Goal: Task Accomplishment & Management: Use online tool/utility

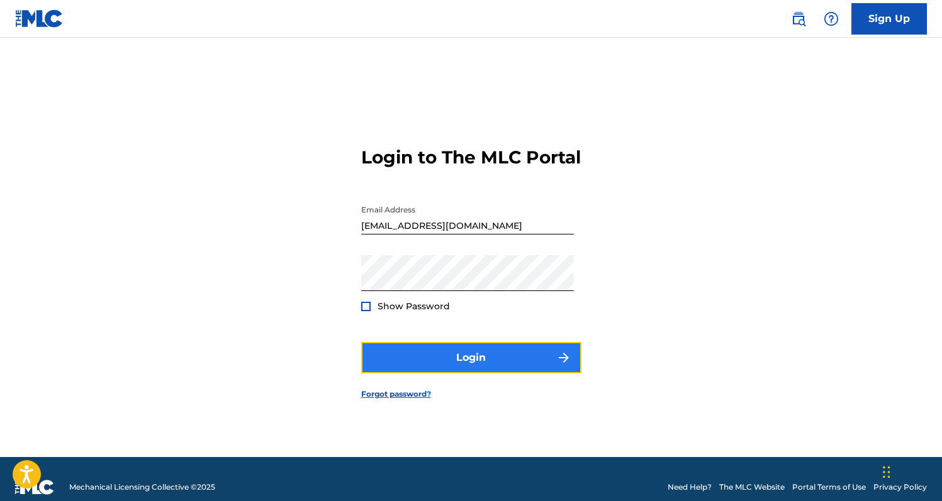
click at [535, 363] on button "Login" at bounding box center [471, 357] width 220 height 31
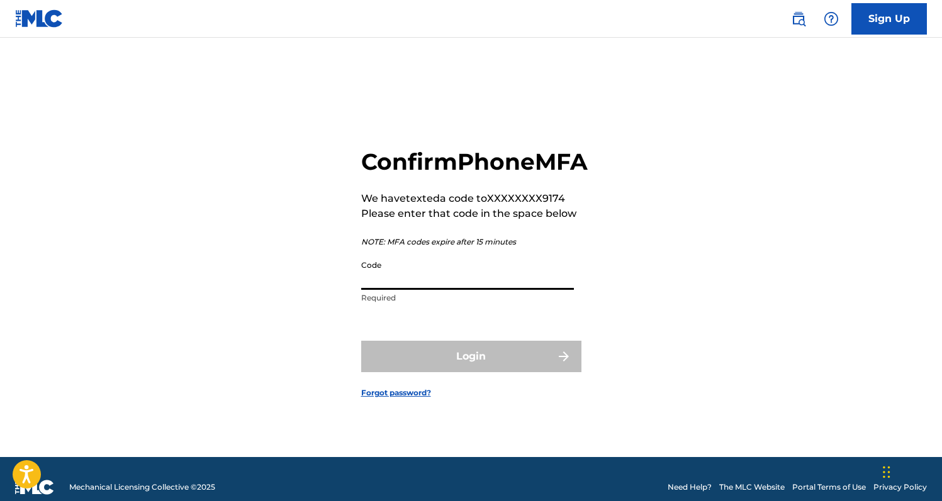
click at [505, 290] on input "Code" at bounding box center [467, 272] width 213 height 36
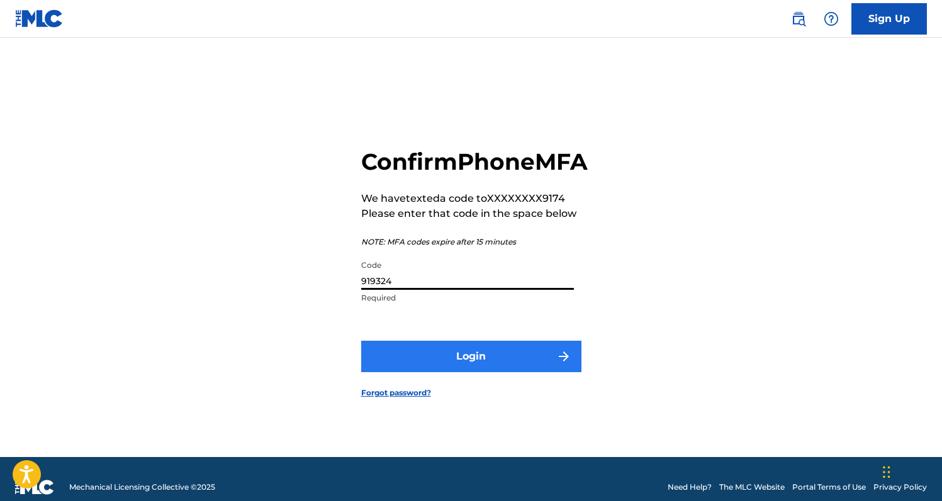
type input "919324"
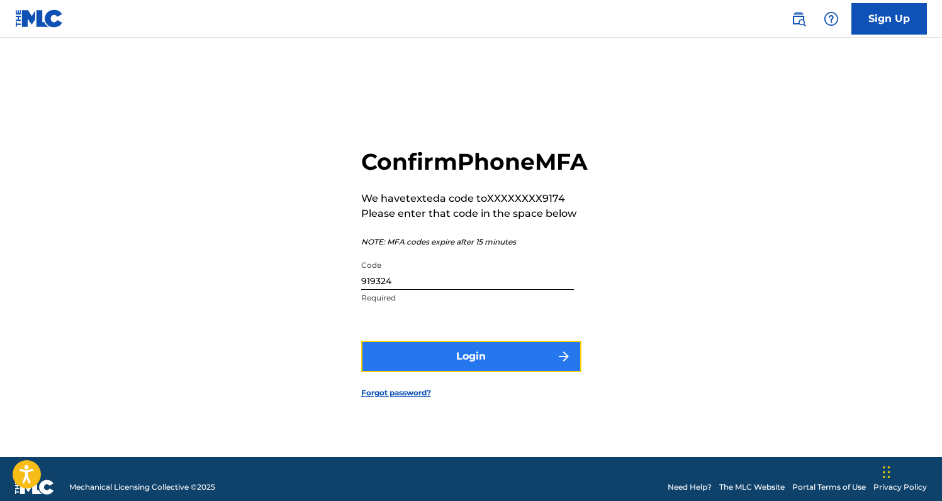
click at [548, 372] on button "Login" at bounding box center [471, 356] width 220 height 31
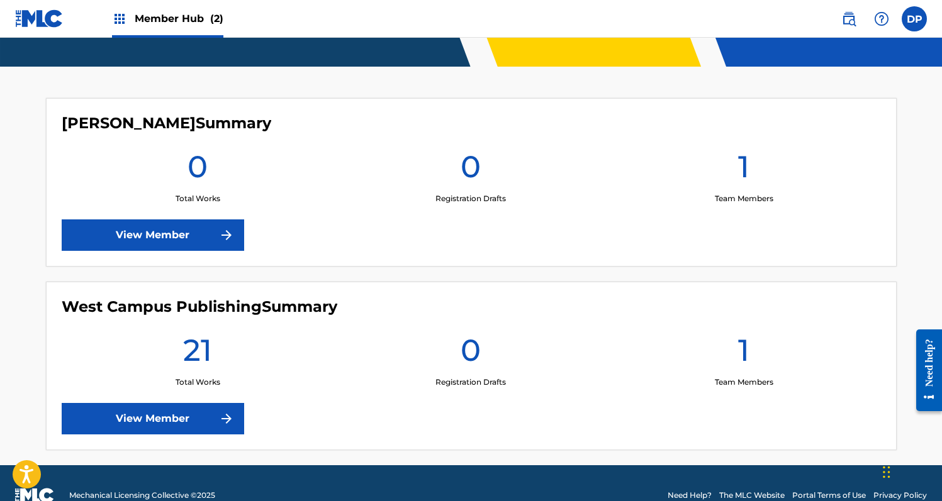
scroll to position [304, 0]
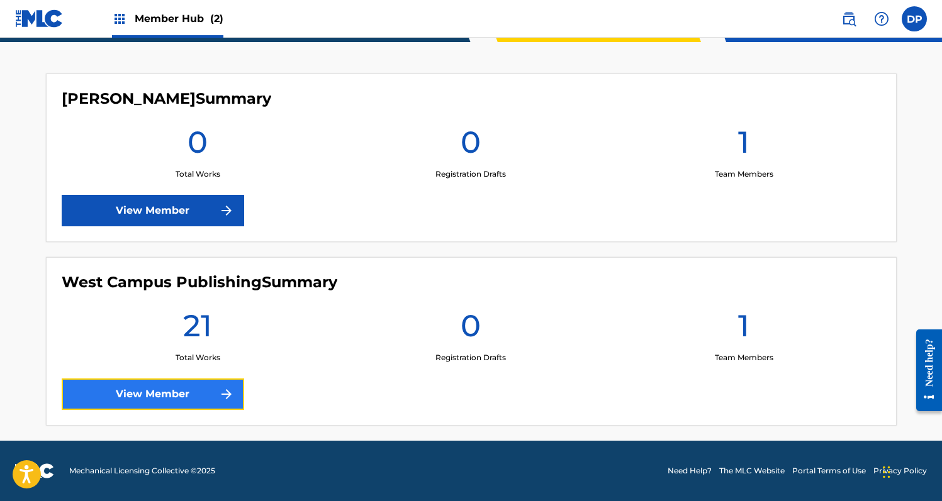
click at [165, 405] on link "View Member" at bounding box center [153, 394] width 182 height 31
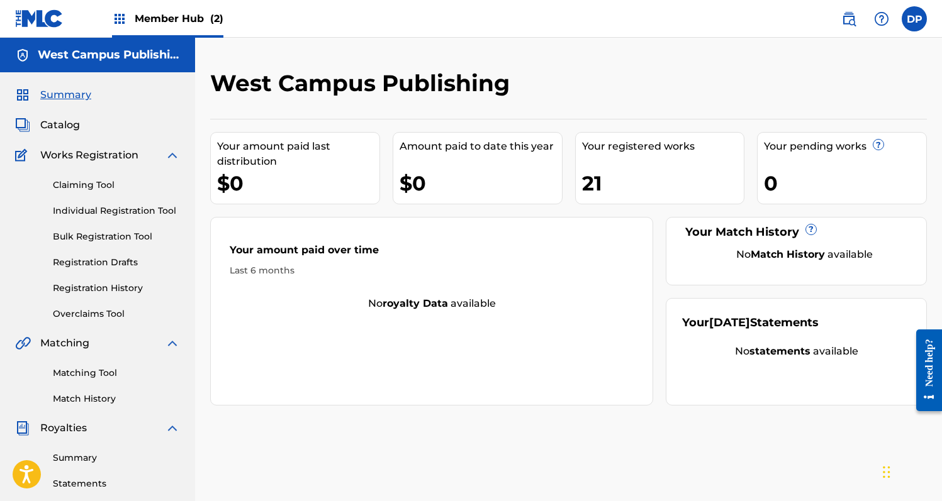
click at [130, 365] on div "Matching Tool Match History" at bounding box center [97, 378] width 165 height 55
click at [110, 369] on link "Matching Tool" at bounding box center [116, 373] width 127 height 13
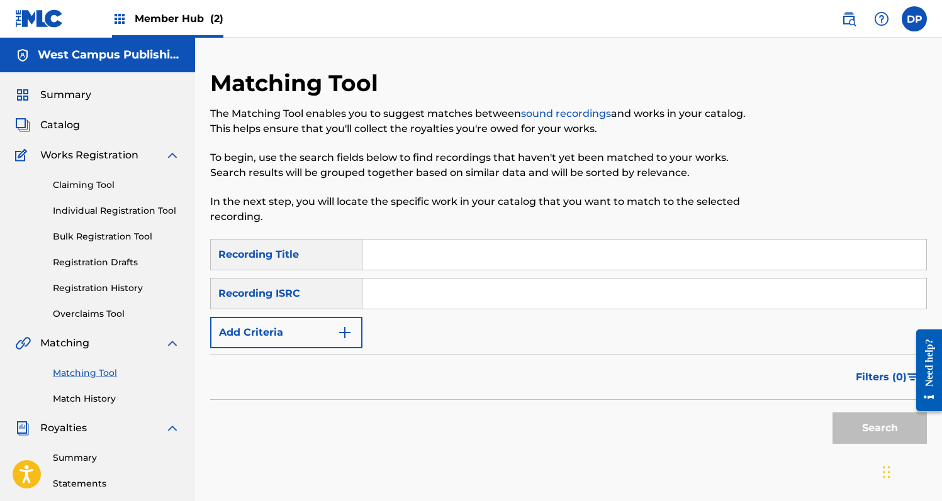
click at [393, 249] on input "Search Form" at bounding box center [644, 255] width 564 height 30
click at [321, 315] on div "SearchWithCriteria89f189d3-9659-4e33-a240-9464e5d4ad5d Recording Title SearchWi…" at bounding box center [568, 293] width 716 height 109
click at [321, 320] on button "Add Criteria" at bounding box center [286, 332] width 152 height 31
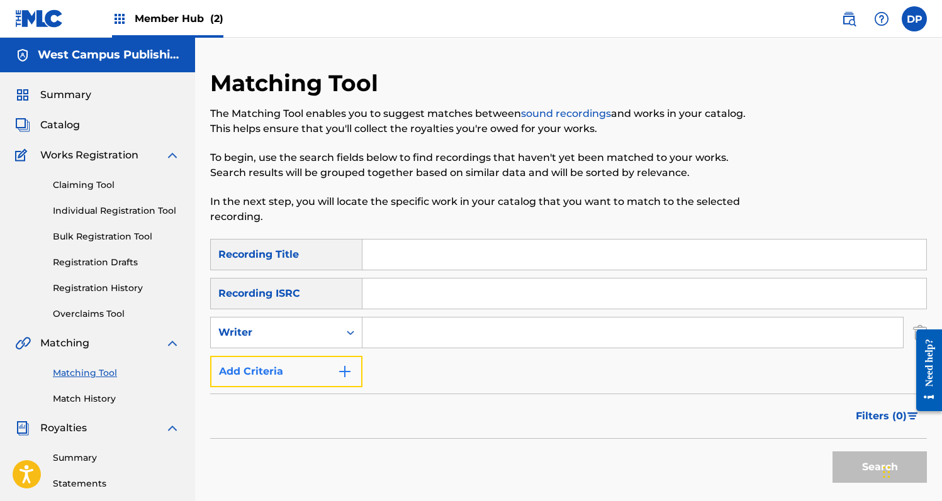
click at [326, 371] on button "Add Criteria" at bounding box center [286, 371] width 152 height 31
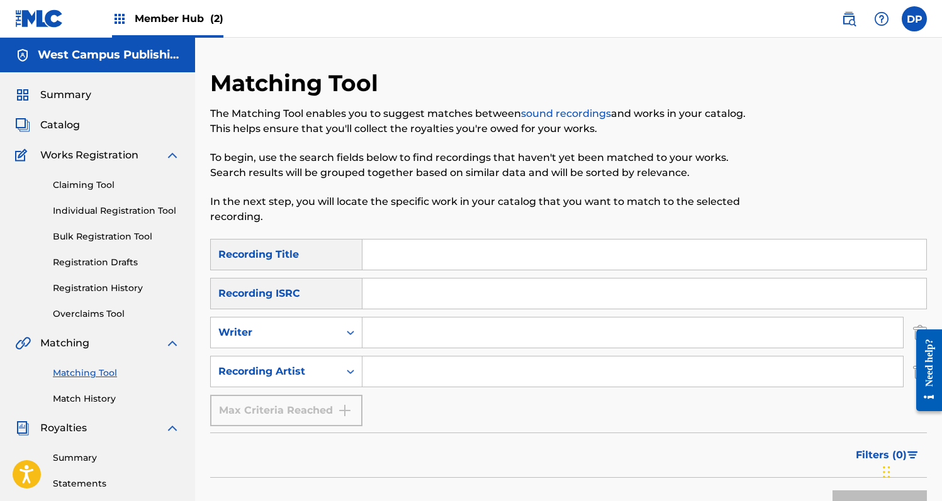
click at [381, 370] on input "Search Form" at bounding box center [632, 372] width 540 height 30
type input "[PERSON_NAME]"
click at [832, 491] on button "Search" at bounding box center [879, 506] width 94 height 31
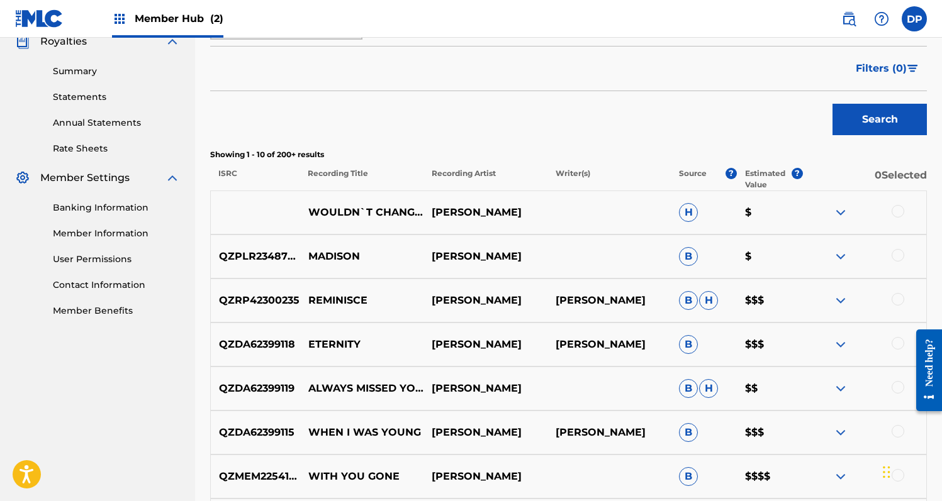
scroll to position [387, 0]
click at [838, 259] on img at bounding box center [840, 255] width 15 height 15
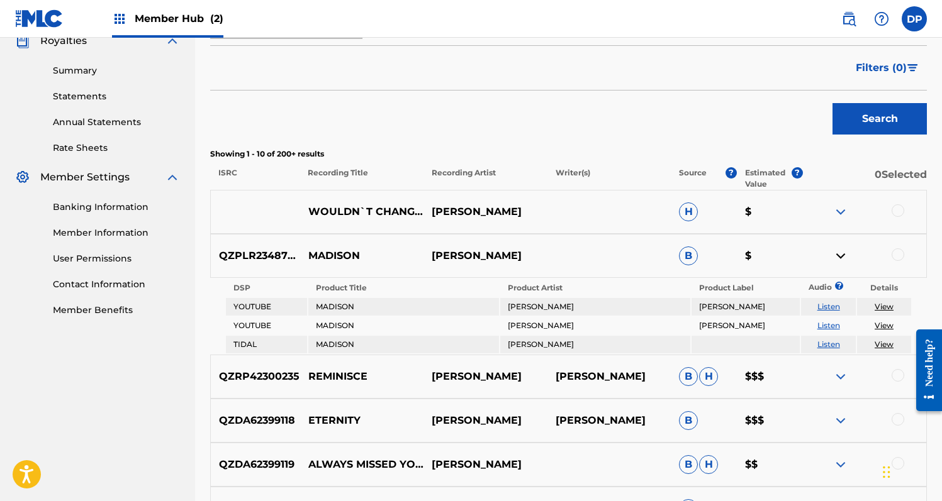
click at [838, 259] on img at bounding box center [840, 255] width 15 height 15
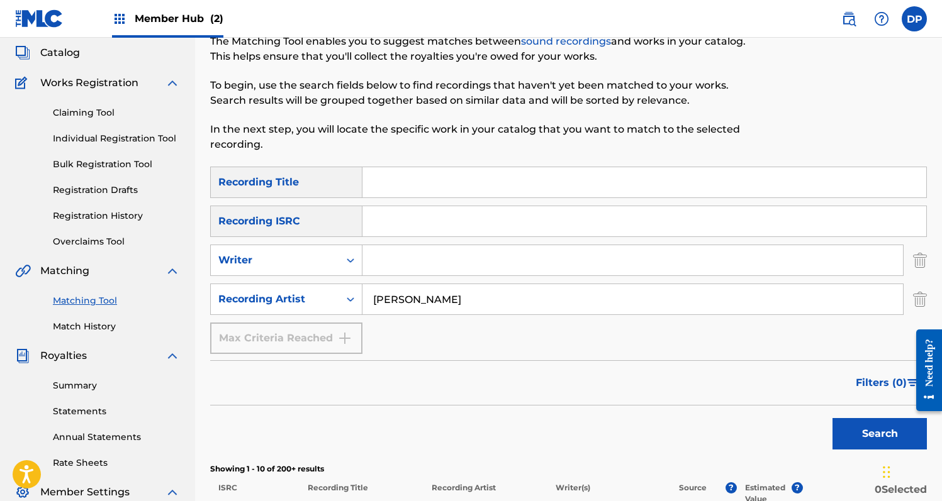
scroll to position [89, 0]
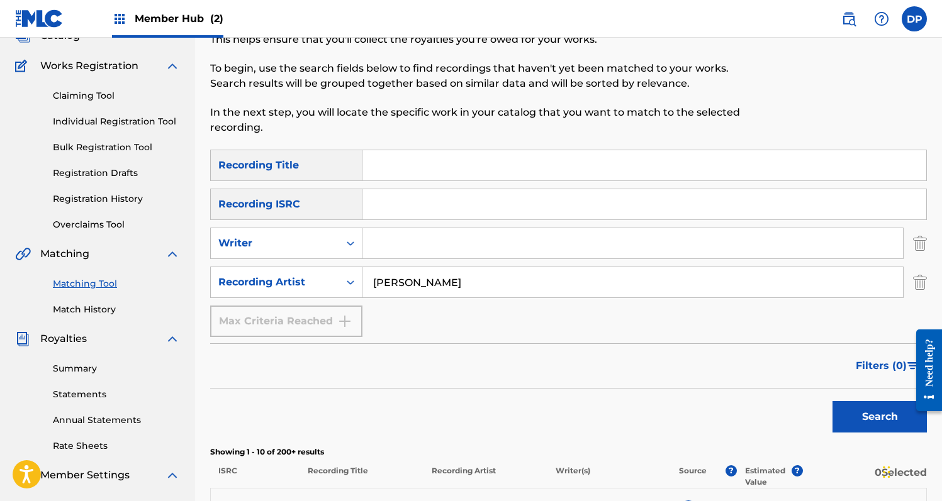
click at [470, 240] on input "Search Form" at bounding box center [632, 243] width 540 height 30
type input "[PERSON_NAME]"
click at [832, 401] on button "Search" at bounding box center [879, 416] width 94 height 31
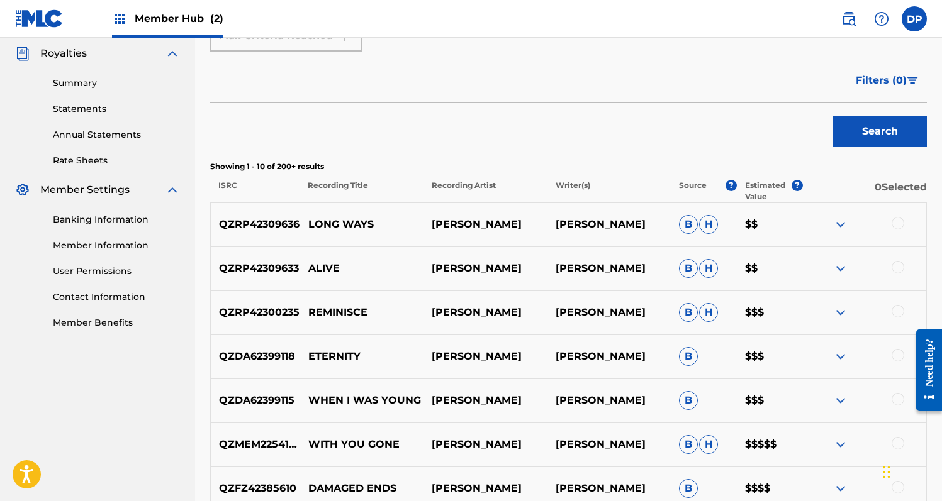
scroll to position [377, 0]
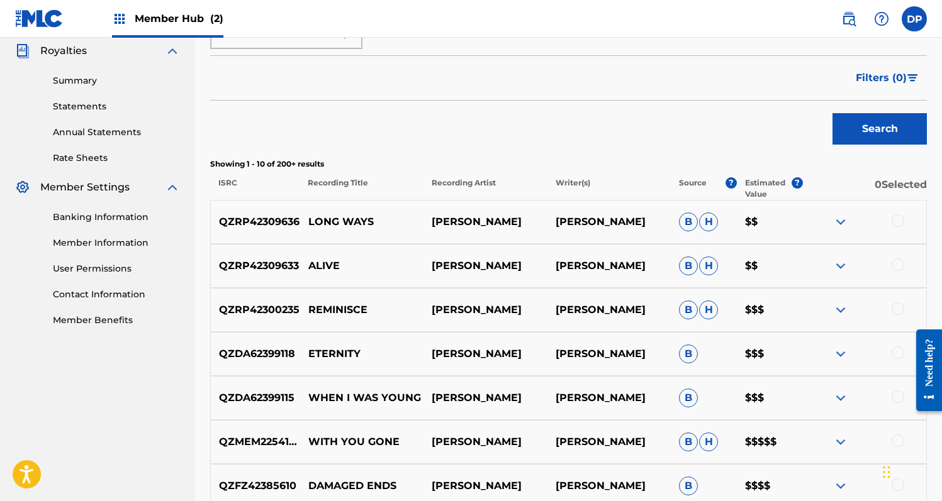
click at [749, 220] on p "$$" at bounding box center [770, 222] width 66 height 15
click at [897, 218] on div at bounding box center [897, 221] width 13 height 13
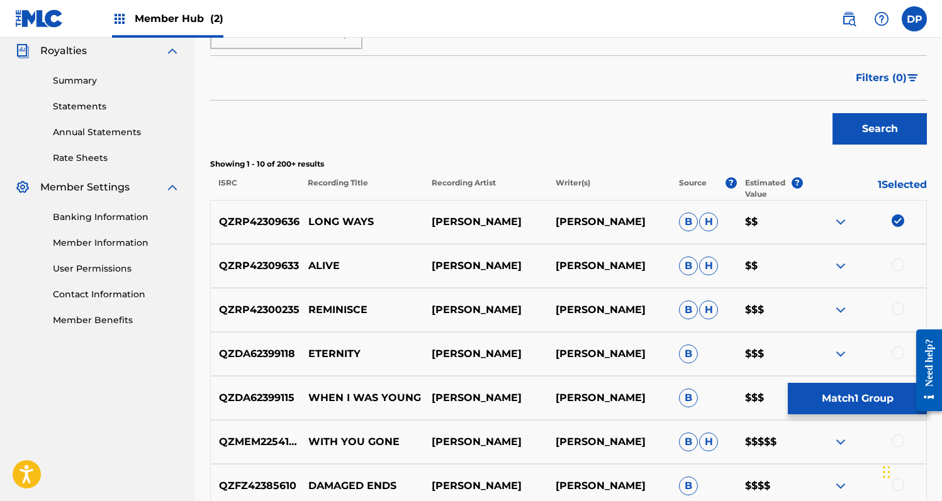
click at [898, 264] on div at bounding box center [897, 265] width 13 height 13
click at [894, 305] on div at bounding box center [897, 309] width 13 height 13
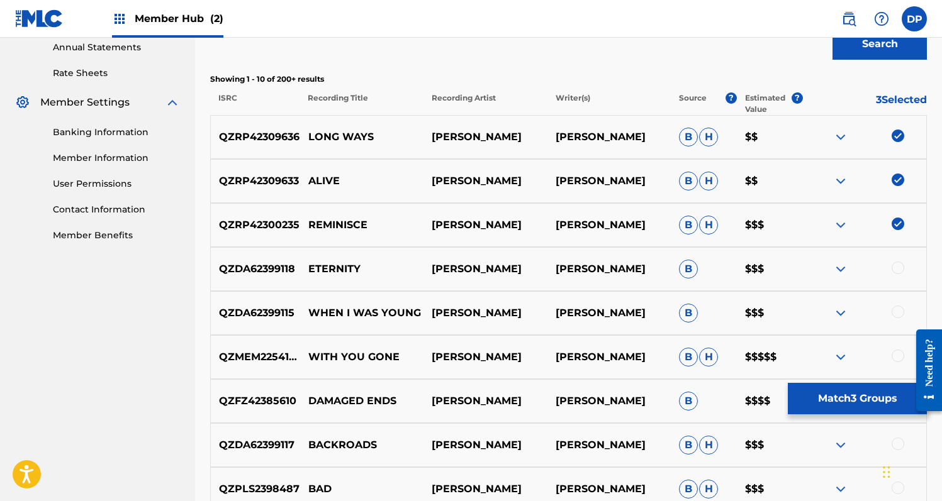
scroll to position [477, 0]
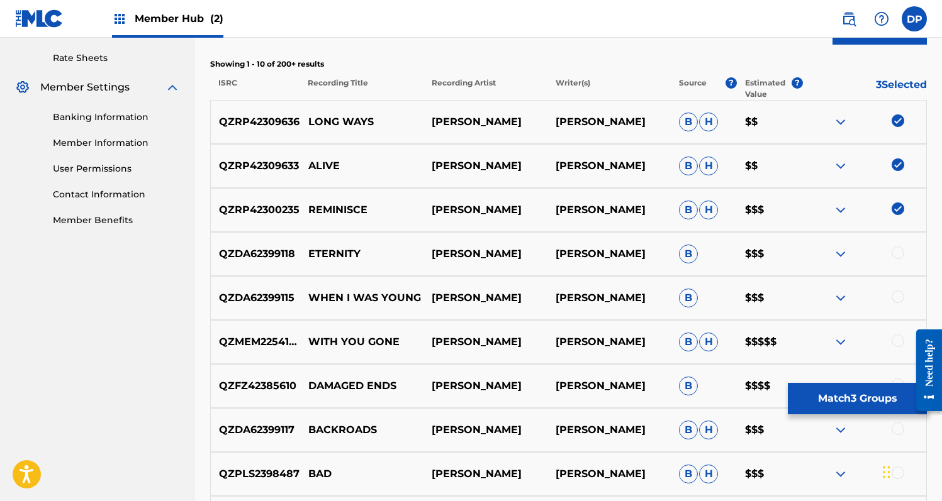
click at [898, 260] on div at bounding box center [864, 254] width 123 height 15
click at [898, 256] on div at bounding box center [897, 253] width 13 height 13
click at [896, 296] on div at bounding box center [897, 297] width 13 height 13
click at [898, 338] on div at bounding box center [897, 341] width 13 height 13
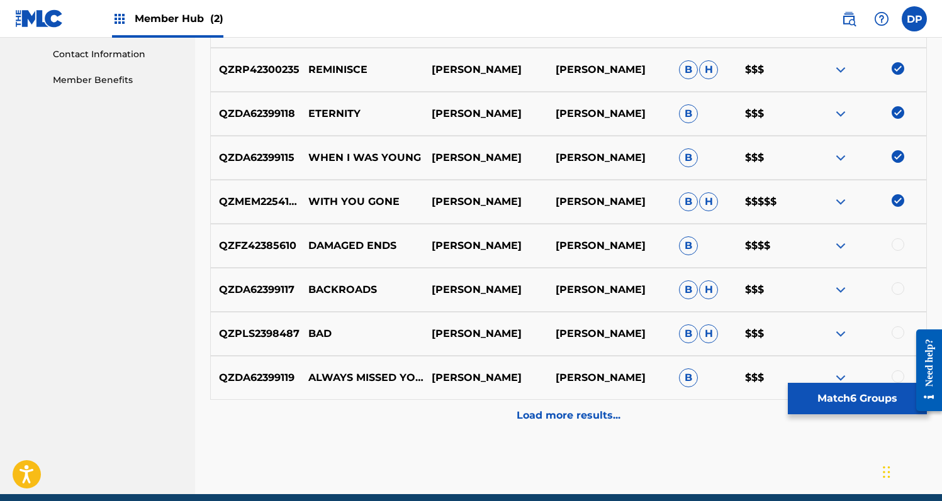
scroll to position [620, 0]
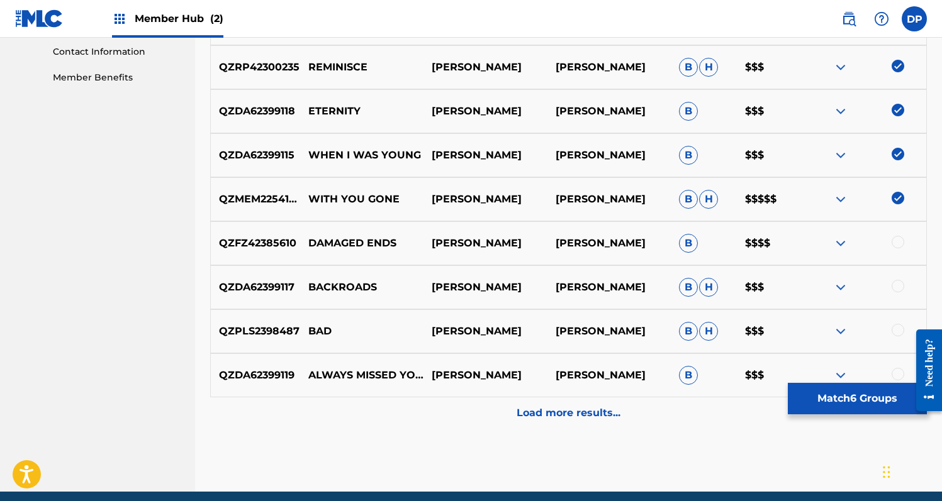
click at [895, 242] on div at bounding box center [897, 242] width 13 height 13
click at [894, 284] on div at bounding box center [897, 286] width 13 height 13
click at [896, 330] on div at bounding box center [897, 330] width 13 height 13
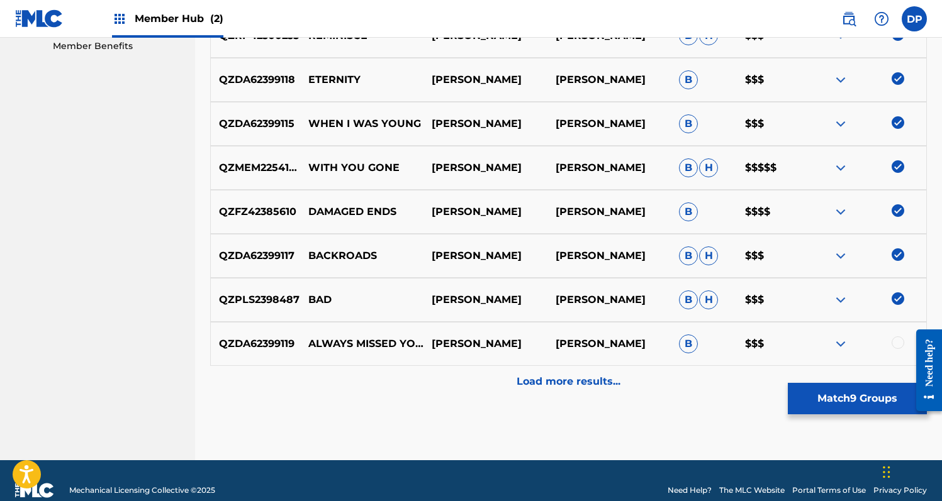
scroll to position [671, 0]
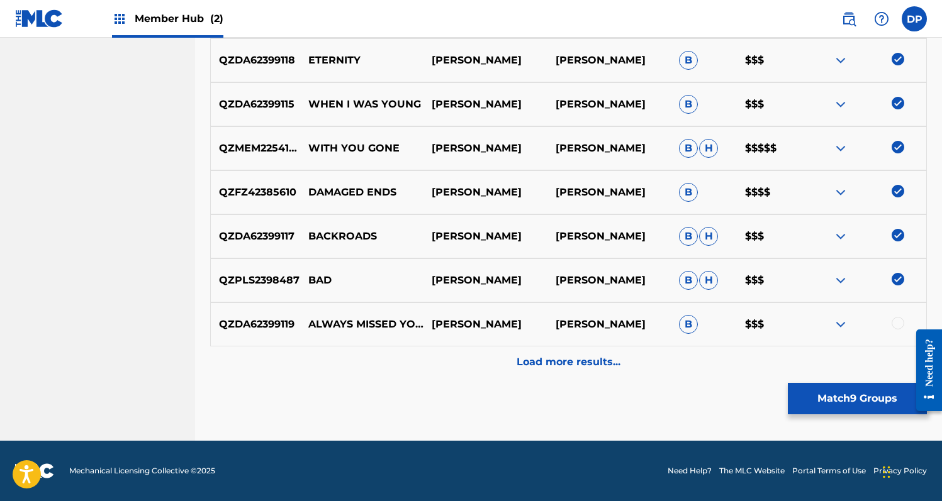
click at [899, 323] on div at bounding box center [897, 323] width 13 height 13
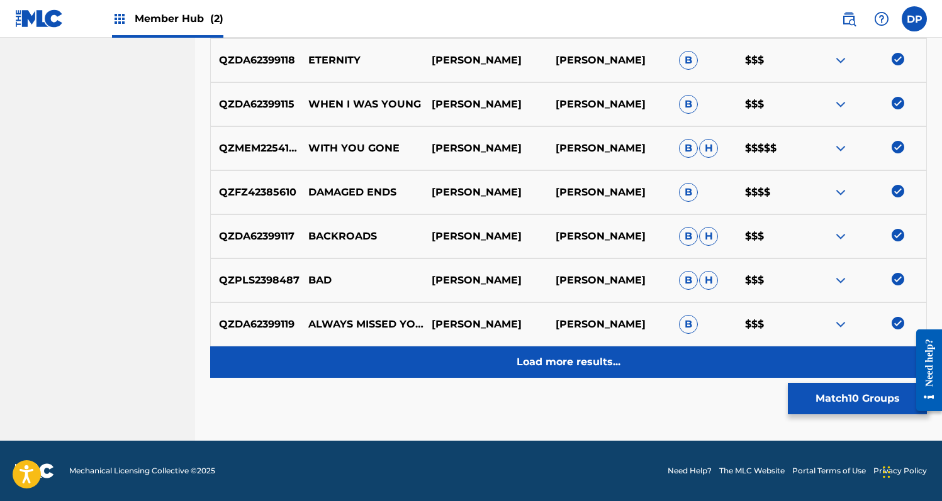
click at [607, 366] on p "Load more results..." at bounding box center [568, 362] width 104 height 15
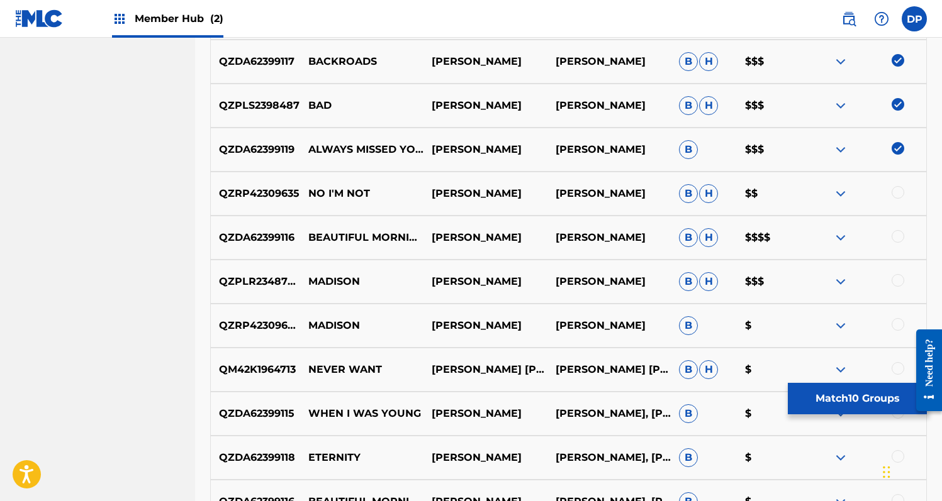
scroll to position [862, 0]
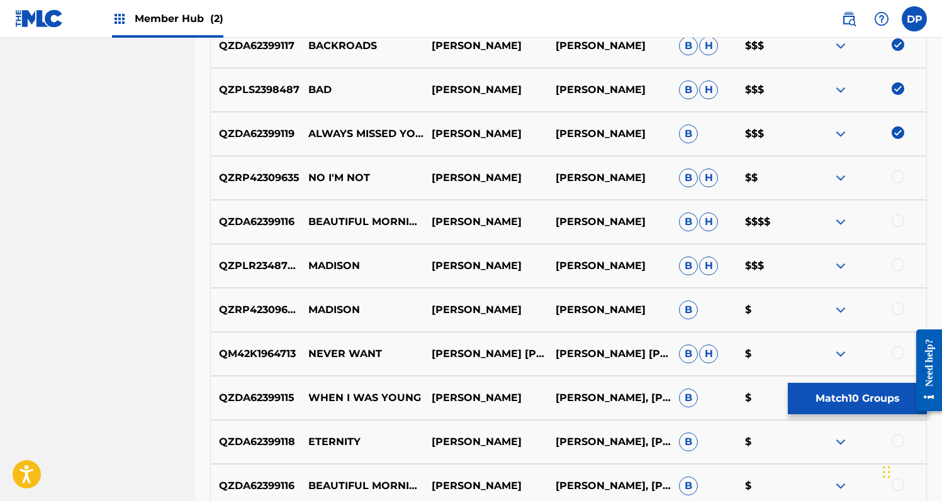
click at [894, 176] on div at bounding box center [897, 176] width 13 height 13
click at [893, 217] on div at bounding box center [897, 221] width 13 height 13
click at [889, 265] on div at bounding box center [864, 266] width 123 height 15
click at [889, 308] on div at bounding box center [864, 310] width 123 height 15
click at [895, 308] on div at bounding box center [897, 309] width 13 height 13
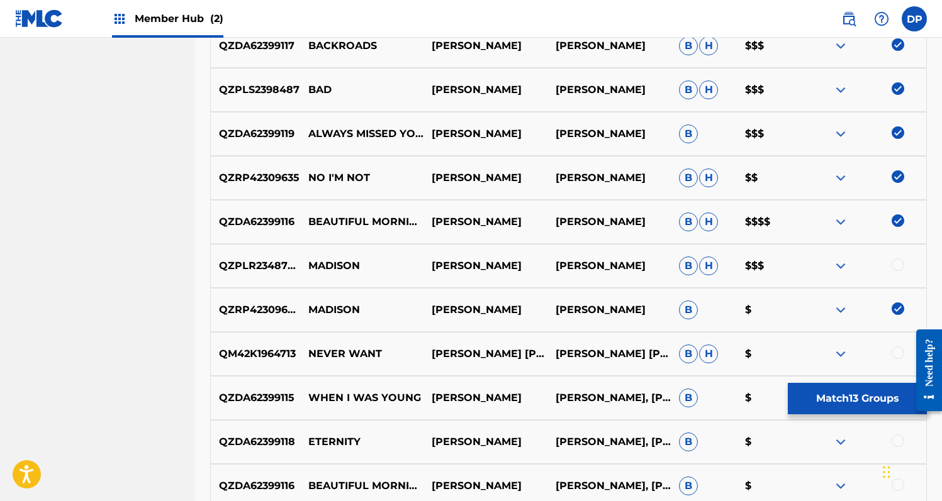
click at [896, 261] on div at bounding box center [897, 265] width 13 height 13
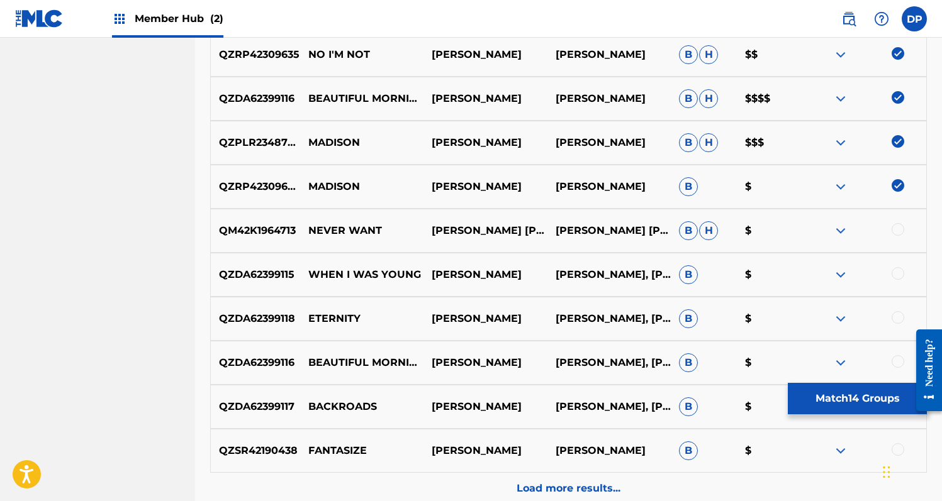
scroll to position [993, 0]
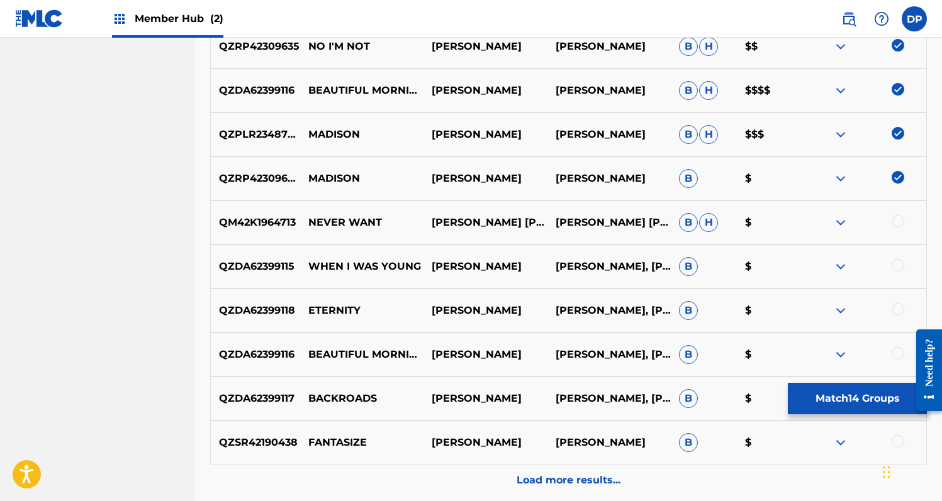
click at [896, 217] on div at bounding box center [897, 221] width 13 height 13
click at [896, 264] on div at bounding box center [897, 265] width 13 height 13
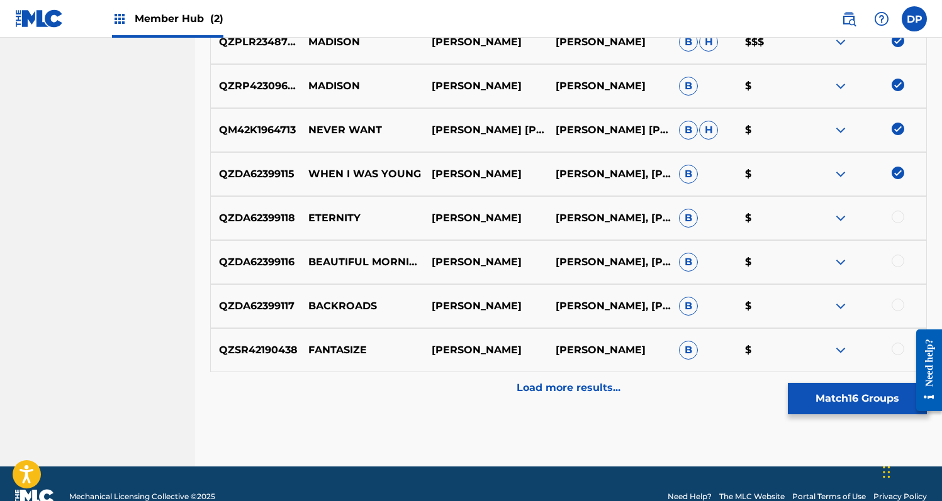
scroll to position [1098, 0]
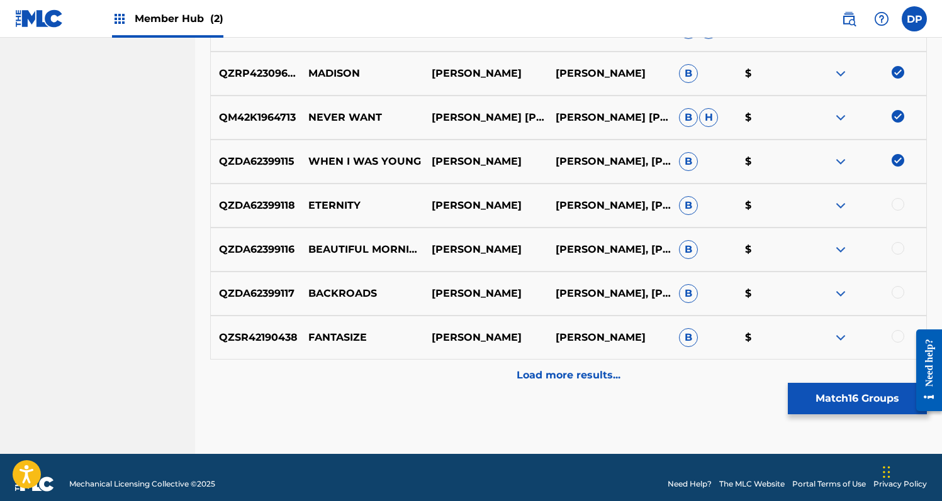
click at [899, 203] on div at bounding box center [897, 204] width 13 height 13
click at [899, 248] on div at bounding box center [897, 248] width 13 height 13
click at [897, 279] on div "QZDA62399117 BACKROADS [PERSON_NAME] [PERSON_NAME], [PERSON_NAME] B $" at bounding box center [568, 294] width 716 height 44
click at [898, 268] on div "QZDA62399116 BEAUTIFUL MORNING [PERSON_NAME] [PERSON_NAME], [PERSON_NAME] B $" at bounding box center [568, 250] width 716 height 44
click at [897, 291] on div at bounding box center [897, 292] width 13 height 13
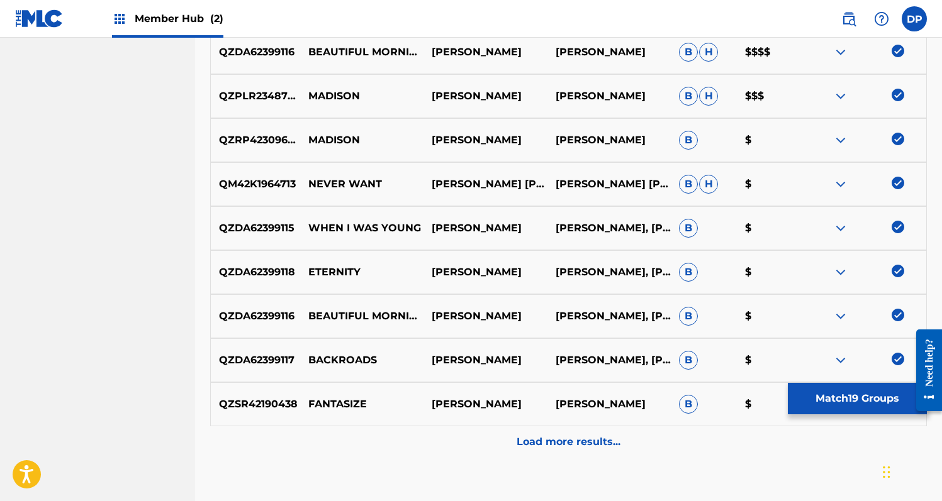
scroll to position [1027, 0]
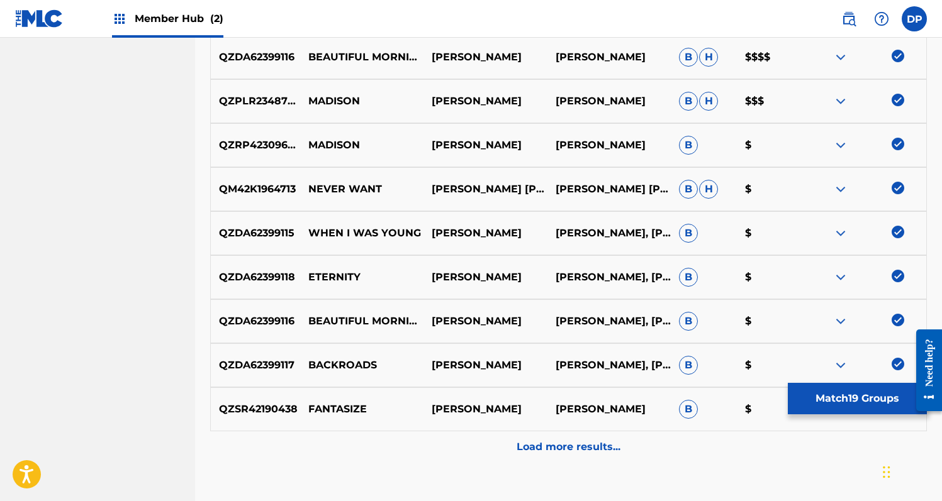
click at [909, 183] on div at bounding box center [864, 189] width 123 height 15
click at [897, 183] on img at bounding box center [897, 188] width 13 height 13
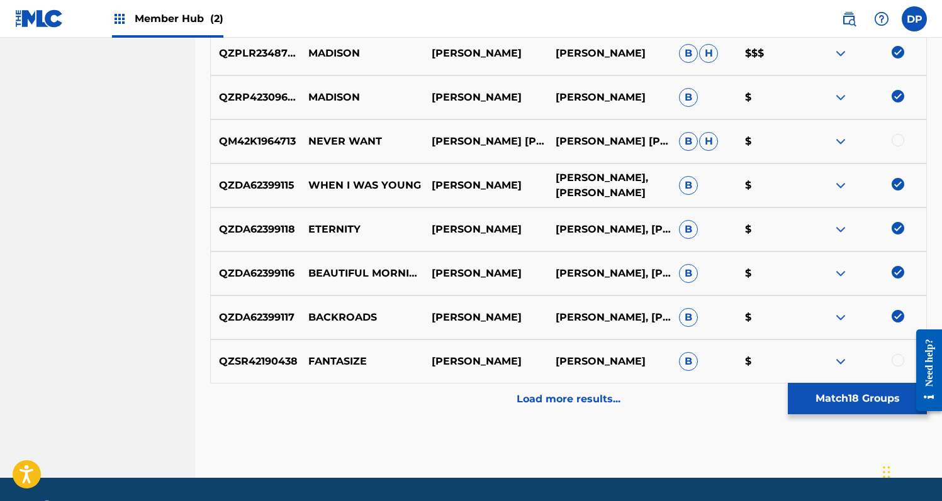
scroll to position [1112, 0]
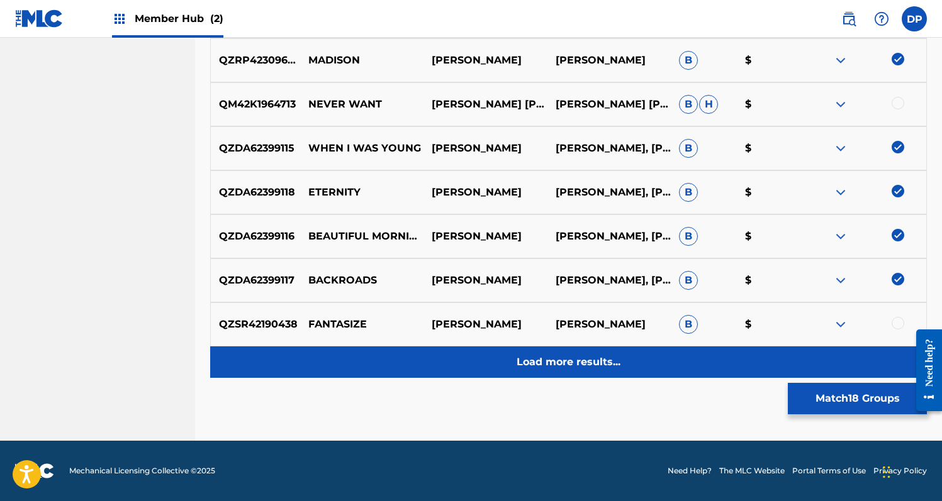
click at [581, 367] on p "Load more results..." at bounding box center [568, 362] width 104 height 15
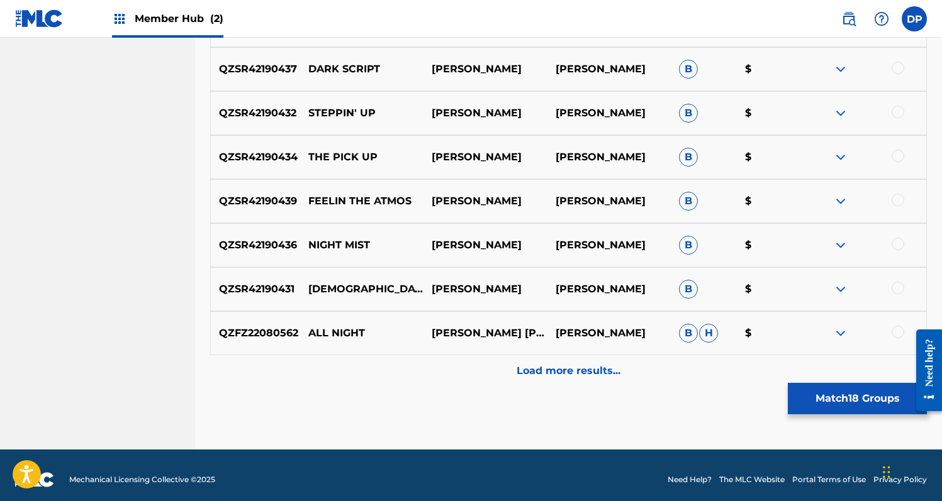
scroll to position [1552, 0]
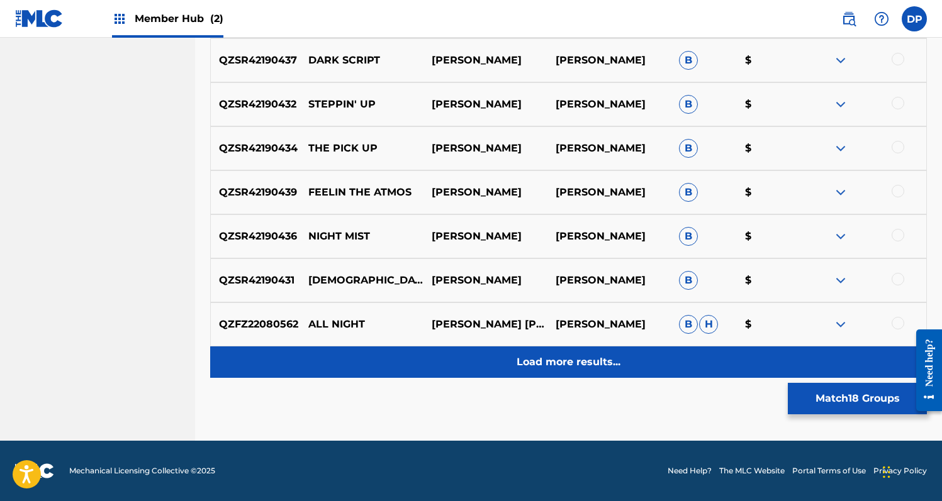
click at [578, 357] on p "Load more results..." at bounding box center [568, 362] width 104 height 15
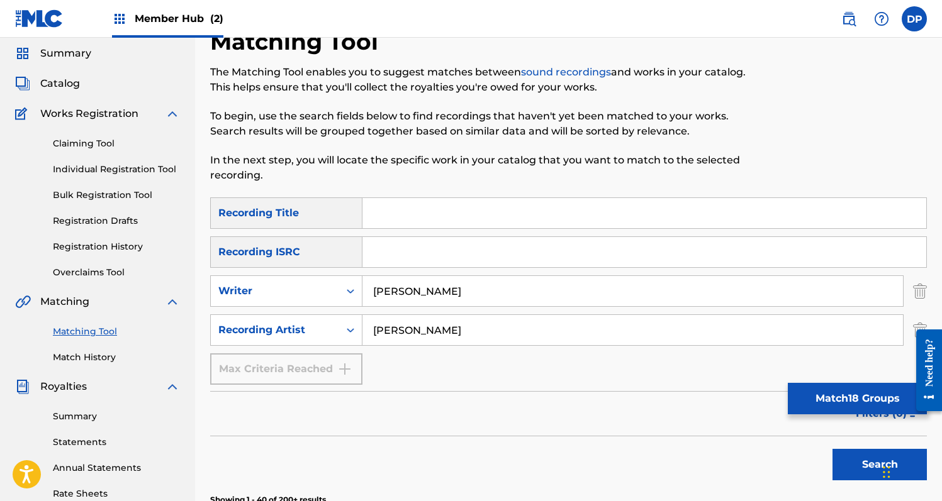
scroll to position [0, 0]
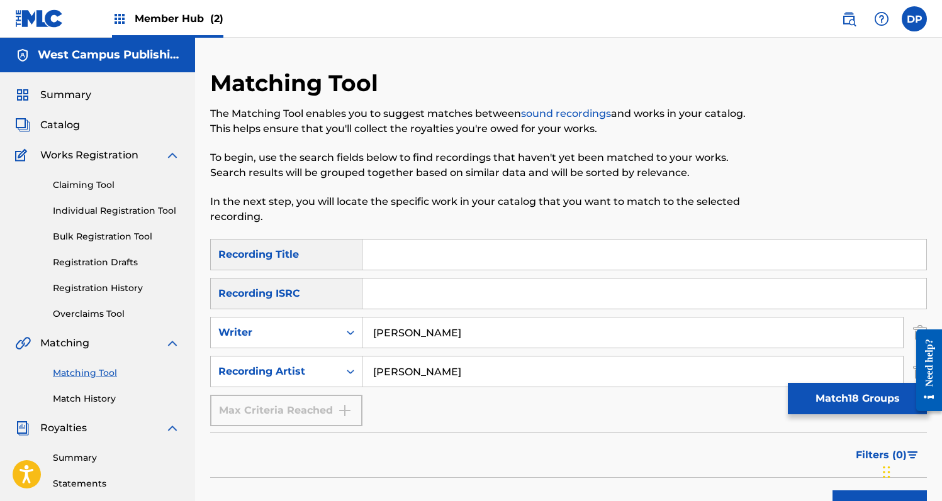
click at [494, 247] on input "Search Form" at bounding box center [644, 255] width 564 height 30
type input "Alone"
click at [832, 491] on button "Search" at bounding box center [879, 506] width 94 height 31
drag, startPoint x: 432, startPoint y: 248, endPoint x: 348, endPoint y: 249, distance: 83.0
click at [348, 249] on div "SearchWithCriteria89f189d3-9659-4e33-a240-9464e5d4ad5d Recording Title Alone" at bounding box center [568, 254] width 716 height 31
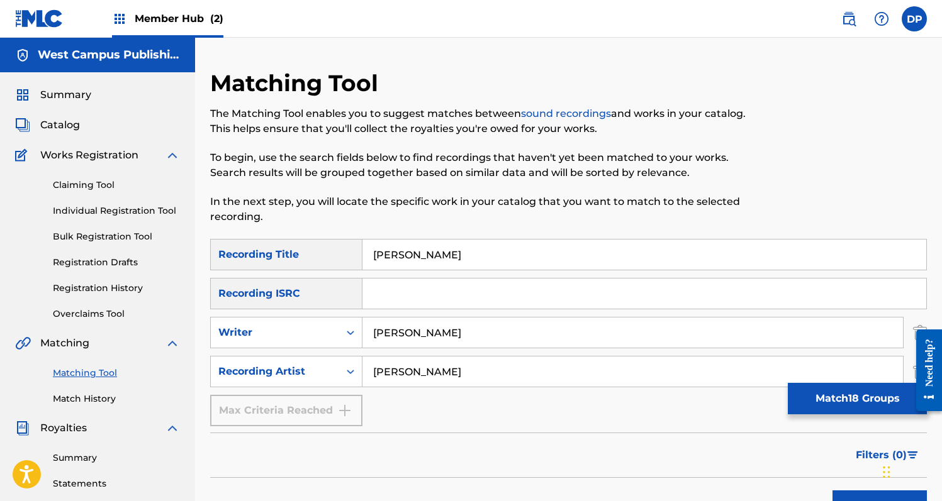
type input "[PERSON_NAME]"
click at [832, 491] on button "Search" at bounding box center [879, 506] width 94 height 31
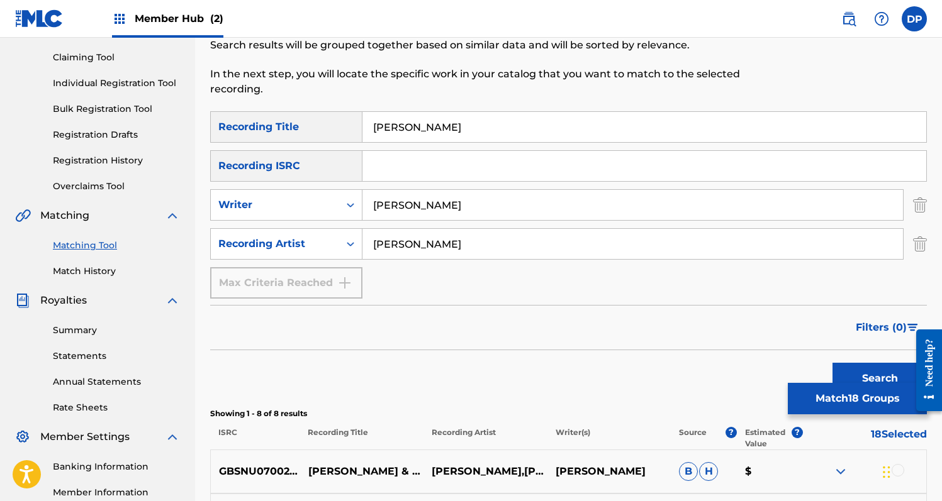
scroll to position [84, 0]
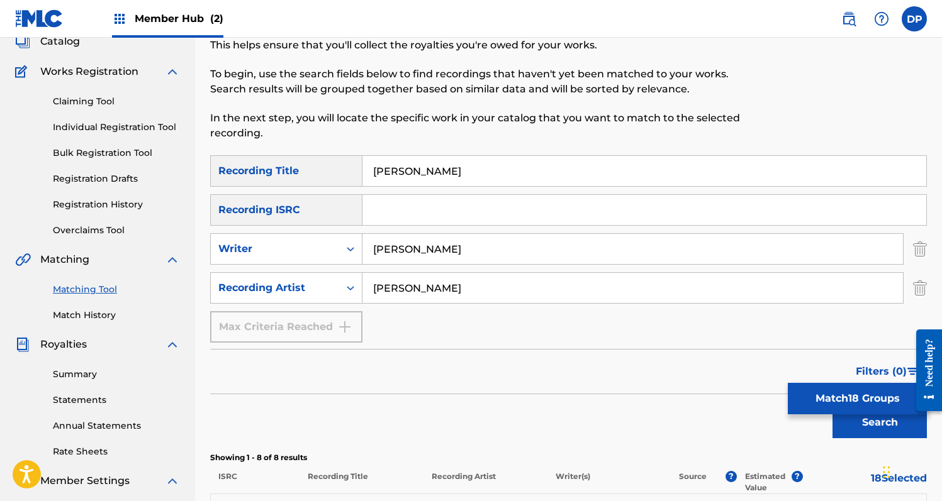
drag, startPoint x: 457, startPoint y: 165, endPoint x: 360, endPoint y: 159, distance: 96.4
click at [360, 159] on div "SearchWithCriteria89f189d3-9659-4e33-a240-9464e5d4ad5d Recording Title [PERSON_…" at bounding box center [568, 170] width 716 height 31
click at [641, 351] on div "Filters ( 0 )" at bounding box center [568, 371] width 716 height 45
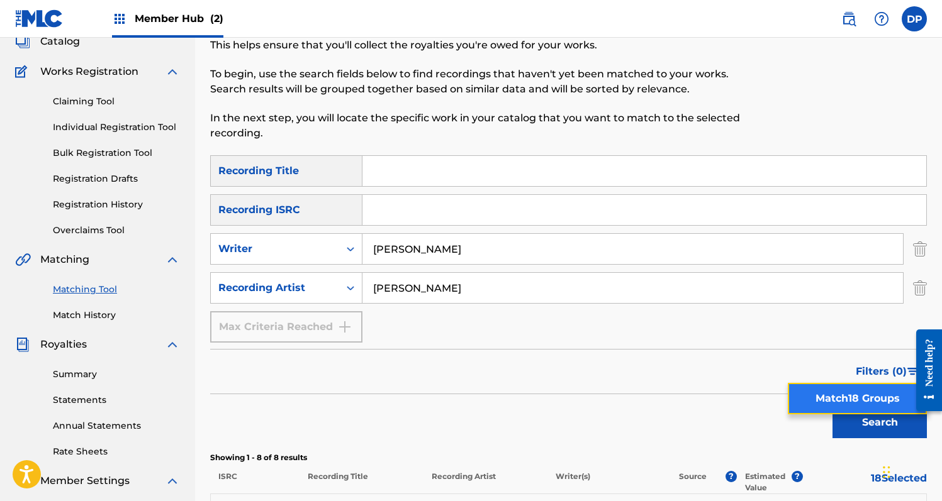
click at [849, 403] on button "Match 18 Groups" at bounding box center [857, 398] width 139 height 31
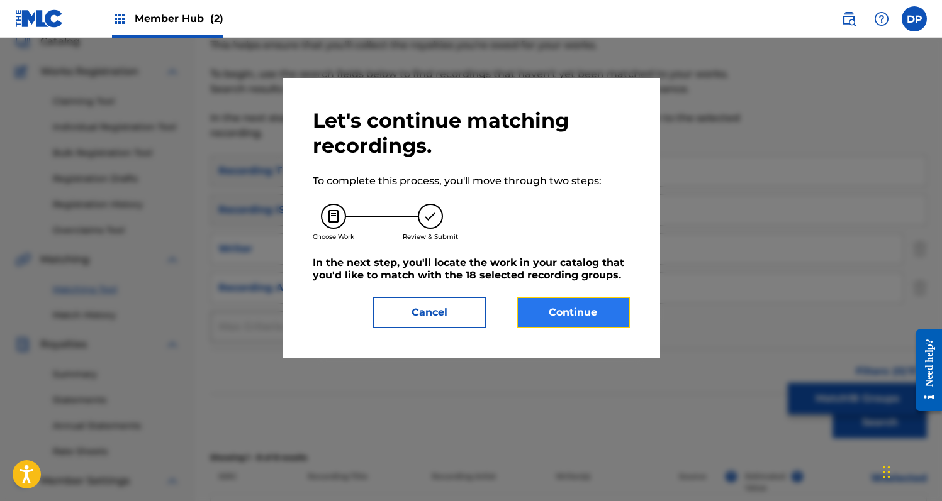
click at [593, 310] on button "Continue" at bounding box center [572, 312] width 113 height 31
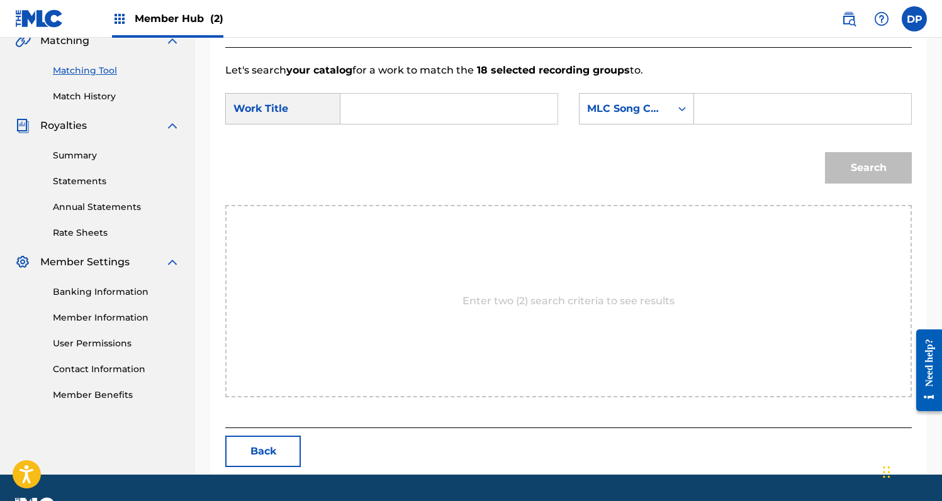
scroll to position [277, 0]
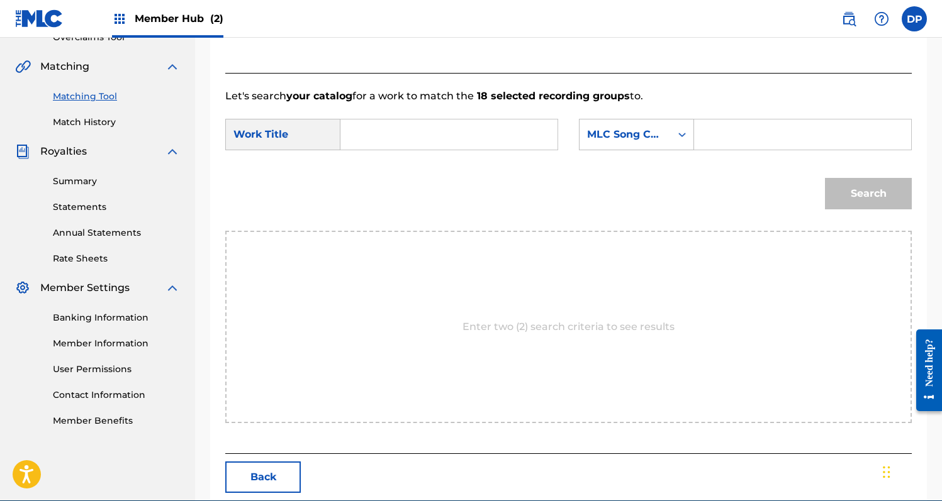
click at [492, 141] on input "Search Form" at bounding box center [449, 135] width 196 height 30
click at [627, 123] on div "MLC Song Code" at bounding box center [624, 135] width 91 height 24
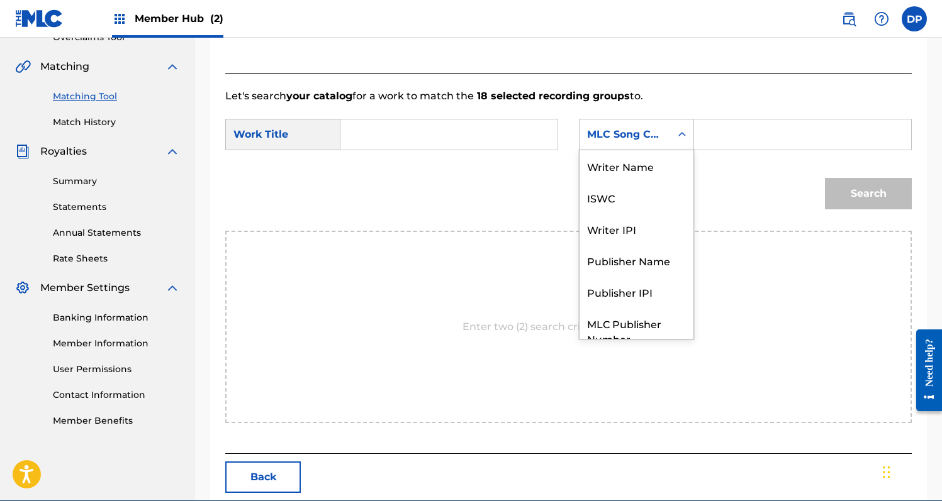
scroll to position [47, 0]
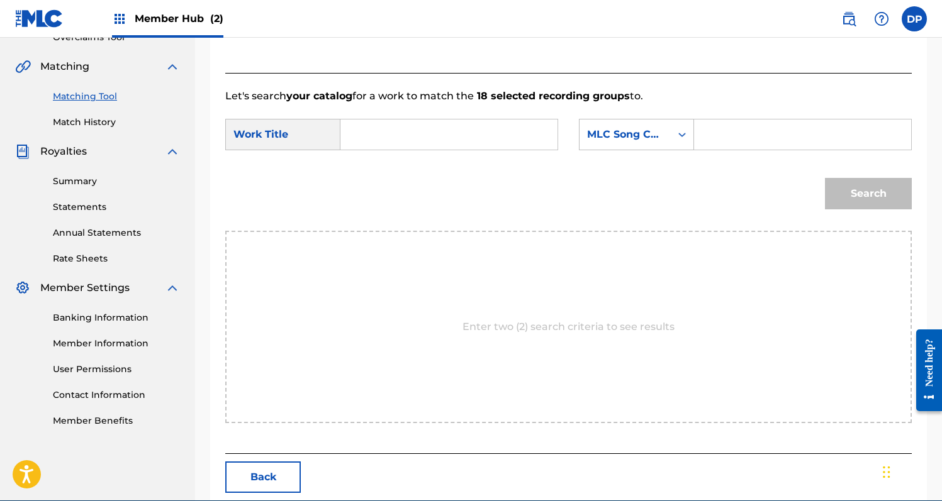
click at [515, 177] on div "Search" at bounding box center [568, 197] width 686 height 65
click at [721, 140] on input "Search Form" at bounding box center [803, 135] width 196 height 30
click at [666, 146] on div "MLC Song Code" at bounding box center [624, 135] width 91 height 24
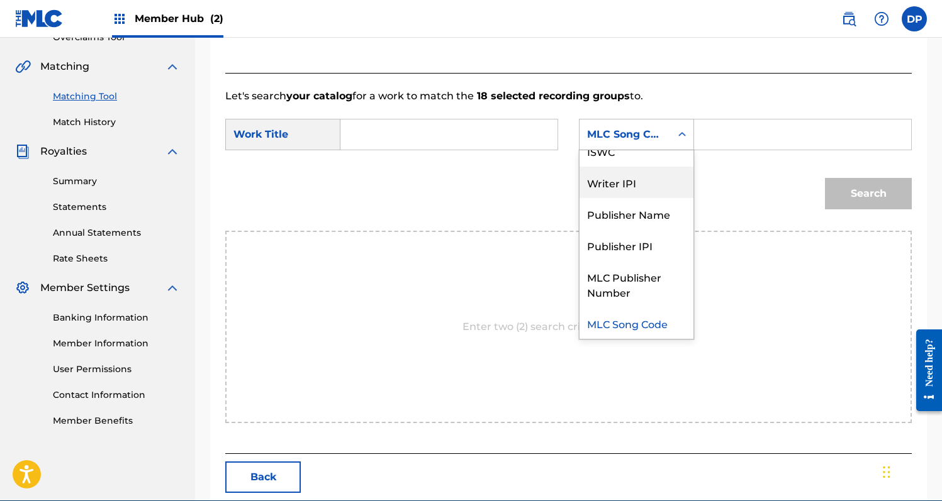
scroll to position [0, 0]
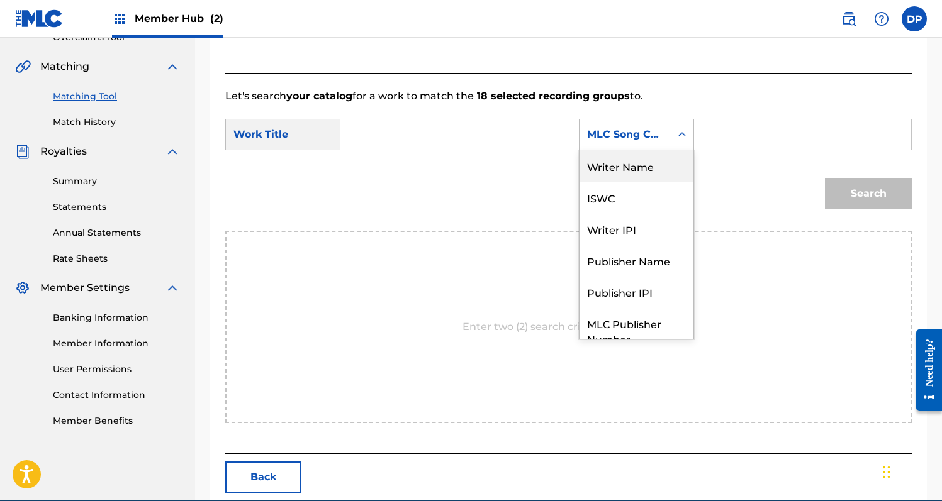
click at [651, 165] on div "Writer Name" at bounding box center [636, 165] width 114 height 31
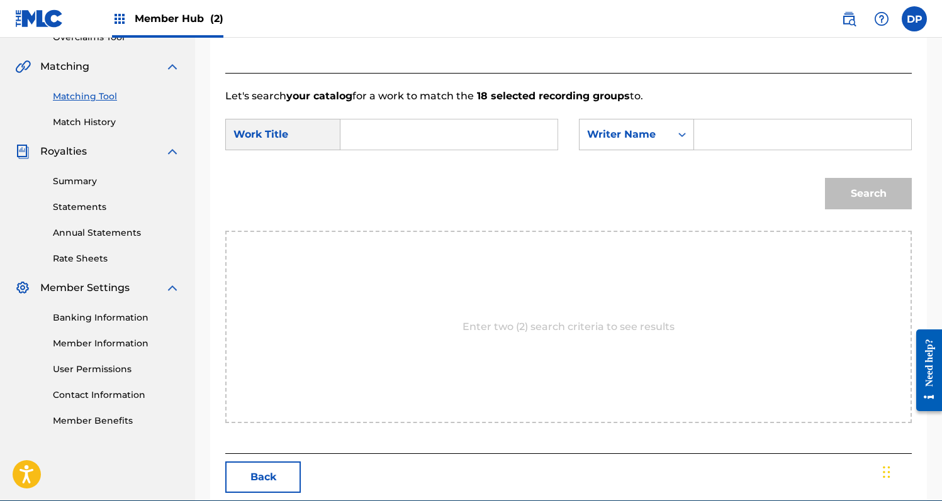
click at [715, 133] on input "Search Form" at bounding box center [803, 135] width 196 height 30
type input "[PERSON_NAME]"
click at [679, 204] on div "Search" at bounding box center [568, 197] width 686 height 65
click at [496, 140] on input "Search Form" at bounding box center [449, 135] width 196 height 30
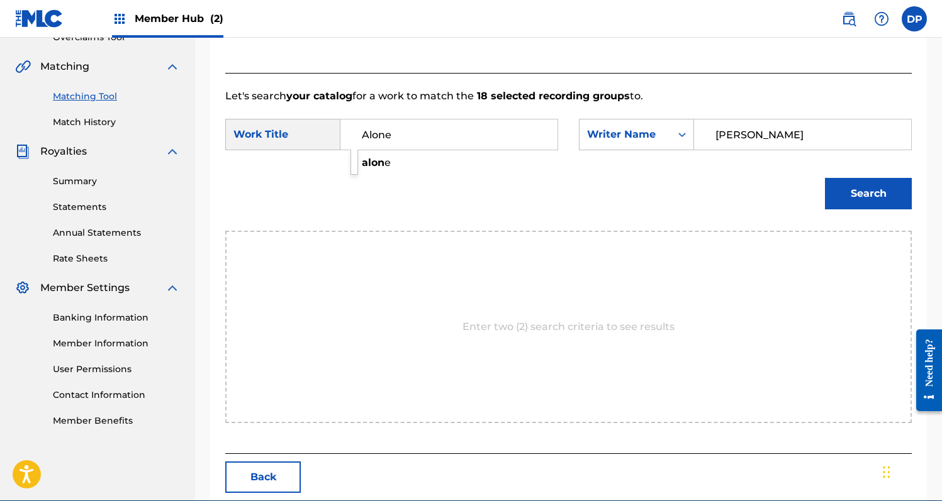
type input "Alone"
click at [825, 178] on button "Search" at bounding box center [868, 193] width 87 height 31
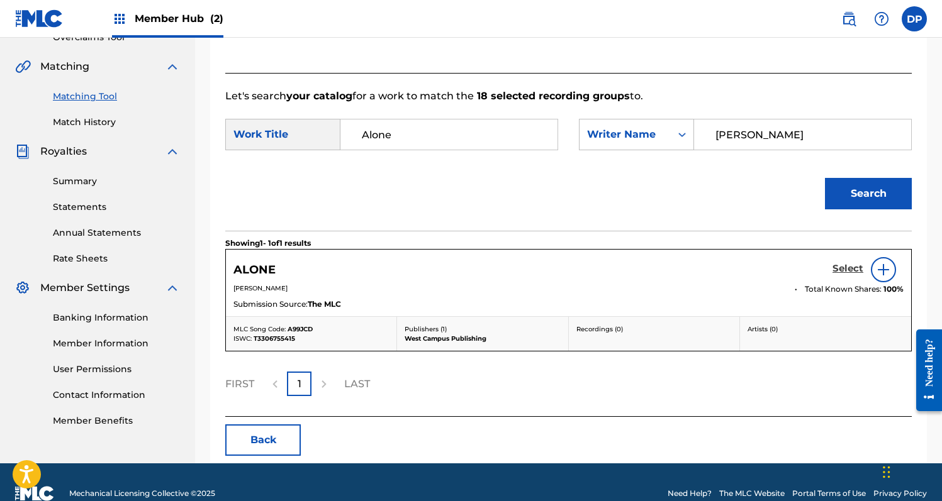
click at [848, 267] on h5 "Select" at bounding box center [847, 269] width 31 height 12
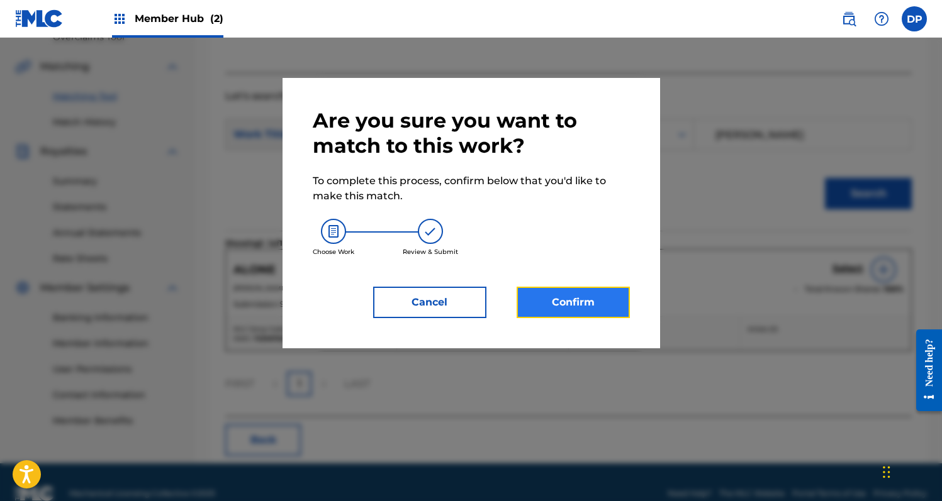
click at [603, 293] on button "Confirm" at bounding box center [572, 302] width 113 height 31
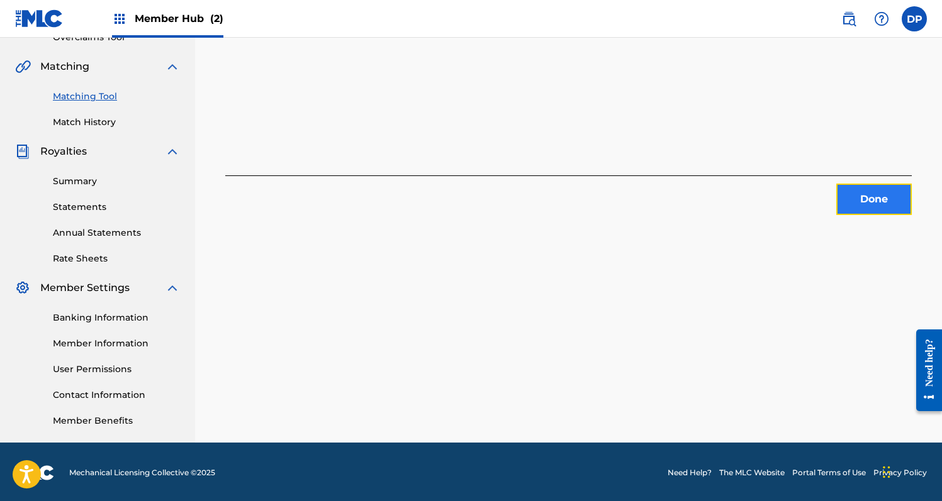
click at [884, 196] on button "Done" at bounding box center [873, 199] width 75 height 31
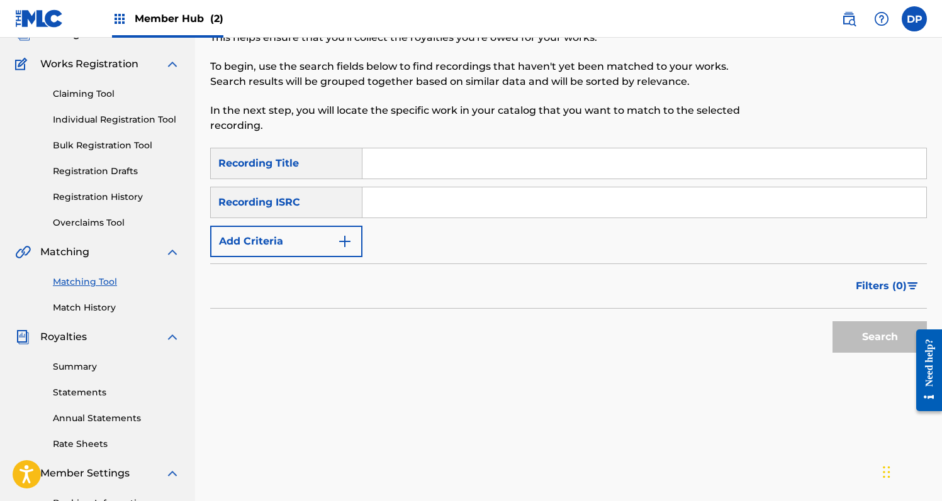
scroll to position [92, 0]
click at [553, 164] on input "Search Form" at bounding box center [644, 162] width 564 height 30
click at [111, 199] on link "Registration History" at bounding box center [116, 195] width 127 height 13
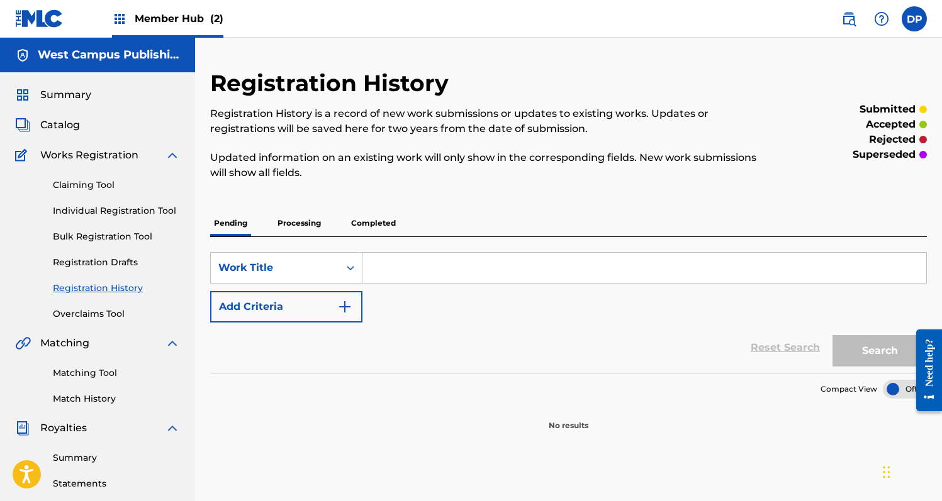
click at [295, 224] on p "Processing" at bounding box center [299, 223] width 51 height 26
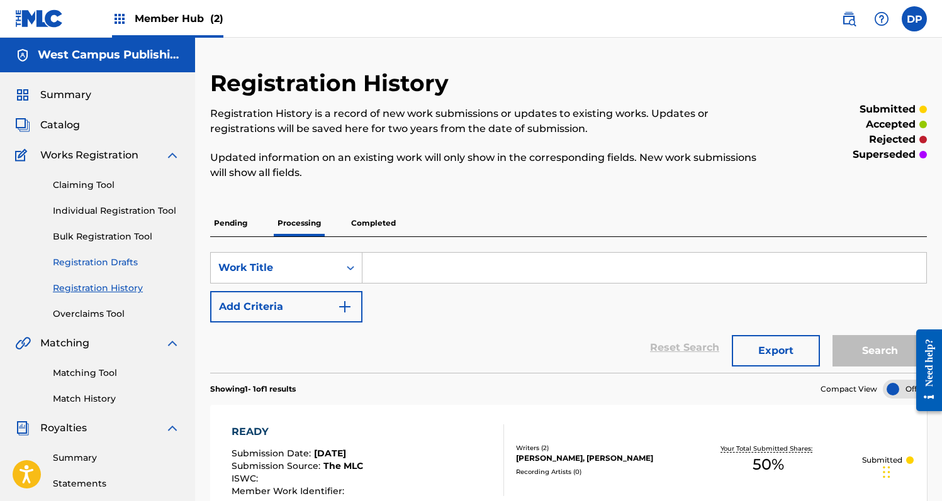
click at [131, 260] on link "Registration Drafts" at bounding box center [116, 262] width 127 height 13
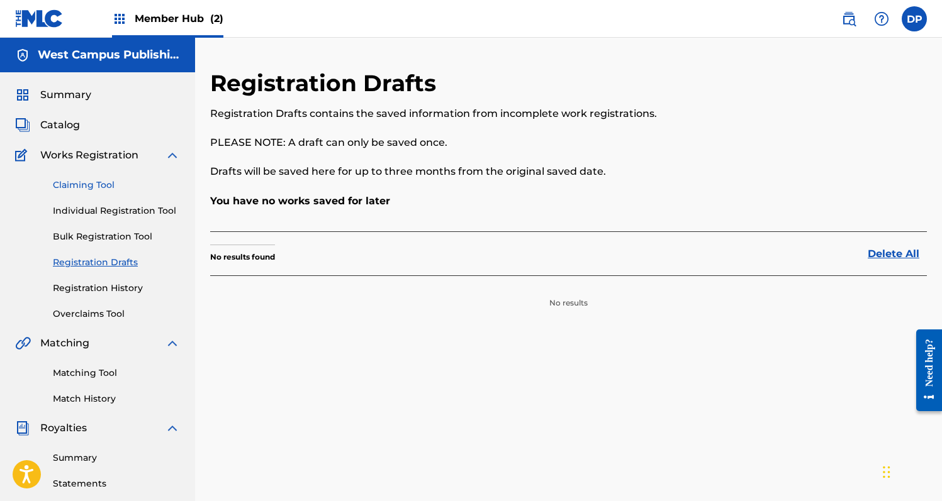
click at [113, 184] on link "Claiming Tool" at bounding box center [116, 185] width 127 height 13
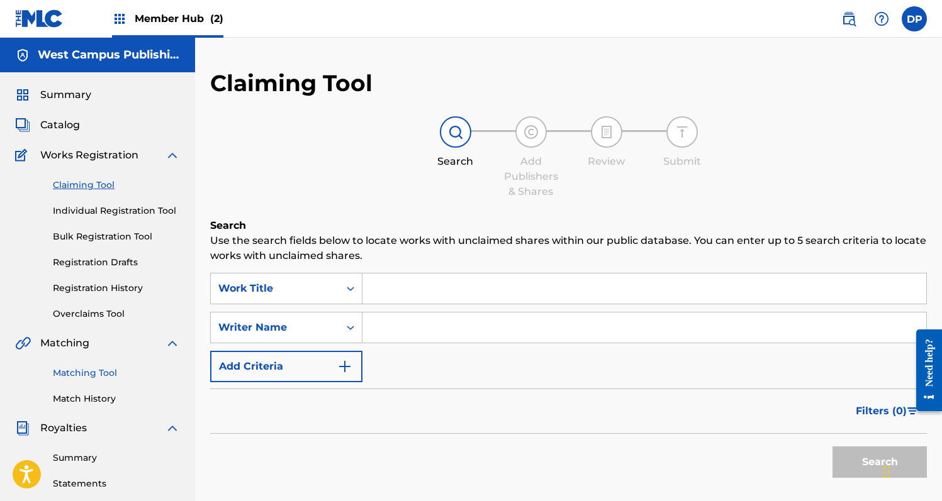
click at [100, 376] on link "Matching Tool" at bounding box center [116, 373] width 127 height 13
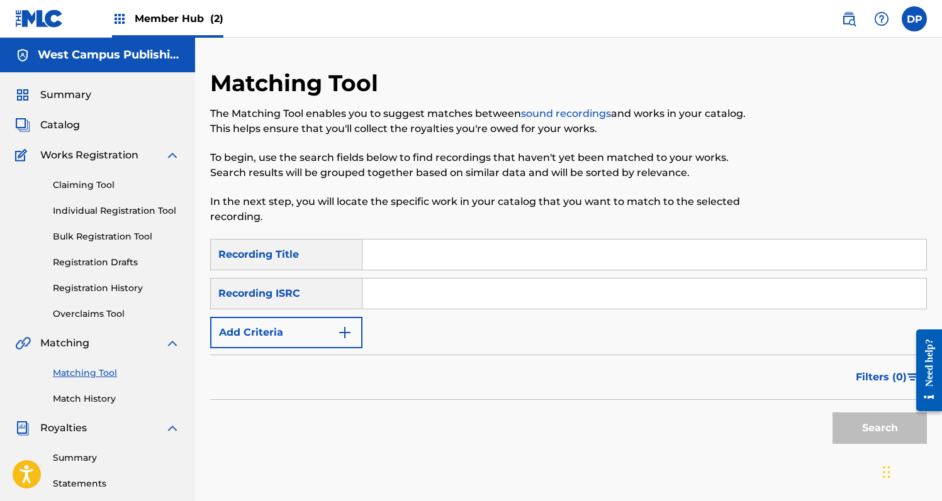
click at [371, 255] on input "Search Form" at bounding box center [644, 255] width 564 height 30
click at [318, 355] on div "Filters ( 0 )" at bounding box center [568, 377] width 716 height 45
click at [320, 335] on button "Add Criteria" at bounding box center [286, 332] width 152 height 31
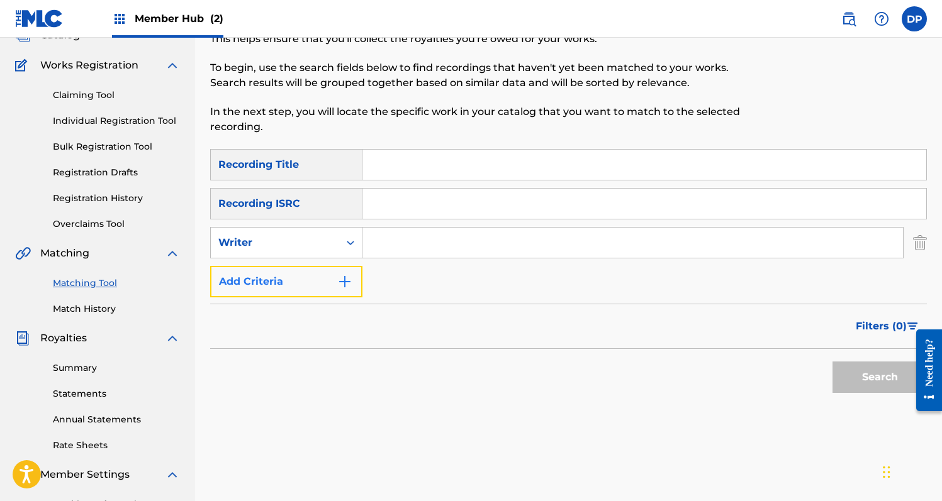
scroll to position [91, 0]
click at [326, 291] on button "Add Criteria" at bounding box center [286, 280] width 152 height 31
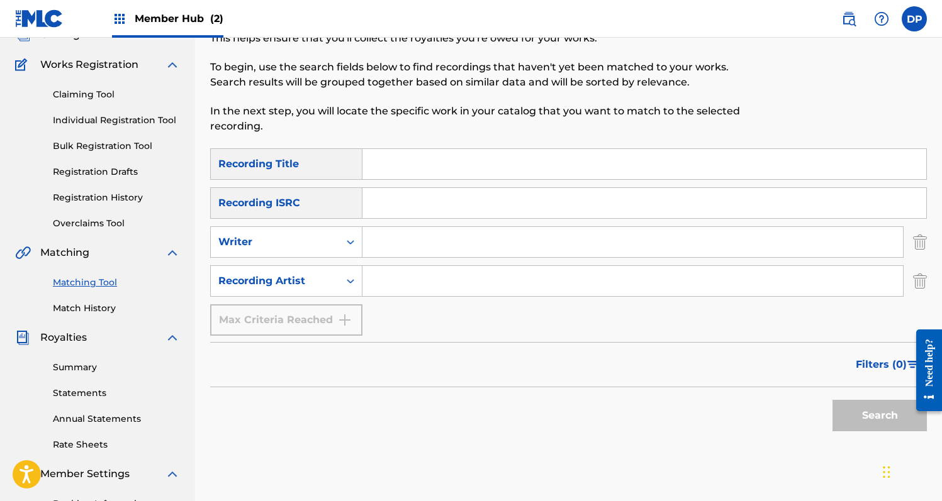
click at [406, 281] on input "Search Form" at bounding box center [632, 281] width 540 height 30
type input "[PERSON_NAME]"
click at [440, 247] on input "Search Form" at bounding box center [632, 242] width 540 height 30
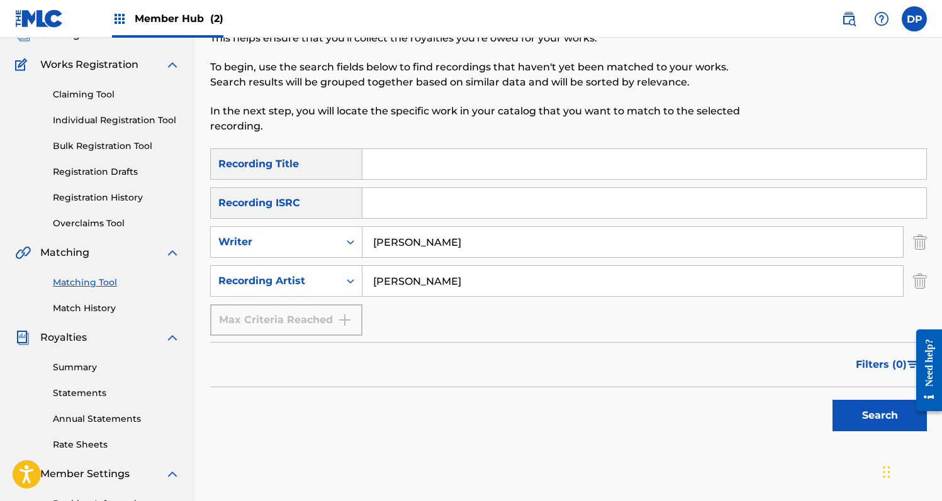
type input "[PERSON_NAME]"
click at [832, 400] on button "Search" at bounding box center [879, 415] width 94 height 31
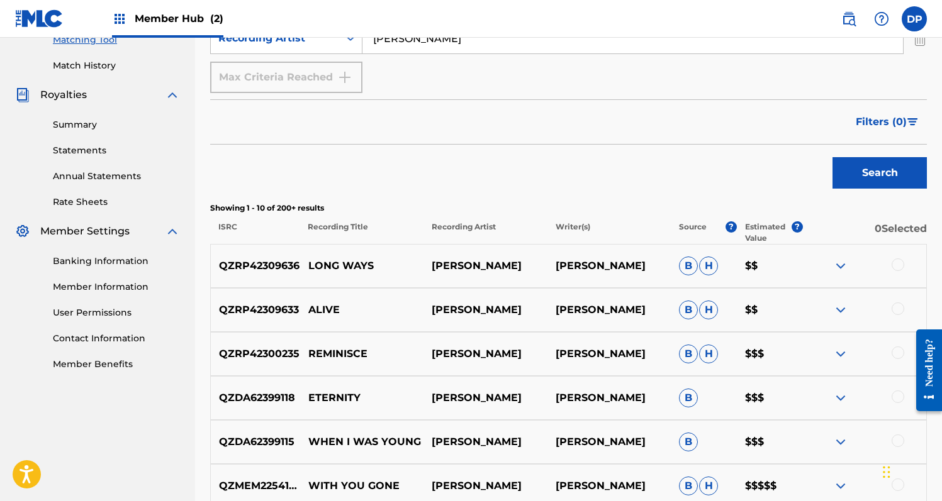
scroll to position [343, 0]
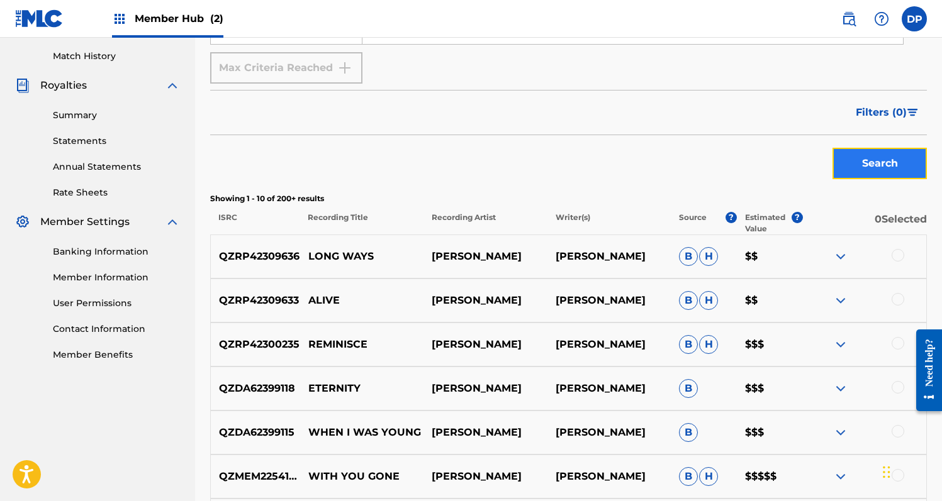
click at [901, 170] on button "Search" at bounding box center [879, 163] width 94 height 31
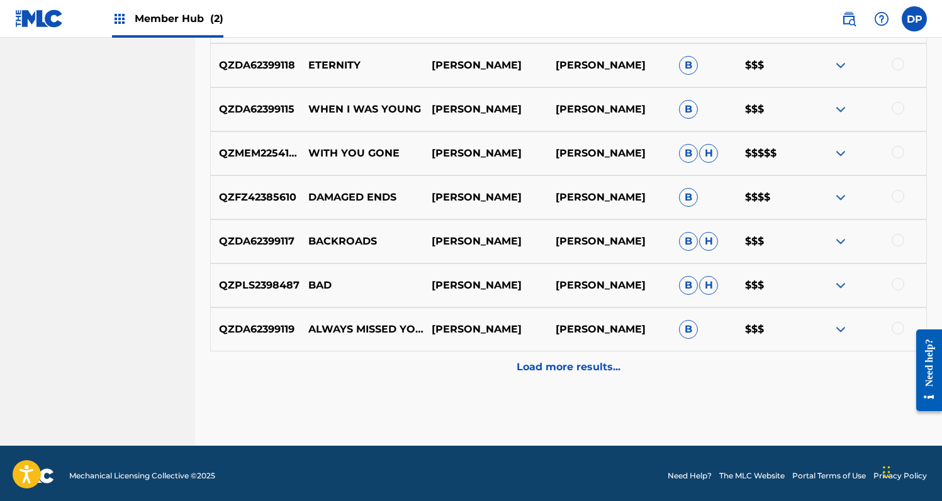
scroll to position [671, 0]
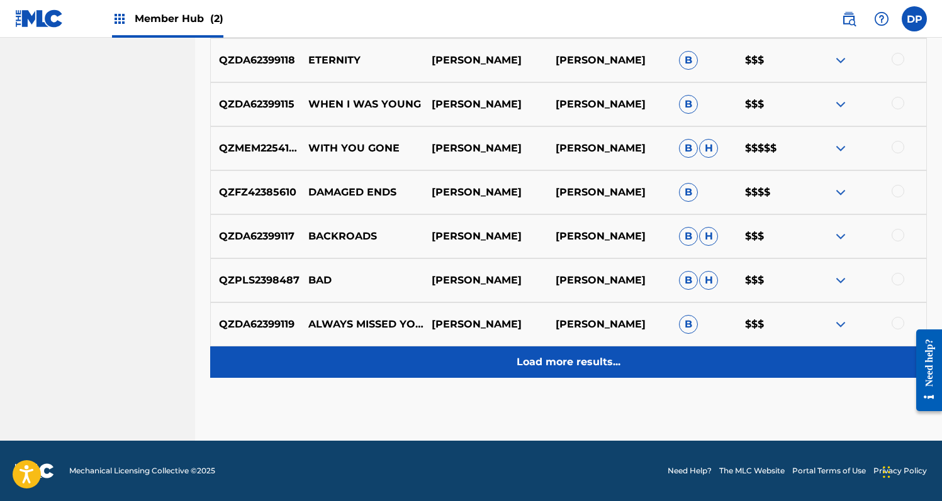
click at [626, 354] on div "Load more results..." at bounding box center [568, 362] width 716 height 31
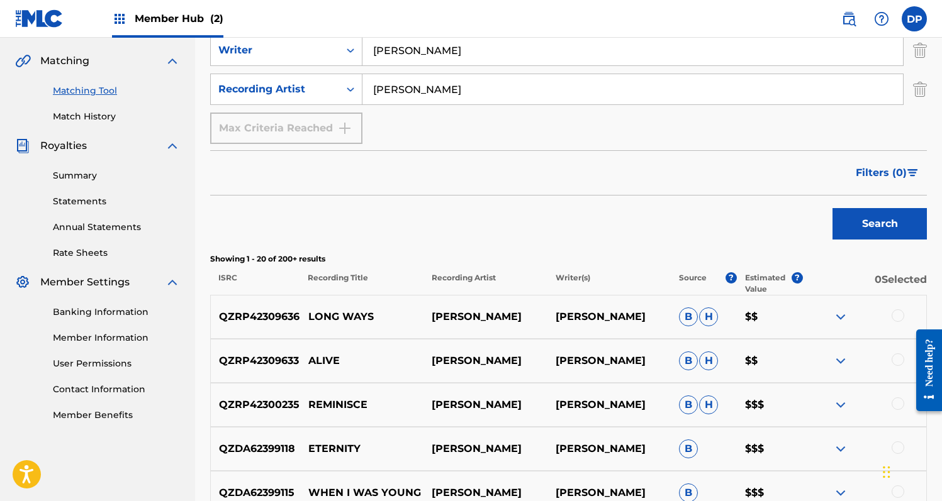
scroll to position [269, 0]
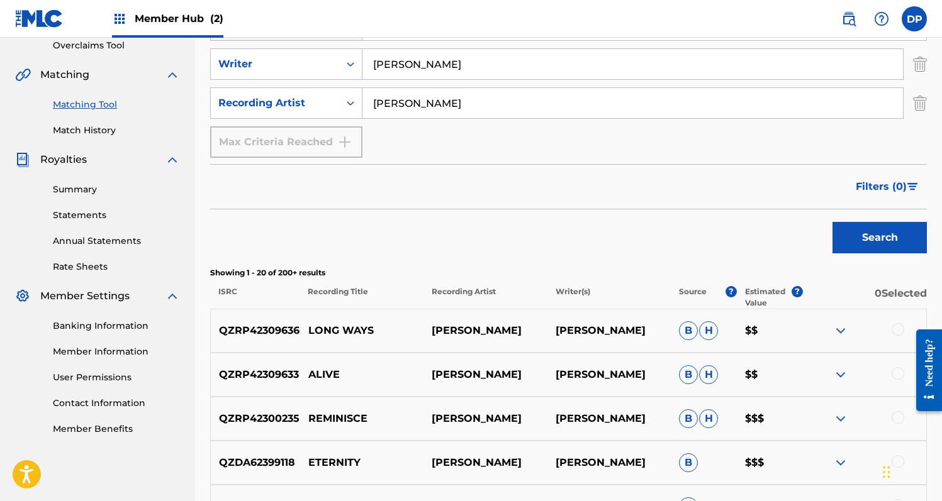
click at [900, 329] on div at bounding box center [897, 329] width 13 height 13
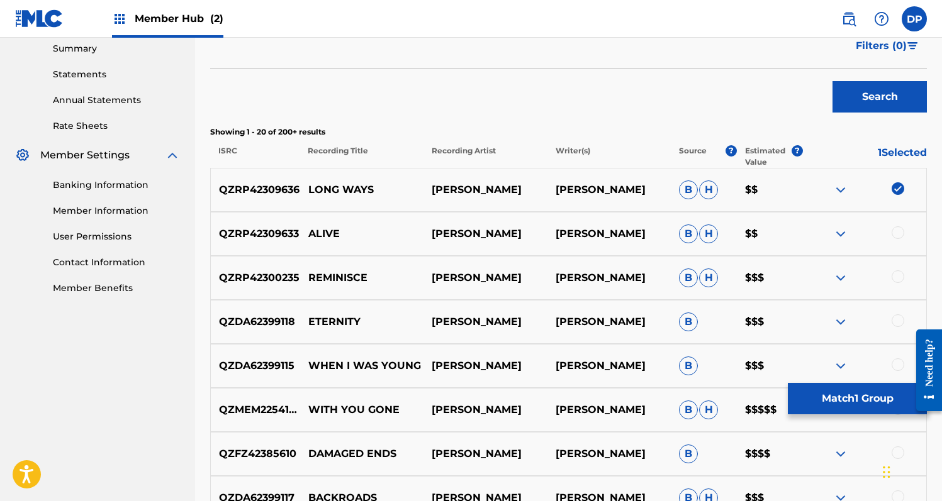
scroll to position [416, 0]
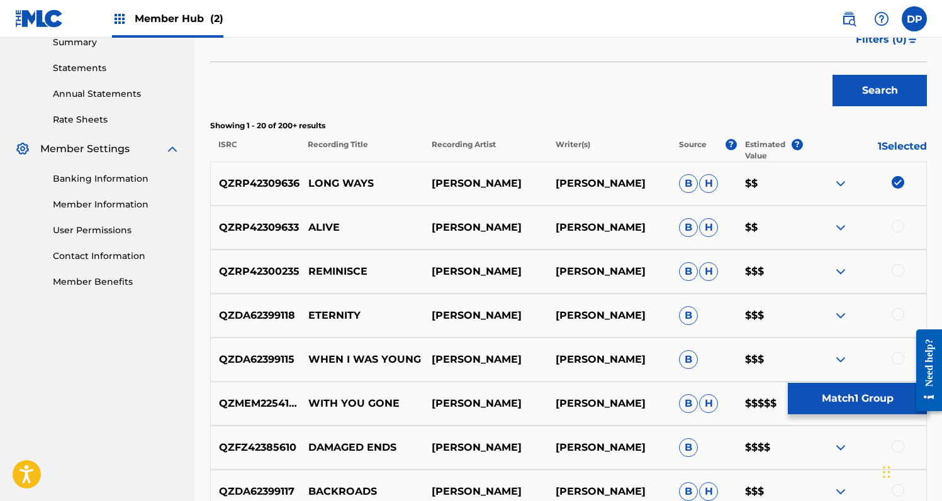
click at [900, 237] on div "QZRP42309633 ALIVE [PERSON_NAME] [PERSON_NAME] [PERSON_NAME] $$" at bounding box center [568, 228] width 716 height 44
click at [900, 228] on div at bounding box center [897, 226] width 13 height 13
click at [900, 262] on div "QZRP42300235 REMINISCE [PERSON_NAME] [PERSON_NAME] [PERSON_NAME] $$$" at bounding box center [568, 272] width 716 height 44
click at [897, 316] on div at bounding box center [897, 314] width 13 height 13
click at [898, 272] on div at bounding box center [897, 270] width 13 height 13
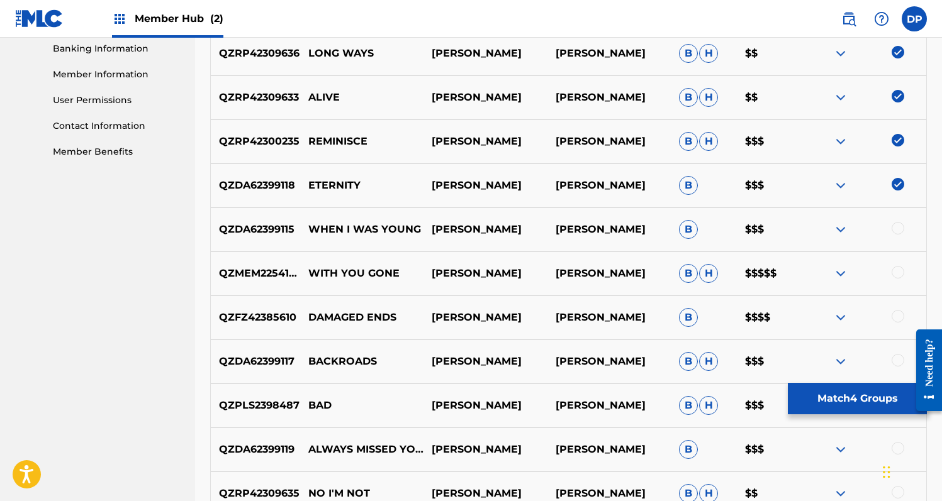
scroll to position [553, 0]
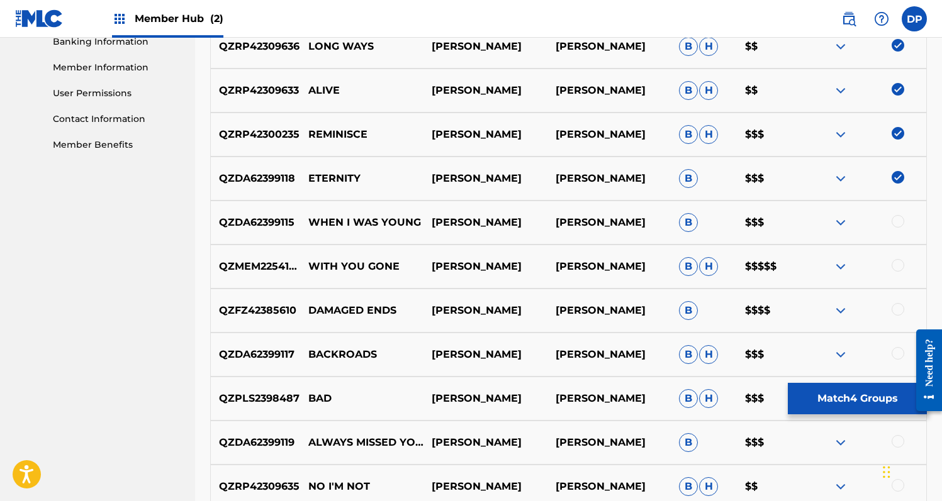
click at [901, 210] on div "QZDA62399115 WHEN I WAS YOUNG [PERSON_NAME] [PERSON_NAME] B $$$" at bounding box center [568, 223] width 716 height 44
click at [901, 223] on div at bounding box center [897, 221] width 13 height 13
click at [900, 267] on div at bounding box center [897, 265] width 13 height 13
click at [899, 303] on div at bounding box center [897, 309] width 13 height 13
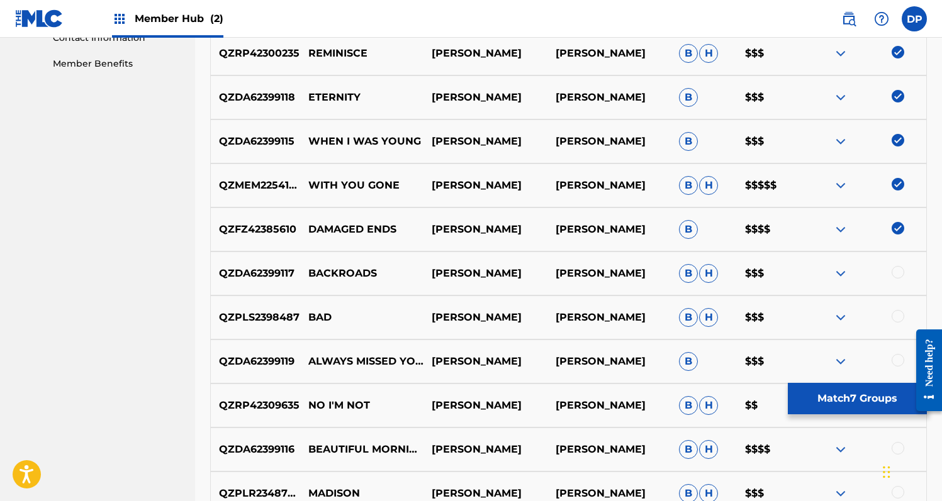
scroll to position [653, 0]
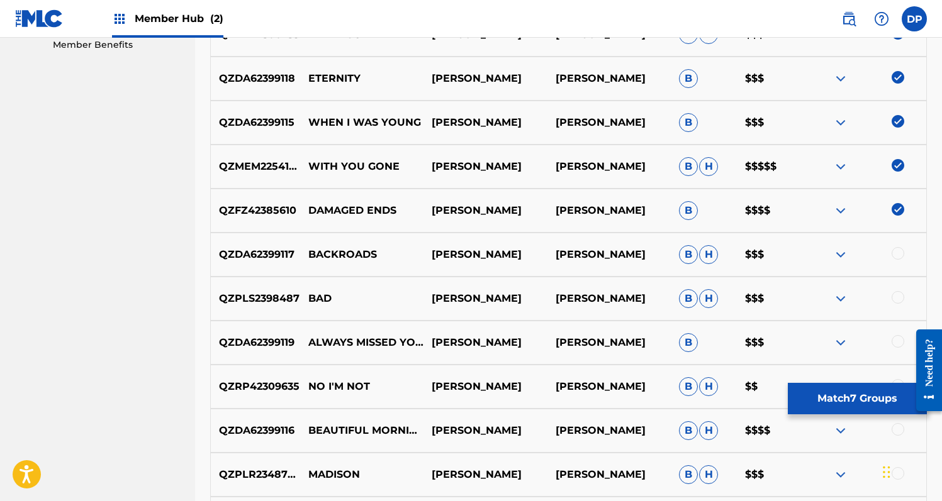
click at [898, 250] on div at bounding box center [897, 253] width 13 height 13
click at [893, 297] on div at bounding box center [897, 297] width 13 height 13
click at [899, 330] on div "QZDA62399119 ALWAYS MISSED YOU MORE [PERSON_NAME] [PERSON_NAME] B $$$" at bounding box center [568, 343] width 716 height 44
click at [896, 341] on div at bounding box center [897, 341] width 13 height 13
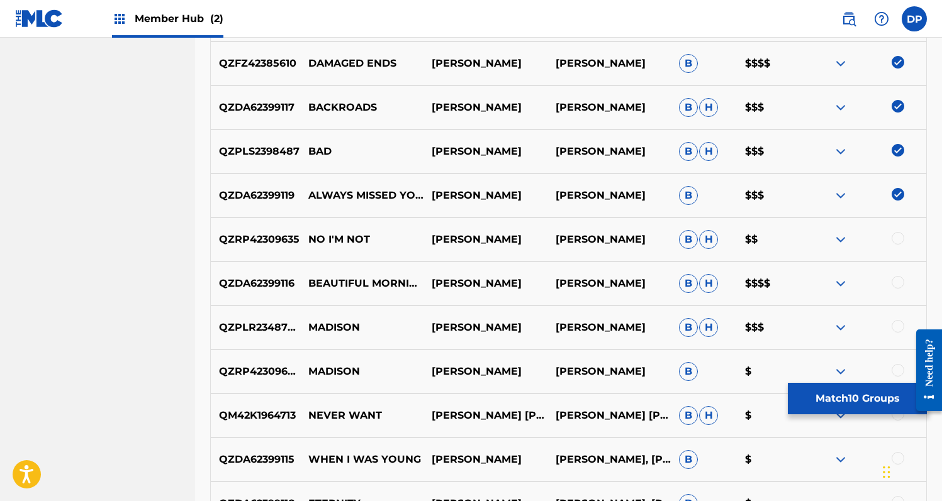
scroll to position [823, 0]
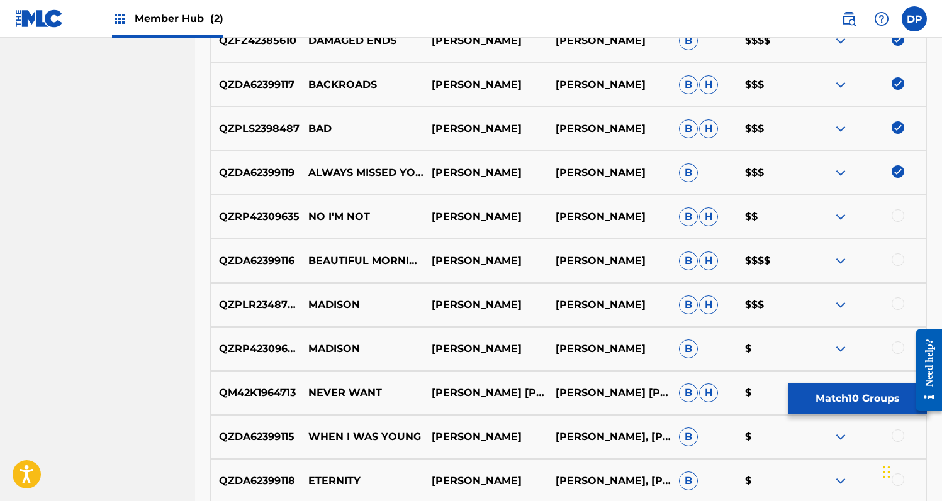
click at [895, 221] on div at bounding box center [897, 215] width 13 height 13
click at [895, 255] on div at bounding box center [897, 260] width 13 height 13
click at [895, 293] on div "QZPLR2348775 [PERSON_NAME] [PERSON_NAME] [PERSON_NAME] $$$" at bounding box center [568, 305] width 716 height 44
click at [895, 301] on div at bounding box center [897, 304] width 13 height 13
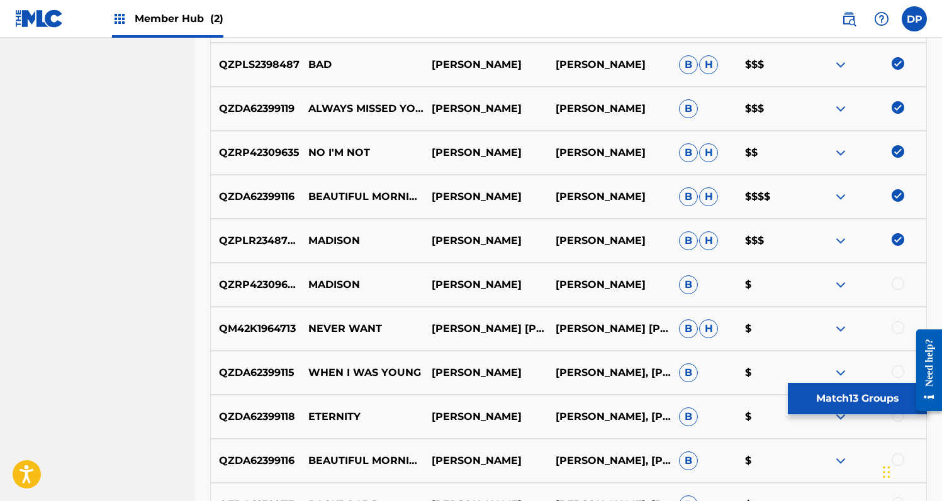
scroll to position [903, 0]
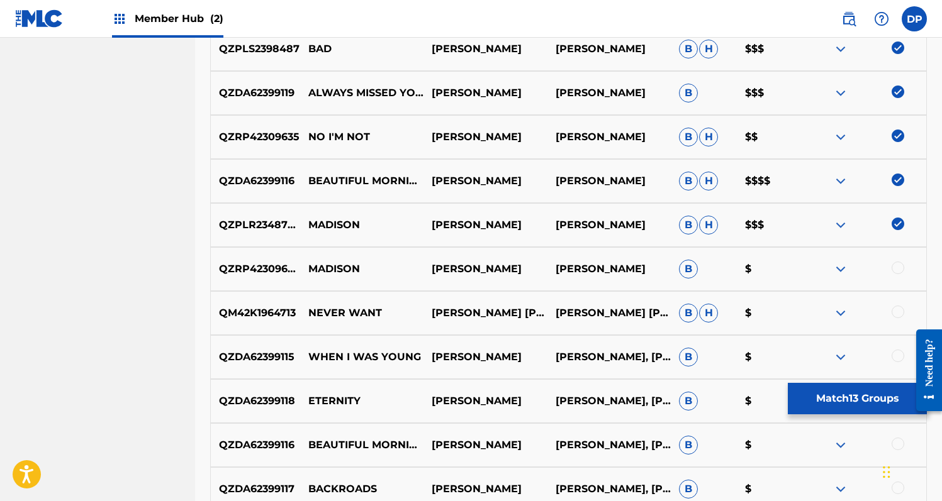
click at [896, 270] on div at bounding box center [897, 268] width 13 height 13
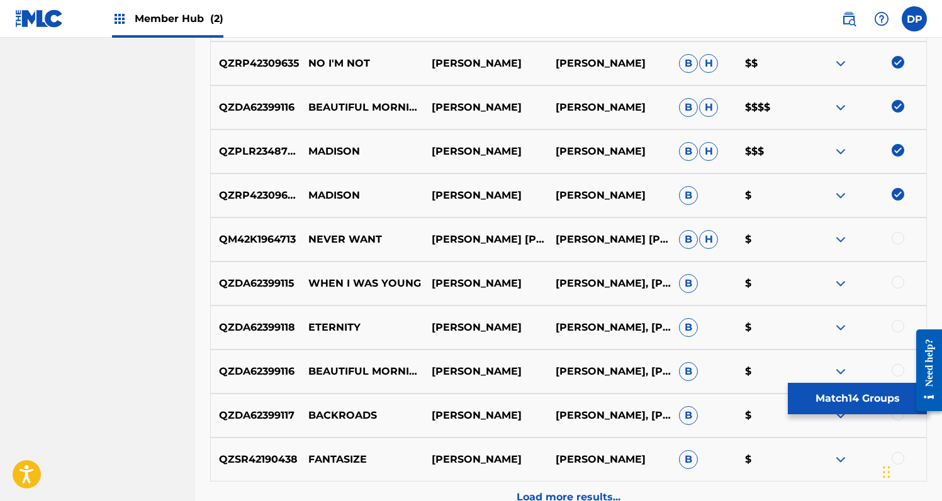
scroll to position [1003, 0]
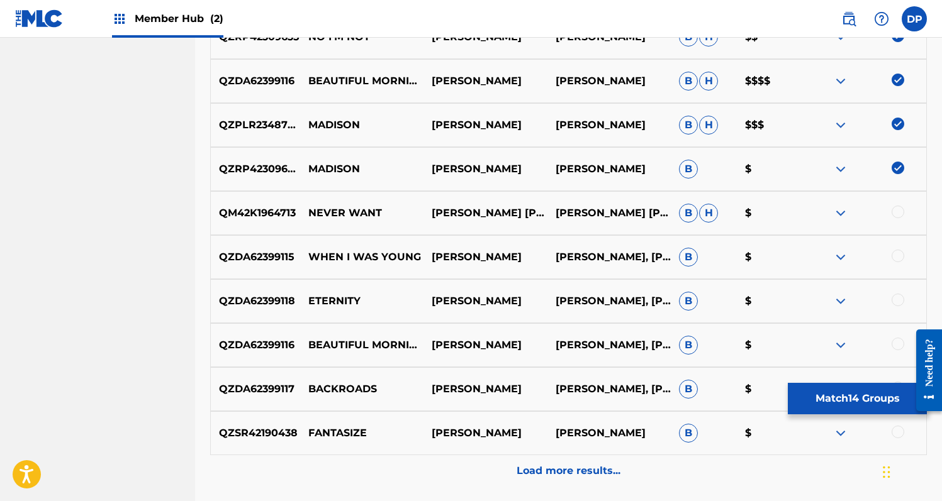
click at [906, 246] on div "QZDA62399115 WHEN I WAS YOUNG [PERSON_NAME] [PERSON_NAME], [PERSON_NAME] B $" at bounding box center [568, 257] width 716 height 44
click at [903, 257] on div at bounding box center [864, 257] width 123 height 15
click at [900, 257] on div at bounding box center [897, 256] width 13 height 13
click at [895, 287] on div "QZDA62399118 ETERNITY [PERSON_NAME] [PERSON_NAME], [PERSON_NAME] B $" at bounding box center [568, 301] width 716 height 44
click at [895, 299] on div at bounding box center [897, 300] width 13 height 13
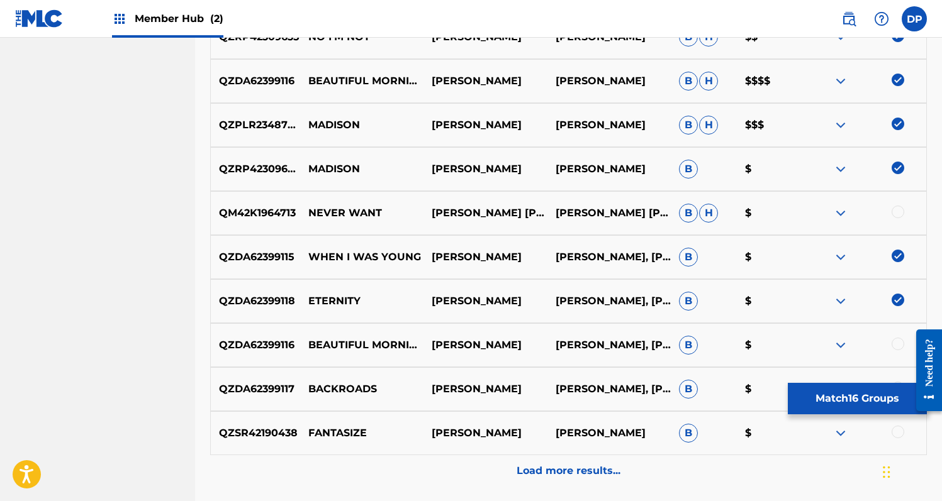
click at [895, 346] on div at bounding box center [897, 344] width 13 height 13
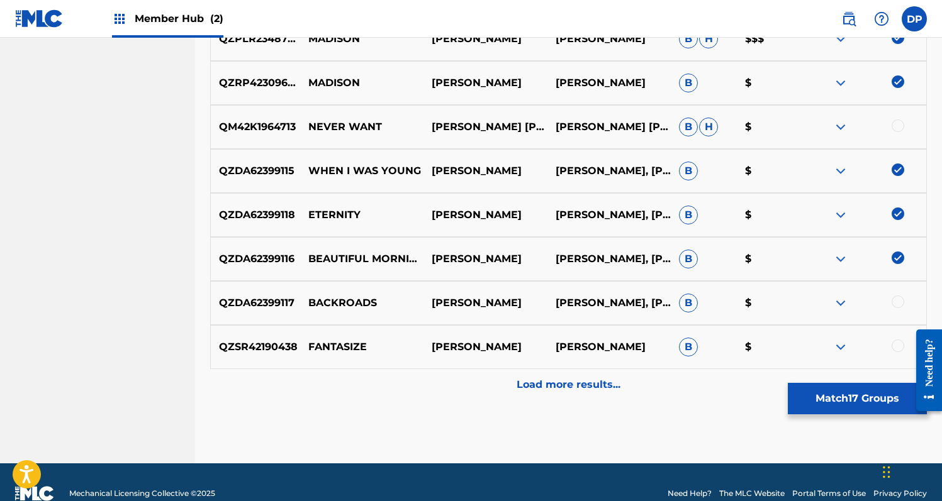
scroll to position [1095, 0]
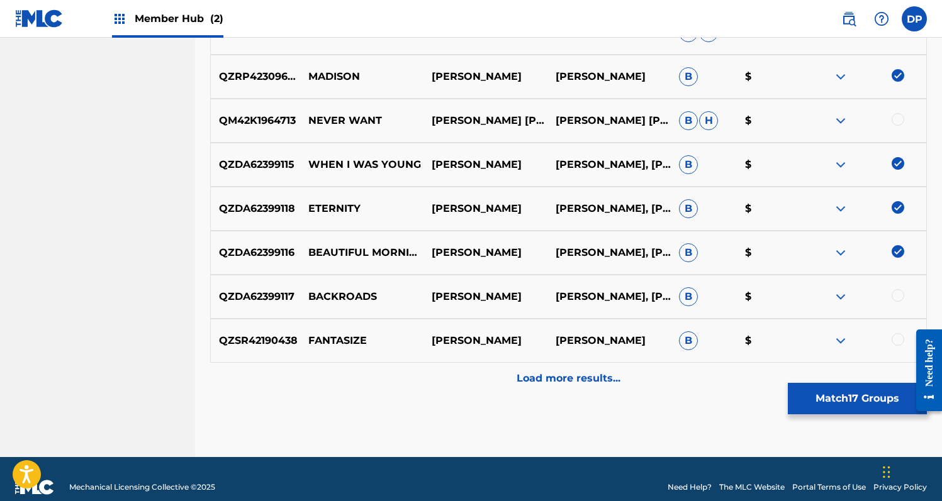
click at [897, 298] on div at bounding box center [897, 295] width 13 height 13
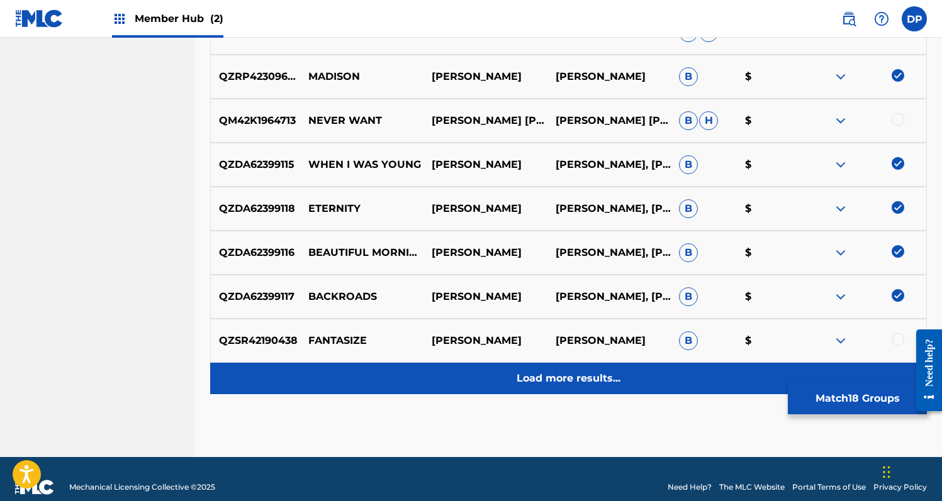
click at [608, 377] on p "Load more results..." at bounding box center [568, 378] width 104 height 15
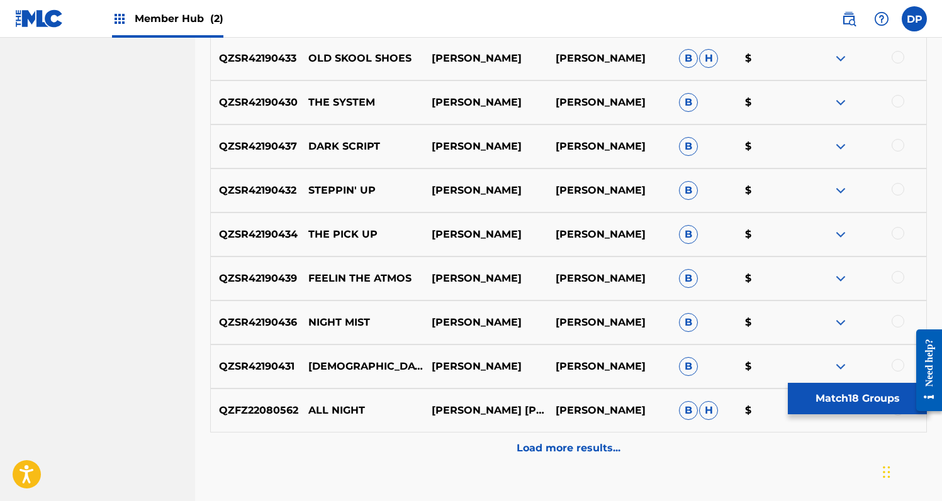
scroll to position [1490, 0]
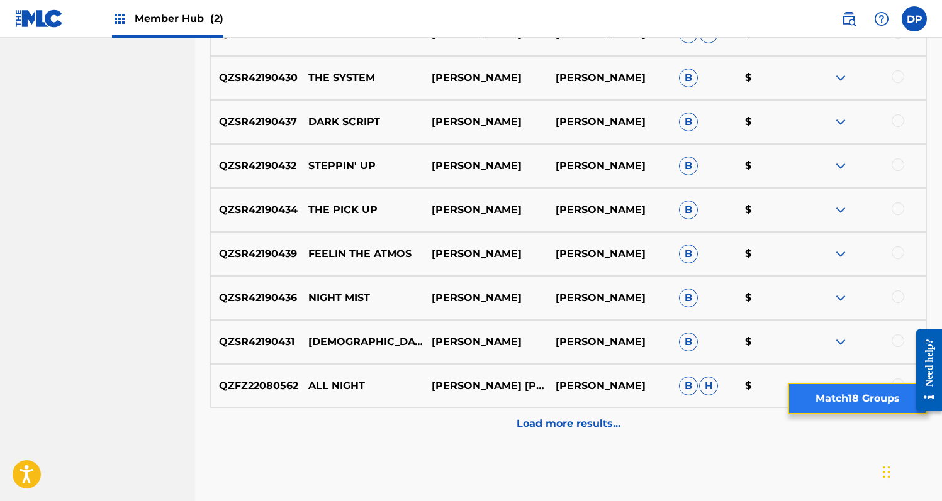
click at [850, 394] on button "Match 18 Groups" at bounding box center [857, 398] width 139 height 31
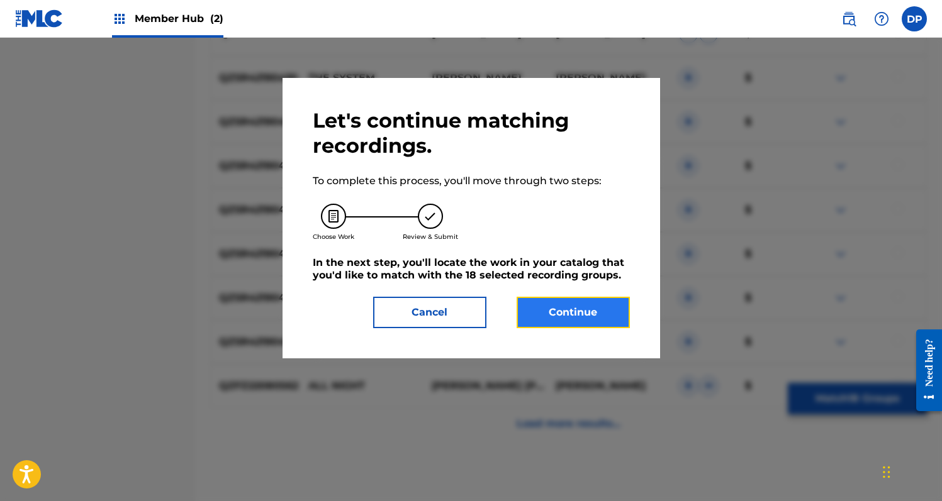
click at [581, 306] on button "Continue" at bounding box center [572, 312] width 113 height 31
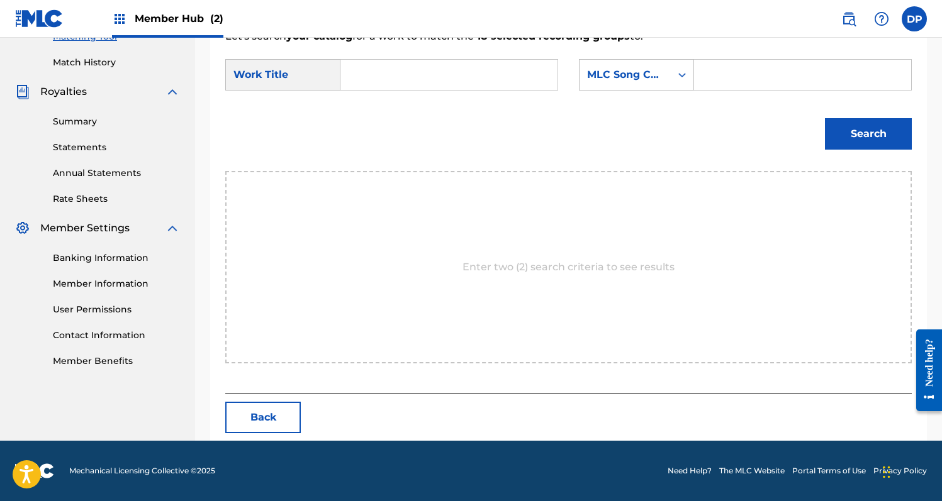
scroll to position [337, 0]
click at [540, 263] on p "Enter two (2) search criteria to see results" at bounding box center [568, 267] width 212 height 15
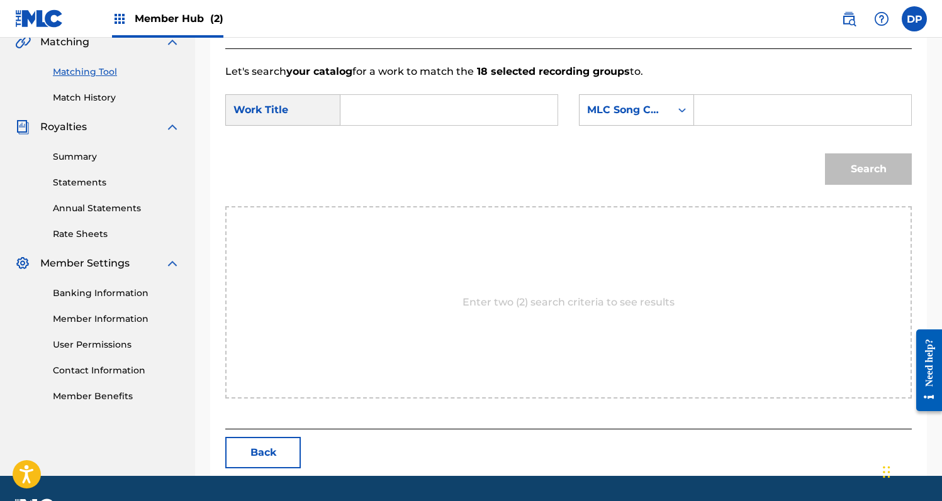
scroll to position [301, 0]
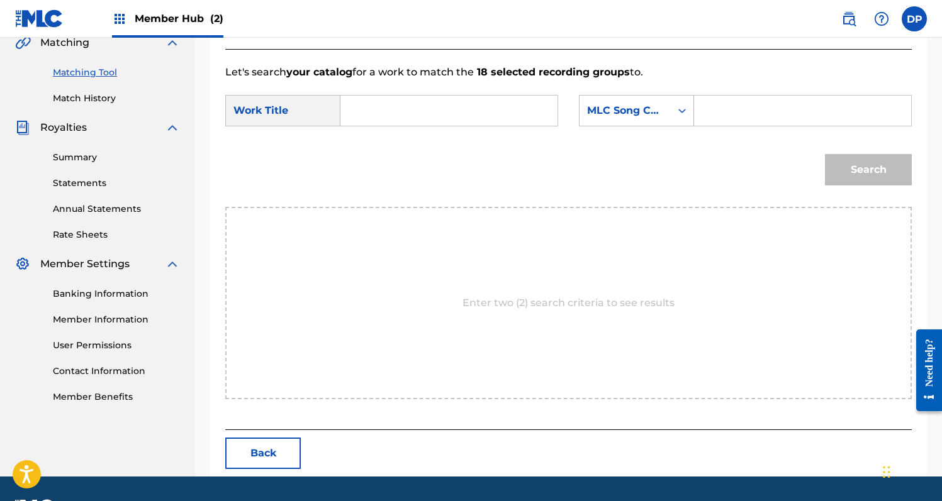
click at [430, 109] on input "Search Form" at bounding box center [449, 111] width 196 height 30
type input "Alone"
click at [719, 103] on input "Search Form" at bounding box center [803, 111] width 196 height 30
click at [676, 108] on icon "Search Form" at bounding box center [682, 110] width 13 height 13
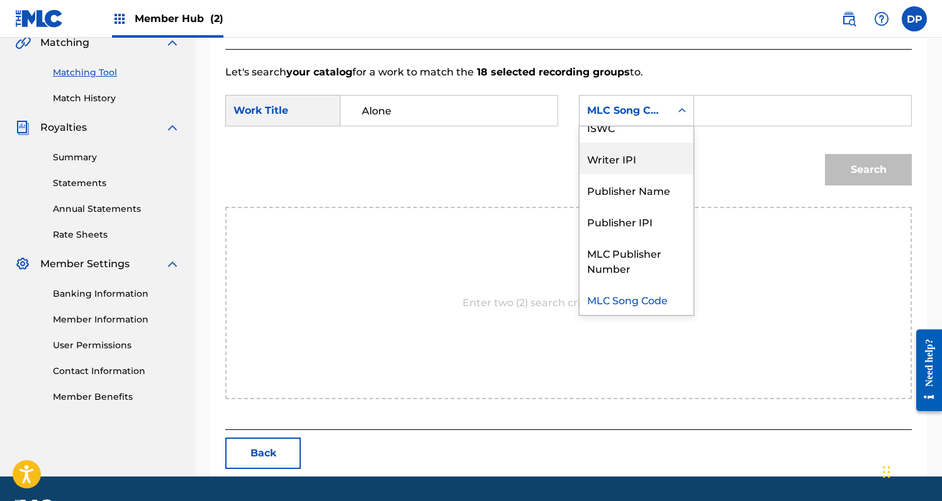
scroll to position [0, 0]
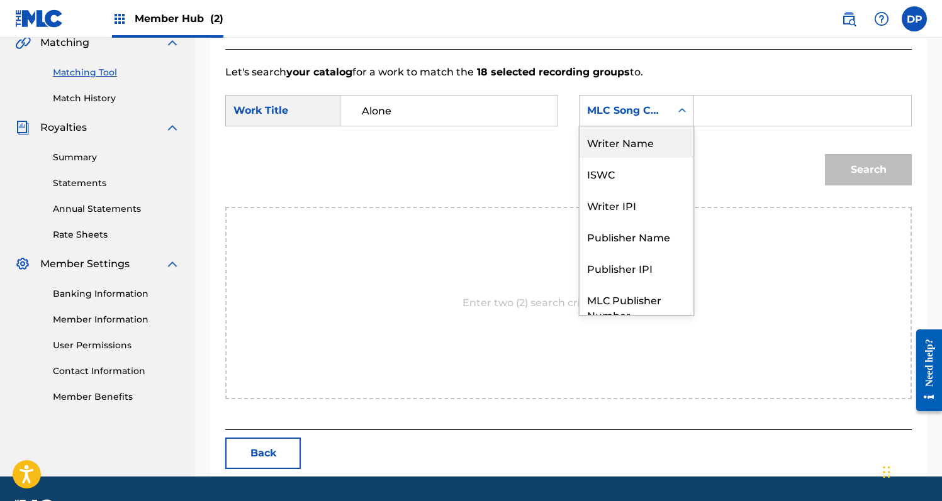
click at [646, 138] on div "Writer Name" at bounding box center [636, 141] width 114 height 31
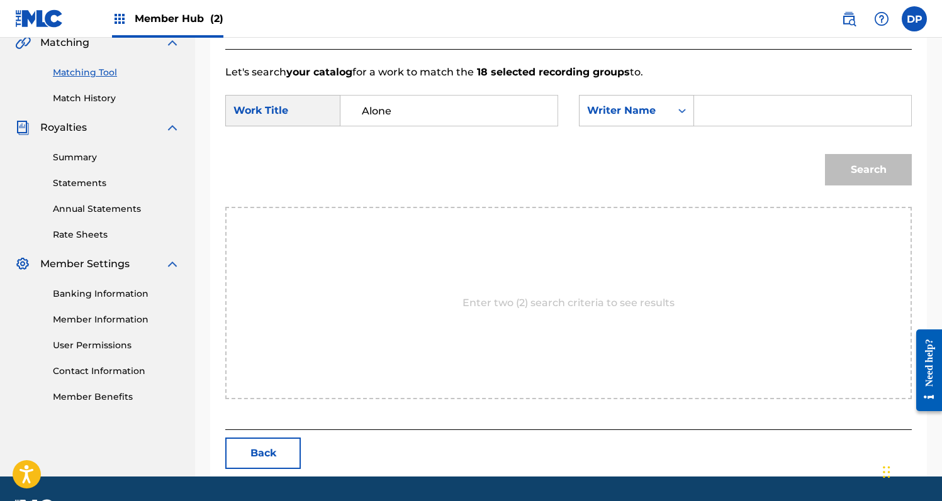
click at [722, 114] on input "Search Form" at bounding box center [803, 111] width 196 height 30
type input "[PERSON_NAME]"
click at [825, 154] on button "Search" at bounding box center [868, 169] width 87 height 31
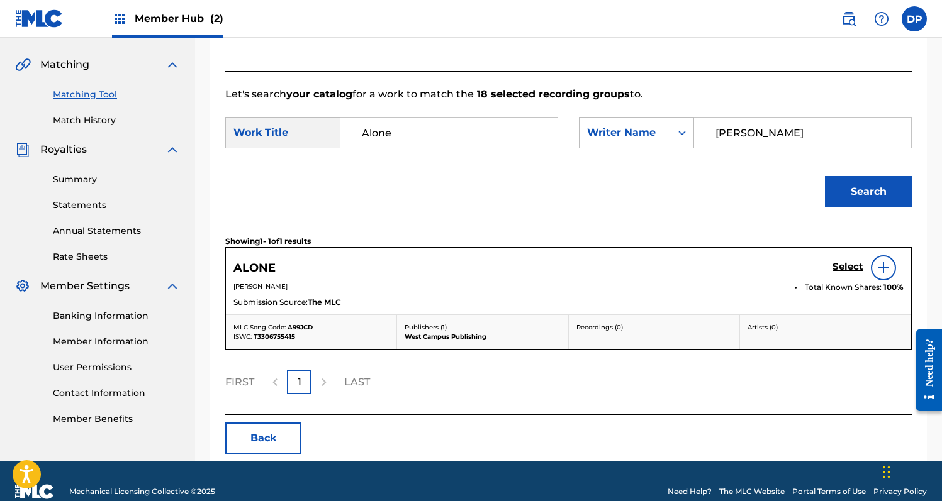
scroll to position [299, 0]
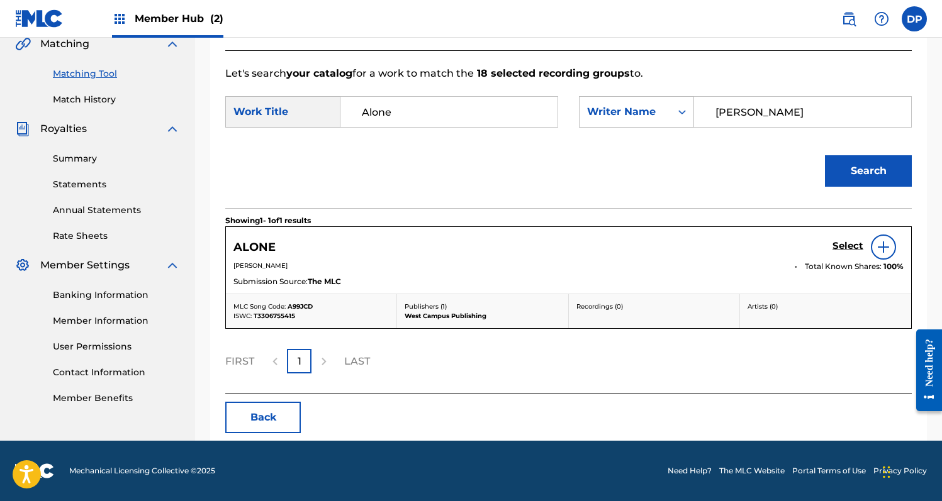
click at [880, 246] on img at bounding box center [883, 247] width 15 height 15
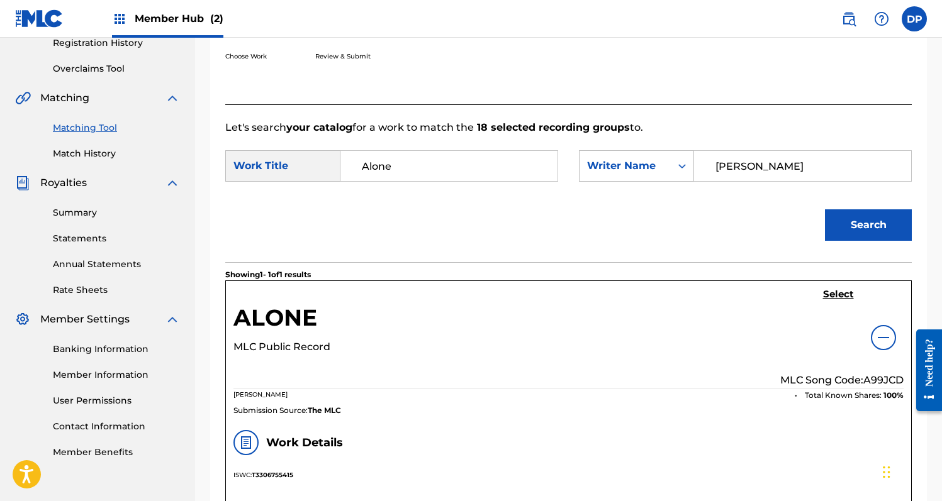
scroll to position [273, 0]
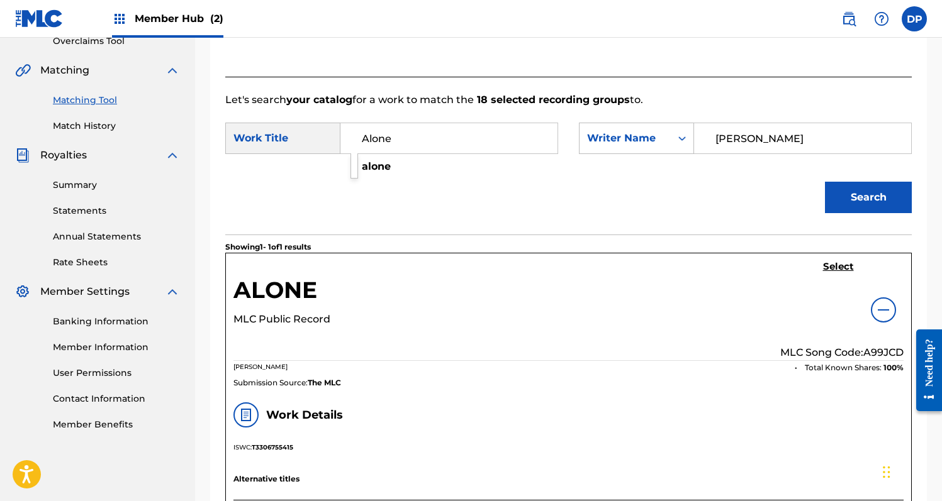
drag, startPoint x: 432, startPoint y: 137, endPoint x: 359, endPoint y: 137, distance: 73.0
click at [359, 137] on input "Alone" at bounding box center [449, 138] width 196 height 30
type input "With you gone"
click at [825, 182] on button "Search" at bounding box center [868, 197] width 87 height 31
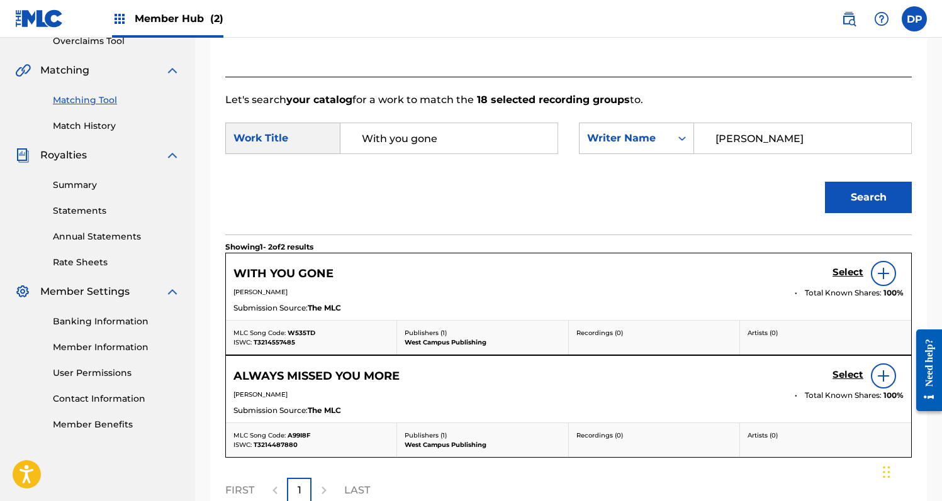
click at [879, 270] on img at bounding box center [883, 273] width 15 height 15
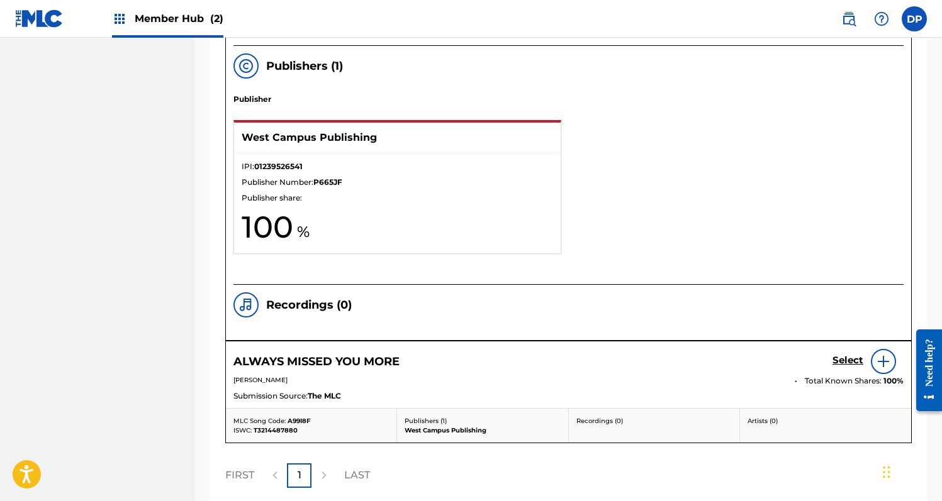
scroll to position [997, 0]
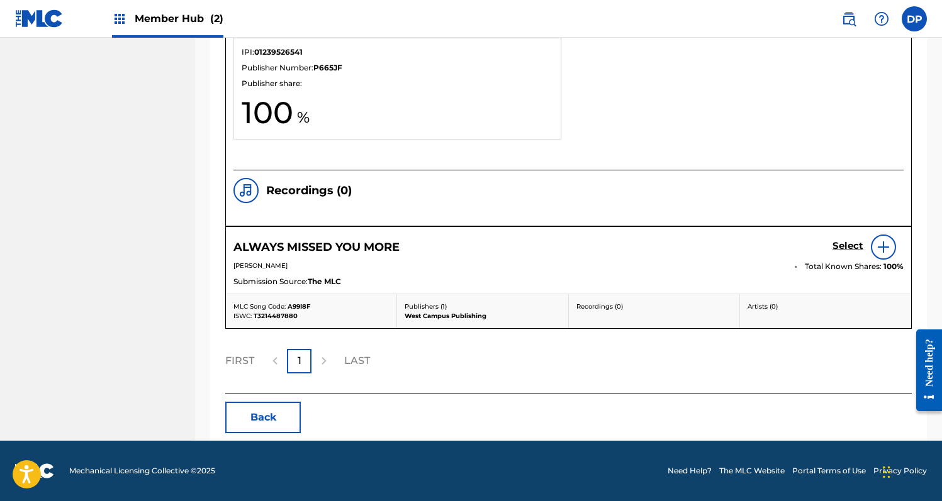
click at [883, 249] on img at bounding box center [883, 247] width 15 height 15
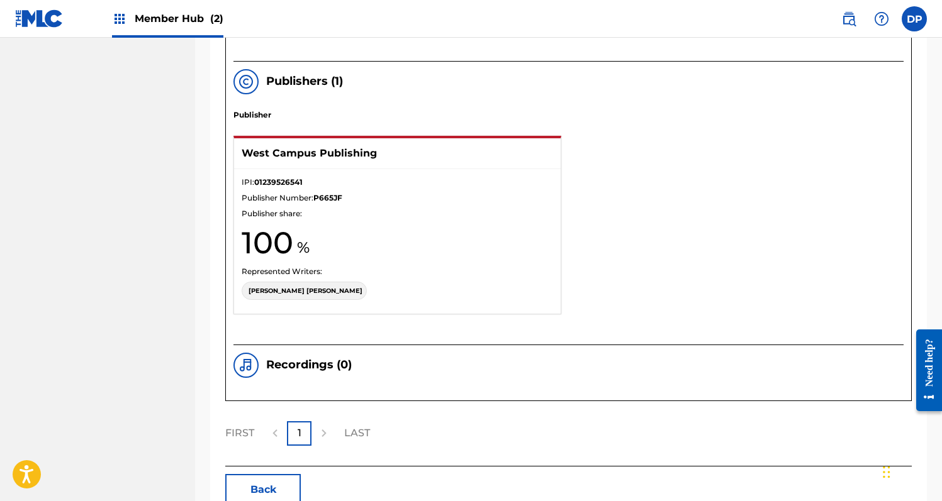
scroll to position [1636, 0]
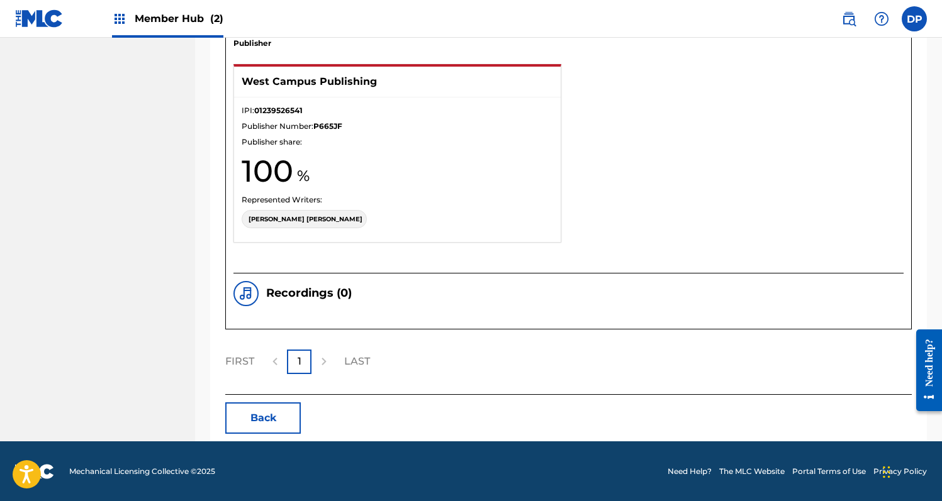
click at [322, 363] on div at bounding box center [323, 362] width 25 height 25
click at [364, 365] on p "LAST" at bounding box center [357, 361] width 26 height 15
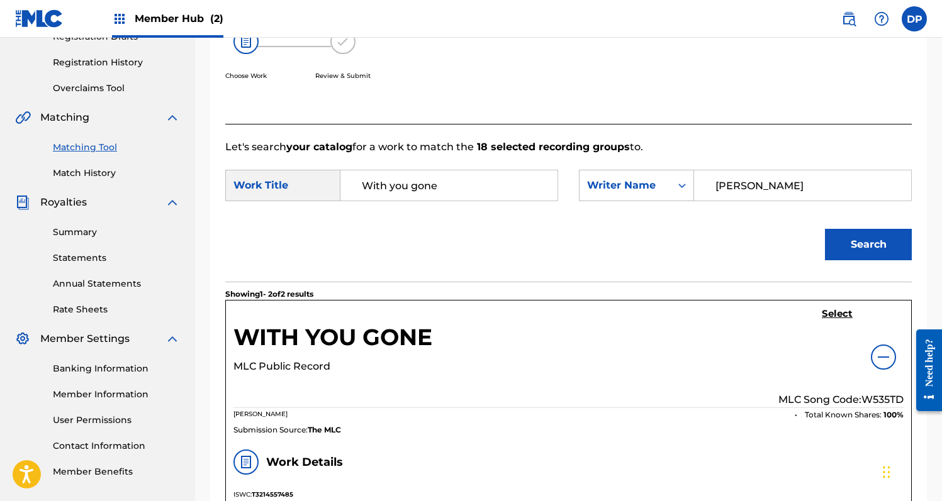
scroll to position [238, 0]
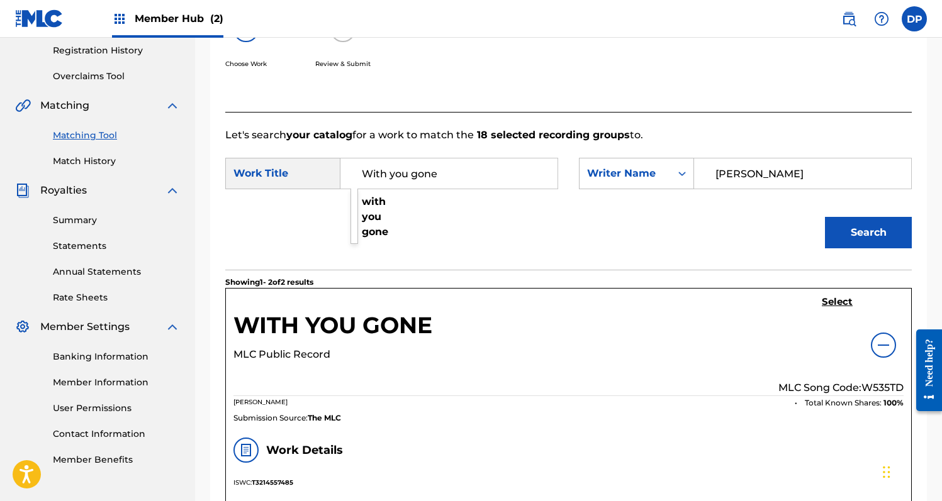
drag, startPoint x: 478, startPoint y: 173, endPoint x: 364, endPoint y: 158, distance: 115.5
click at [363, 159] on input "With you gone" at bounding box center [449, 174] width 196 height 30
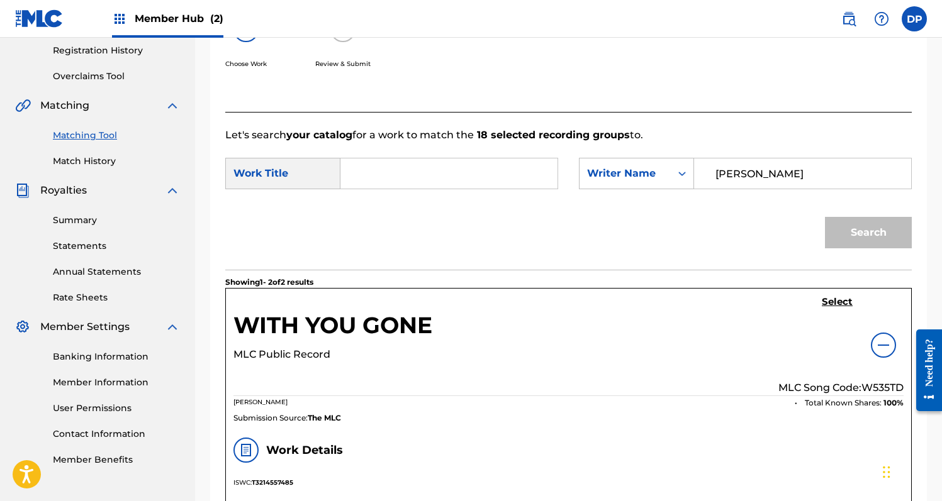
click at [667, 215] on div "Search" at bounding box center [568, 236] width 686 height 65
click at [808, 161] on input "[PERSON_NAME]" at bounding box center [803, 174] width 196 height 30
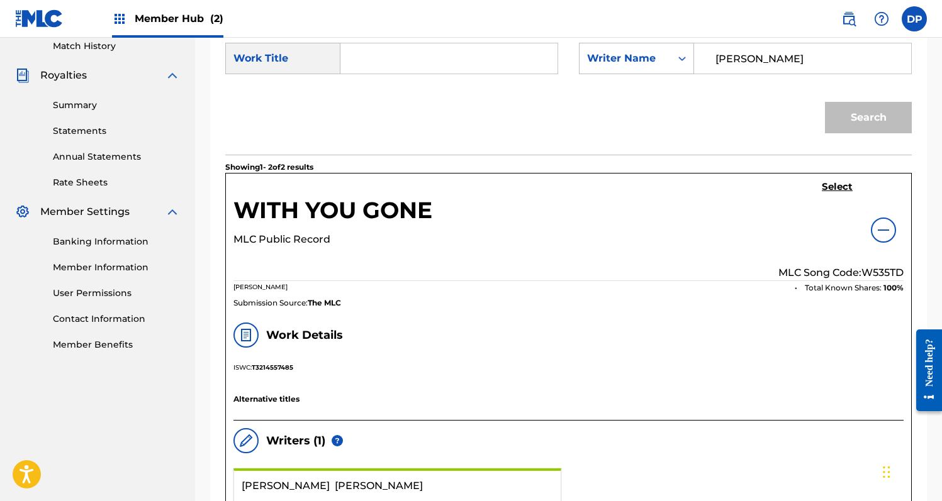
scroll to position [377, 0]
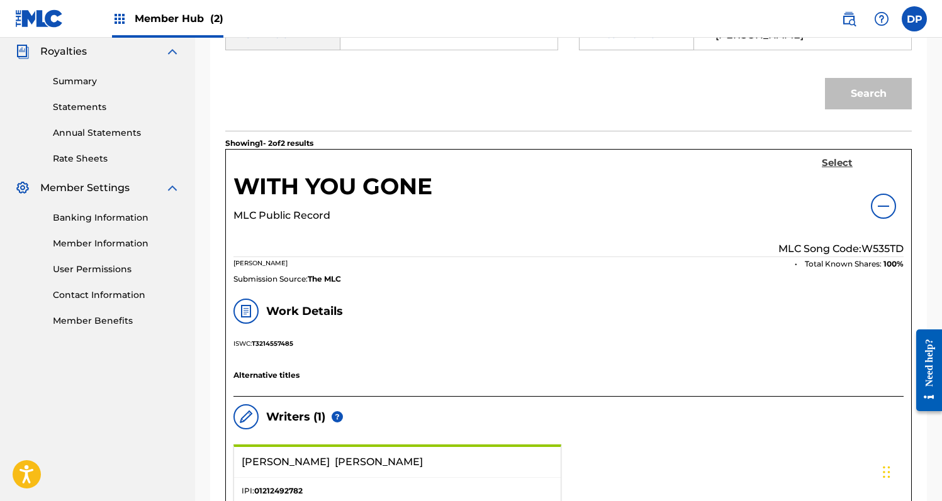
click at [841, 165] on h5 "Select" at bounding box center [837, 163] width 31 height 12
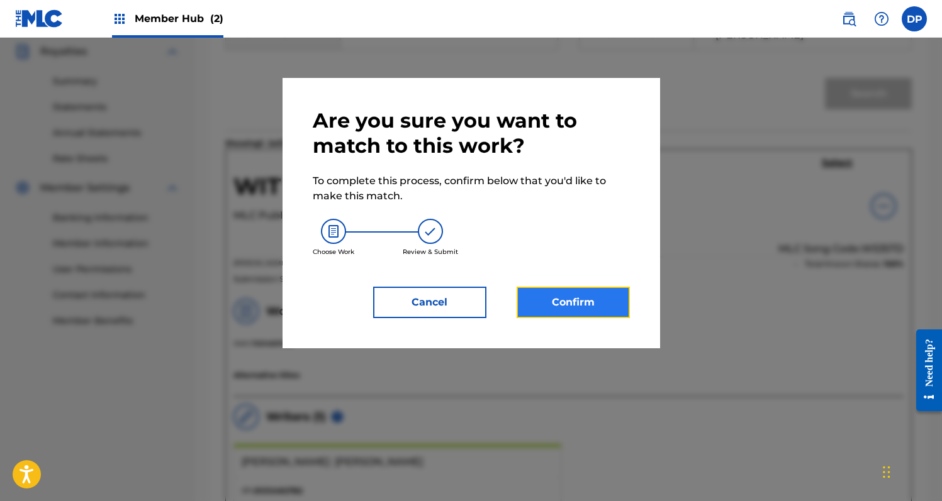
click at [623, 303] on button "Confirm" at bounding box center [572, 302] width 113 height 31
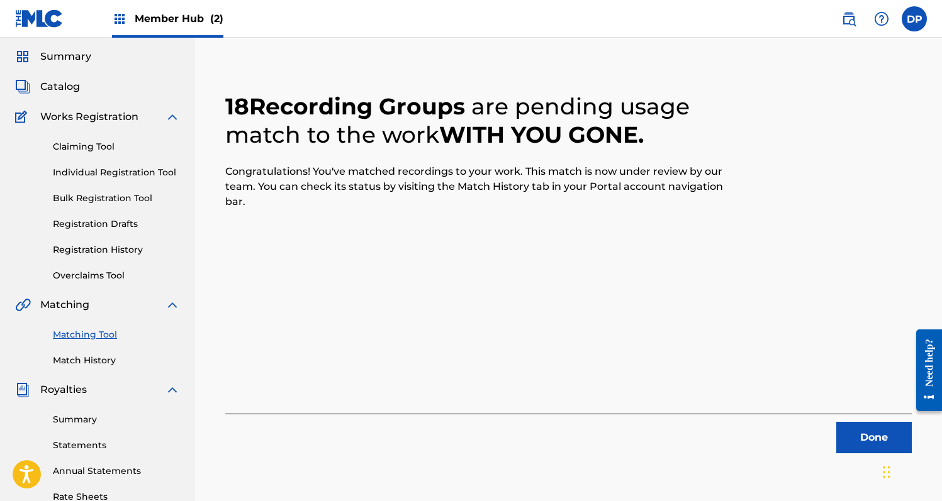
scroll to position [37, 0]
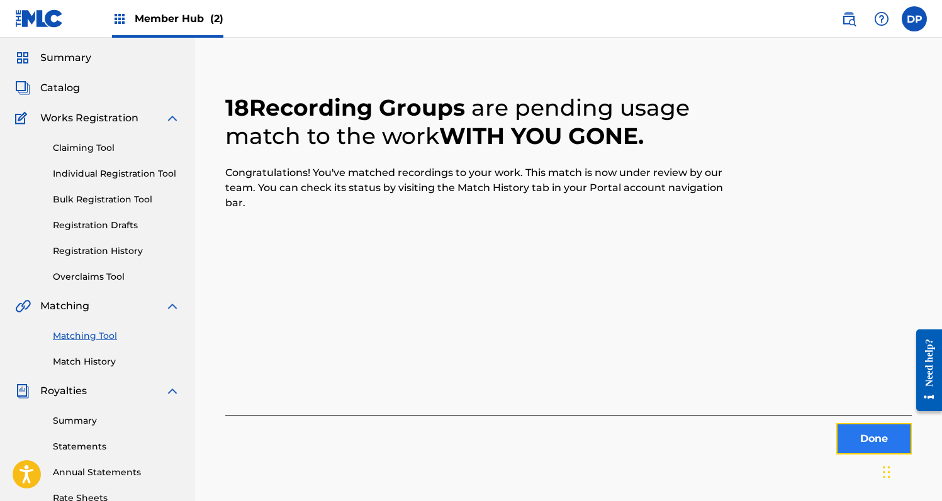
click at [857, 433] on button "Done" at bounding box center [873, 438] width 75 height 31
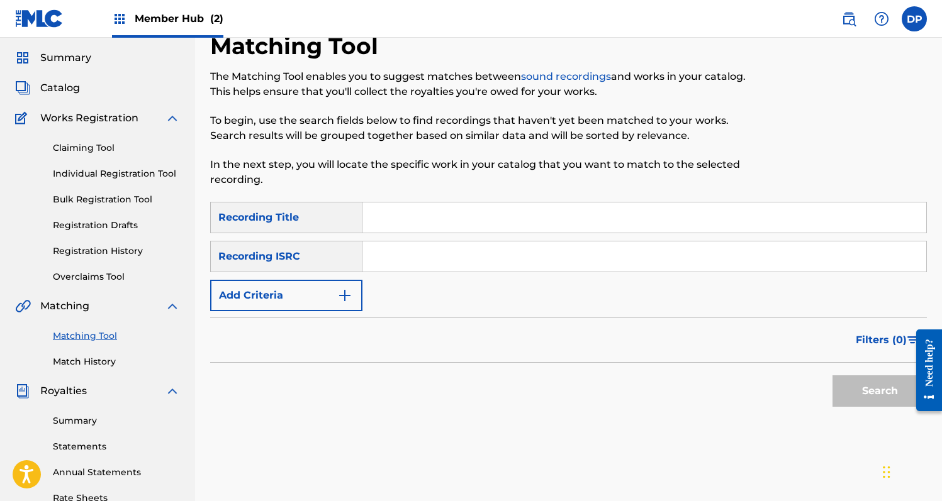
click at [387, 206] on input "Search Form" at bounding box center [644, 218] width 564 height 30
type input "Alone"
click at [832, 376] on button "Search" at bounding box center [879, 391] width 94 height 31
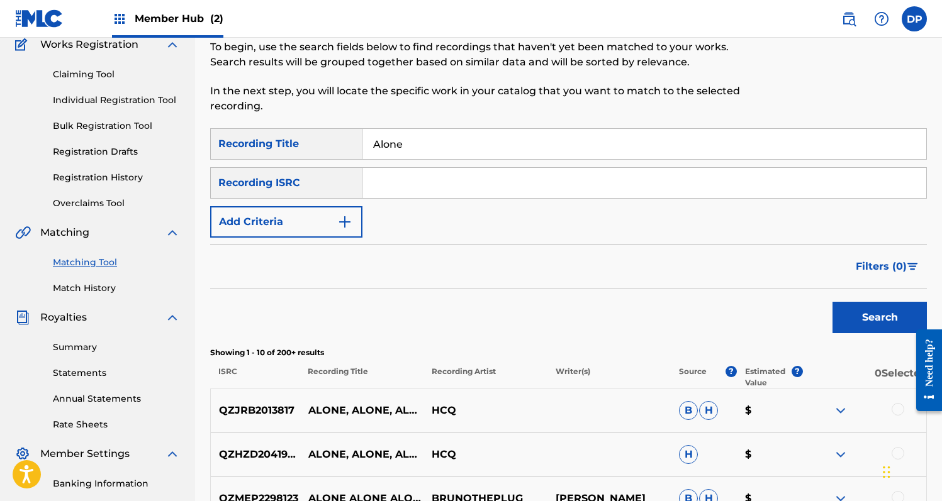
scroll to position [0, 0]
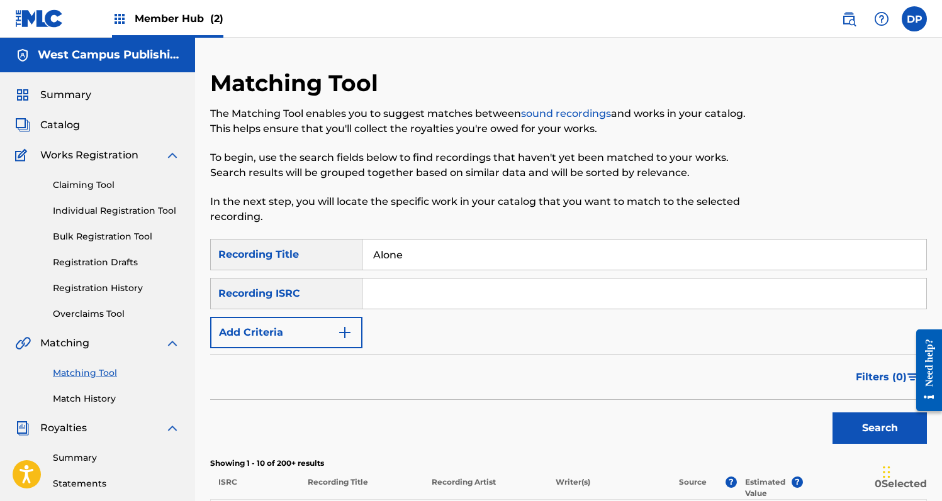
click at [314, 350] on form "SearchWithCriteria89f189d3-9659-4e33-a240-9464e5d4ad5d Recording Title Alone Se…" at bounding box center [568, 344] width 716 height 211
click at [323, 341] on button "Add Criteria" at bounding box center [286, 332] width 152 height 31
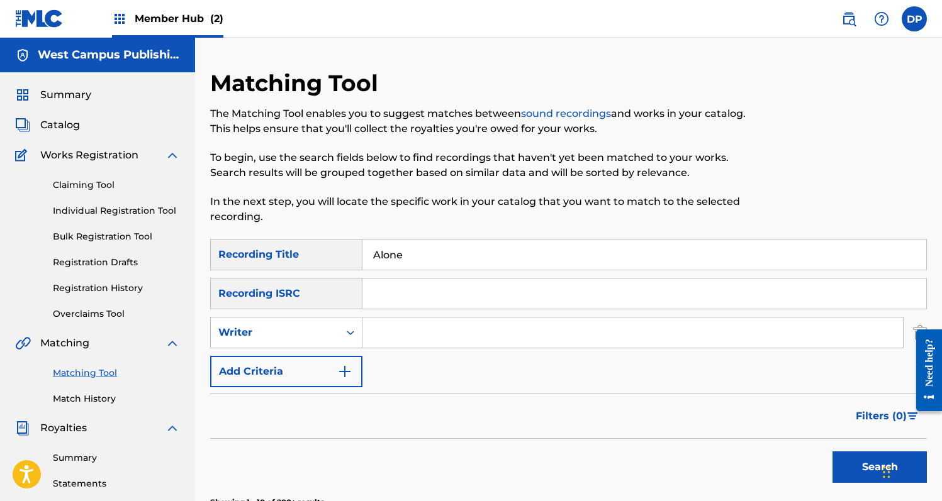
click at [413, 337] on input "Search Form" at bounding box center [632, 333] width 540 height 30
type input "[PERSON_NAME]"
click at [832, 452] on button "Search" at bounding box center [879, 467] width 94 height 31
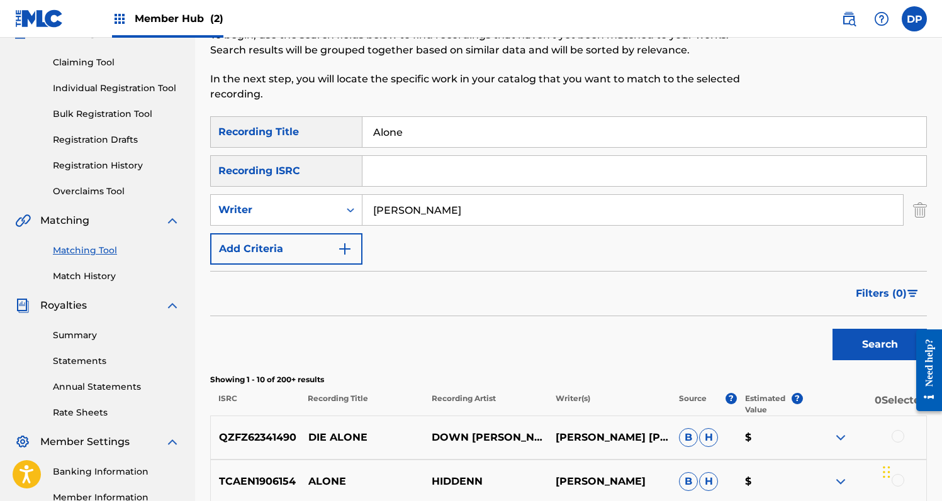
scroll to position [122, 0]
drag, startPoint x: 417, startPoint y: 133, endPoint x: 357, endPoint y: 133, distance: 60.4
click at [356, 133] on div "SearchWithCriteria89f189d3-9659-4e33-a240-9464e5d4ad5d Recording Title Alone" at bounding box center [568, 132] width 716 height 31
type input "Down the line"
click at [832, 330] on button "Search" at bounding box center [879, 345] width 94 height 31
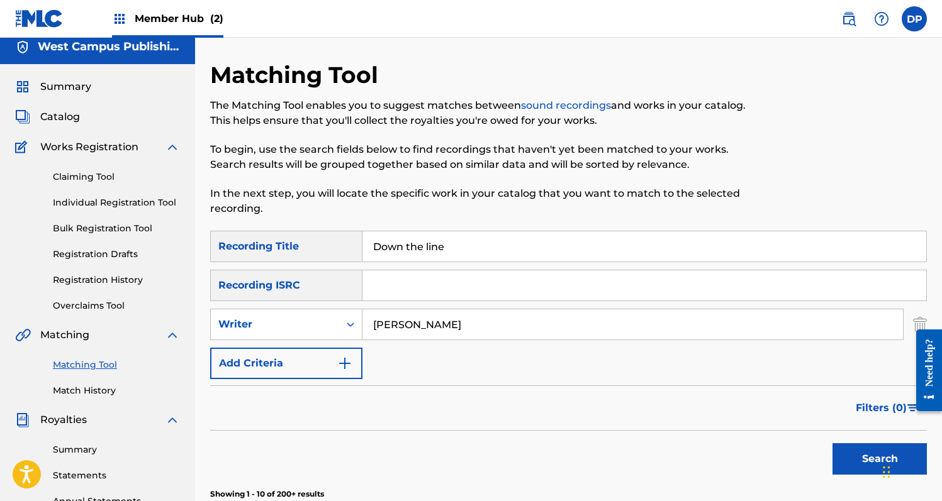
scroll to position [0, 0]
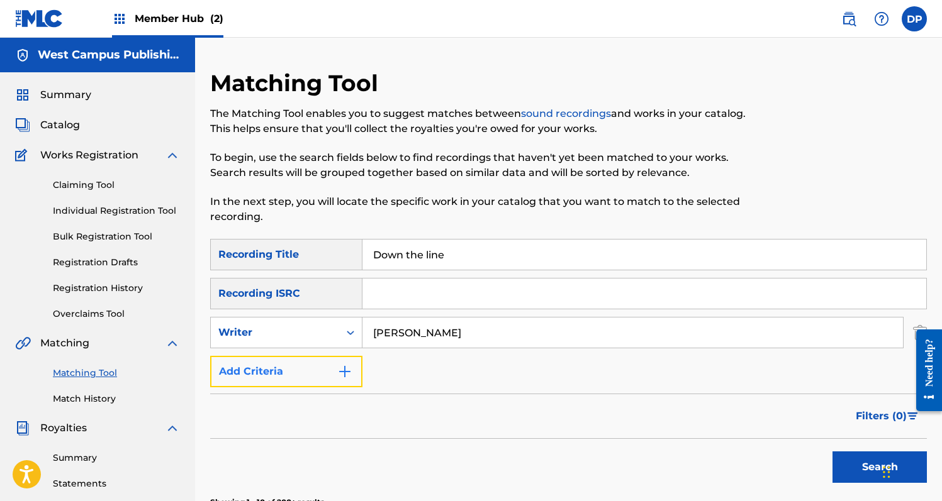
click at [304, 366] on button "Add Criteria" at bounding box center [286, 371] width 152 height 31
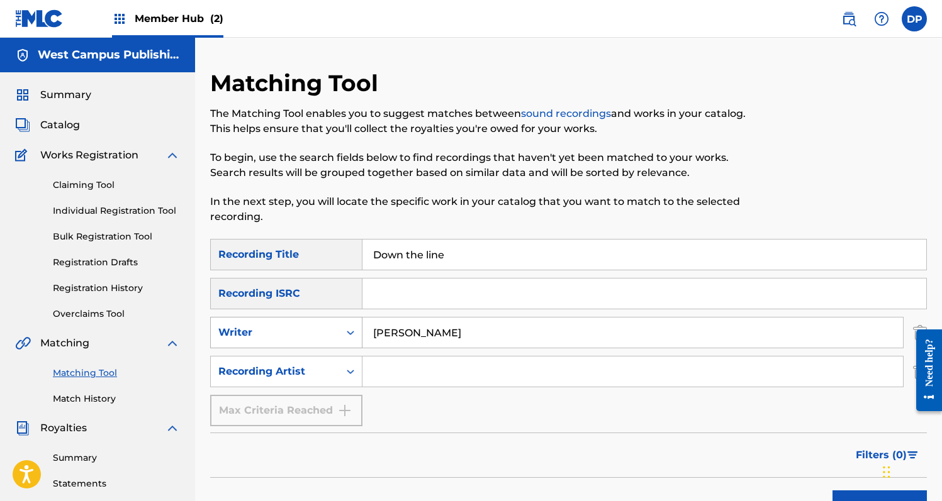
drag, startPoint x: 452, startPoint y: 337, endPoint x: 359, endPoint y: 337, distance: 93.7
click at [359, 337] on div "SearchWithCriteria8f198ecb-6899-4a2d-82c2-d9dae7e29d82 Writer [PERSON_NAME]" at bounding box center [568, 332] width 716 height 31
click at [382, 377] on input "Search Form" at bounding box center [632, 372] width 540 height 30
type input "a"
type input "[PERSON_NAME]"
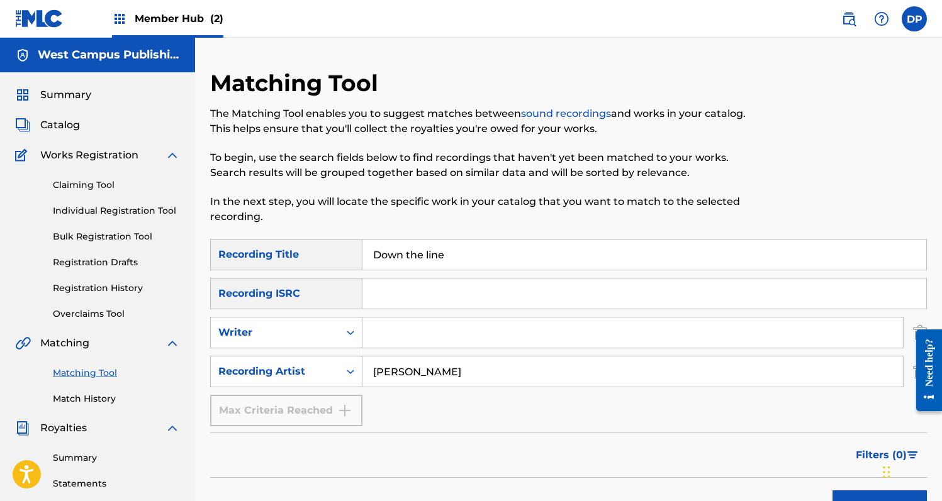
click at [832, 491] on button "Search" at bounding box center [879, 506] width 94 height 31
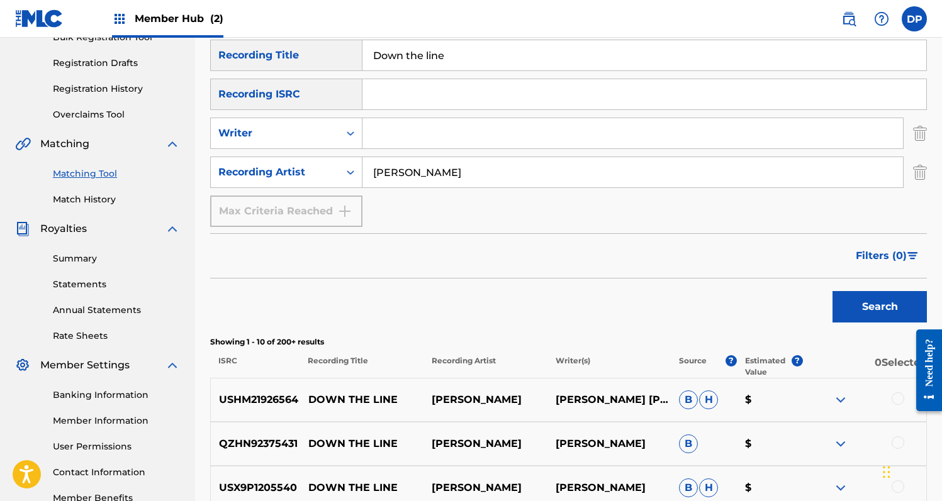
scroll to position [104, 0]
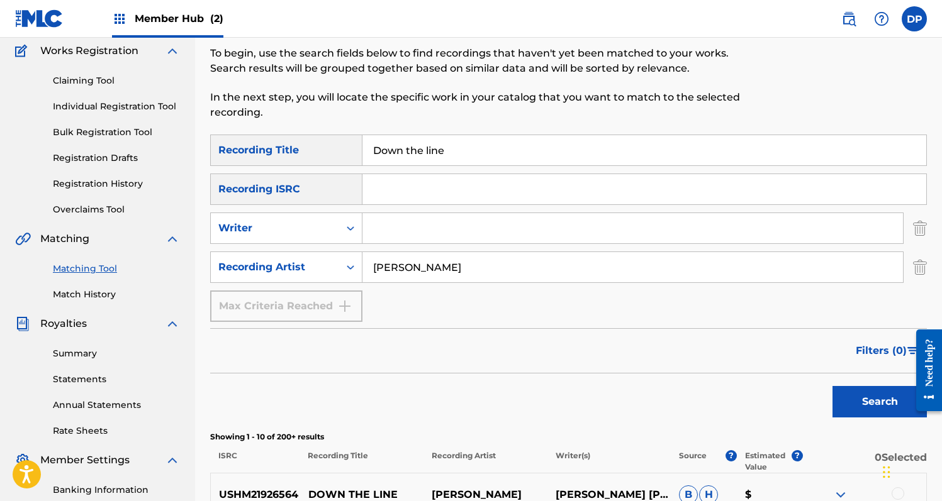
drag, startPoint x: 452, startPoint y: 148, endPoint x: 351, endPoint y: 151, distance: 100.7
click at [351, 151] on div "SearchWithCriteria89f189d3-9659-4e33-a240-9464e5d4ad5d Recording Title Down the…" at bounding box center [568, 150] width 716 height 31
type input "Ready"
click at [832, 386] on button "Search" at bounding box center [879, 401] width 94 height 31
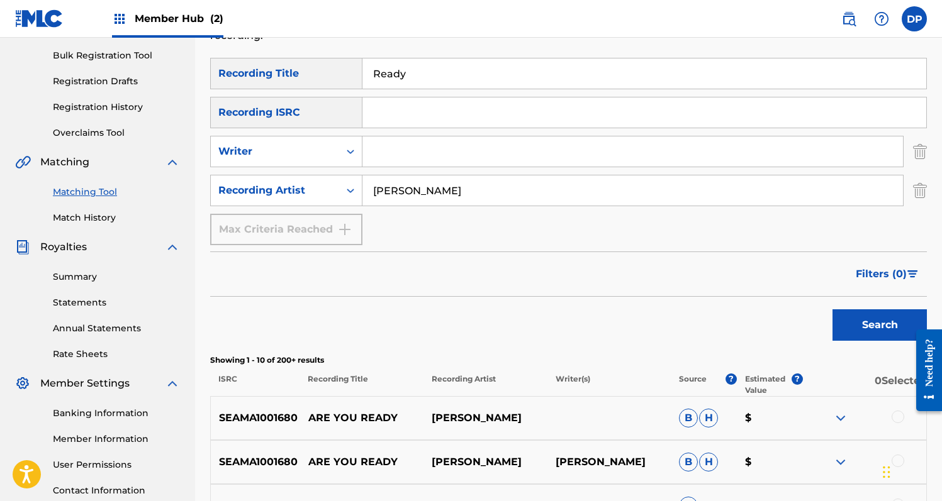
scroll to position [159, 0]
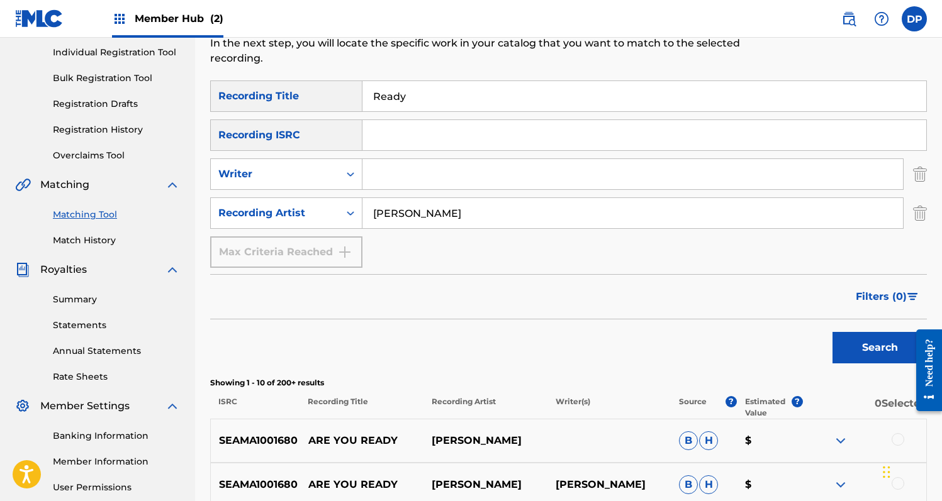
drag, startPoint x: 436, startPoint y: 104, endPoint x: 382, endPoint y: 106, distance: 54.1
click at [381, 106] on input "Ready" at bounding box center [644, 96] width 564 height 30
click at [94, 243] on link "Match History" at bounding box center [116, 240] width 127 height 13
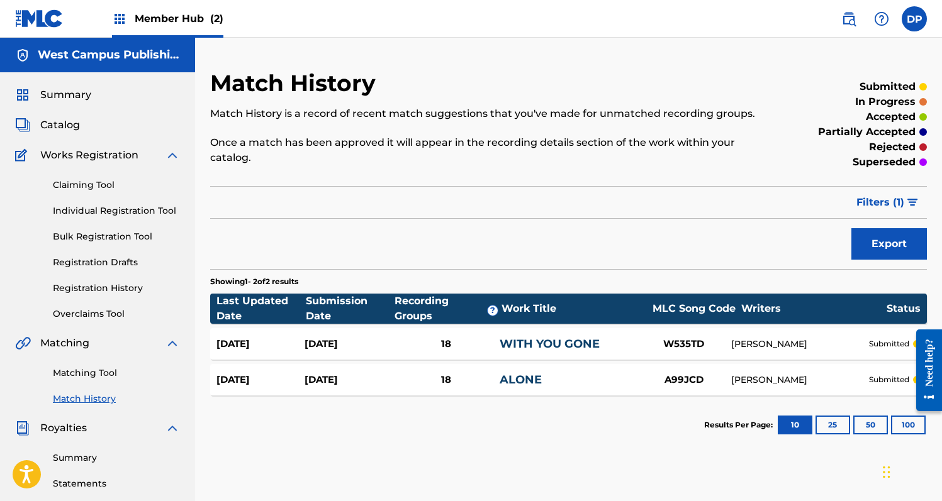
click at [322, 342] on div "[DATE]" at bounding box center [348, 344] width 88 height 14
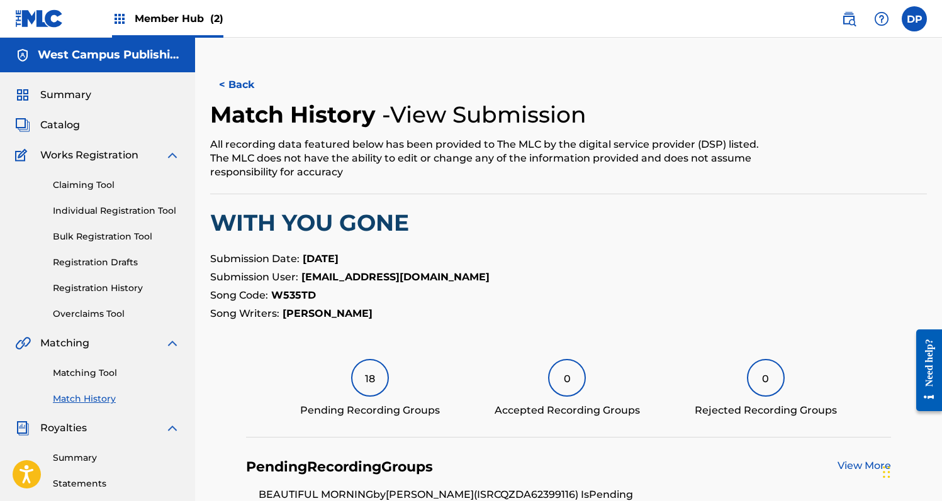
click at [361, 372] on div "18" at bounding box center [370, 378] width 38 height 38
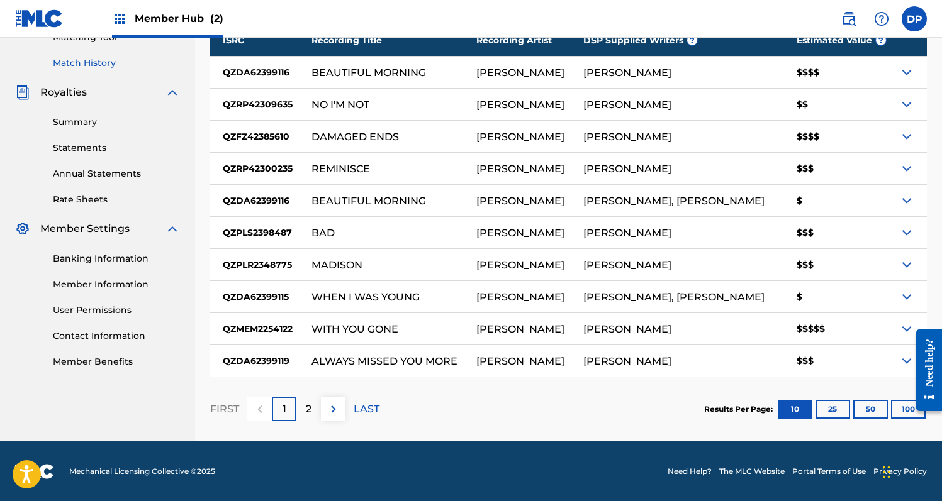
scroll to position [337, 0]
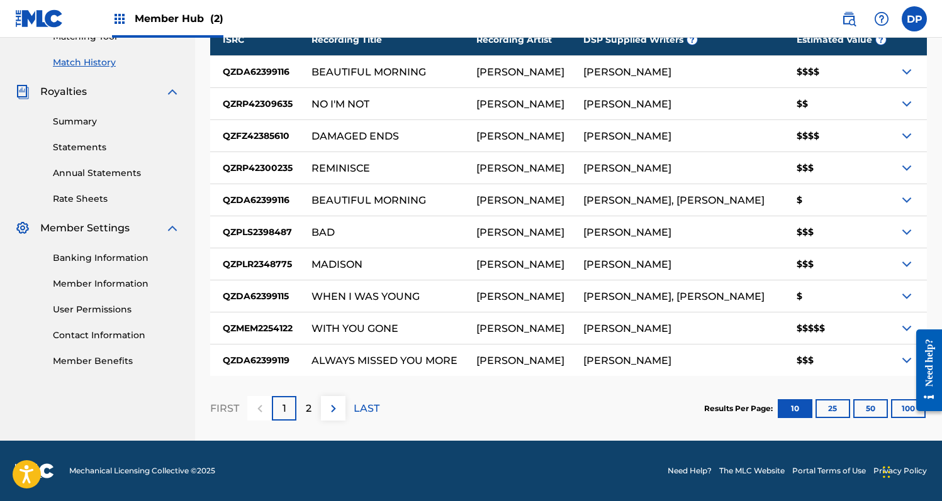
click at [674, 198] on div "[PERSON_NAME], [PERSON_NAME]" at bounding box center [673, 200] width 181 height 11
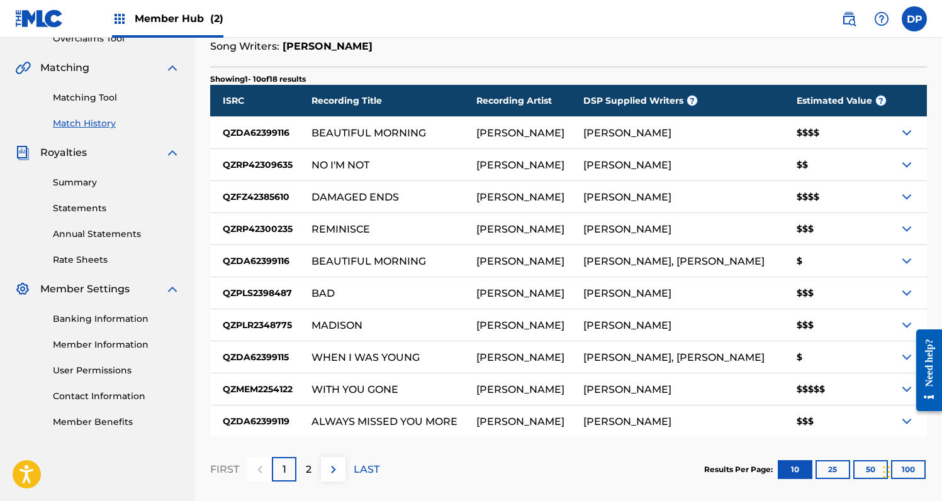
scroll to position [277, 0]
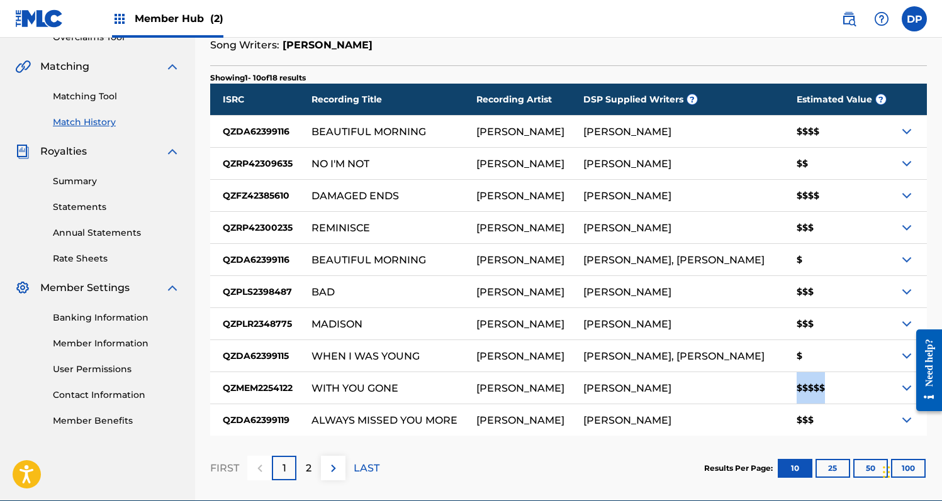
drag, startPoint x: 791, startPoint y: 387, endPoint x: 830, endPoint y: 387, distance: 39.0
click at [827, 387] on div "$$$$$" at bounding box center [838, 387] width 109 height 31
click at [905, 381] on img at bounding box center [906, 388] width 15 height 15
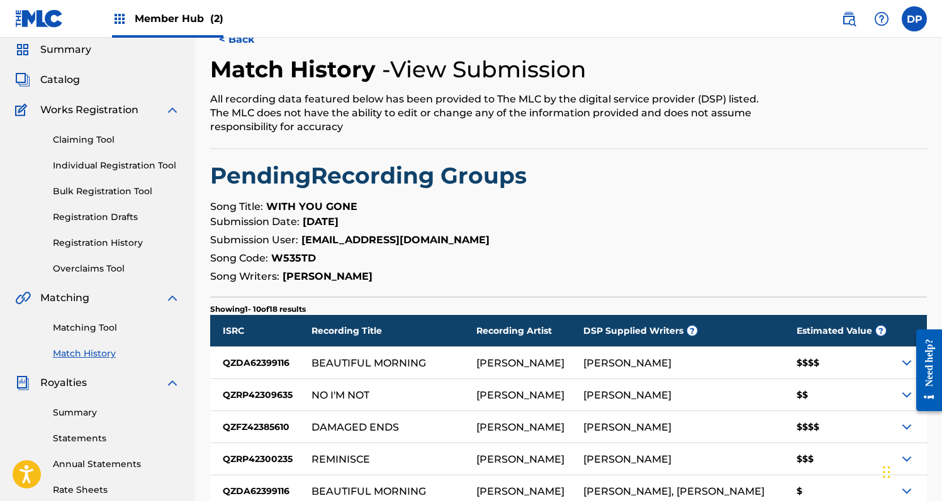
scroll to position [0, 0]
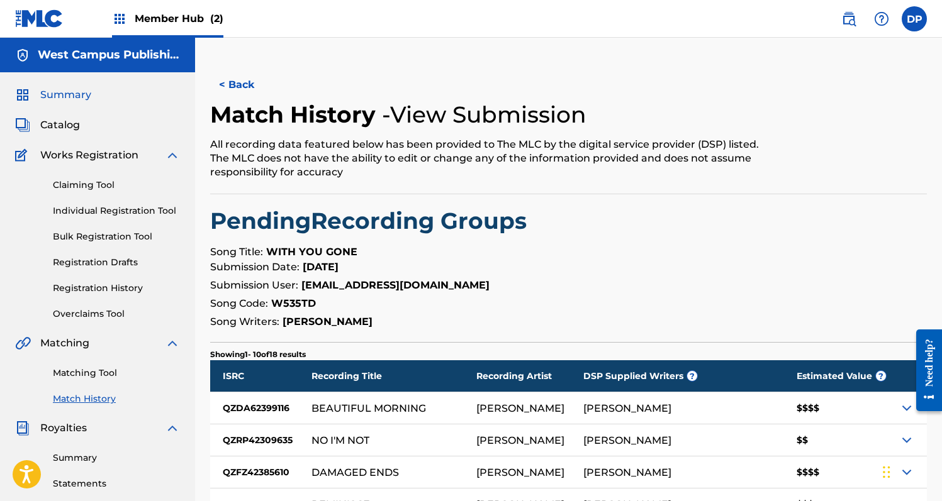
click at [71, 98] on span "Summary" at bounding box center [65, 94] width 51 height 15
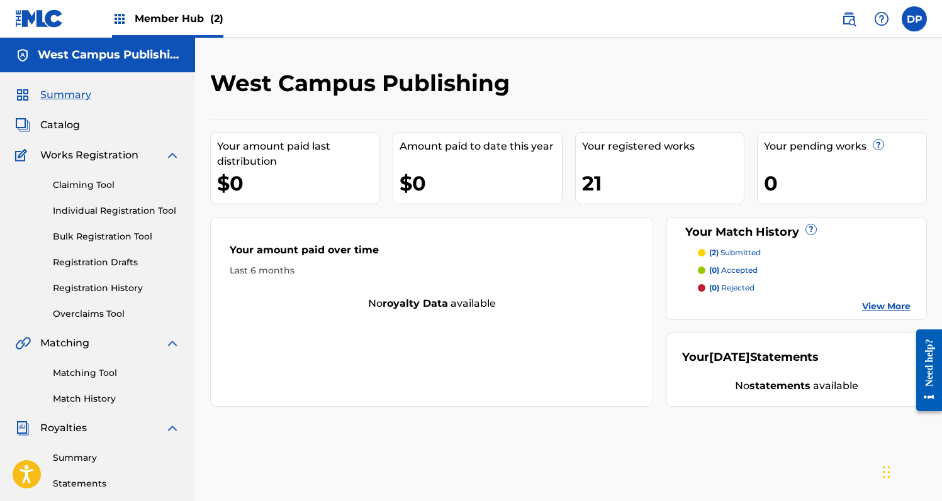
click at [79, 137] on div "Summary Catalog Works Registration Claiming Tool Individual Registration Tool B…" at bounding box center [97, 395] width 195 height 647
click at [75, 130] on span "Catalog" at bounding box center [60, 125] width 40 height 15
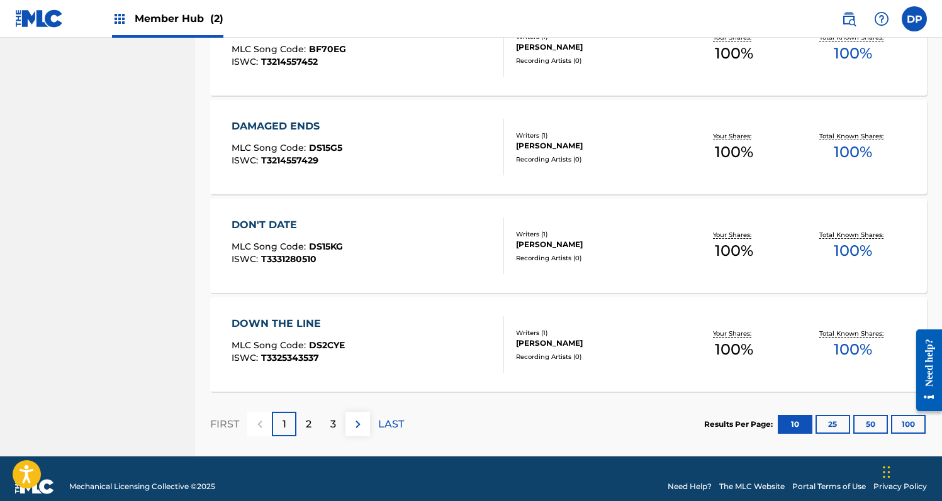
scroll to position [939, 0]
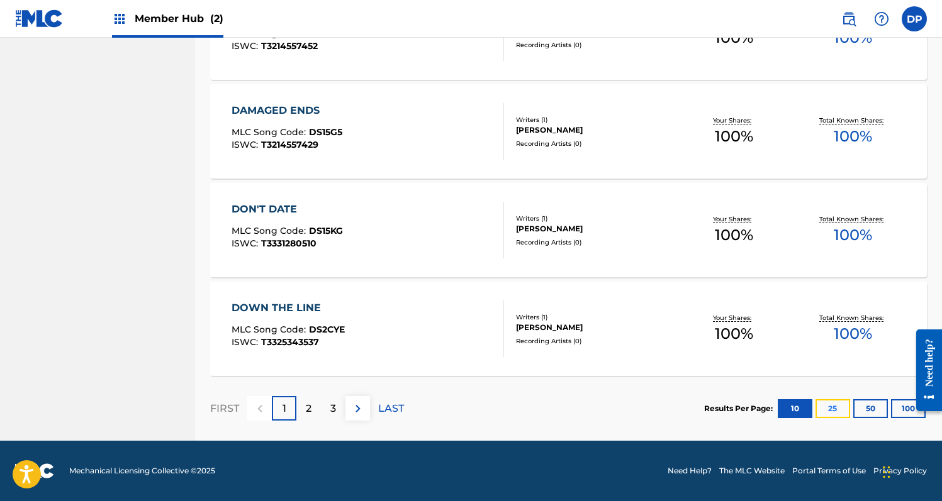
click at [818, 410] on button "25" at bounding box center [832, 408] width 35 height 19
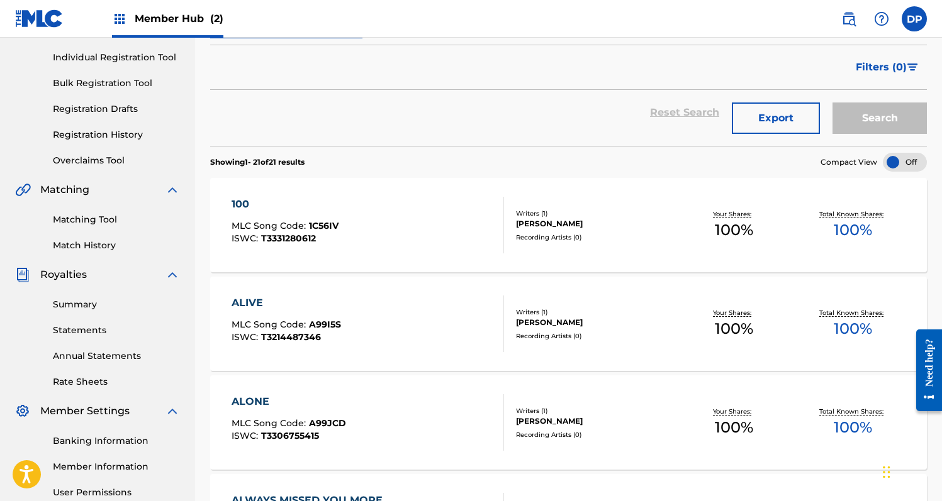
scroll to position [0, 0]
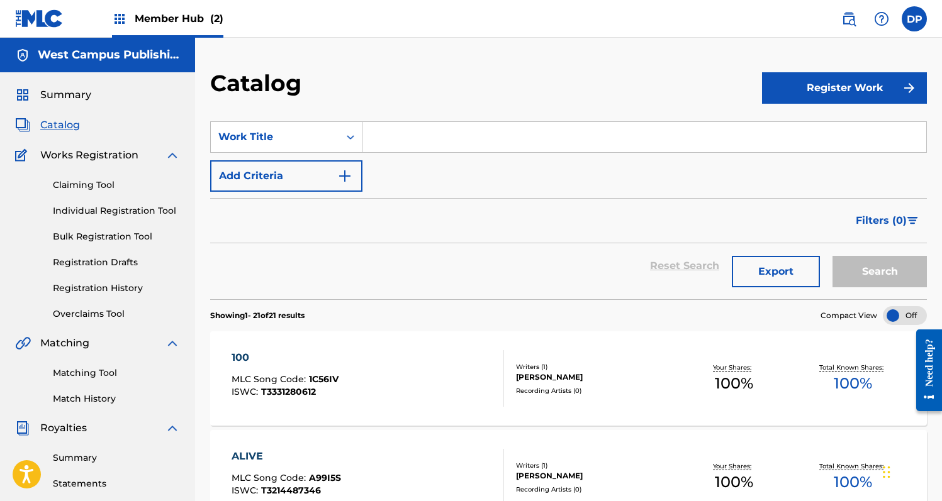
click at [646, 231] on div "Filters ( 0 )" at bounding box center [568, 220] width 716 height 45
click at [228, 231] on div "Filters ( 0 )" at bounding box center [568, 220] width 716 height 45
click at [90, 395] on link "Match History" at bounding box center [116, 399] width 127 height 13
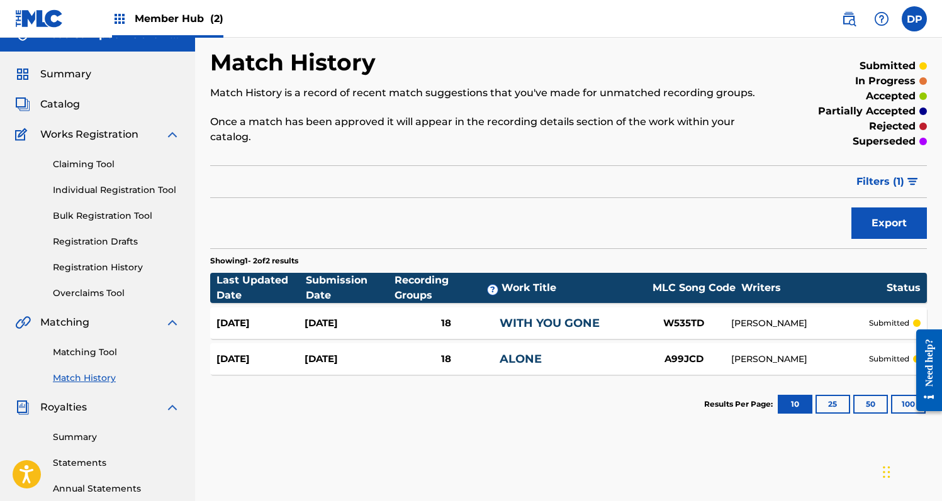
scroll to position [18, 0]
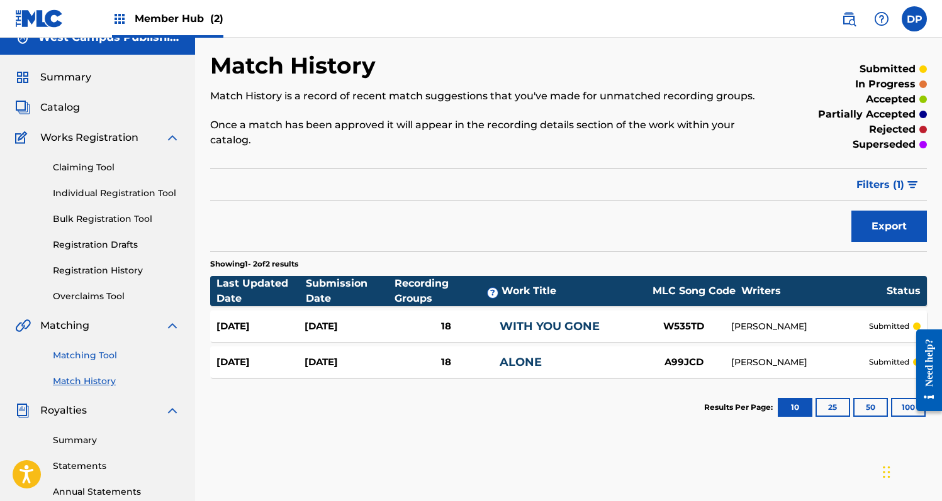
click at [113, 354] on link "Matching Tool" at bounding box center [116, 355] width 127 height 13
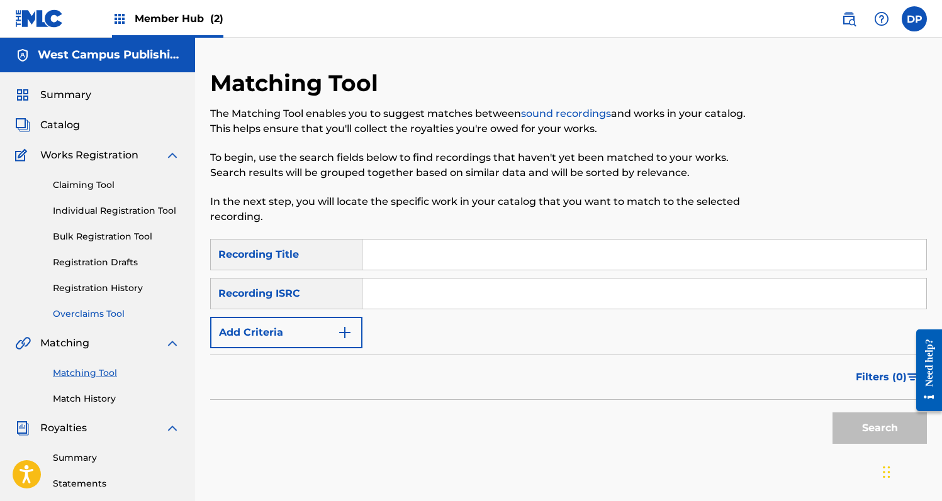
click at [103, 315] on link "Overclaims Tool" at bounding box center [116, 314] width 127 height 13
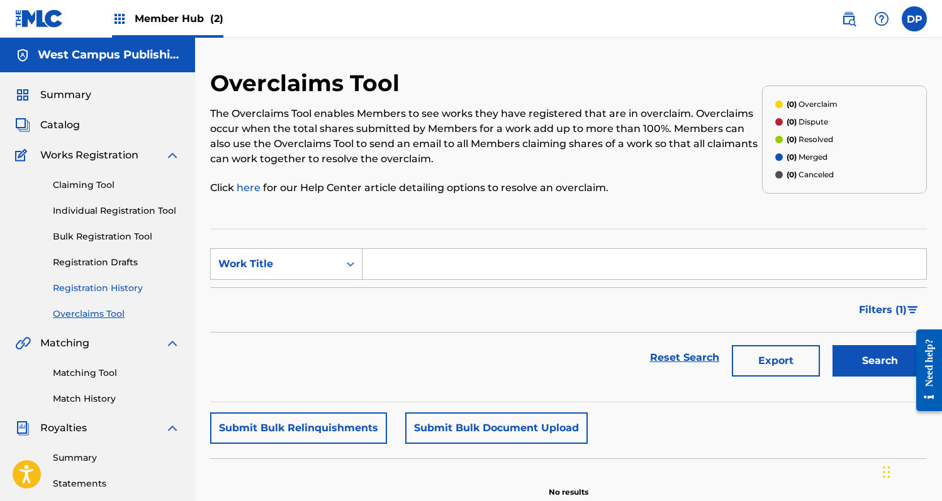
click at [117, 290] on link "Registration History" at bounding box center [116, 288] width 127 height 13
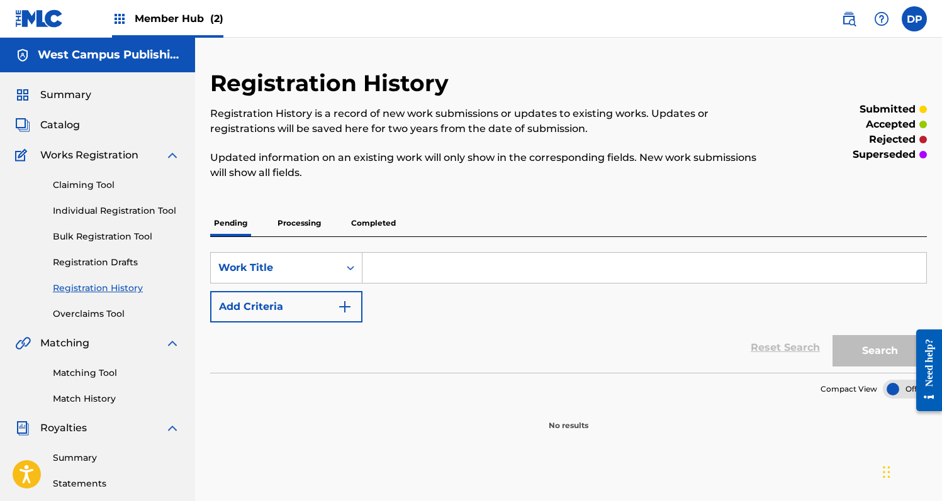
click at [129, 244] on div "Claiming Tool Individual Registration Tool Bulk Registration Tool Registration …" at bounding box center [97, 242] width 165 height 158
click at [121, 262] on link "Registration Drafts" at bounding box center [116, 262] width 127 height 13
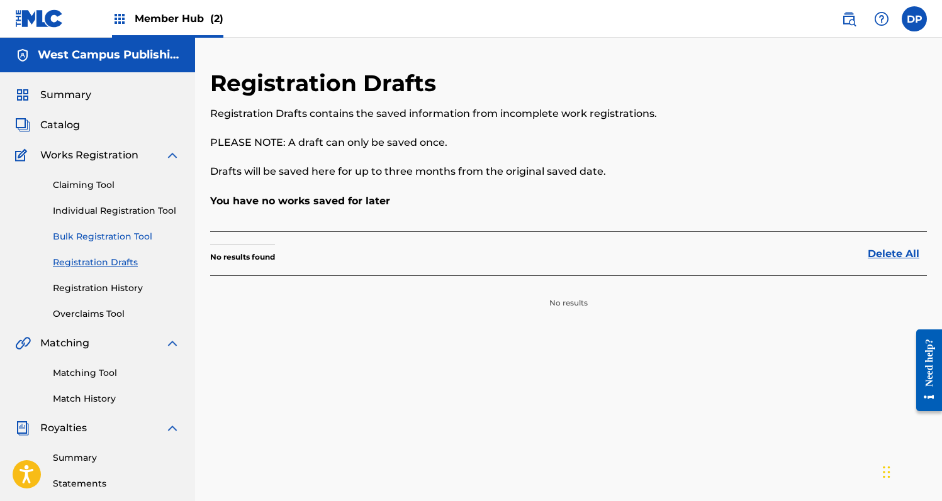
click at [126, 242] on link "Bulk Registration Tool" at bounding box center [116, 236] width 127 height 13
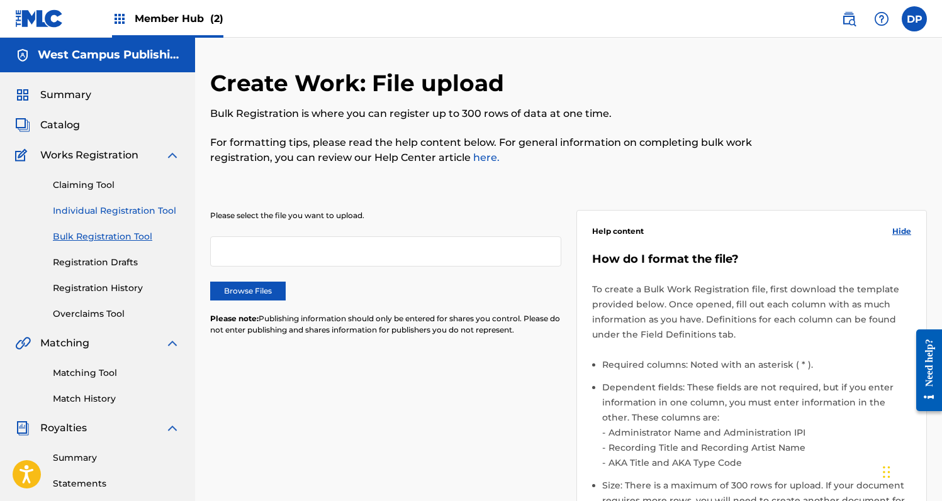
click at [133, 208] on link "Individual Registration Tool" at bounding box center [116, 210] width 127 height 13
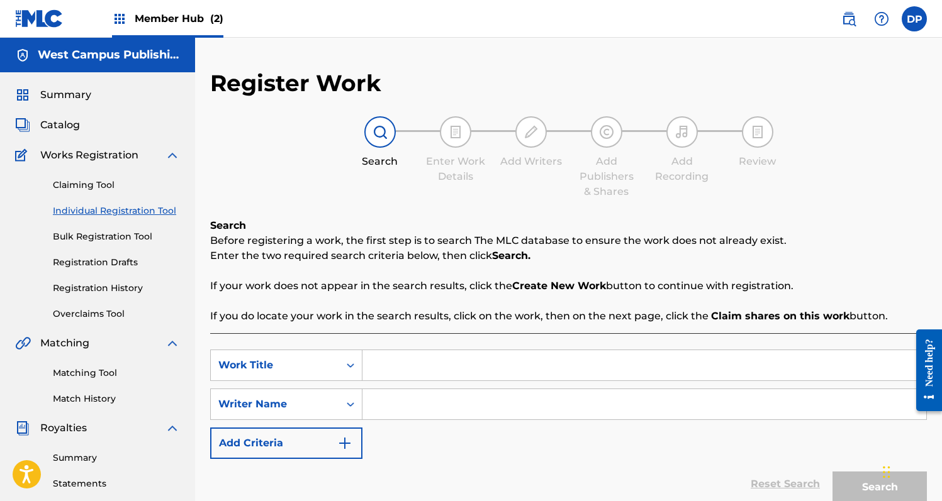
click at [113, 170] on div "Claiming Tool Individual Registration Tool Bulk Registration Tool Registration …" at bounding box center [97, 242] width 165 height 158
click at [97, 183] on link "Claiming Tool" at bounding box center [116, 185] width 127 height 13
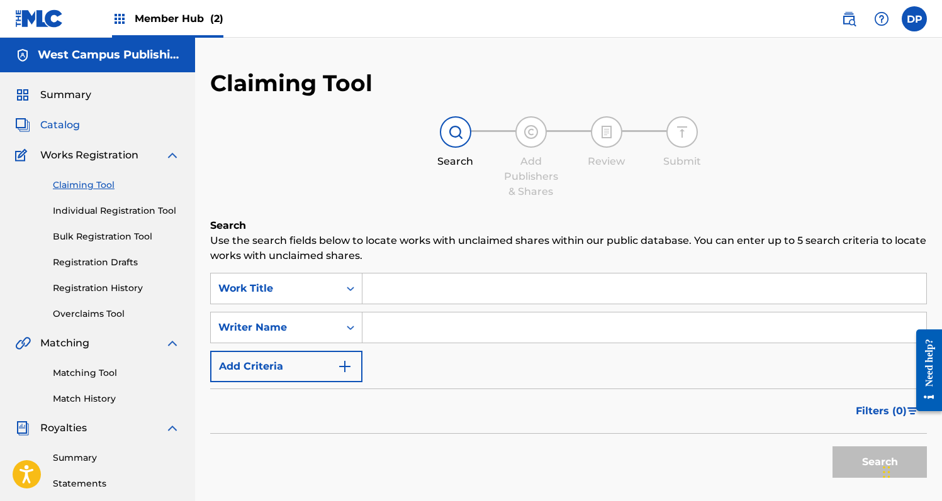
click at [70, 120] on span "Catalog" at bounding box center [60, 125] width 40 height 15
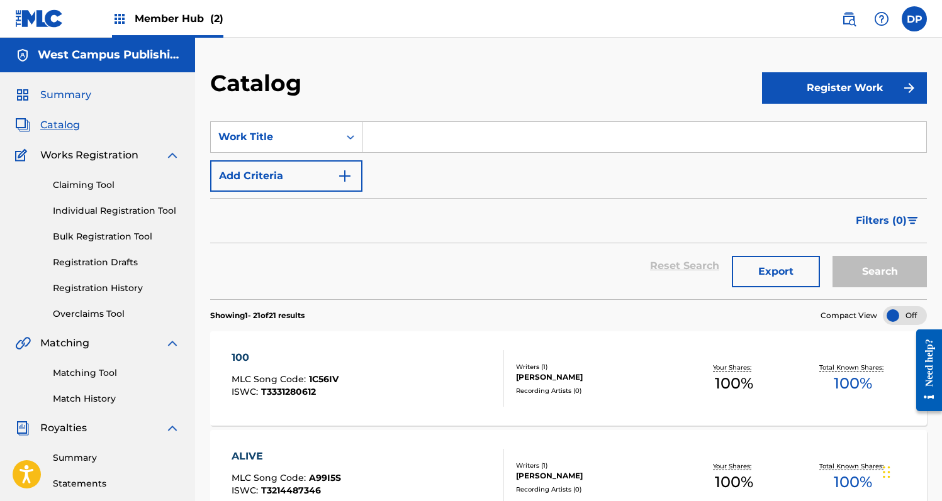
click at [82, 98] on span "Summary" at bounding box center [65, 94] width 51 height 15
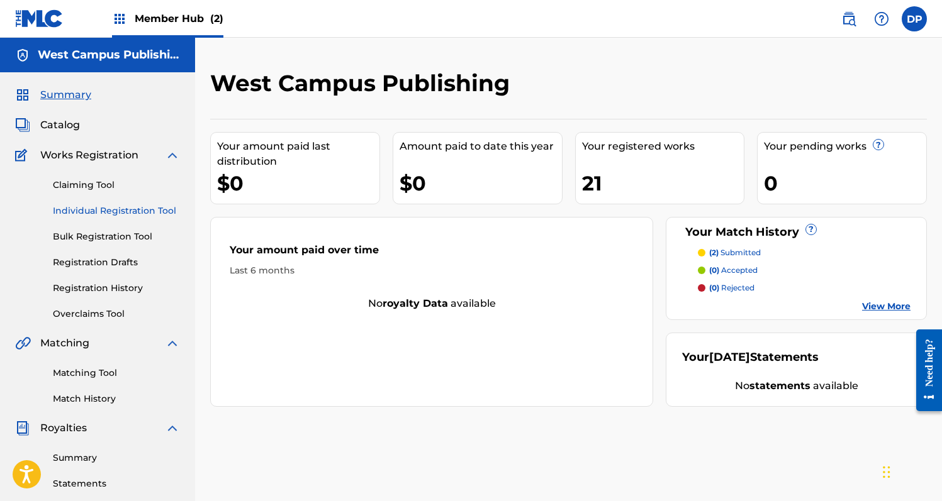
click at [84, 216] on link "Individual Registration Tool" at bounding box center [116, 210] width 127 height 13
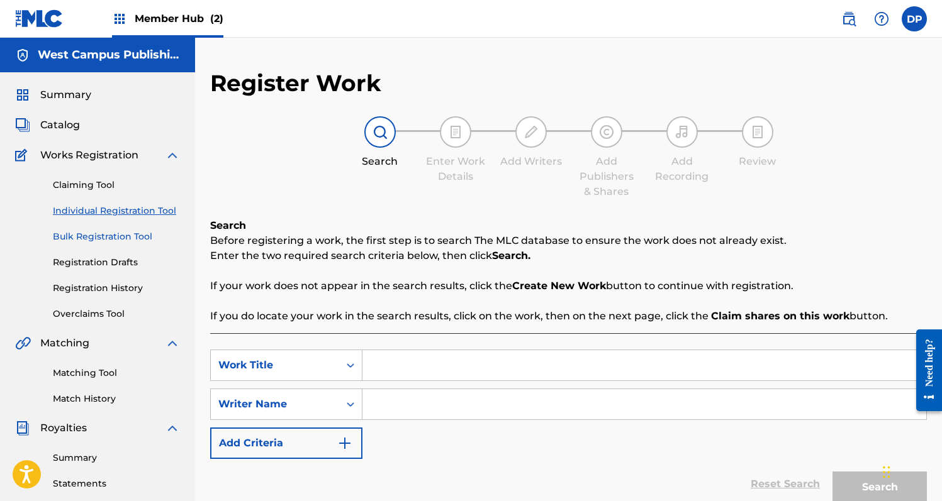
click at [90, 235] on link "Bulk Registration Tool" at bounding box center [116, 236] width 127 height 13
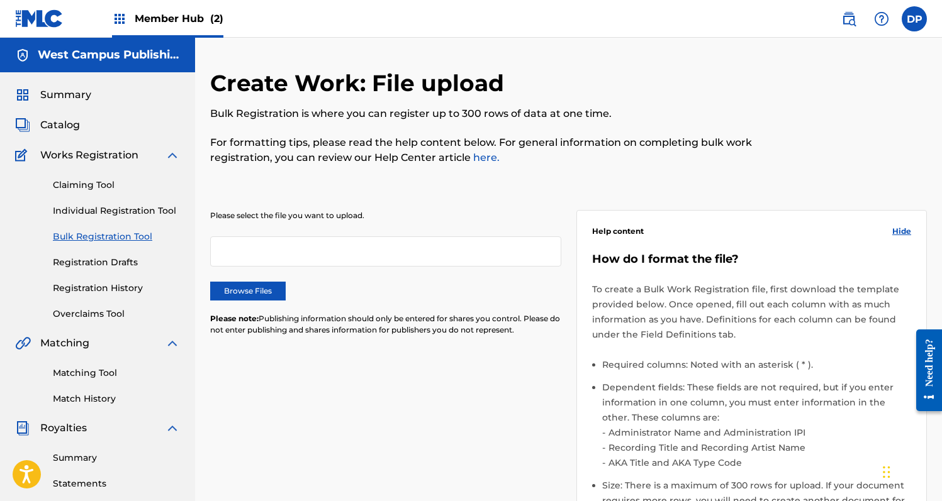
click at [98, 279] on div "Claiming Tool Individual Registration Tool Bulk Registration Tool Registration …" at bounding box center [97, 242] width 165 height 158
click at [104, 265] on link "Registration Drafts" at bounding box center [116, 262] width 127 height 13
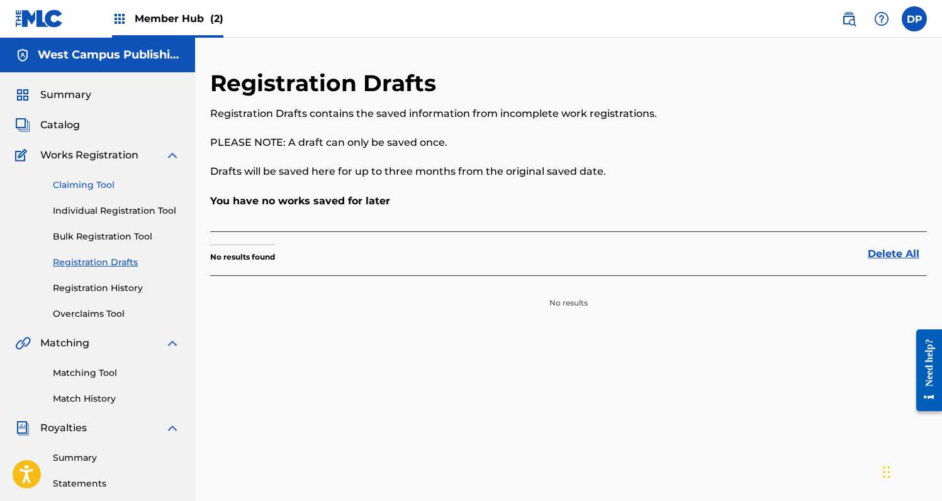
click at [90, 179] on link "Claiming Tool" at bounding box center [116, 185] width 127 height 13
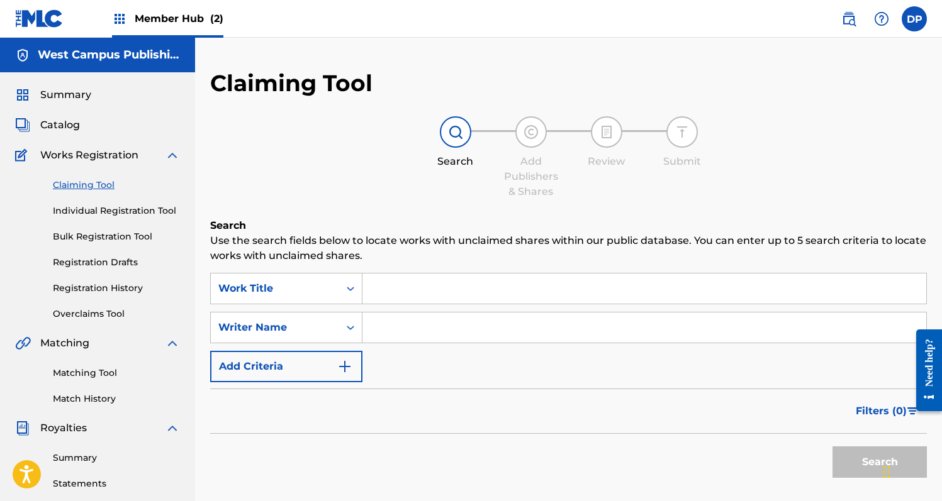
click at [92, 150] on span "Works Registration" at bounding box center [89, 155] width 98 height 15
click at [78, 125] on span "Catalog" at bounding box center [60, 125] width 40 height 15
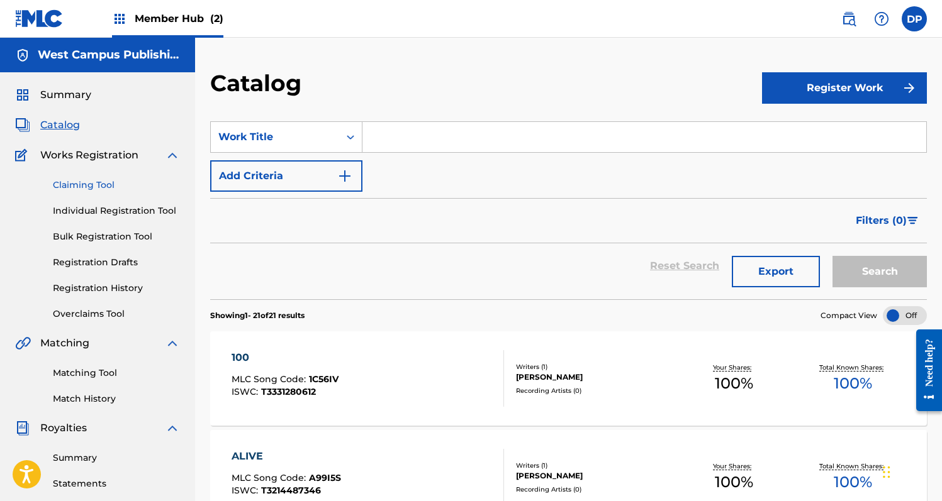
click at [101, 182] on link "Claiming Tool" at bounding box center [116, 185] width 127 height 13
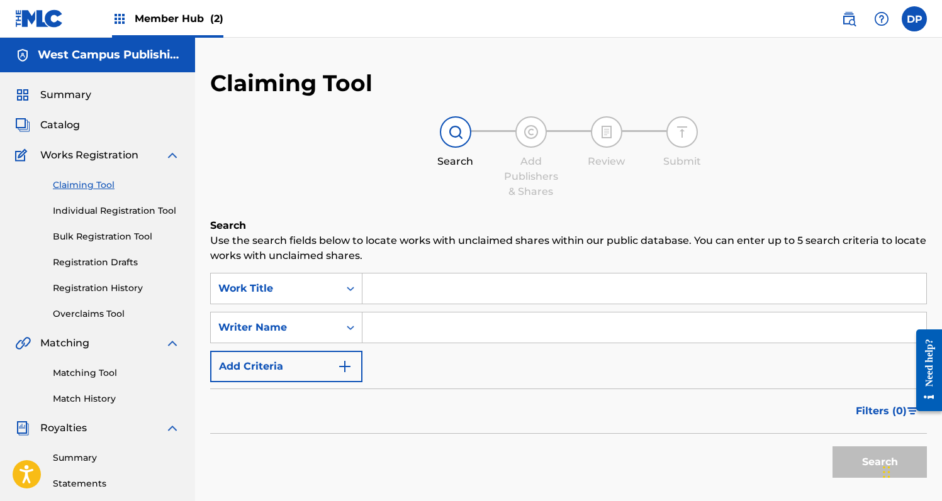
click at [394, 286] on input "Search Form" at bounding box center [644, 289] width 564 height 30
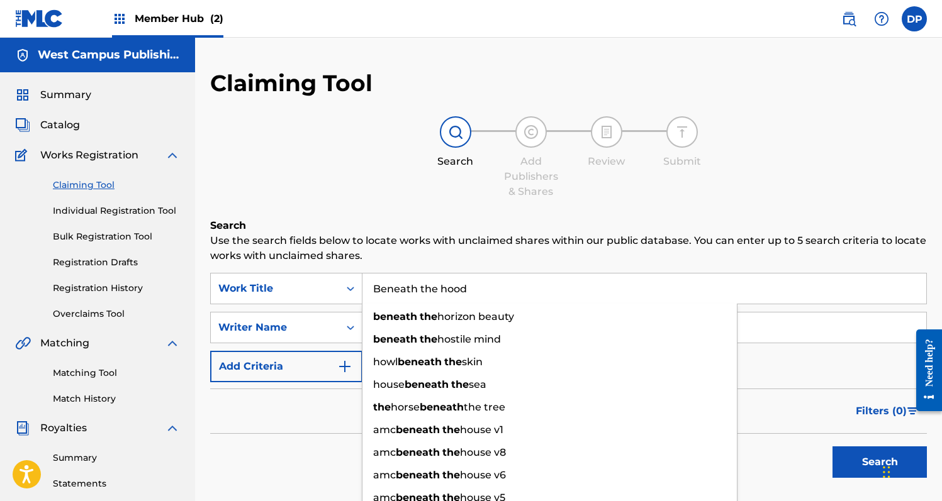
type input "Beneath the hood"
click at [832, 447] on button "Search" at bounding box center [879, 462] width 94 height 31
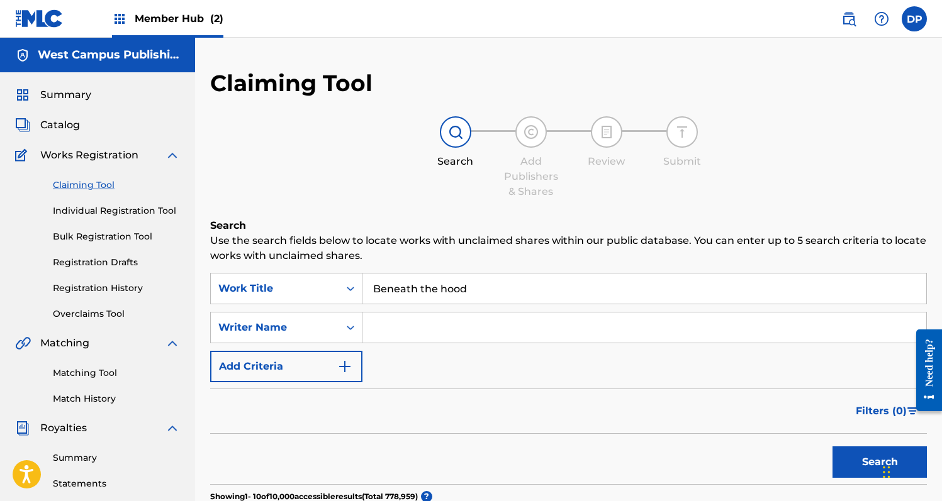
click at [415, 387] on form "SearchWithCriteriac5df78dc-e647-4105-9705-246966499931 Work Title Beneath the h…" at bounding box center [568, 378] width 716 height 211
click at [335, 369] on button "Add Criteria" at bounding box center [286, 366] width 152 height 31
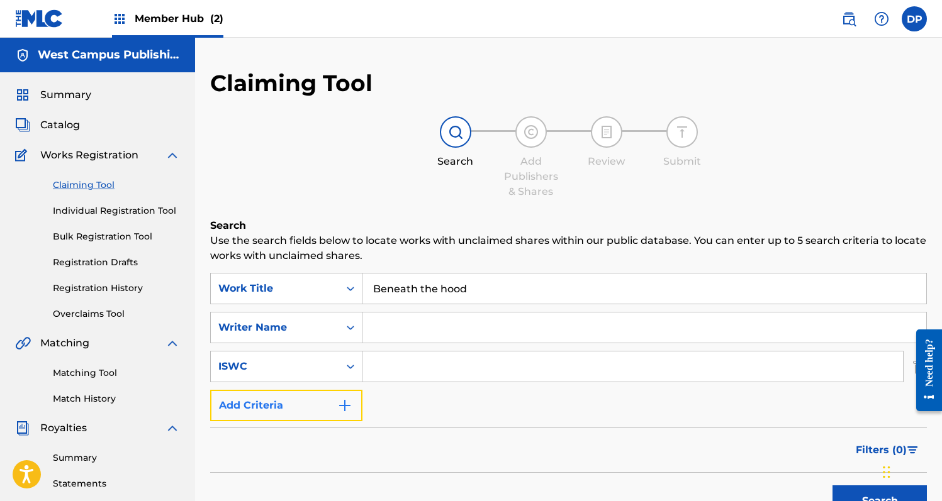
click at [331, 406] on button "Add Criteria" at bounding box center [286, 405] width 152 height 31
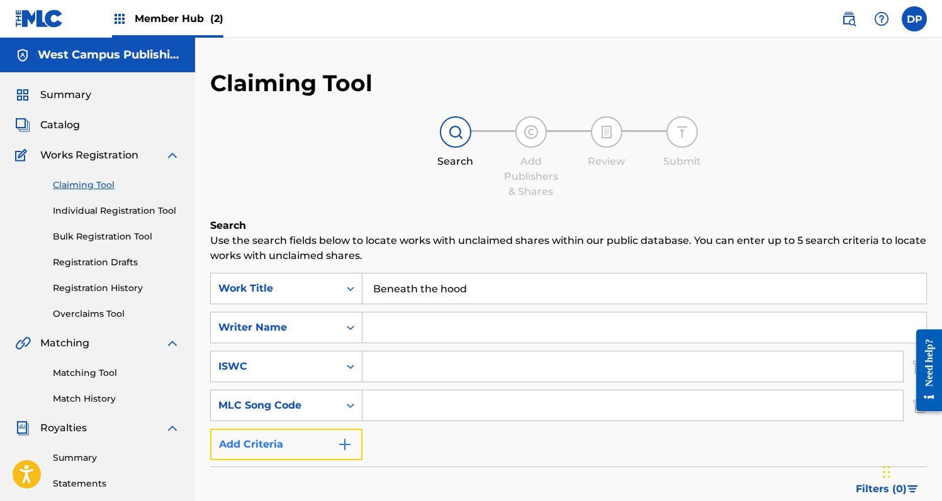
click at [321, 440] on button "Add Criteria" at bounding box center [286, 444] width 152 height 31
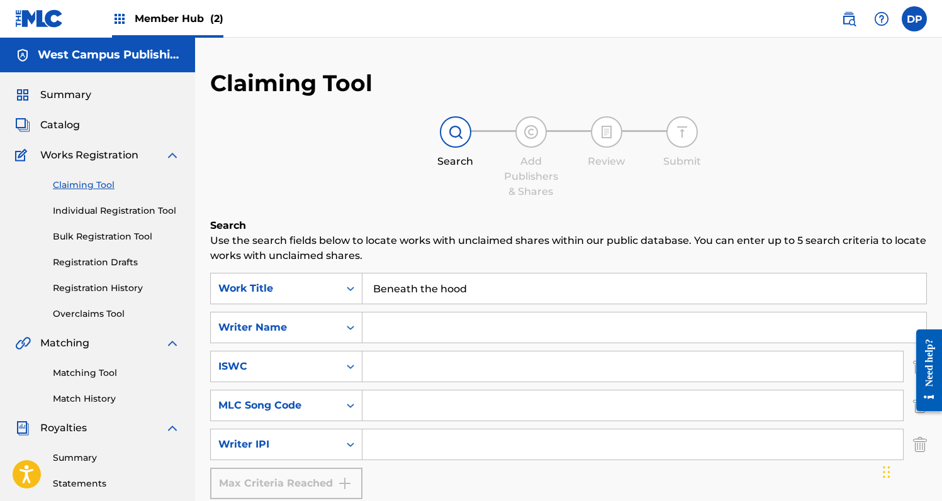
click at [335, 470] on div "Max Criteria Reached" at bounding box center [286, 483] width 152 height 31
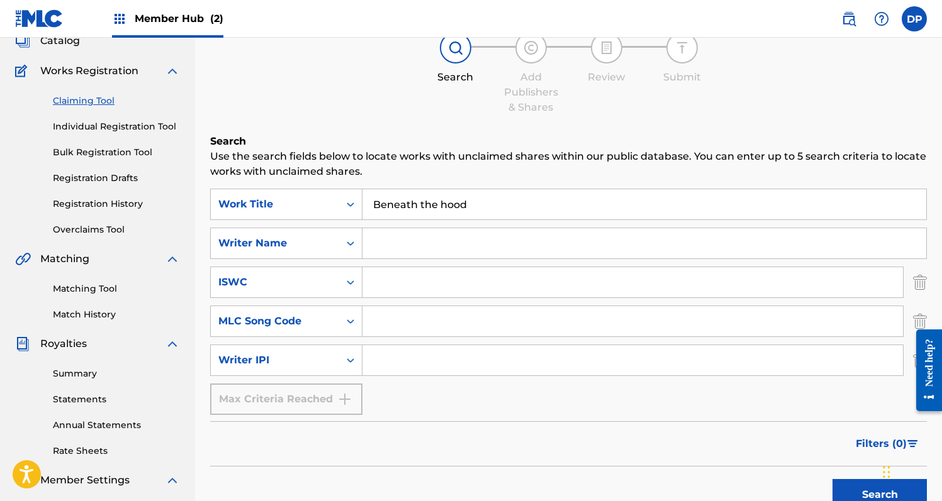
scroll to position [91, 0]
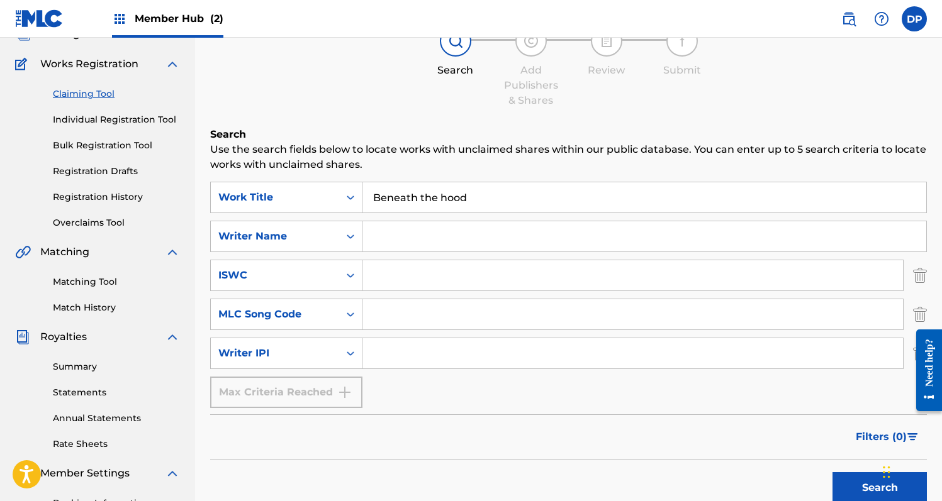
click at [395, 242] on input "Search Form" at bounding box center [644, 236] width 564 height 30
type input "M"
type input "[PERSON_NAME]"
click at [832, 472] on button "Search" at bounding box center [879, 487] width 94 height 31
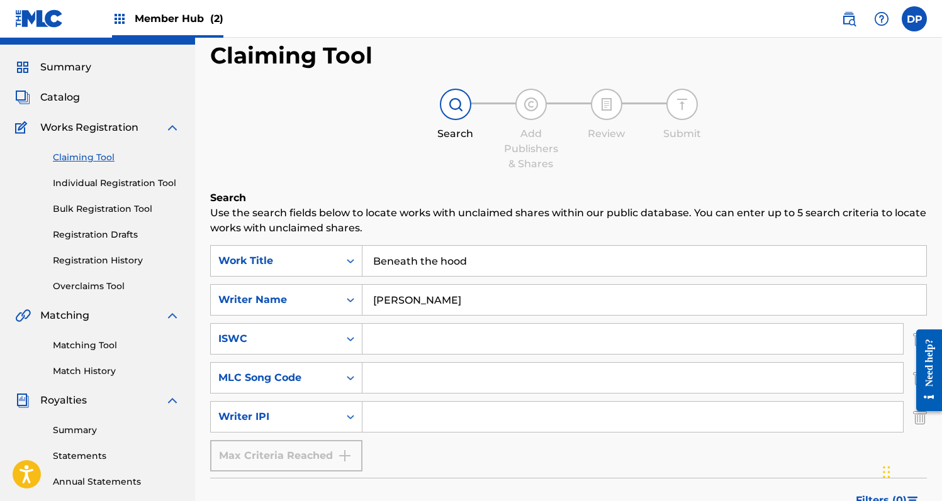
scroll to position [0, 0]
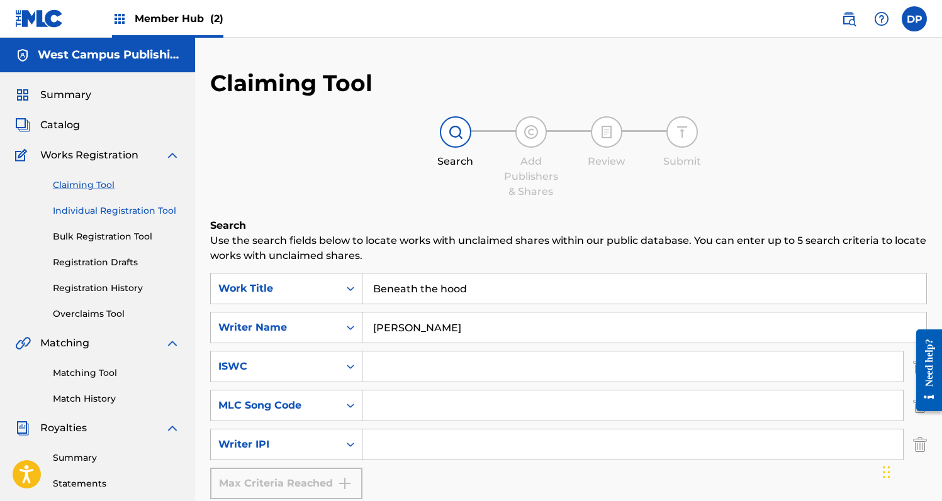
click at [78, 215] on link "Individual Registration Tool" at bounding box center [116, 210] width 127 height 13
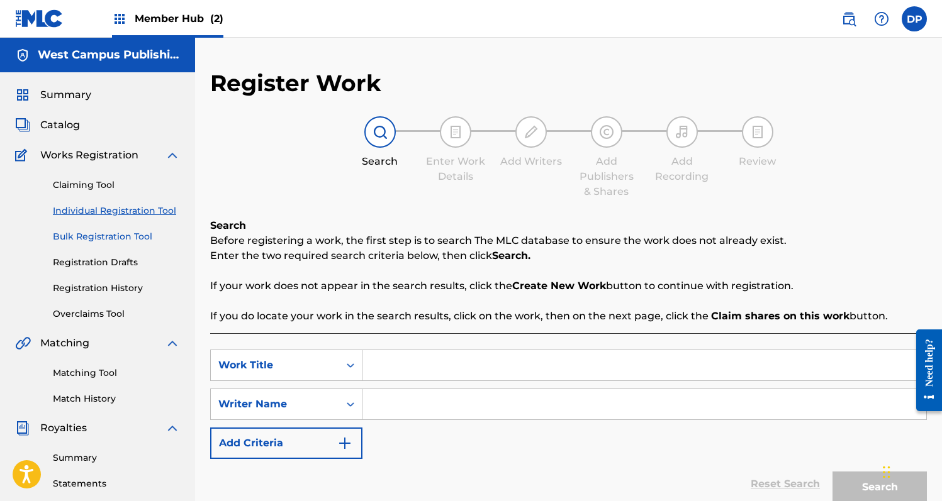
click at [86, 237] on link "Bulk Registration Tool" at bounding box center [116, 236] width 127 height 13
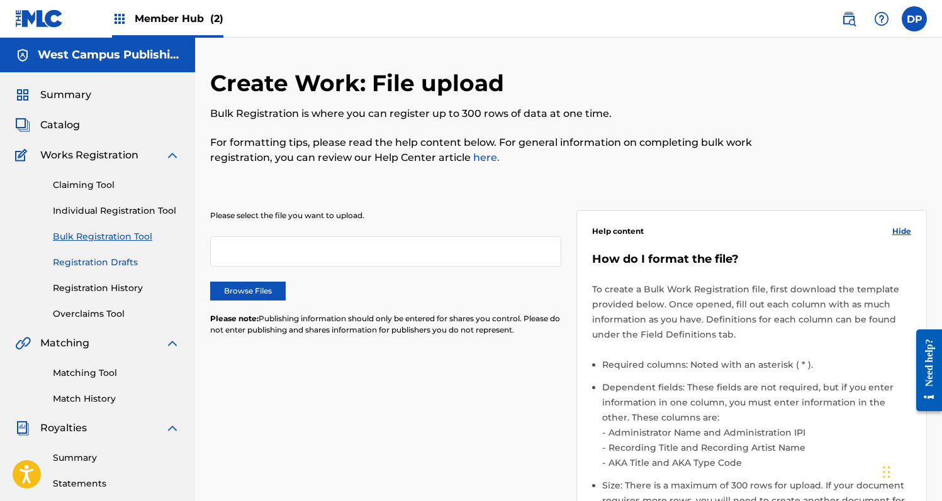
click at [90, 259] on link "Registration Drafts" at bounding box center [116, 262] width 127 height 13
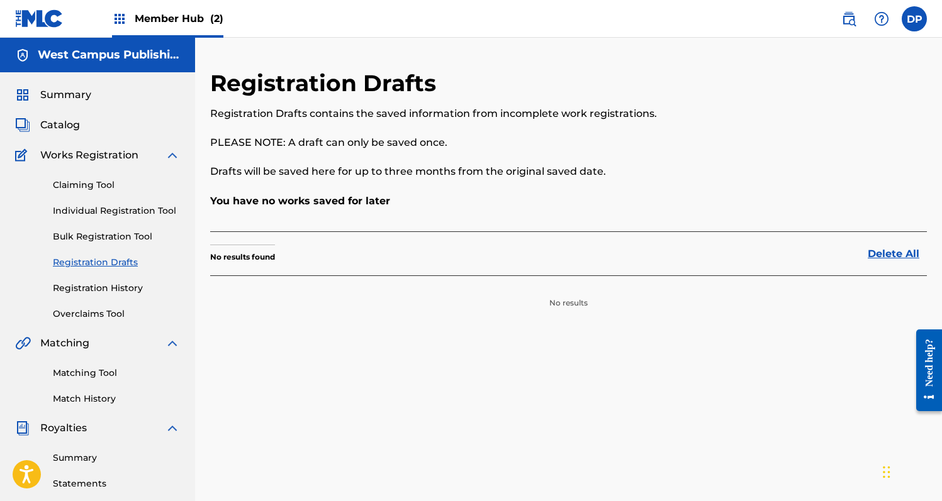
click at [94, 279] on div "Claiming Tool Individual Registration Tool Bulk Registration Tool Registration …" at bounding box center [97, 242] width 165 height 158
click at [99, 285] on link "Registration History" at bounding box center [116, 288] width 127 height 13
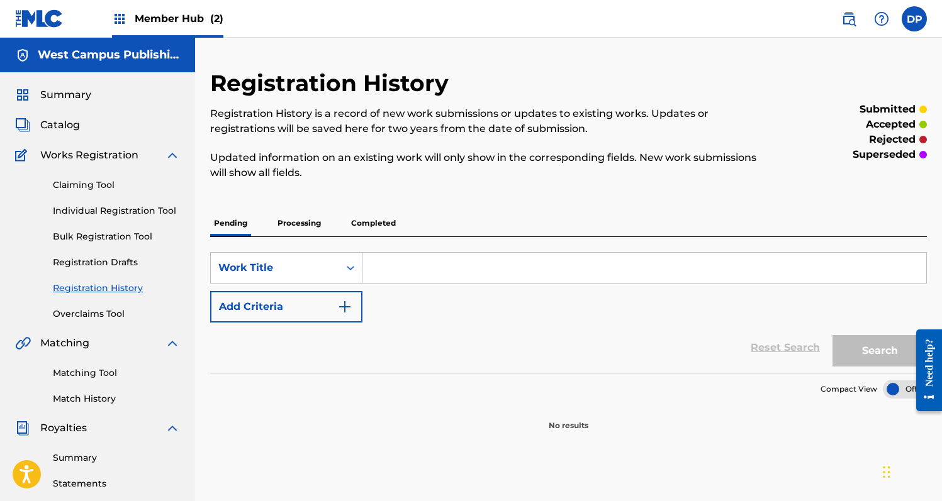
click at [99, 301] on div "Claiming Tool Individual Registration Tool Bulk Registration Tool Registration …" at bounding box center [97, 242] width 165 height 158
click at [101, 307] on div "Claiming Tool Individual Registration Tool Bulk Registration Tool Registration …" at bounding box center [97, 242] width 165 height 158
click at [102, 315] on link "Overclaims Tool" at bounding box center [116, 314] width 127 height 13
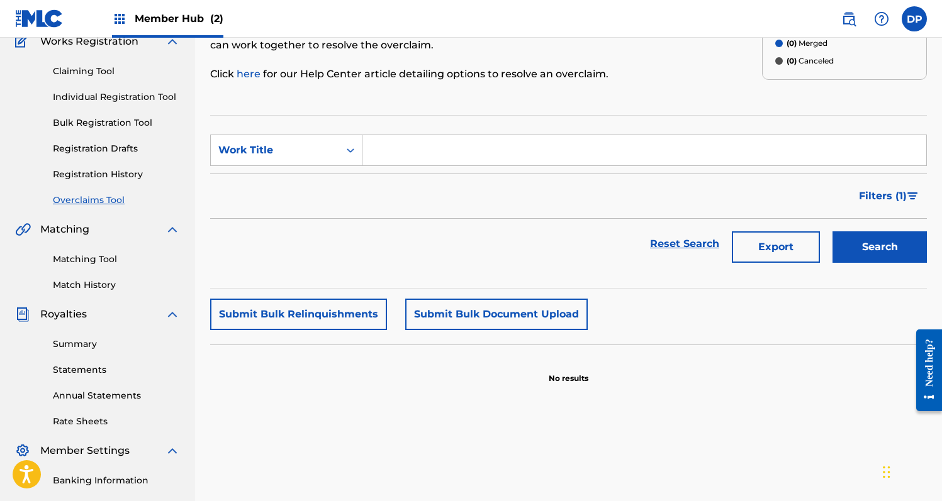
scroll to position [126, 0]
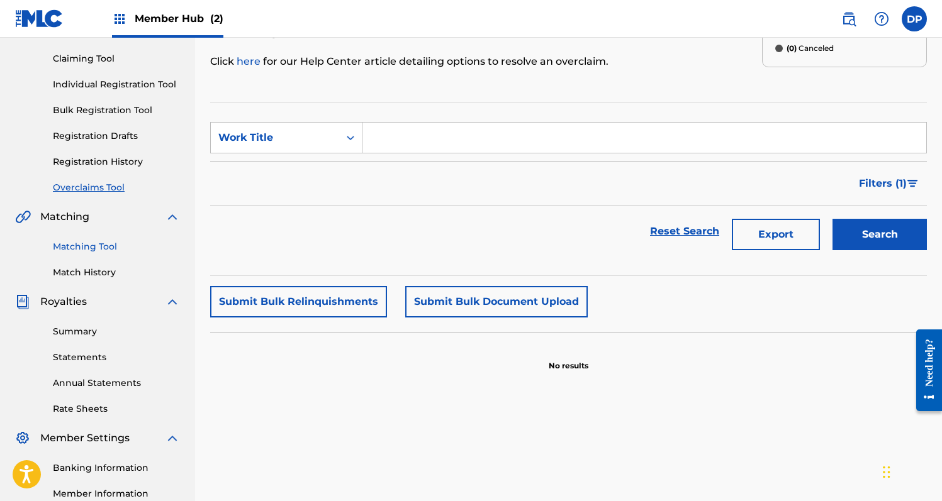
click at [94, 245] on link "Matching Tool" at bounding box center [116, 246] width 127 height 13
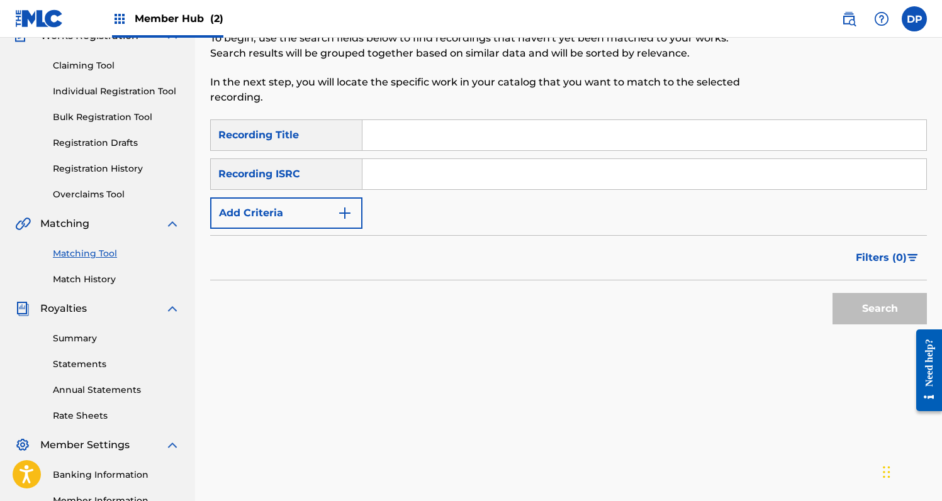
scroll to position [134, 0]
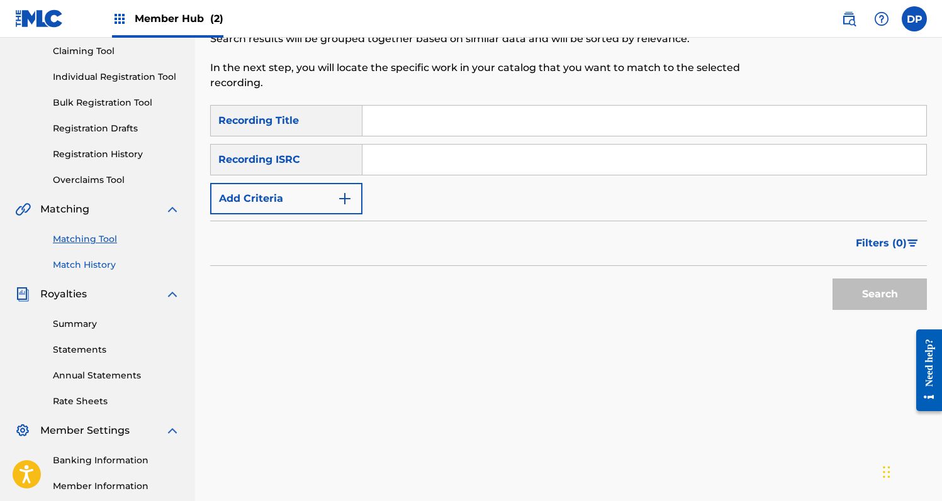
click at [100, 264] on link "Match History" at bounding box center [116, 265] width 127 height 13
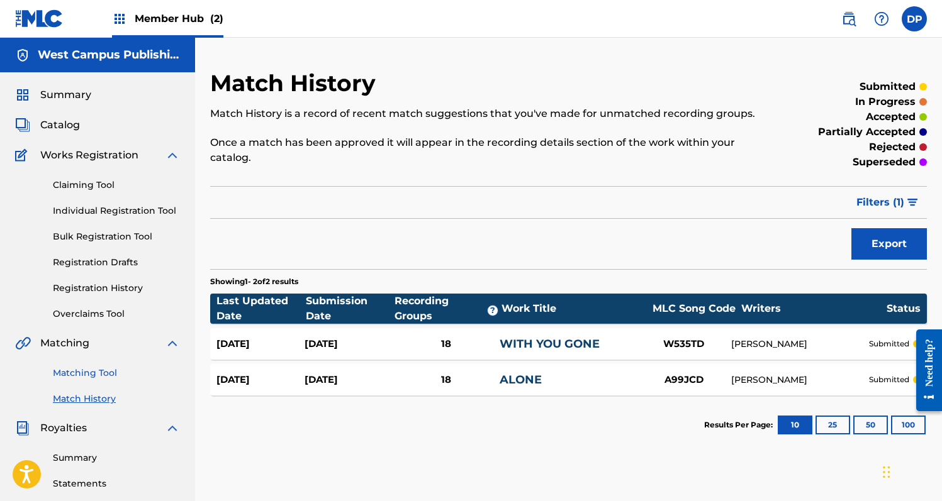
click at [96, 374] on link "Matching Tool" at bounding box center [116, 373] width 127 height 13
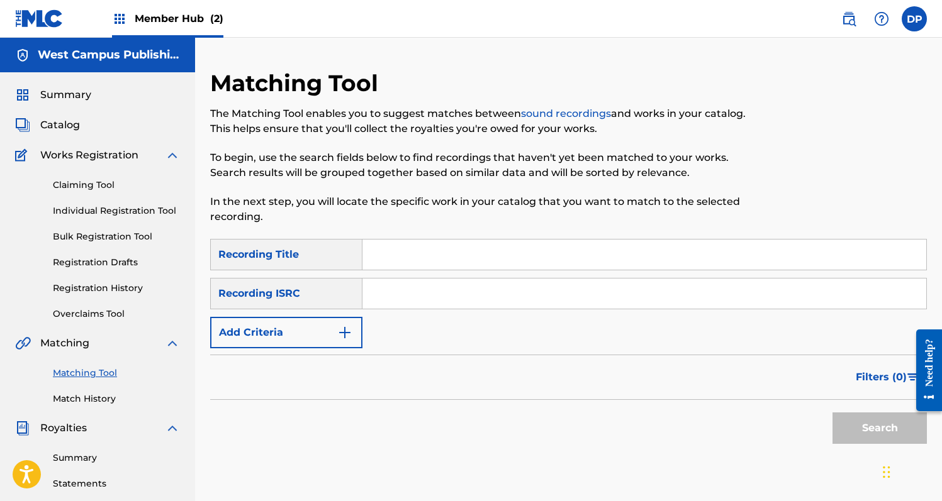
click at [395, 256] on input "Search Form" at bounding box center [644, 255] width 564 height 30
click at [328, 327] on button "Add Criteria" at bounding box center [286, 332] width 152 height 31
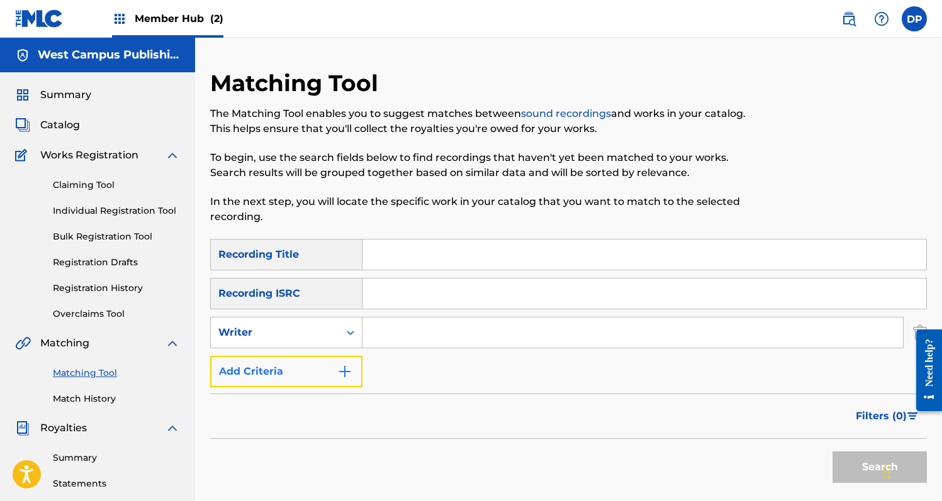
click at [328, 357] on button "Add Criteria" at bounding box center [286, 371] width 152 height 31
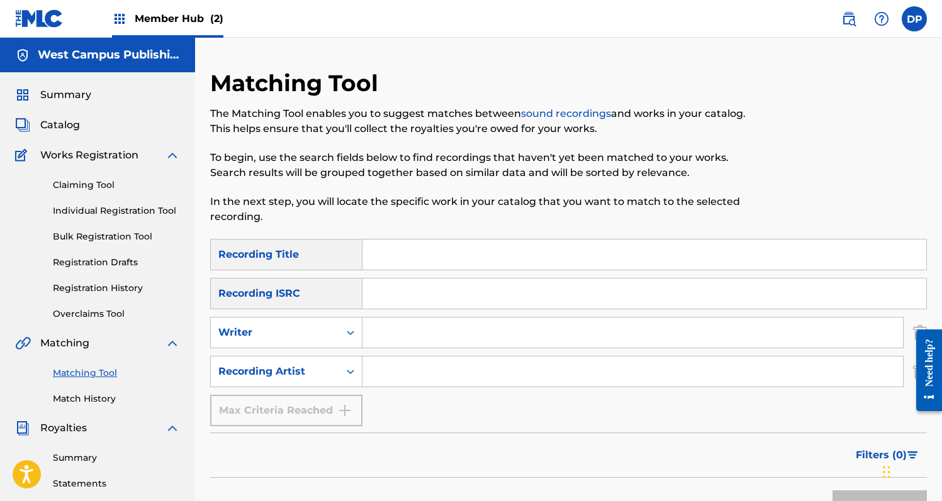
click at [374, 367] on input "Search Form" at bounding box center [632, 372] width 540 height 30
type input "[PERSON_NAME]"
click at [418, 245] on input "Search Form" at bounding box center [644, 255] width 564 height 30
type input "Alone"
click at [832, 491] on button "Search" at bounding box center [879, 506] width 94 height 31
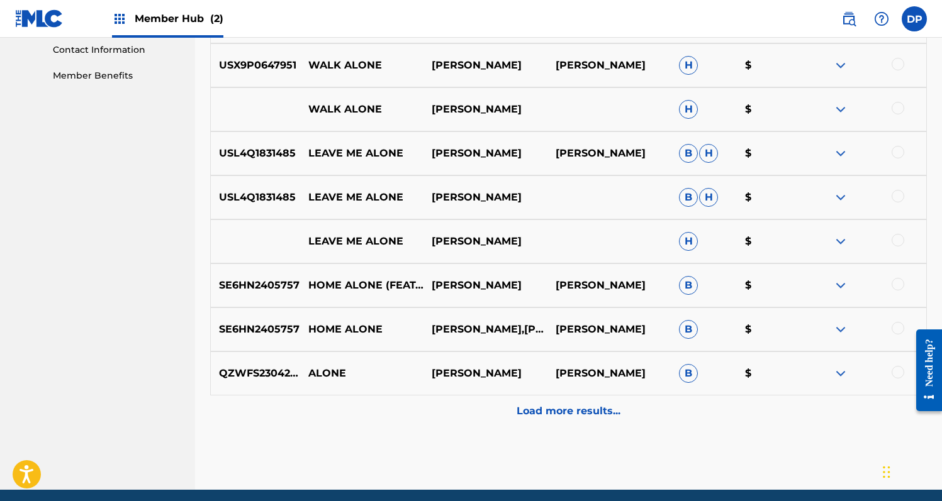
scroll to position [627, 0]
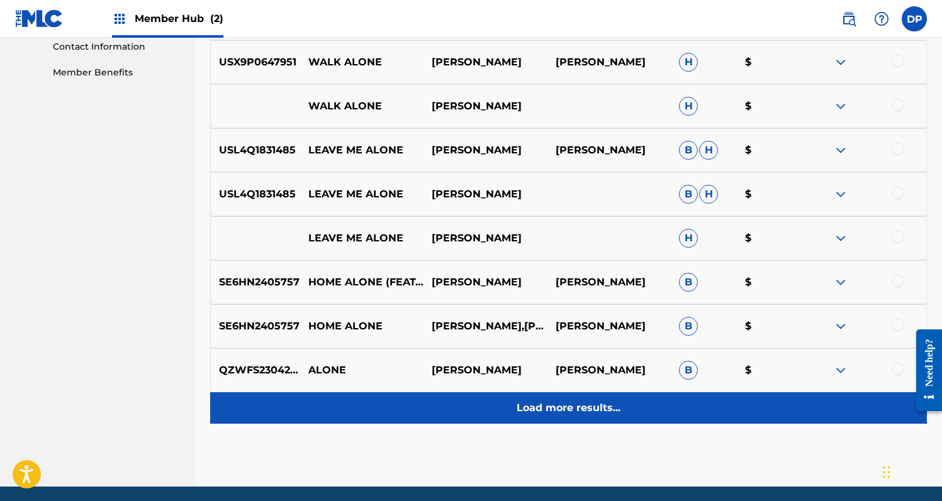
click at [563, 409] on p "Load more results..." at bounding box center [568, 408] width 104 height 15
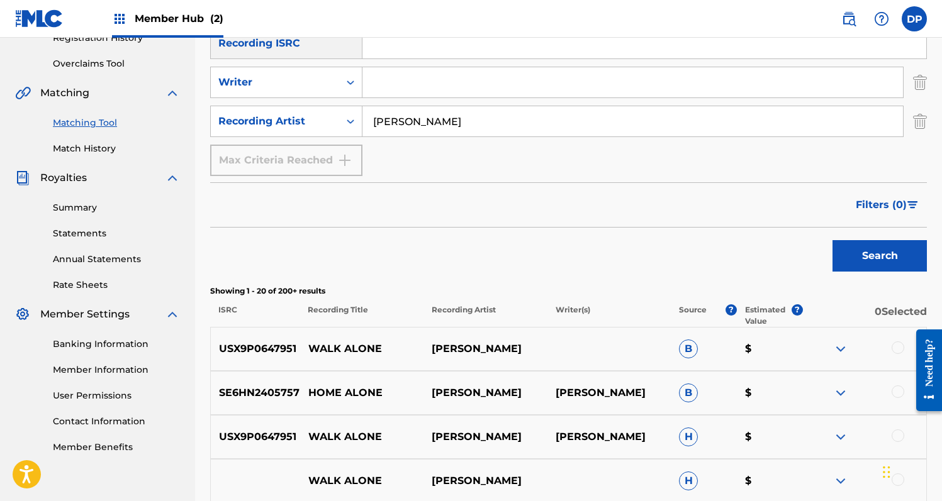
scroll to position [0, 0]
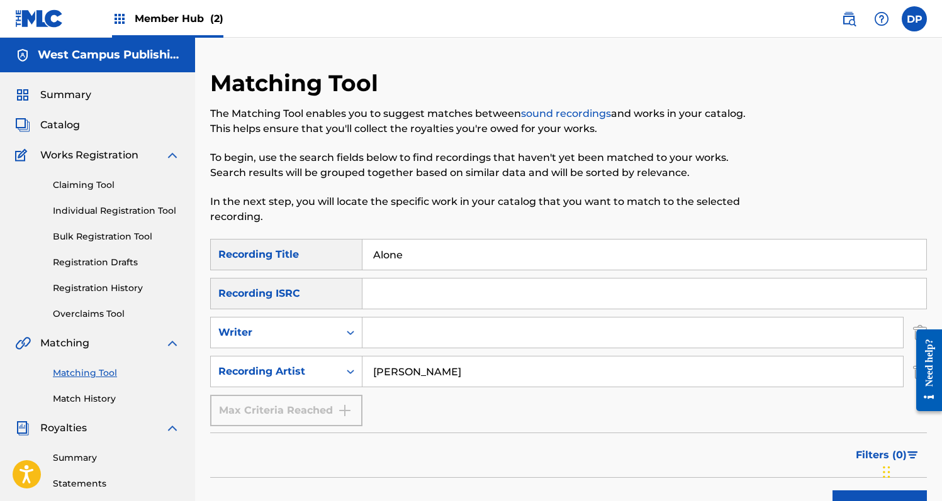
drag, startPoint x: 430, startPoint y: 247, endPoint x: 377, endPoint y: 247, distance: 53.5
click at [376, 247] on input "Alone" at bounding box center [644, 255] width 564 height 30
drag, startPoint x: 420, startPoint y: 258, endPoint x: 360, endPoint y: 258, distance: 60.4
click at [360, 258] on div "SearchWithCriteria89f189d3-9659-4e33-a240-9464e5d4ad5d Recording Title Alone" at bounding box center [568, 254] width 716 height 31
click at [404, 335] on input "Search Form" at bounding box center [632, 333] width 540 height 30
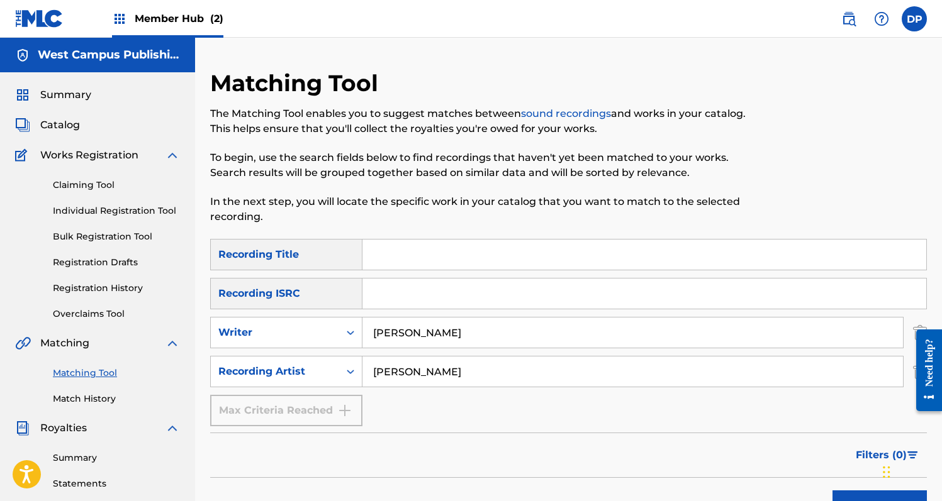
type input "[PERSON_NAME]"
click at [832, 491] on button "Search" at bounding box center [879, 506] width 94 height 31
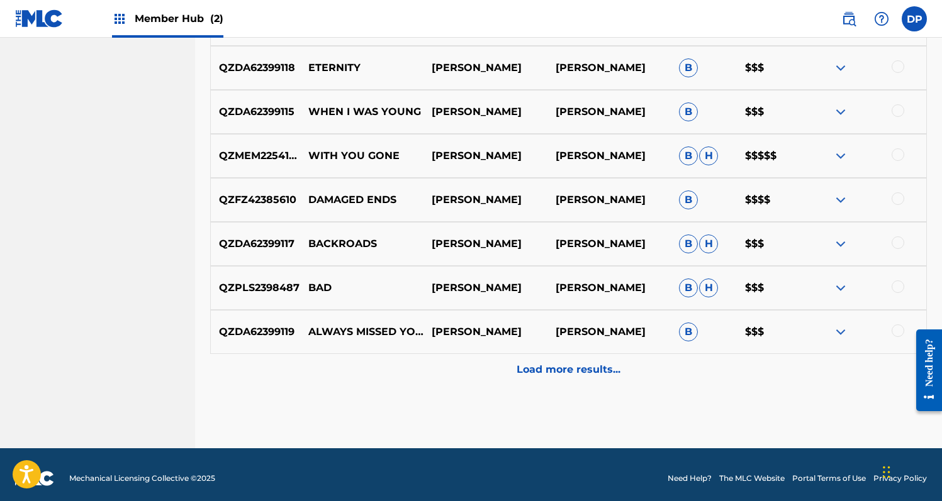
scroll to position [671, 0]
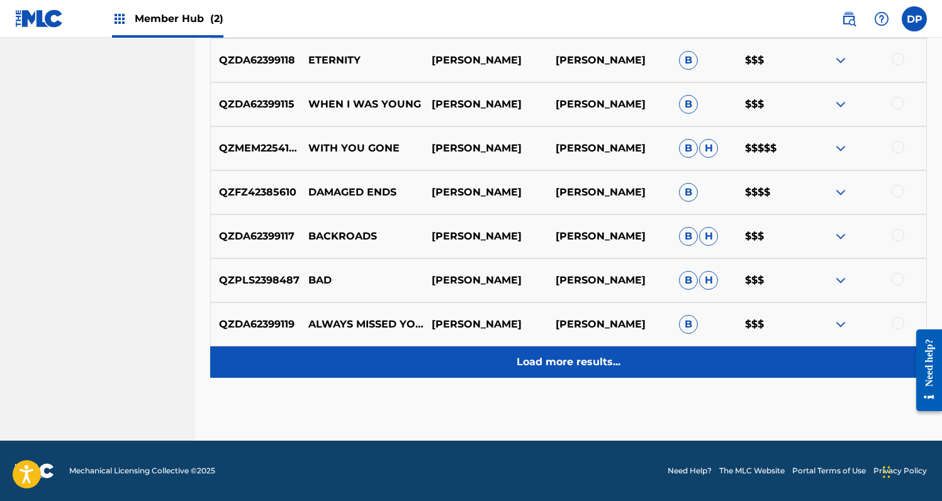
click at [547, 361] on p "Load more results..." at bounding box center [568, 362] width 104 height 15
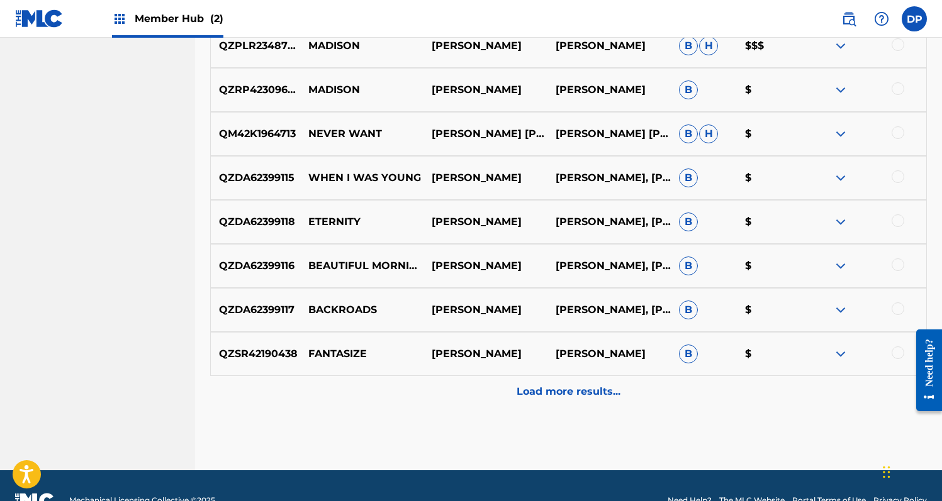
scroll to position [1083, 0]
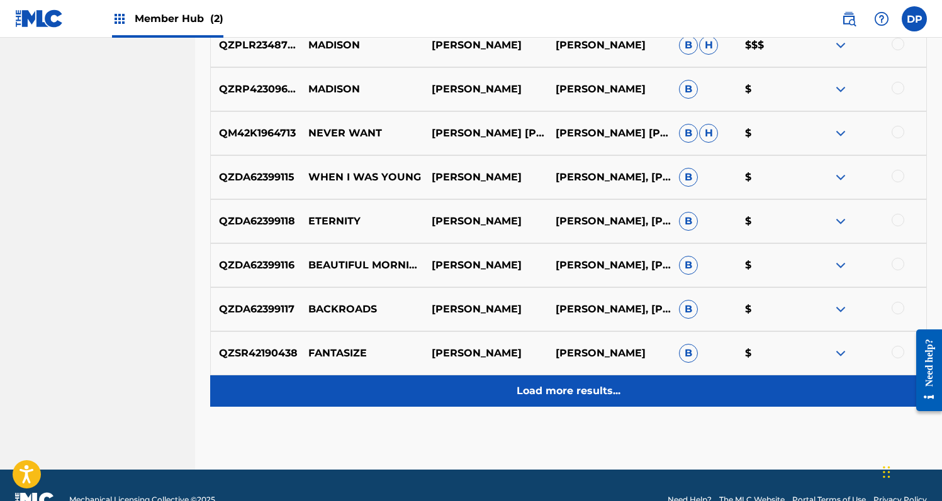
click at [547, 382] on div "Load more results..." at bounding box center [568, 391] width 716 height 31
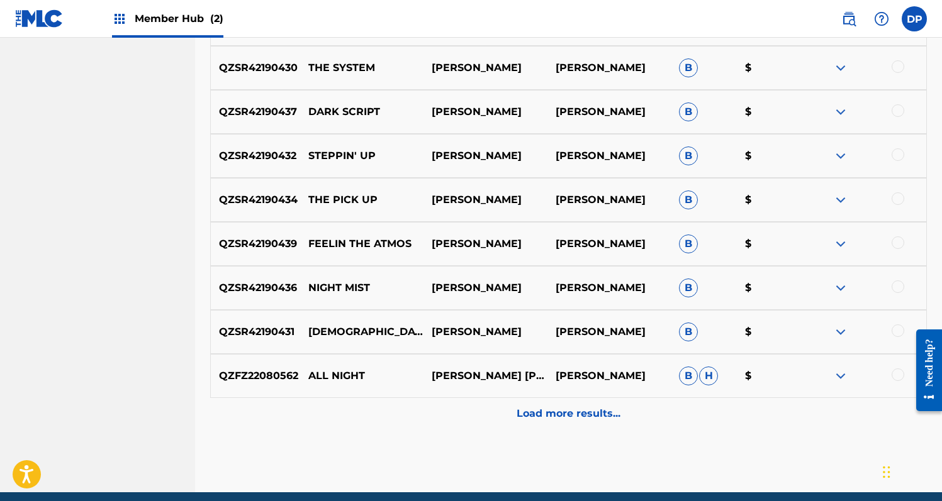
scroll to position [1552, 0]
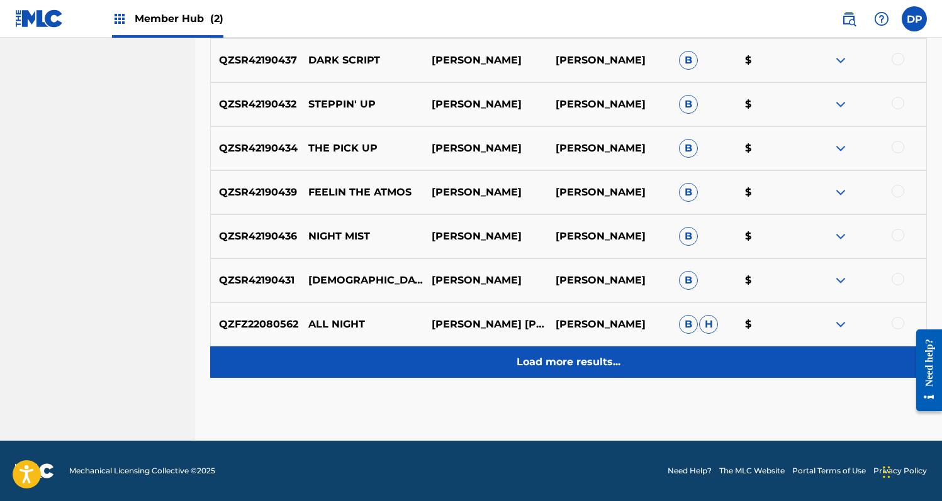
click at [515, 376] on div "Load more results..." at bounding box center [568, 362] width 716 height 31
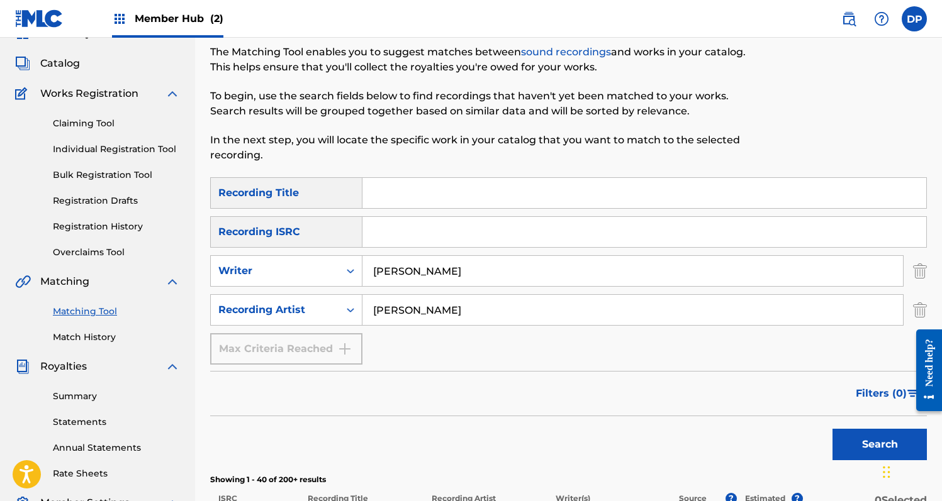
scroll to position [64, 0]
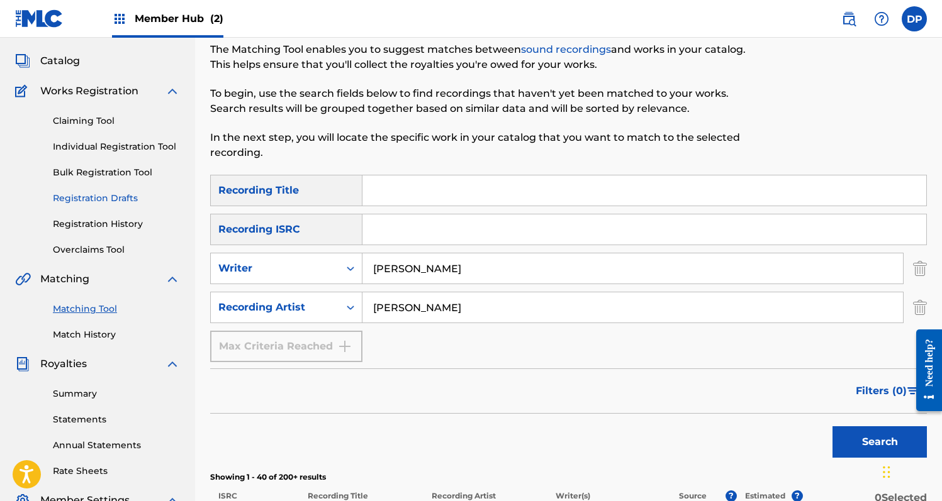
click at [106, 193] on link "Registration Drafts" at bounding box center [116, 198] width 127 height 13
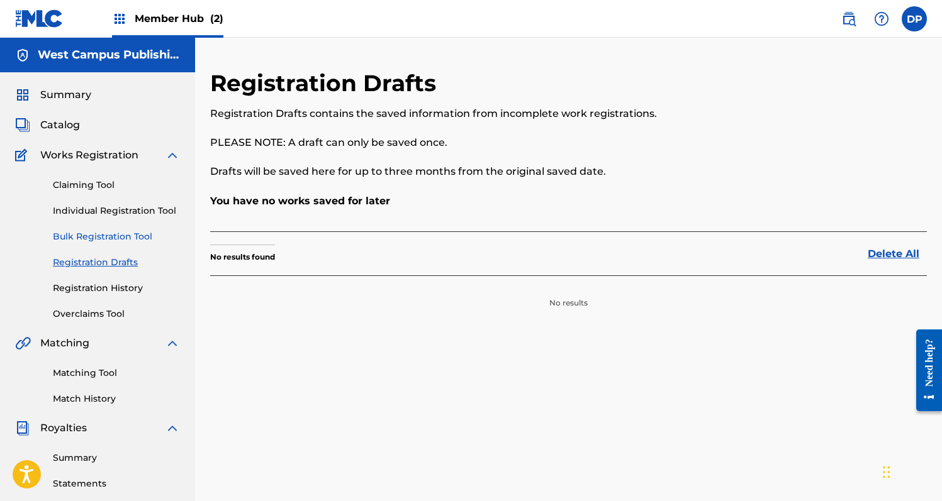
click at [118, 235] on link "Bulk Registration Tool" at bounding box center [116, 236] width 127 height 13
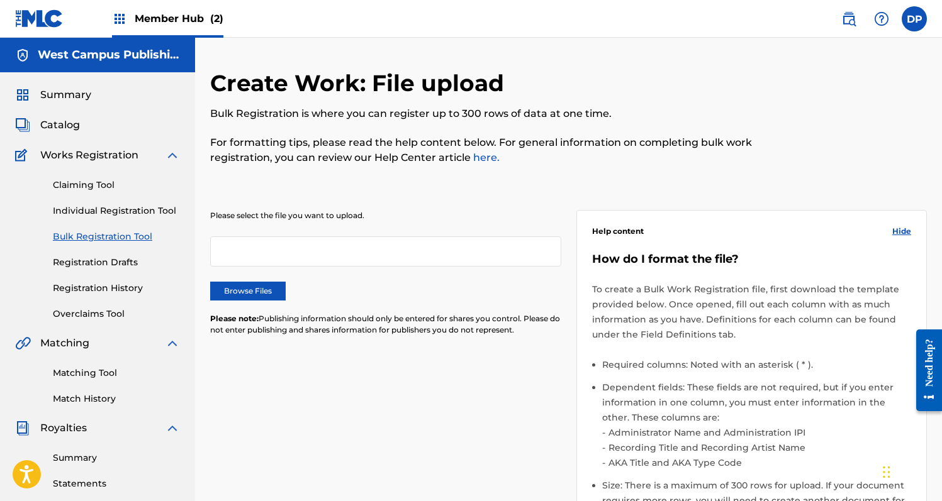
click at [114, 281] on div "Claiming Tool Individual Registration Tool Bulk Registration Tool Registration …" at bounding box center [97, 242] width 165 height 158
click at [114, 293] on link "Registration History" at bounding box center [116, 288] width 127 height 13
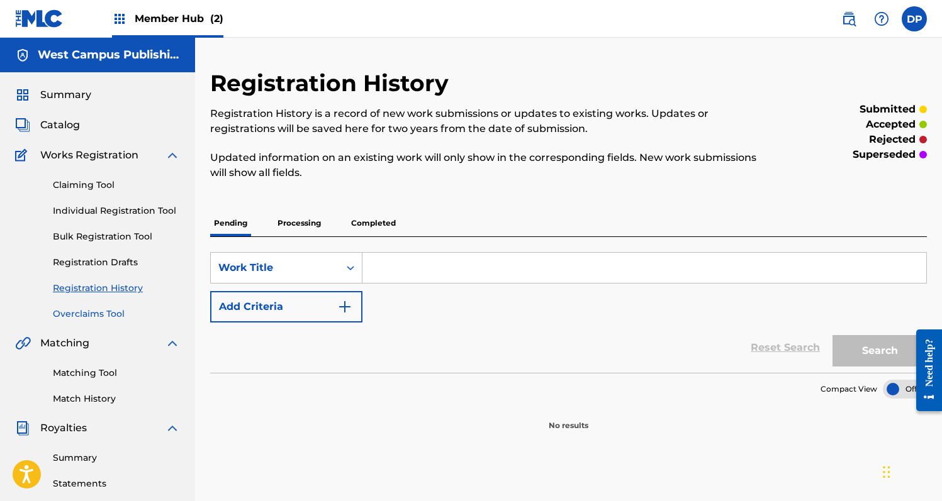
click at [112, 308] on link "Overclaims Tool" at bounding box center [116, 314] width 127 height 13
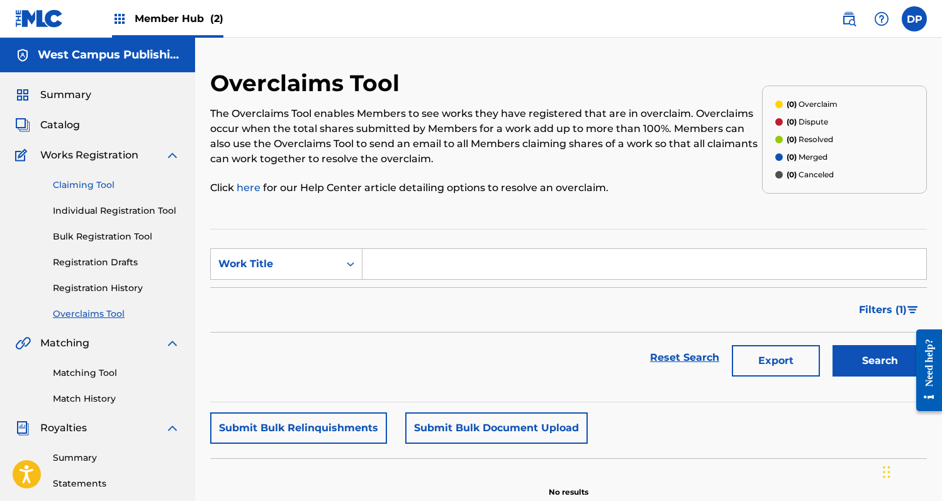
click at [114, 179] on link "Claiming Tool" at bounding box center [116, 185] width 127 height 13
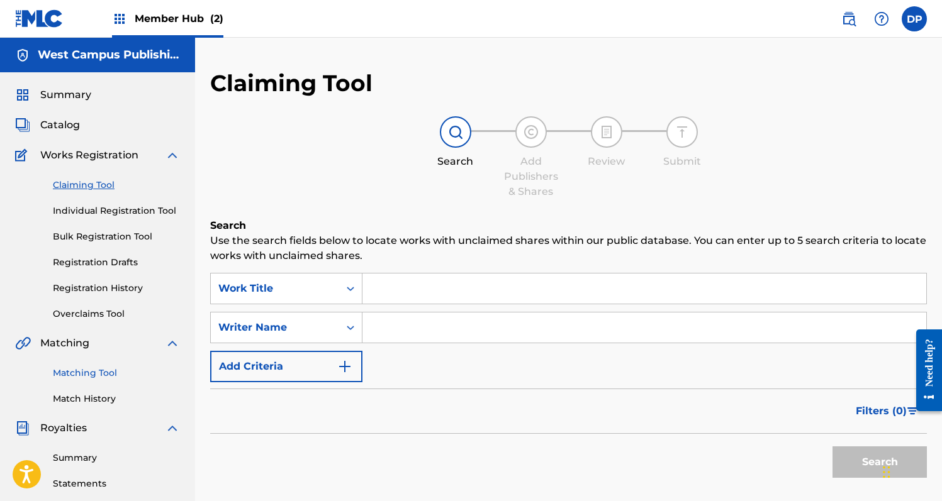
click at [81, 373] on link "Matching Tool" at bounding box center [116, 373] width 127 height 13
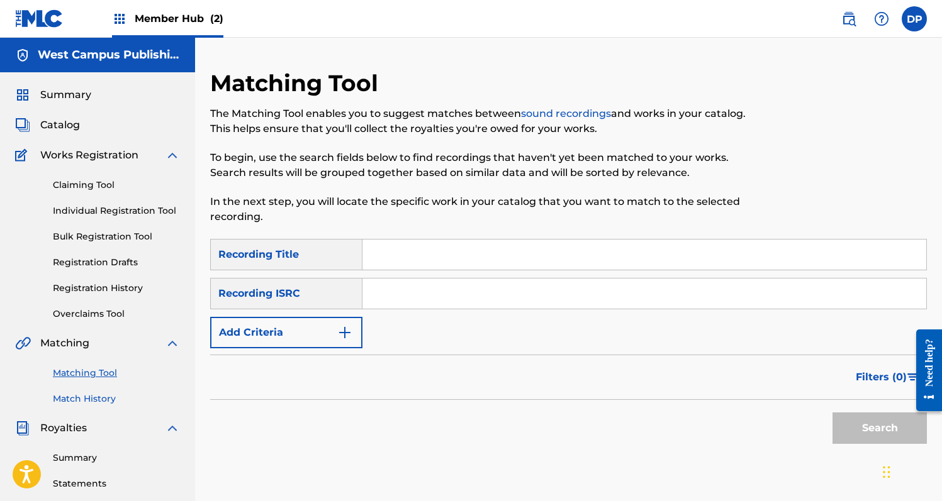
click at [81, 396] on link "Match History" at bounding box center [116, 399] width 127 height 13
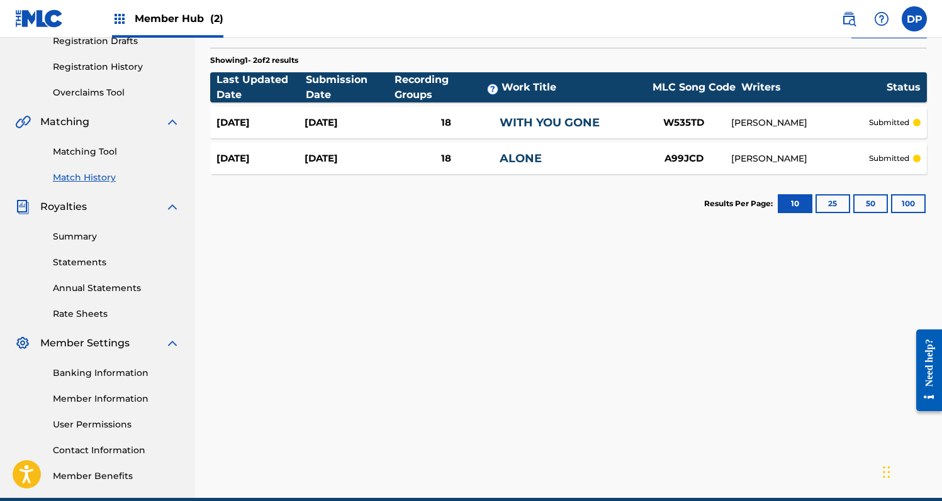
scroll to position [223, 0]
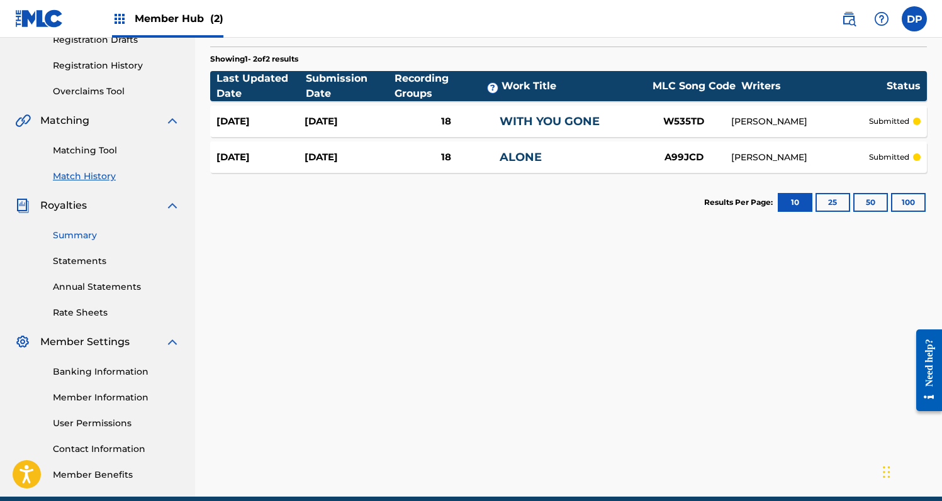
click at [93, 233] on link "Summary" at bounding box center [116, 235] width 127 height 13
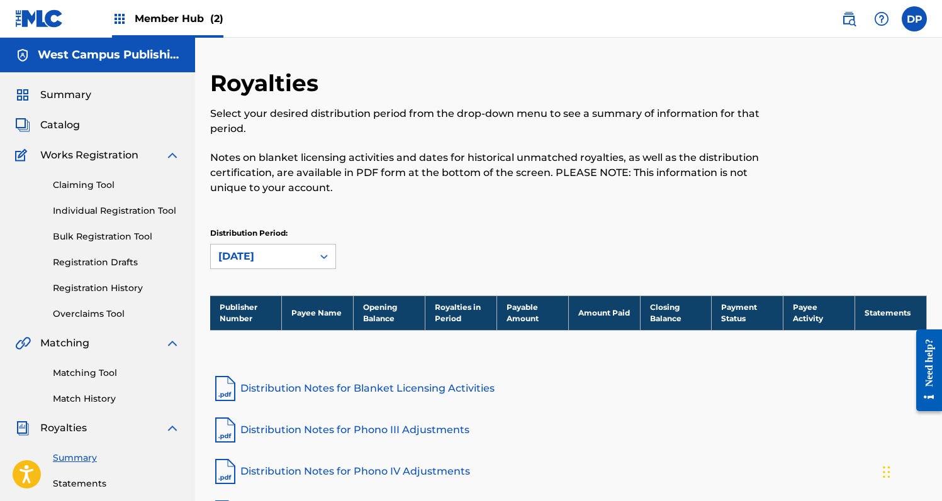
click at [429, 235] on div "Distribution Period: [DATE]" at bounding box center [568, 249] width 716 height 42
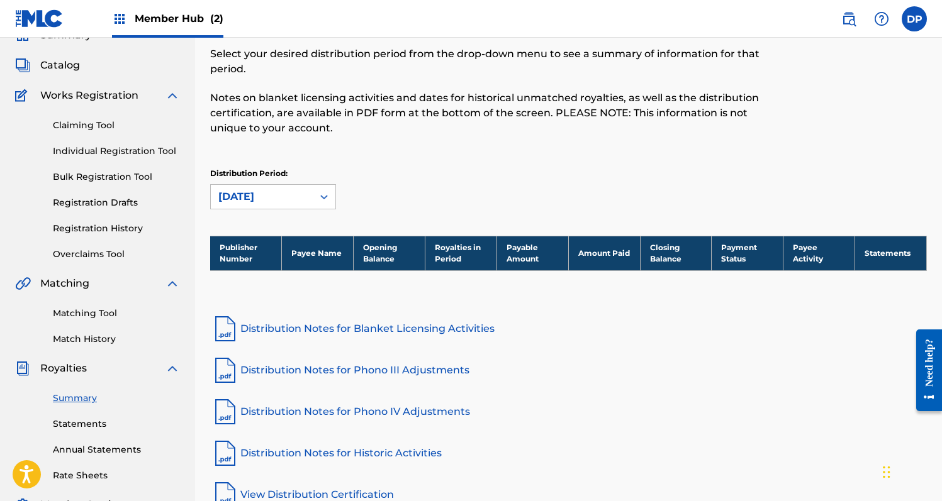
scroll to position [76, 0]
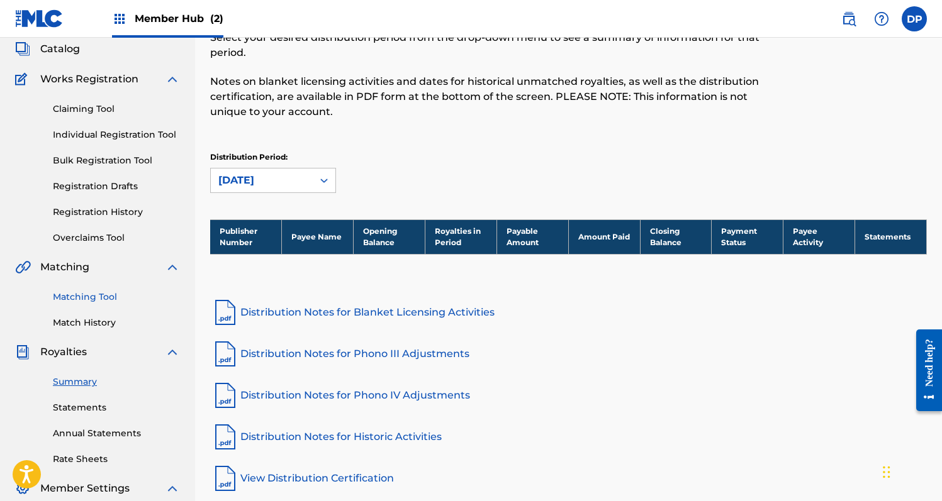
click at [66, 300] on link "Matching Tool" at bounding box center [116, 297] width 127 height 13
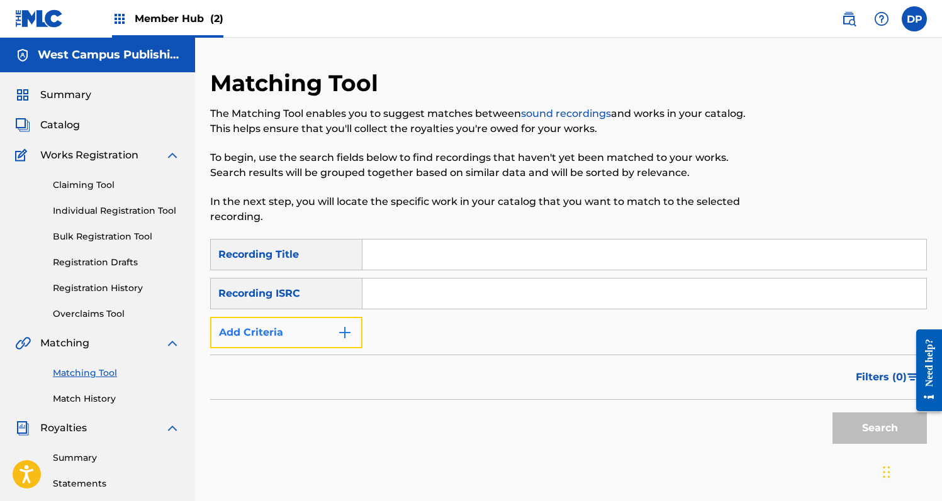
click at [326, 333] on button "Add Criteria" at bounding box center [286, 332] width 152 height 31
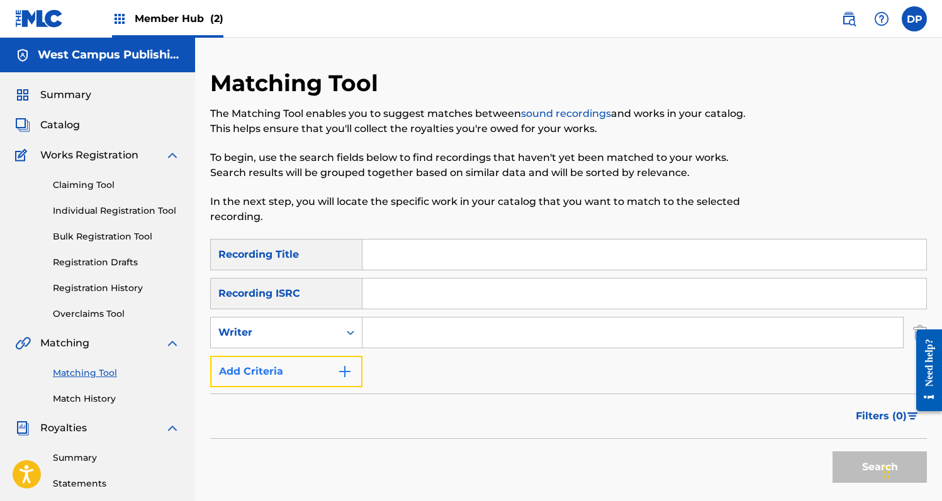
click at [322, 368] on button "Add Criteria" at bounding box center [286, 371] width 152 height 31
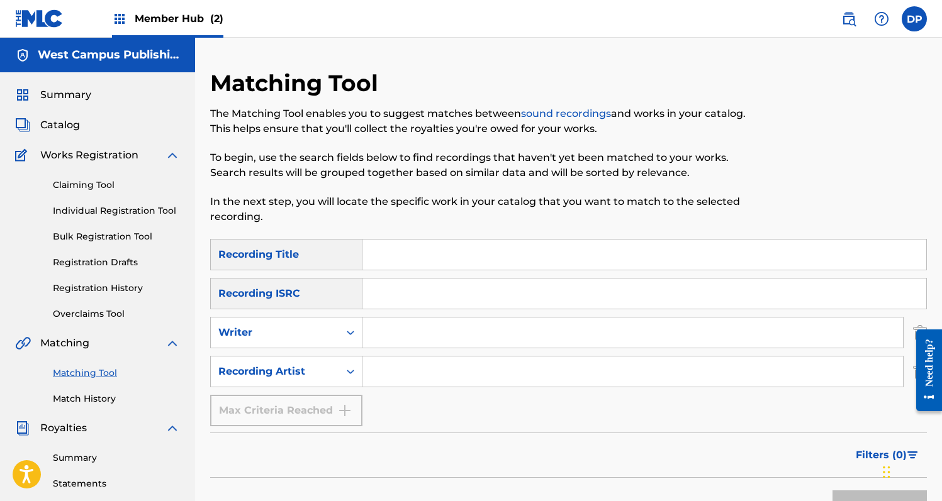
click at [403, 337] on input "Search Form" at bounding box center [632, 333] width 540 height 30
type input "[PERSON_NAME]"
click at [489, 386] on input "Search Form" at bounding box center [632, 372] width 540 height 30
type input "[PERSON_NAME]"
click at [832, 491] on button "Search" at bounding box center [879, 506] width 94 height 31
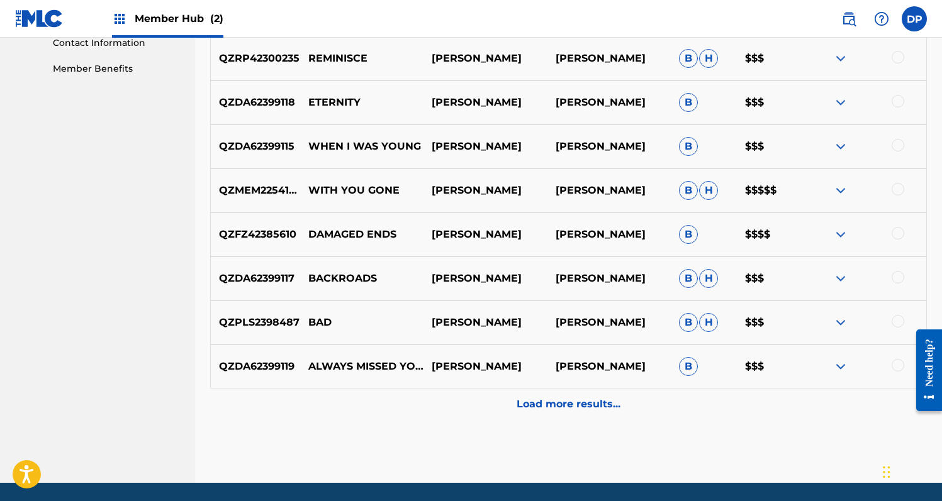
scroll to position [632, 0]
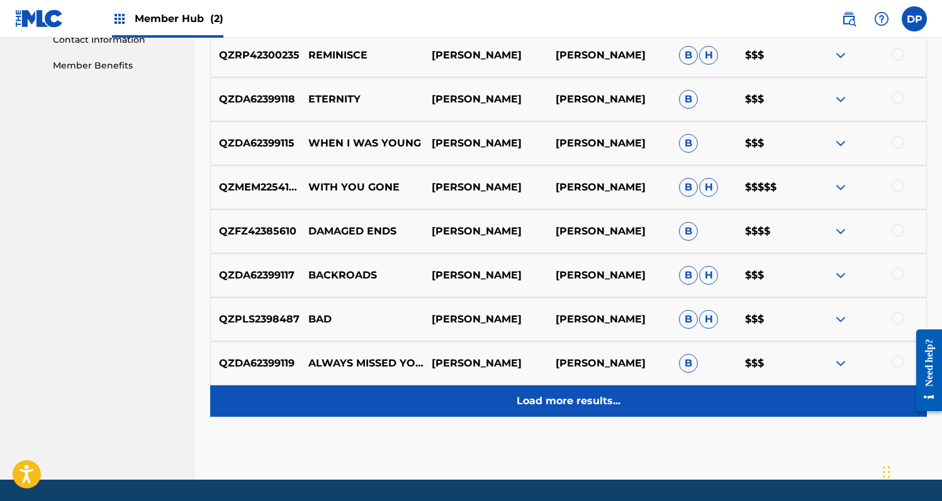
click at [553, 400] on p "Load more results..." at bounding box center [568, 401] width 104 height 15
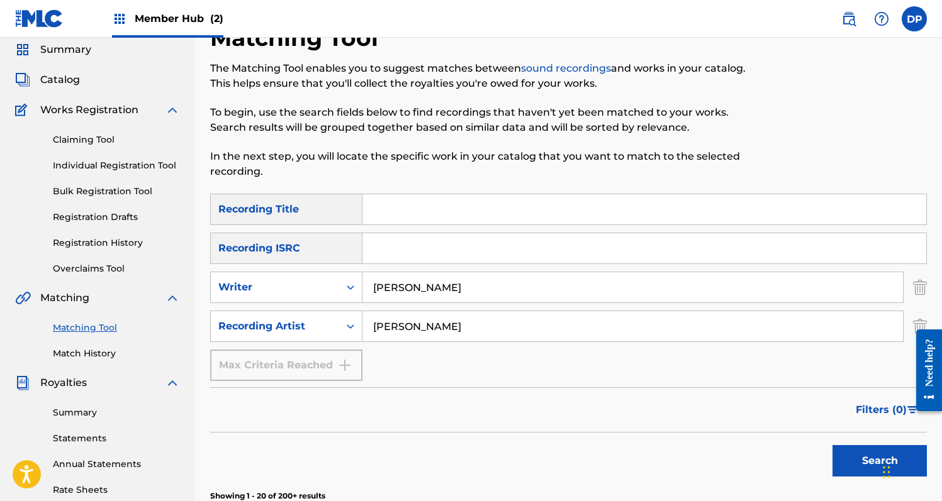
scroll to position [0, 0]
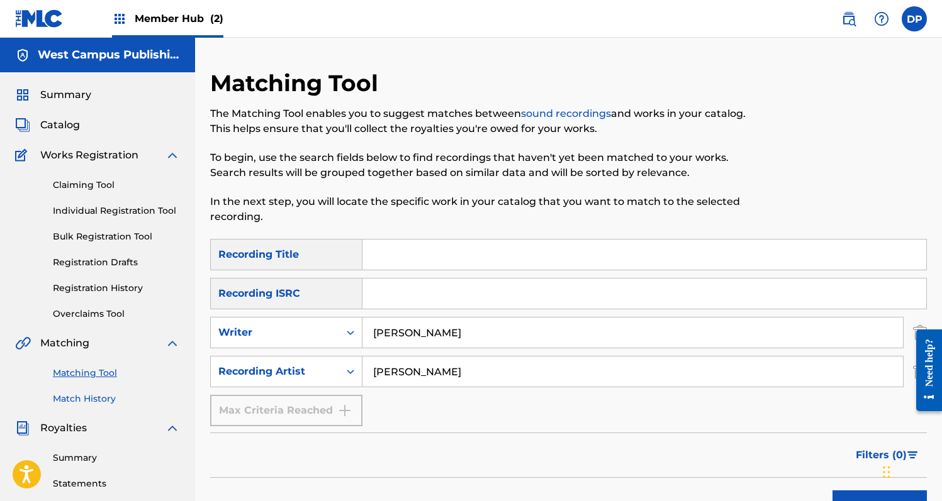
click at [104, 394] on link "Match History" at bounding box center [116, 399] width 127 height 13
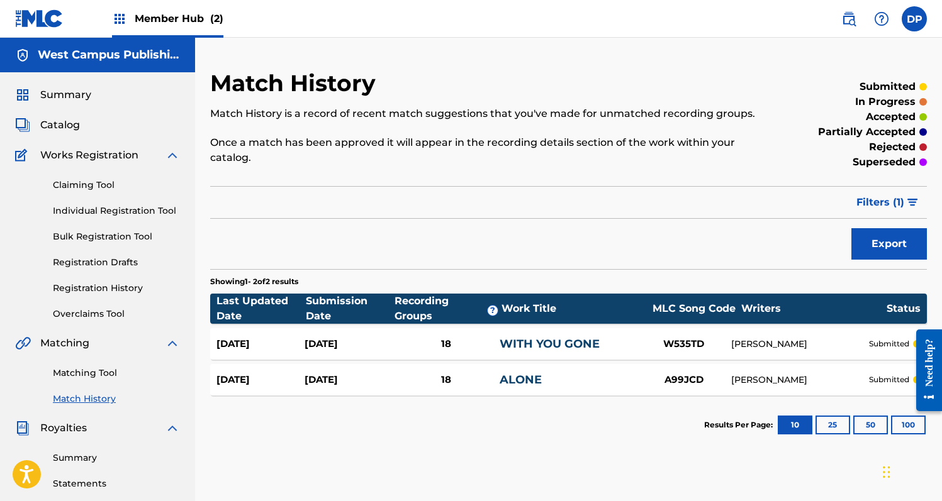
click at [901, 345] on p "submitted" at bounding box center [889, 343] width 40 height 11
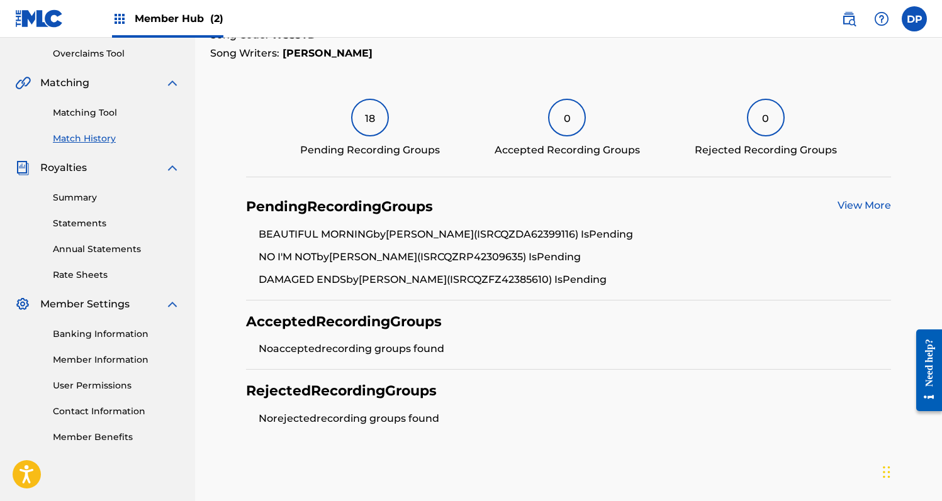
scroll to position [262, 0]
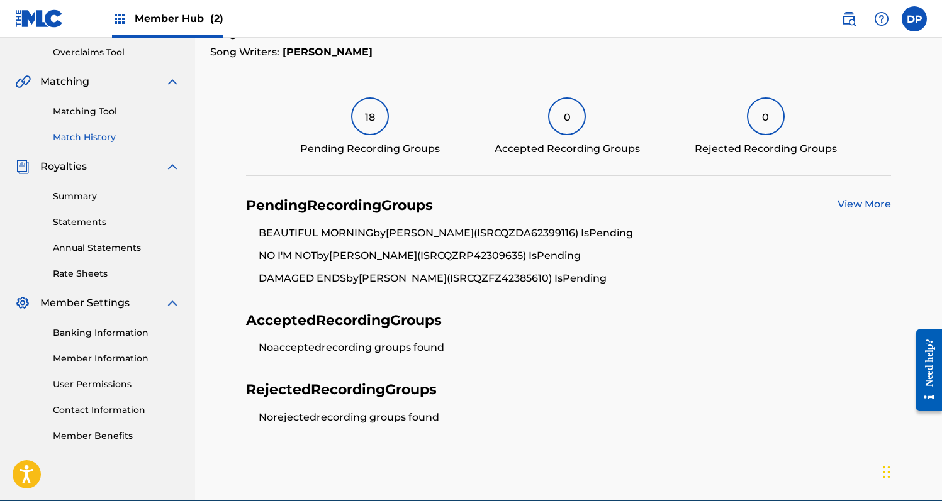
click at [851, 206] on link "View More" at bounding box center [863, 204] width 53 height 12
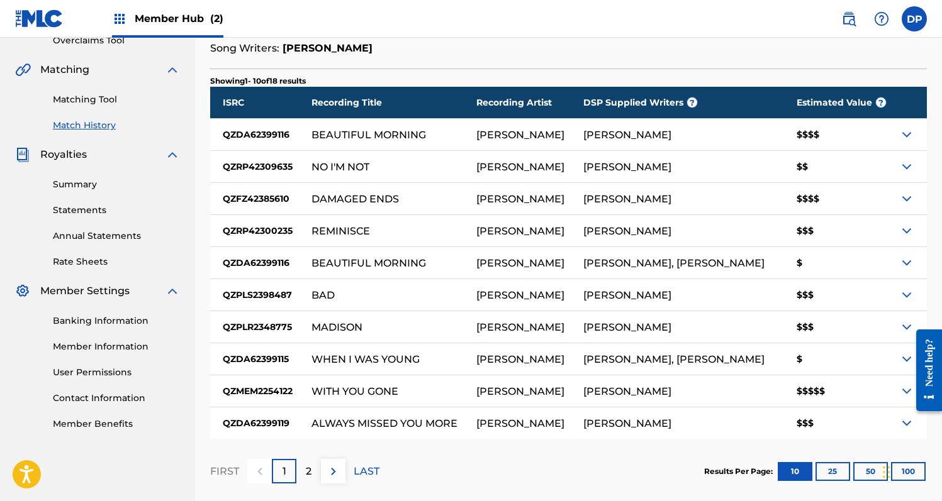
scroll to position [337, 0]
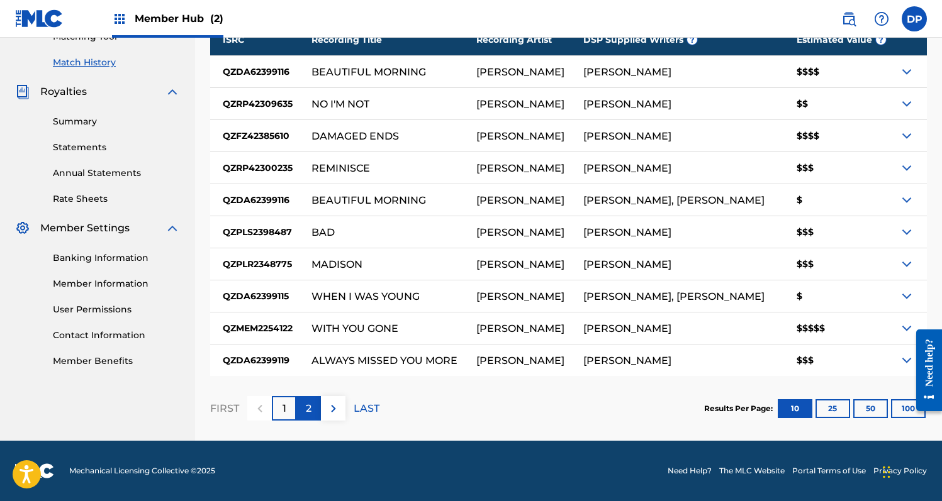
click at [302, 408] on div "2" at bounding box center [308, 408] width 25 height 25
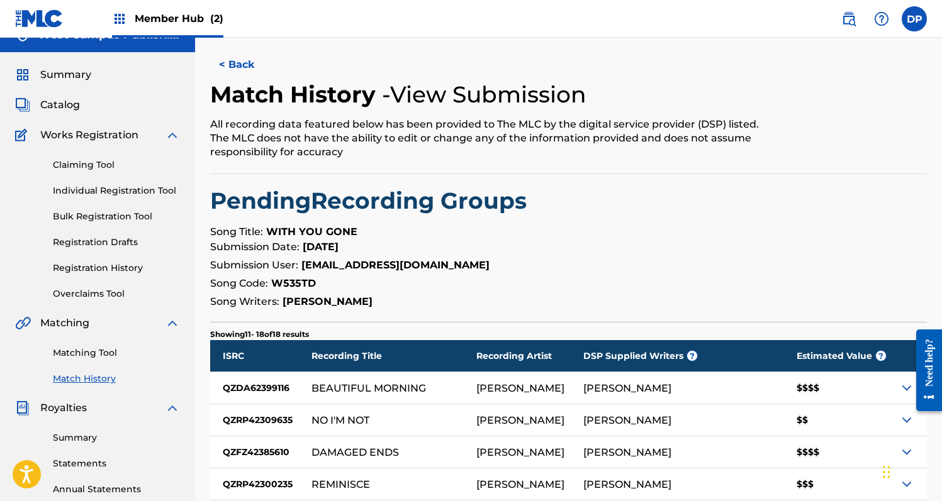
scroll to position [0, 0]
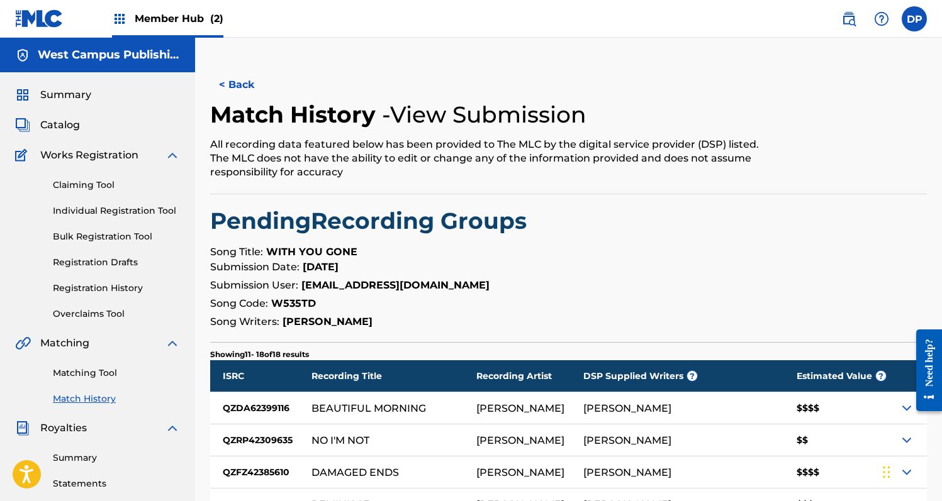
click at [104, 396] on link "Match History" at bounding box center [116, 399] width 127 height 13
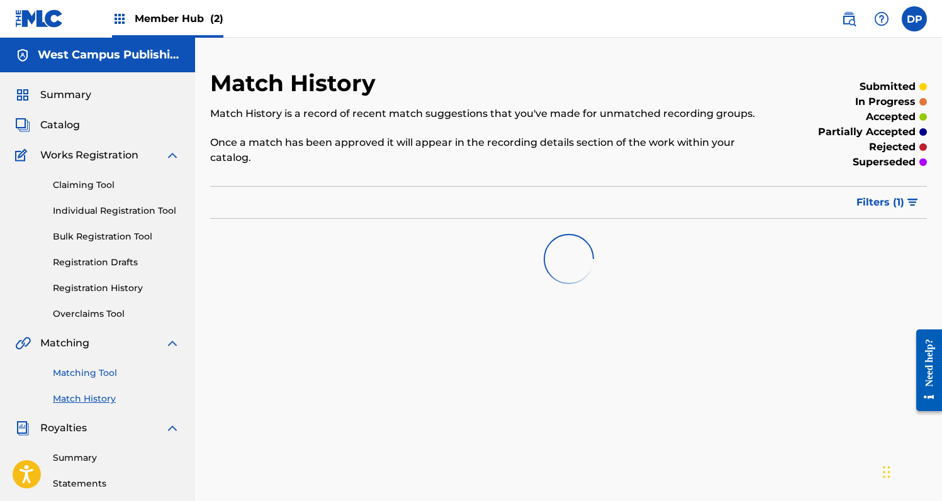
click at [89, 373] on link "Matching Tool" at bounding box center [116, 373] width 127 height 13
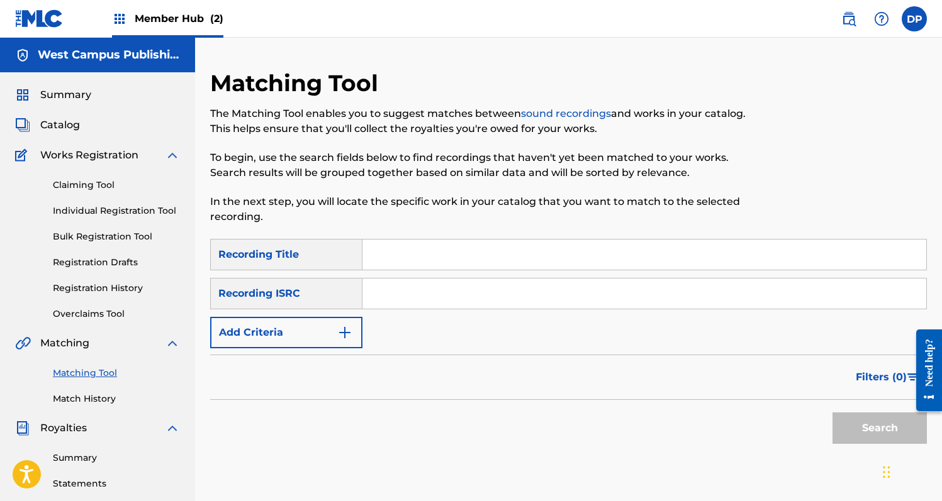
click at [94, 392] on div "Matching Tool Match History" at bounding box center [97, 378] width 165 height 55
click at [97, 402] on link "Match History" at bounding box center [116, 399] width 127 height 13
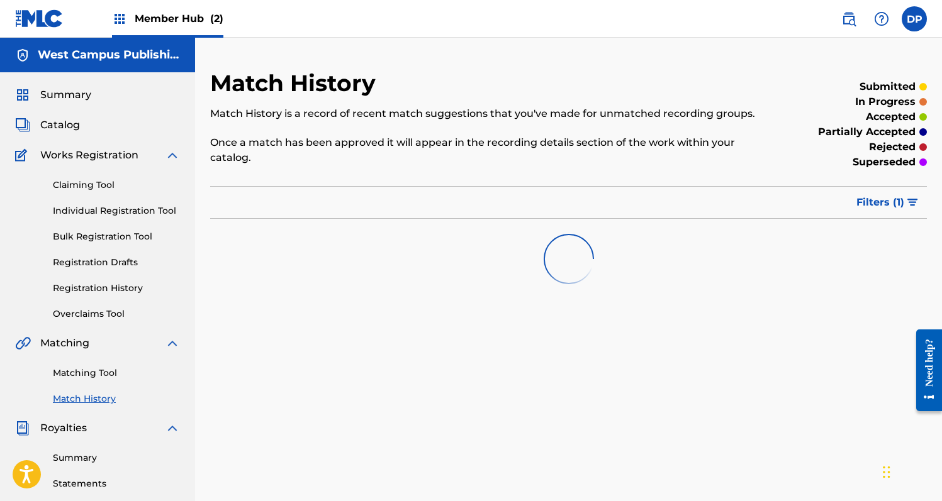
click at [886, 164] on p "superseded" at bounding box center [883, 162] width 63 height 15
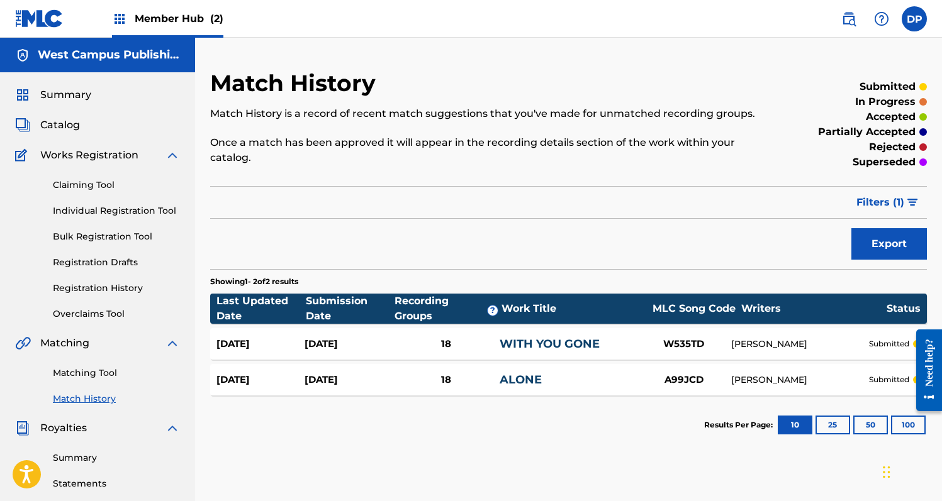
click at [893, 338] on div "[DATE] [DATE] 18 WITH YOU GONE W535TD [PERSON_NAME] submitted" at bounding box center [568, 343] width 716 height 31
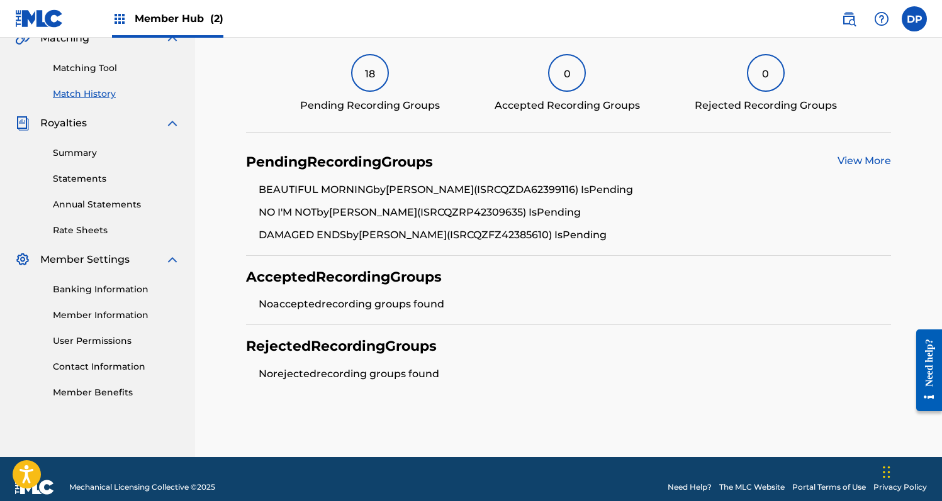
scroll to position [321, 0]
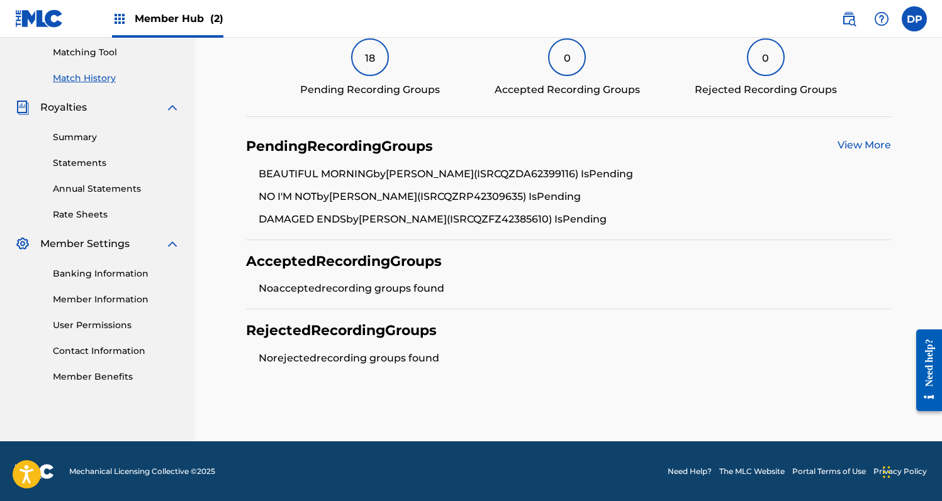
click at [834, 148] on div "Pending Recording Groups View More" at bounding box center [568, 147] width 645 height 18
click at [856, 141] on link "View More" at bounding box center [863, 145] width 53 height 12
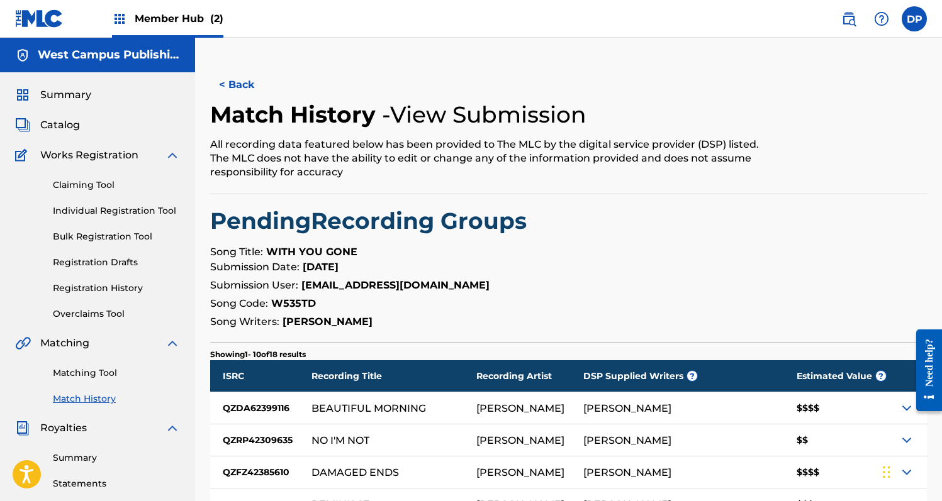
click at [673, 138] on div "All recording data featured below has been provided to The MLC by the digital s…" at bounding box center [486, 159] width 552 height 42
click at [476, 113] on h4 "- View Submission" at bounding box center [484, 115] width 204 height 28
click at [228, 79] on button "< Back" at bounding box center [247, 84] width 75 height 31
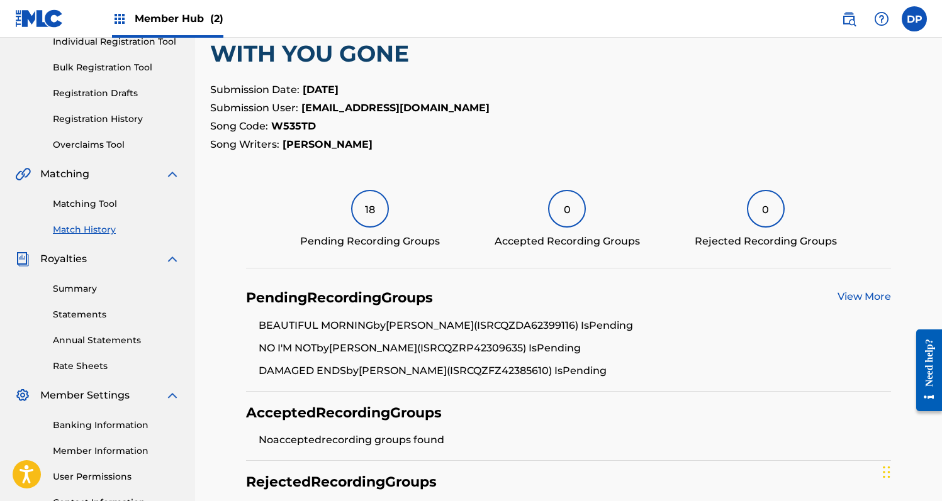
scroll to position [170, 0]
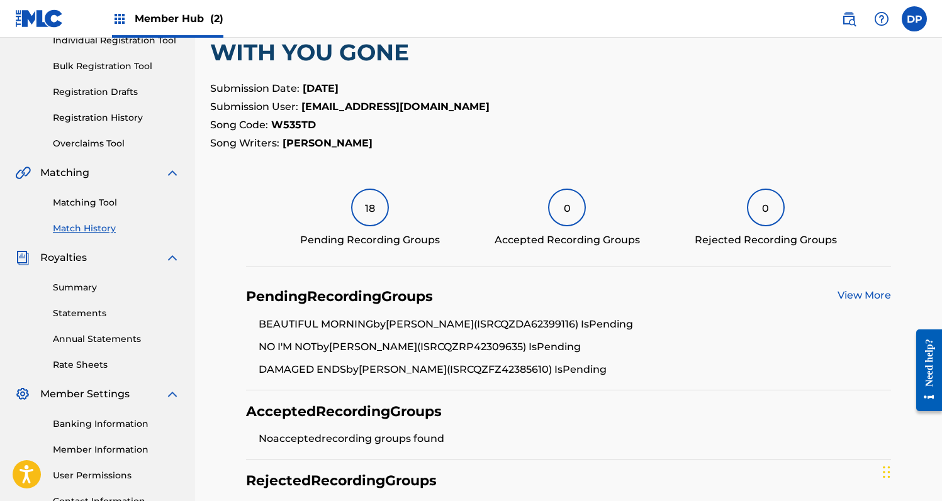
click at [369, 211] on div "18" at bounding box center [370, 208] width 38 height 38
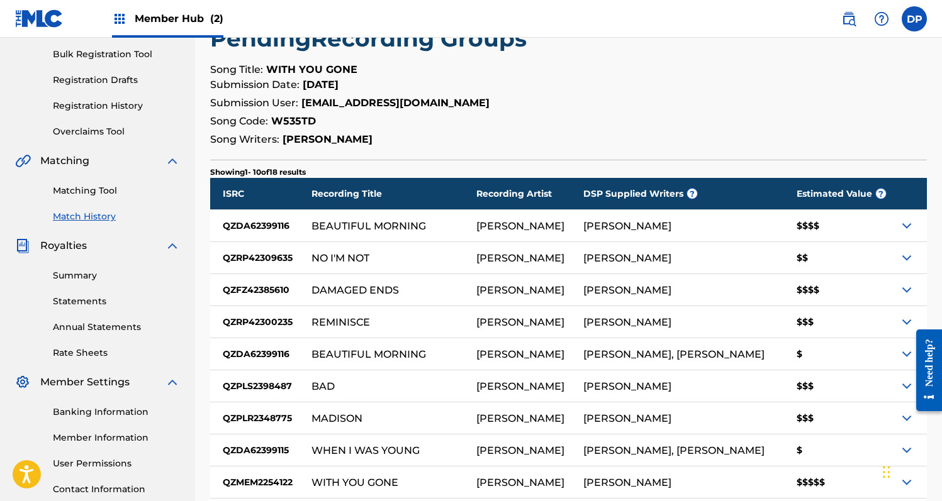
scroll to position [185, 0]
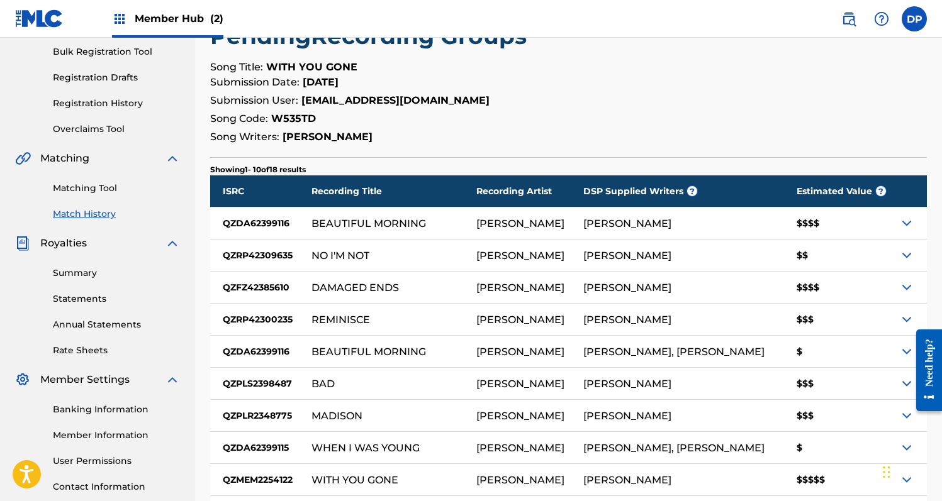
click at [292, 167] on p "Showing 1 - 10 of 18 results" at bounding box center [258, 169] width 96 height 11
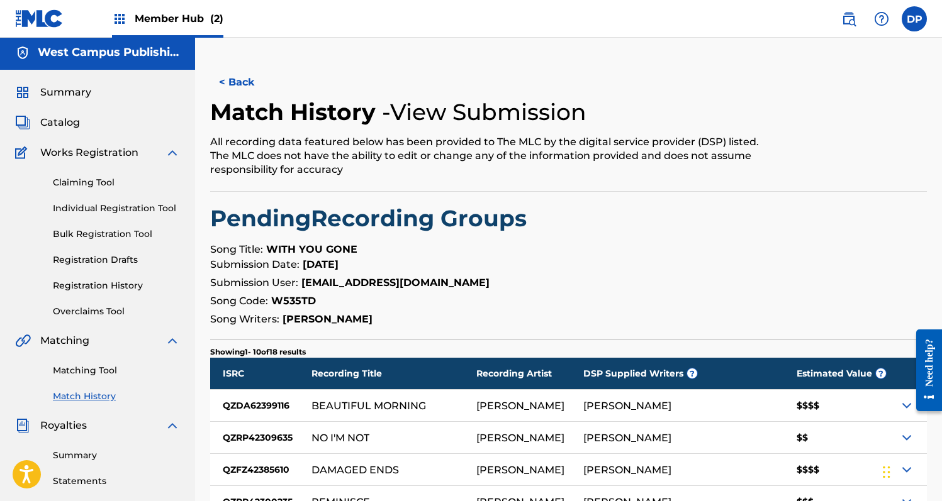
scroll to position [0, 0]
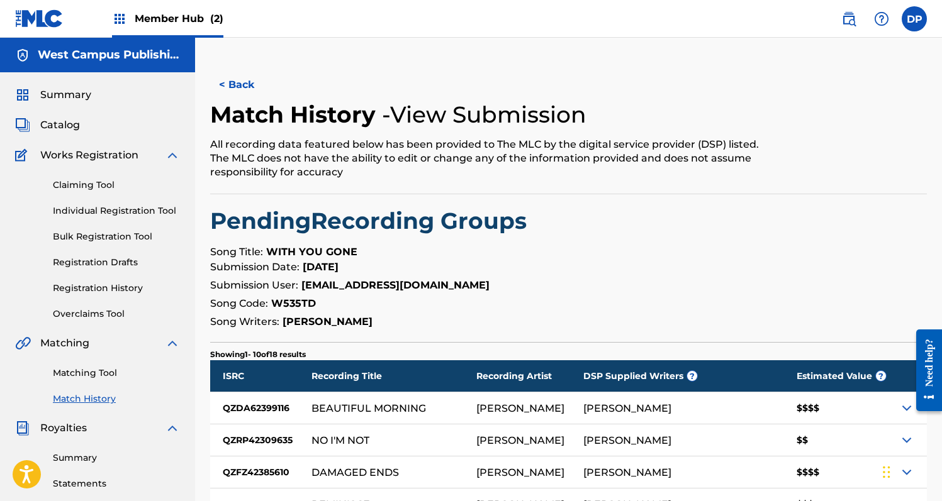
click at [415, 221] on h2 "Pending Recording Groups" at bounding box center [568, 221] width 716 height 28
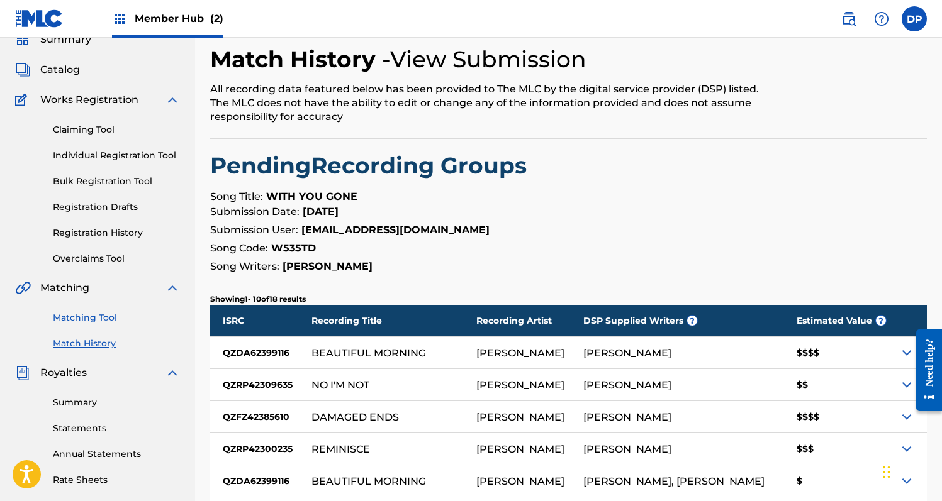
scroll to position [32, 0]
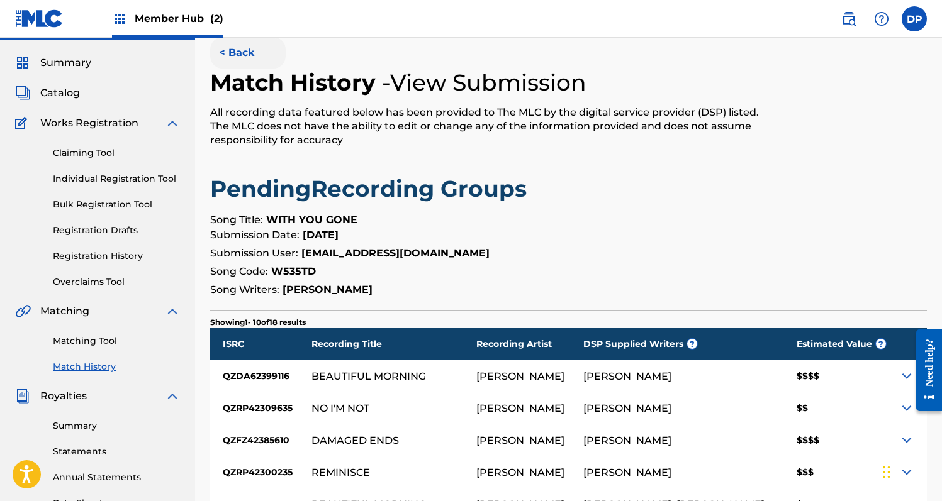
click at [218, 50] on button "< Back" at bounding box center [247, 52] width 75 height 31
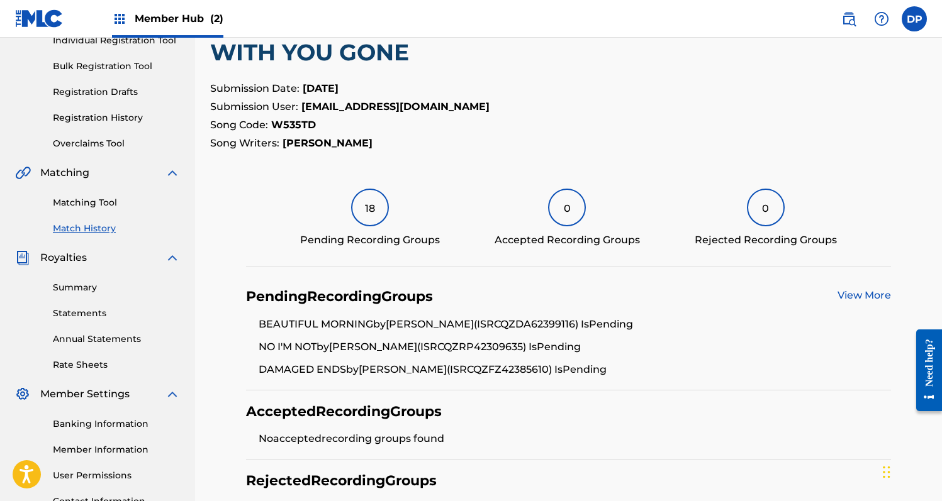
click at [368, 199] on div "18" at bounding box center [370, 208] width 38 height 38
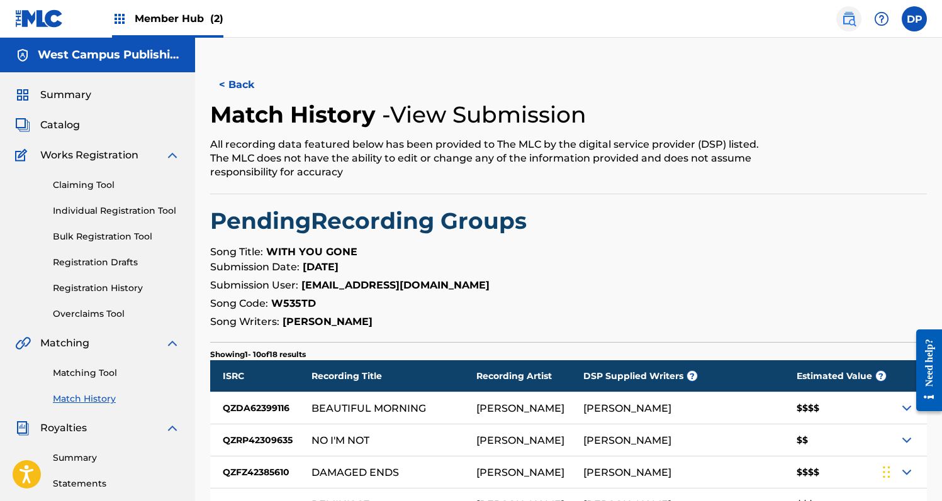
click at [853, 20] on img at bounding box center [848, 18] width 15 height 15
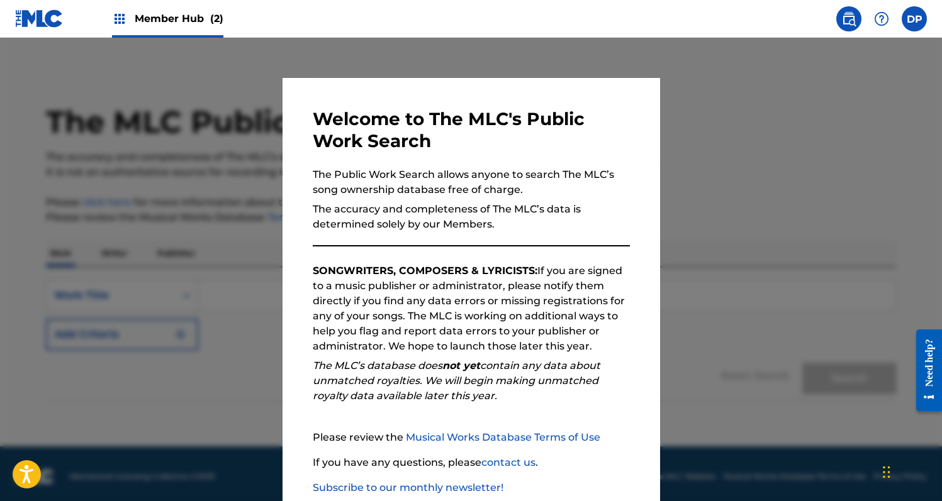
scroll to position [74, 0]
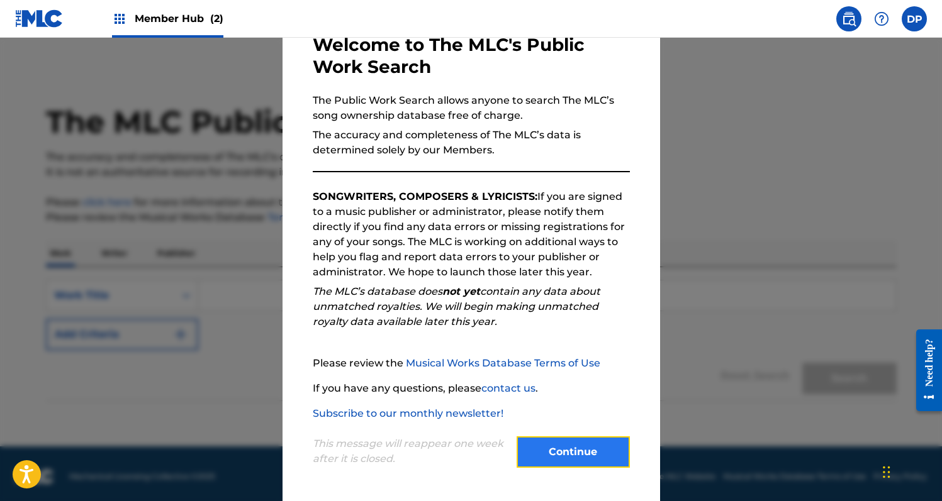
click at [559, 460] on button "Continue" at bounding box center [572, 452] width 113 height 31
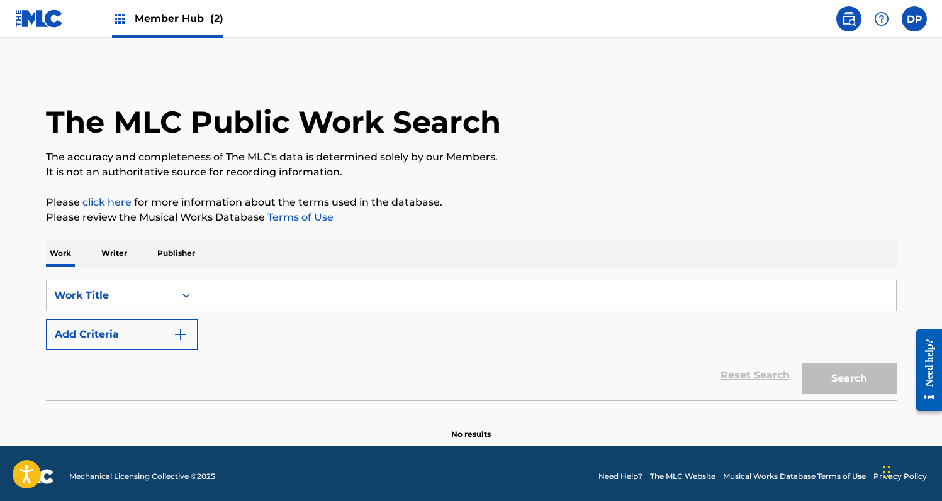
click at [40, 18] on img at bounding box center [39, 18] width 48 height 18
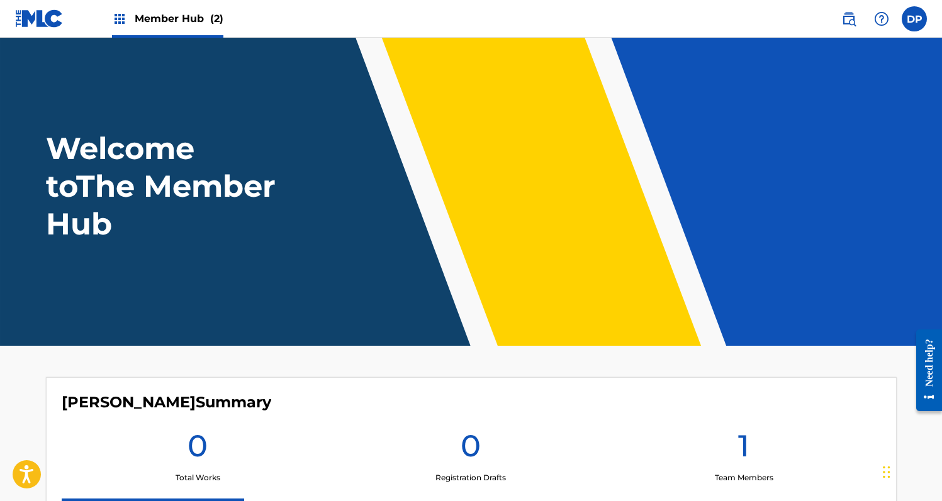
scroll to position [304, 0]
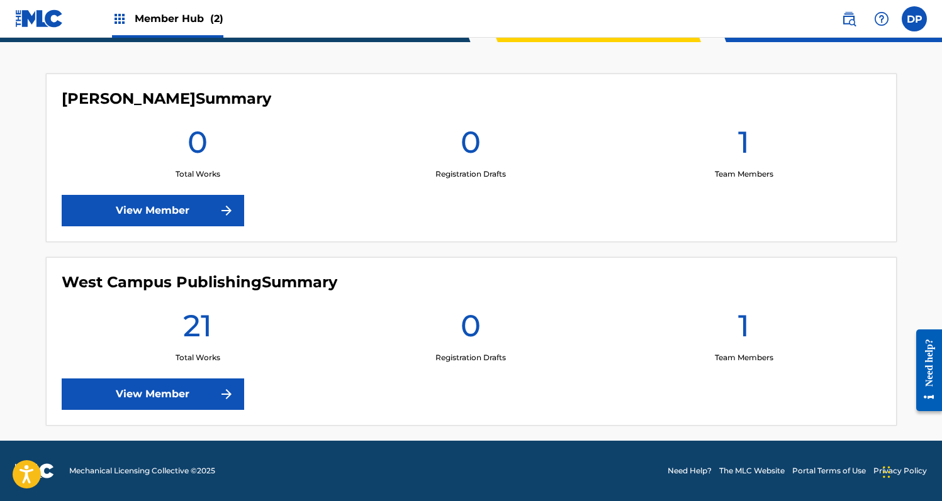
click at [163, 337] on div "21 Total Works" at bounding box center [198, 335] width 273 height 57
click at [198, 335] on h1 "21" at bounding box center [197, 329] width 29 height 45
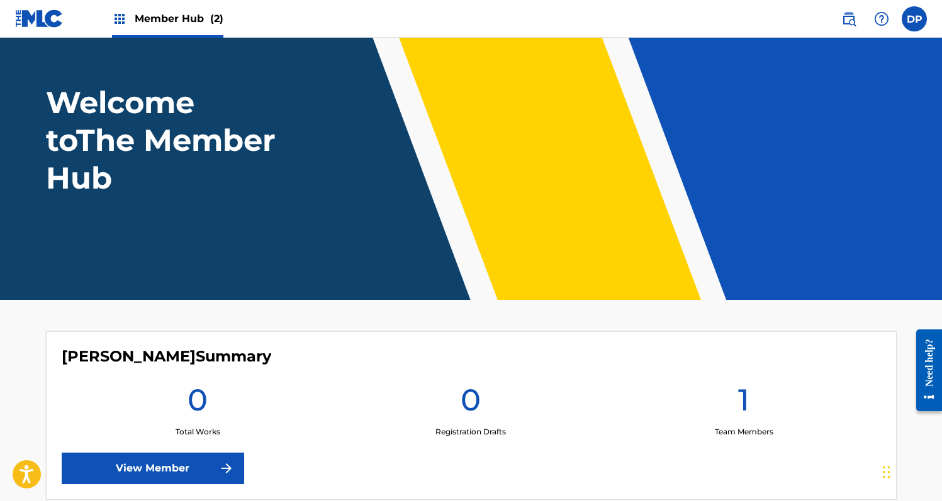
scroll to position [0, 0]
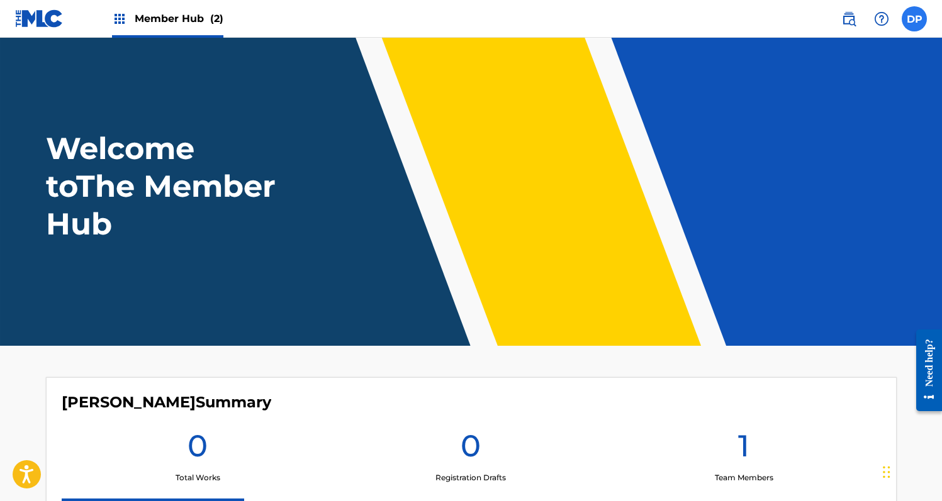
click at [919, 13] on label at bounding box center [913, 18] width 25 height 25
click at [914, 19] on input "DP [PERSON_NAME] [EMAIL_ADDRESS][DOMAIN_NAME] Notification Preferences Profile …" at bounding box center [914, 19] width 0 height 0
click at [851, 18] on img at bounding box center [848, 18] width 15 height 15
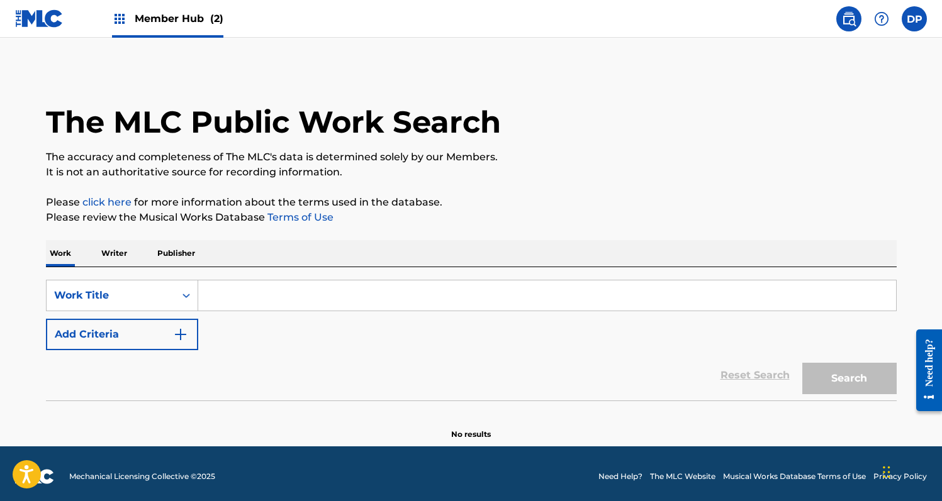
click at [11, 38] on main "The MLC Public Work Search The accuracy and completeness of The MLC's data is d…" at bounding box center [471, 242] width 942 height 409
click at [26, 14] on img at bounding box center [39, 18] width 48 height 18
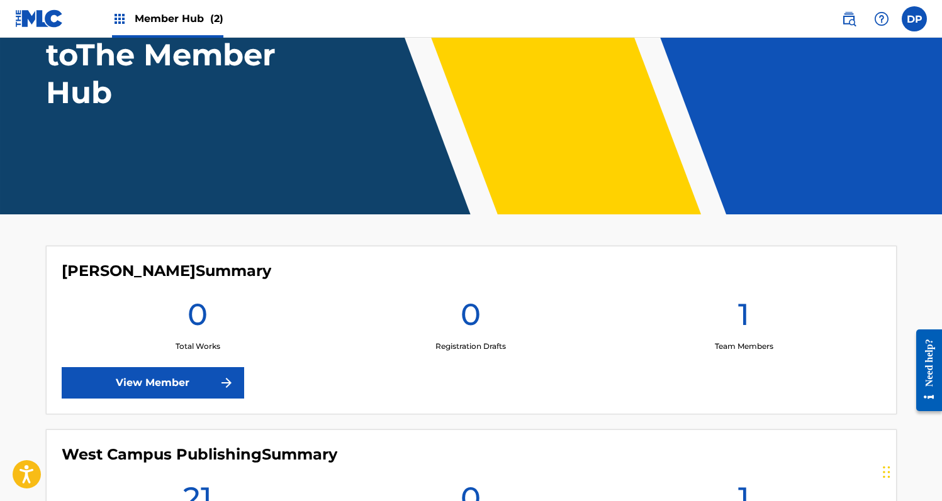
scroll to position [304, 0]
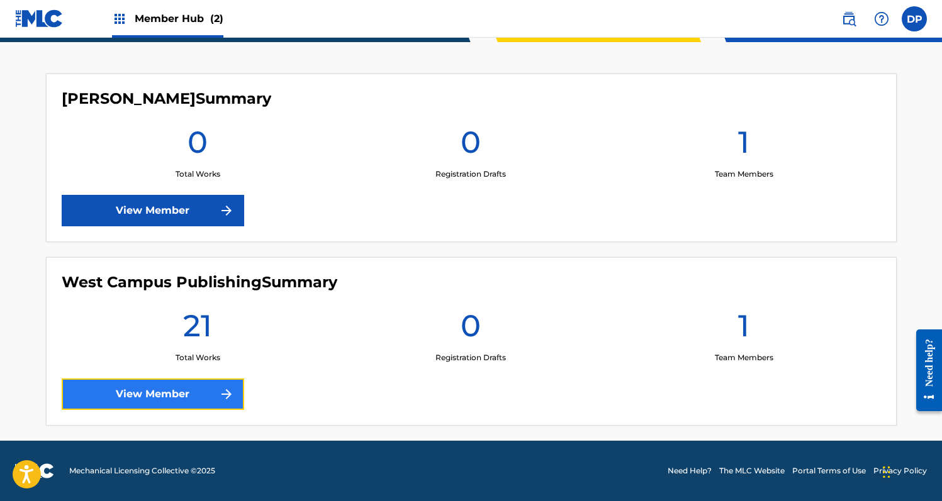
click at [182, 391] on link "View Member" at bounding box center [153, 394] width 182 height 31
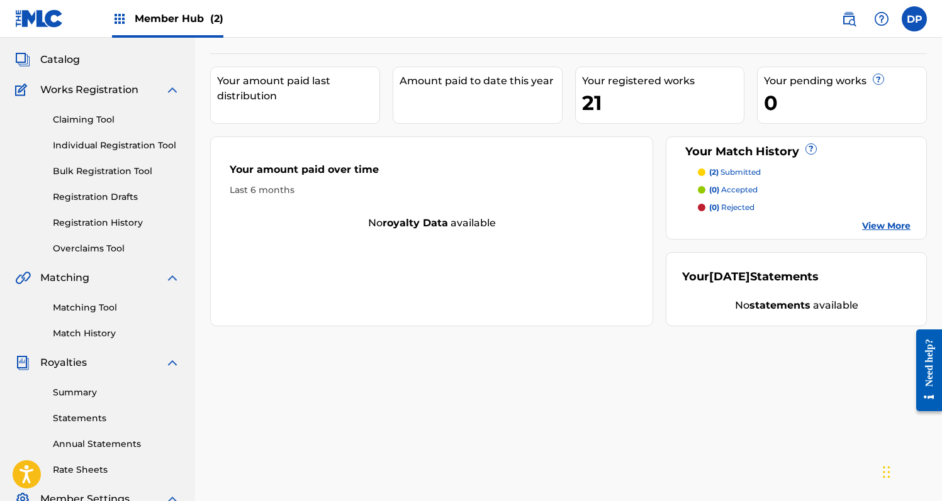
scroll to position [75, 0]
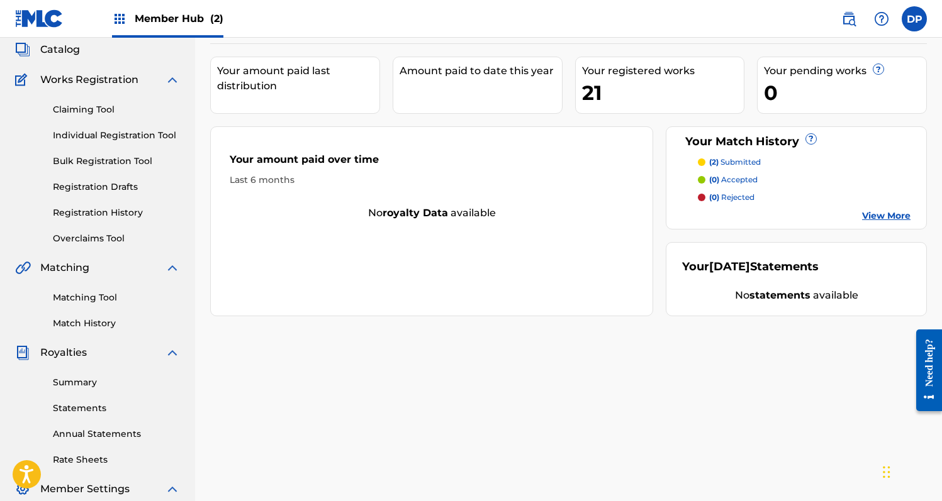
click at [750, 159] on p "(2) submitted" at bounding box center [735, 162] width 52 height 11
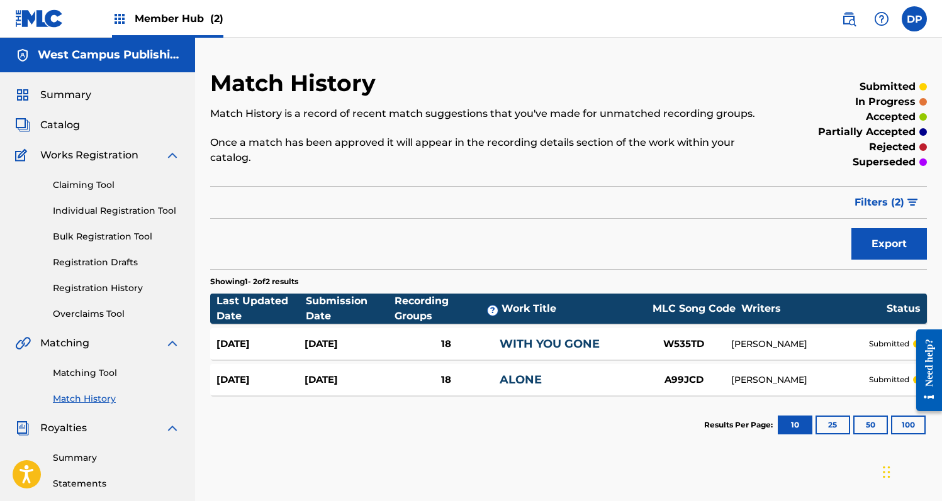
click at [399, 284] on section "Showing 1 - 2 of 2 results" at bounding box center [568, 278] width 716 height 18
click at [399, 299] on div "Recording Groups ?" at bounding box center [447, 309] width 107 height 30
click at [330, 311] on div "Submission Date" at bounding box center [350, 309] width 89 height 30
click at [411, 355] on div "[DATE] [DATE] 18 WITH YOU GONE W535TD [PERSON_NAME] submitted" at bounding box center [568, 343] width 716 height 31
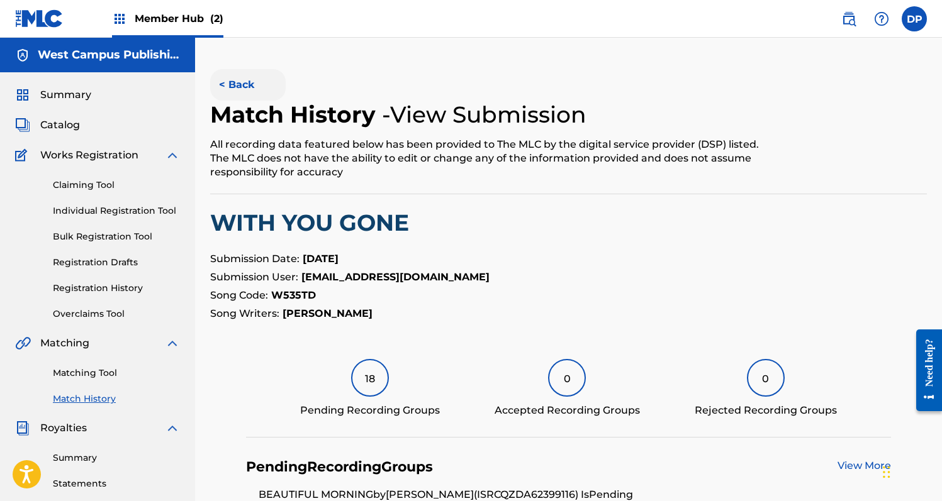
click at [223, 79] on button "< Back" at bounding box center [247, 84] width 75 height 31
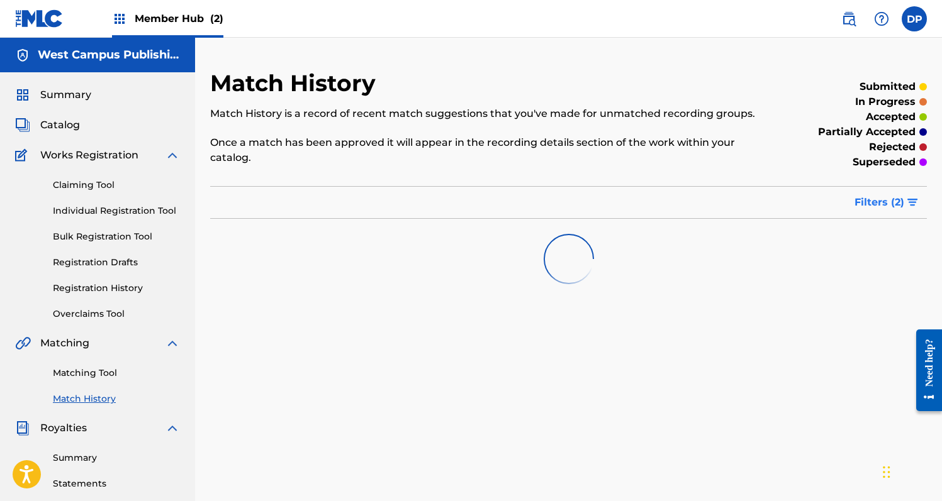
click at [907, 210] on button "Filters ( 2 )" at bounding box center [887, 202] width 80 height 31
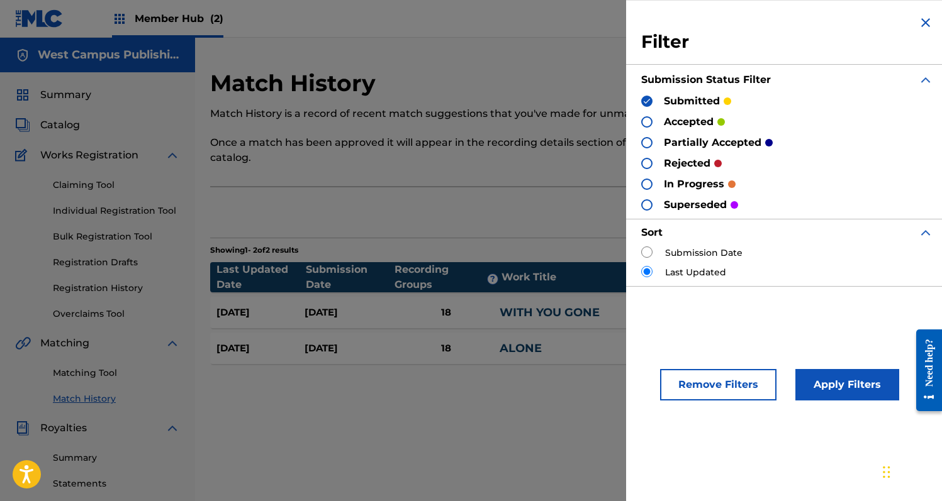
click at [581, 155] on p "Once a match has been approved it will appear in the recording details section …" at bounding box center [486, 150] width 552 height 30
click at [478, 228] on div "Export" at bounding box center [568, 212] width 716 height 31
click at [918, 19] on img at bounding box center [925, 22] width 15 height 15
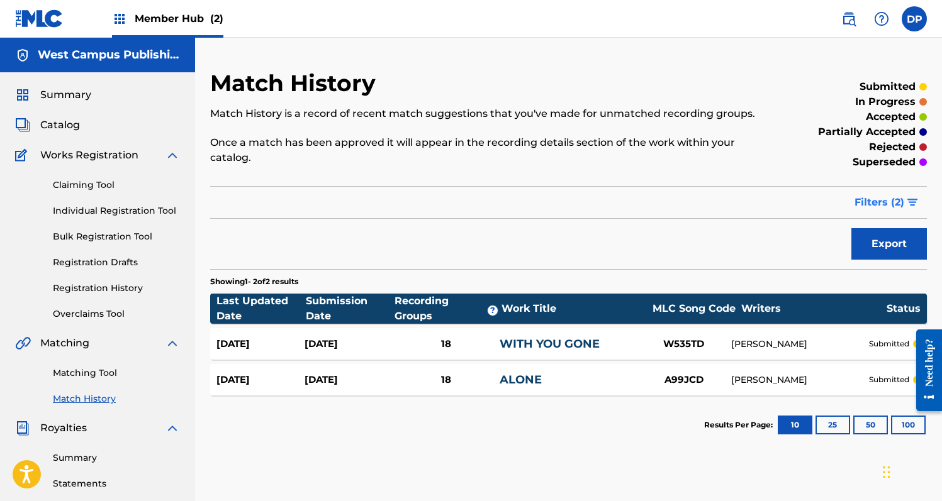
click at [882, 201] on span "Filters ( 2 )" at bounding box center [879, 202] width 50 height 15
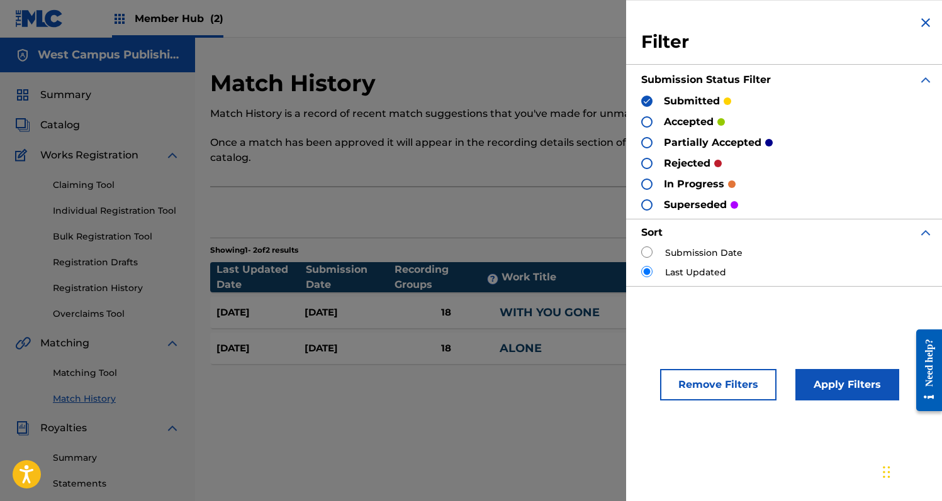
click at [581, 141] on p "Once a match has been approved it will appear in the recording details section …" at bounding box center [486, 150] width 552 height 30
click at [922, 20] on img at bounding box center [925, 22] width 15 height 15
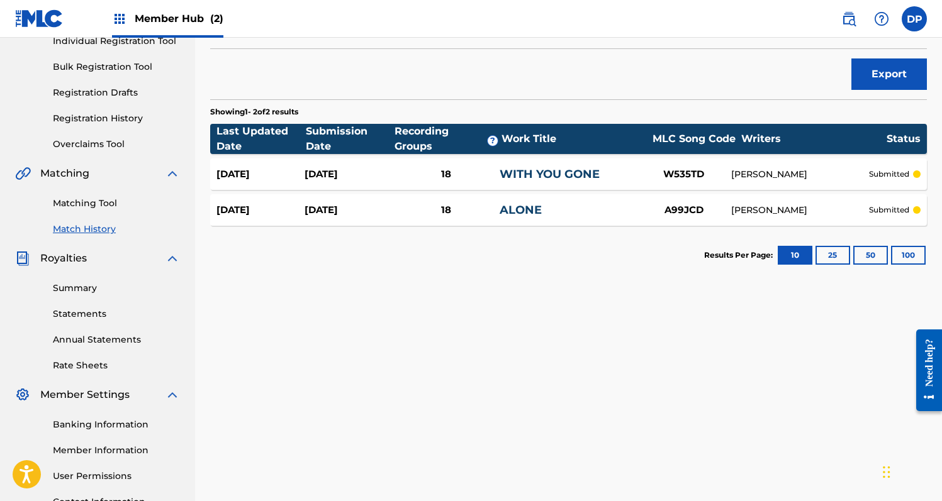
scroll to position [137, 0]
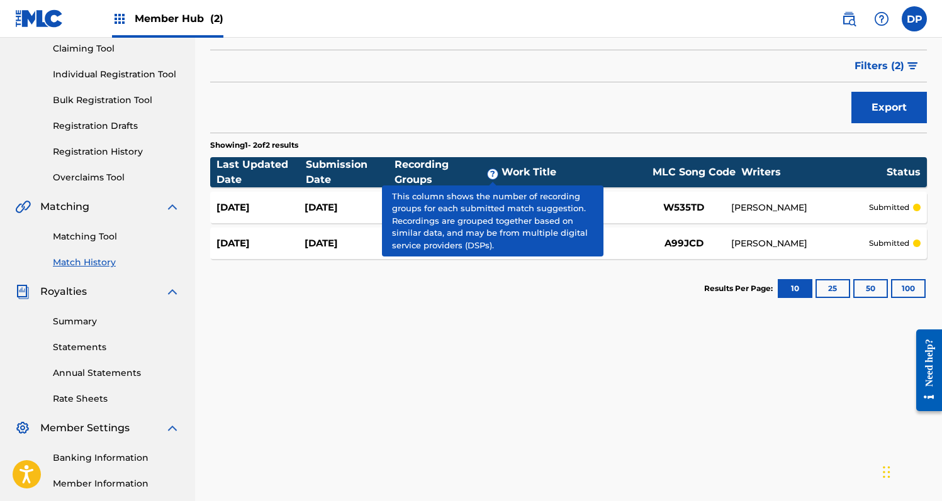
click at [494, 173] on span "?" at bounding box center [493, 174] width 10 height 10
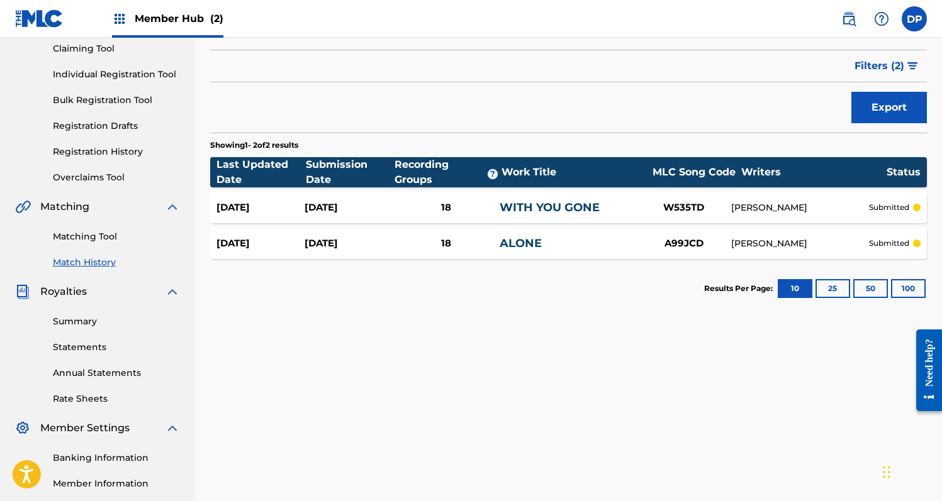
click at [535, 131] on div "Match History Match History is a record of recent match suggestions that you've…" at bounding box center [568, 126] width 716 height 386
click at [913, 206] on div at bounding box center [917, 208] width 8 height 8
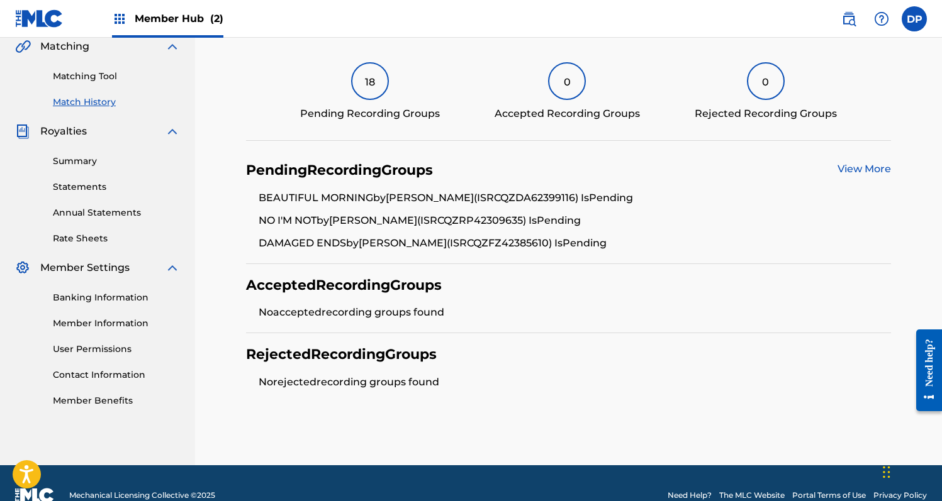
scroll to position [321, 0]
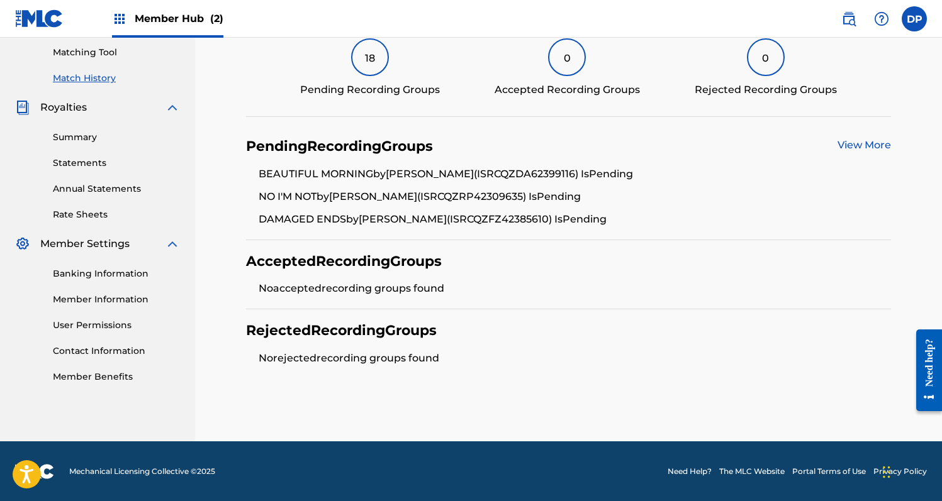
click at [867, 157] on div "Pending Recording Groups View More BEAUTIFUL MORNING by [PERSON_NAME] (ISRC QZD…" at bounding box center [568, 182] width 645 height 115
click at [867, 150] on link "View More" at bounding box center [863, 145] width 53 height 12
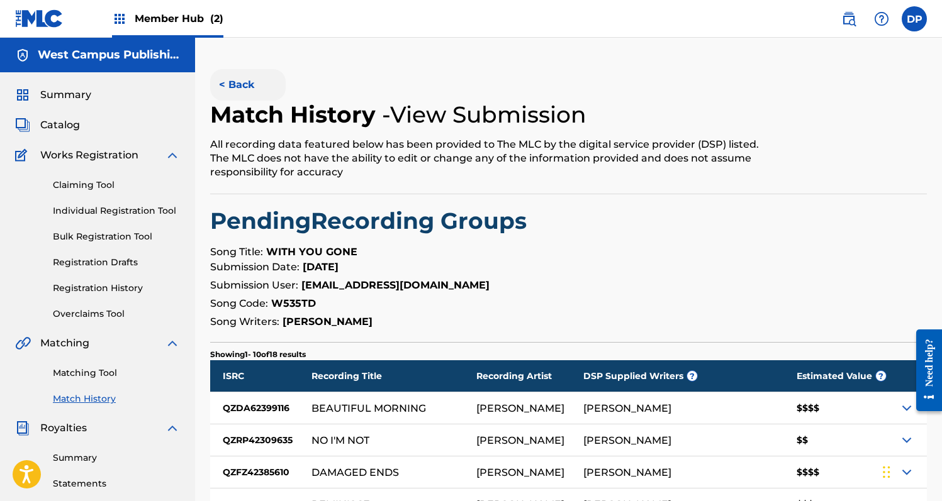
click at [228, 71] on button "< Back" at bounding box center [247, 84] width 75 height 31
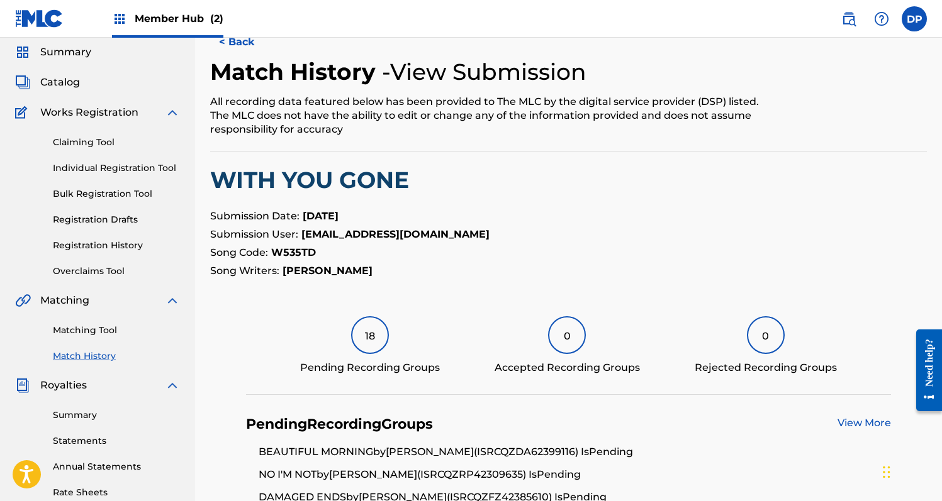
scroll to position [44, 0]
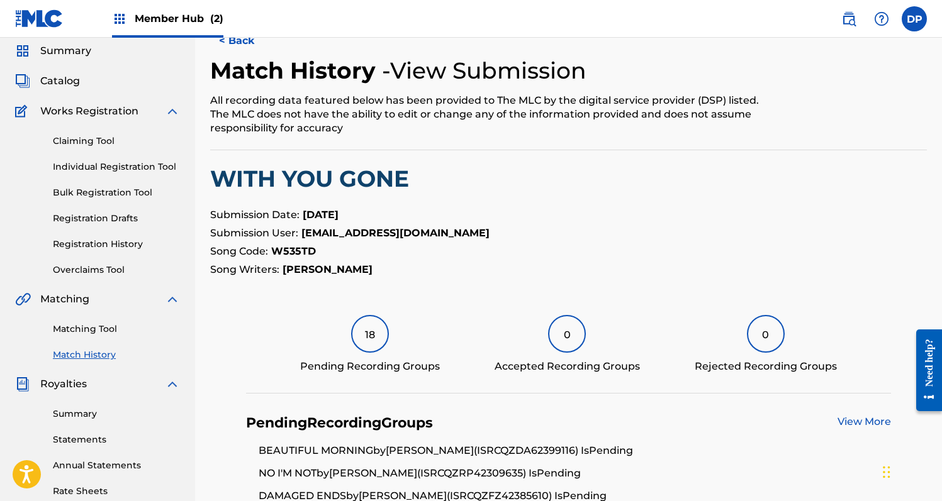
click at [109, 347] on div "Matching Tool Match History" at bounding box center [97, 334] width 165 height 55
click at [108, 359] on link "Match History" at bounding box center [116, 354] width 127 height 13
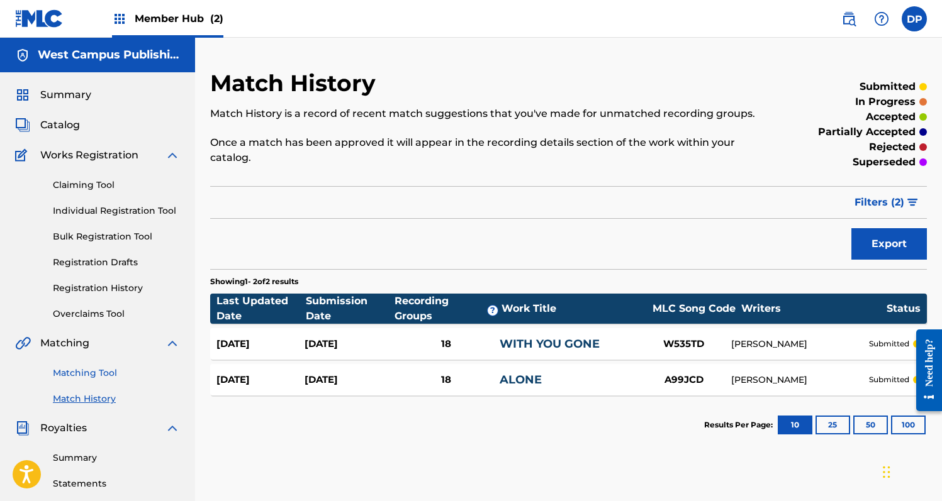
click at [76, 369] on link "Matching Tool" at bounding box center [116, 373] width 127 height 13
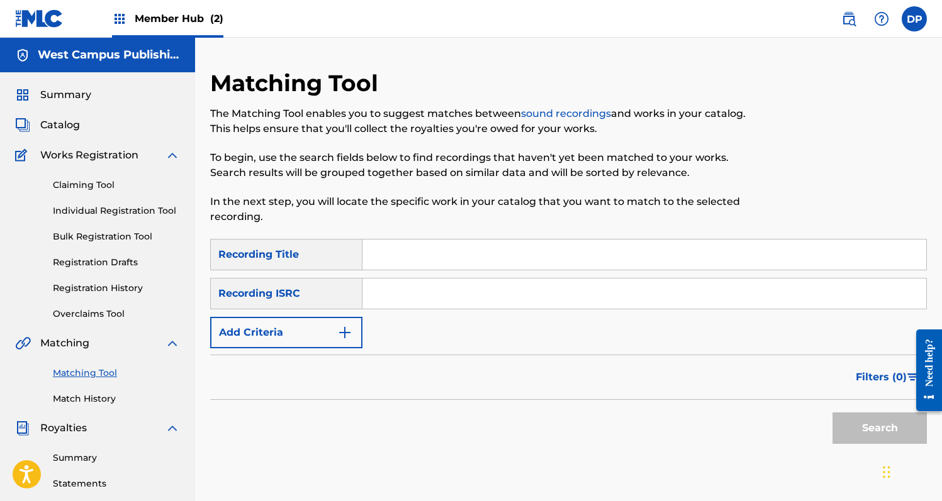
click at [388, 255] on input "Search Form" at bounding box center [644, 255] width 564 height 30
click at [309, 339] on button "Add Criteria" at bounding box center [286, 332] width 152 height 31
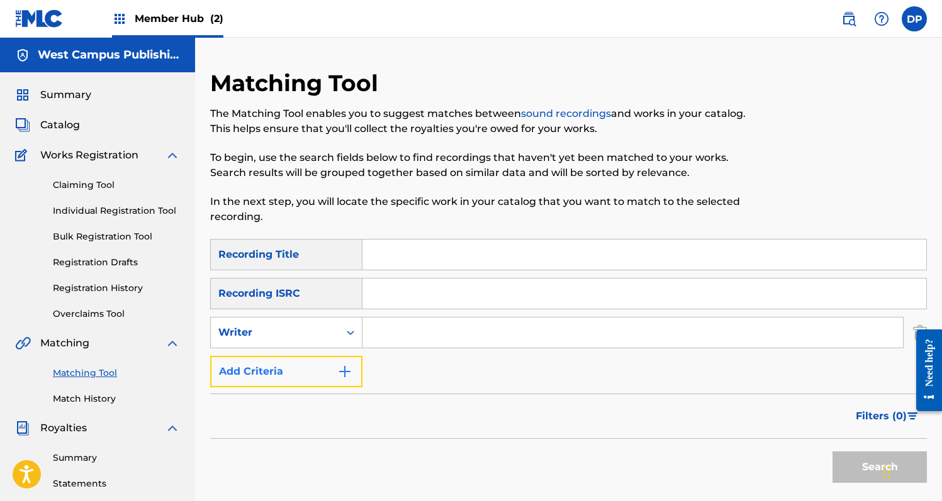
click at [315, 362] on button "Add Criteria" at bounding box center [286, 371] width 152 height 31
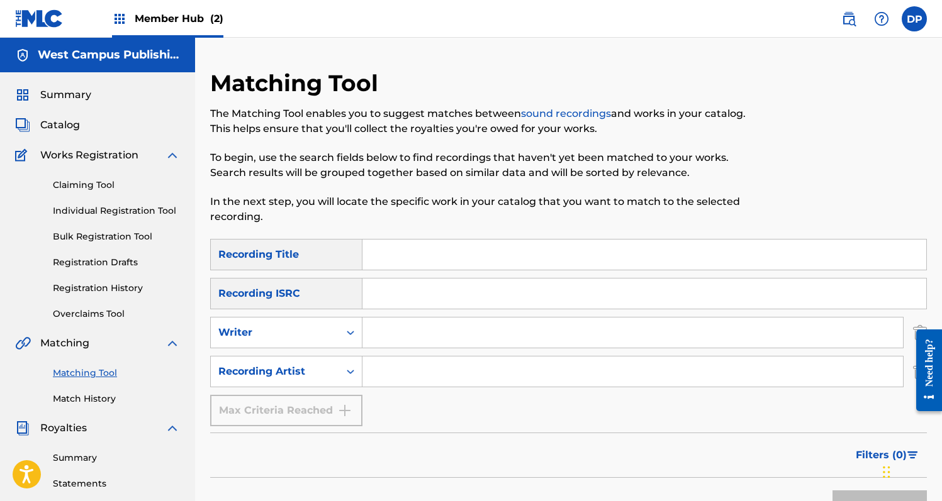
click at [415, 348] on div "SearchWithCriteria89f189d3-9659-4e33-a240-9464e5d4ad5d Recording Title SearchWi…" at bounding box center [568, 332] width 716 height 187
click at [418, 323] on input "Search Form" at bounding box center [632, 333] width 540 height 30
type input "[PERSON_NAME]"
click at [454, 365] on input "Search Form" at bounding box center [632, 372] width 540 height 30
type input "[PERSON_NAME]"
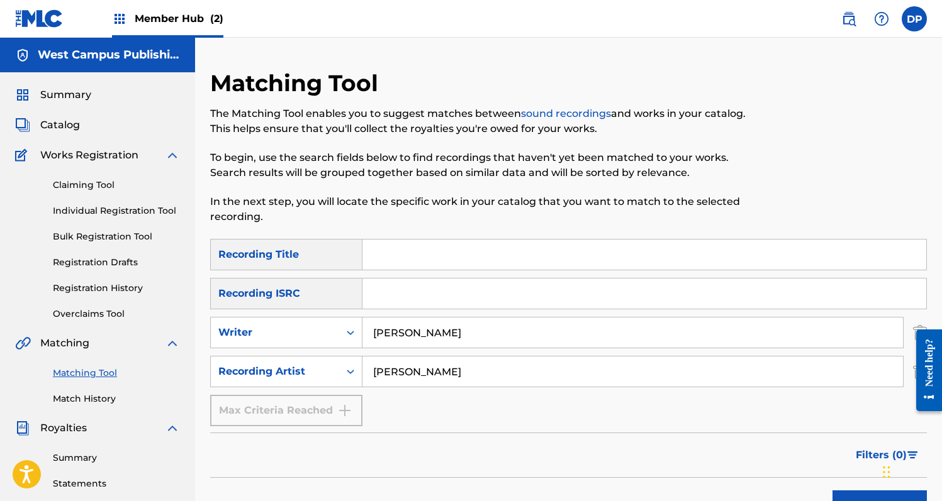
click at [832, 491] on button "Search" at bounding box center [879, 506] width 94 height 31
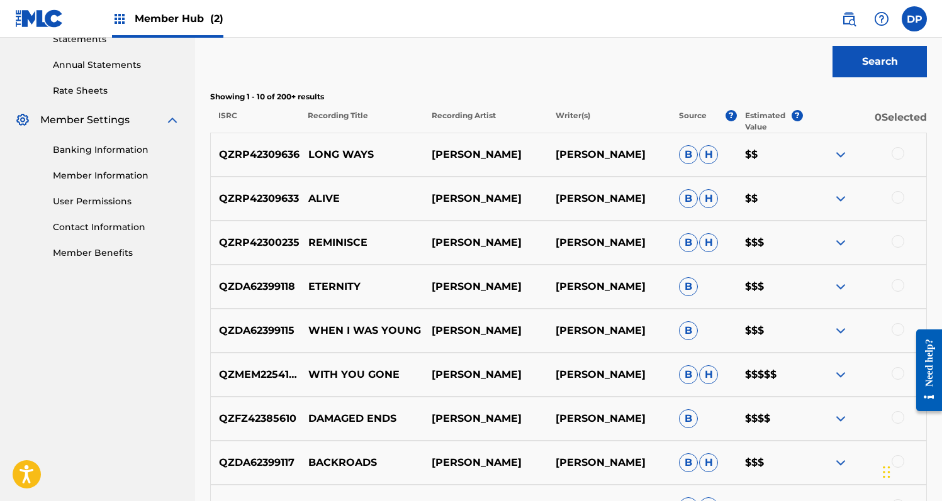
scroll to position [445, 0]
click at [895, 148] on div at bounding box center [897, 153] width 13 height 13
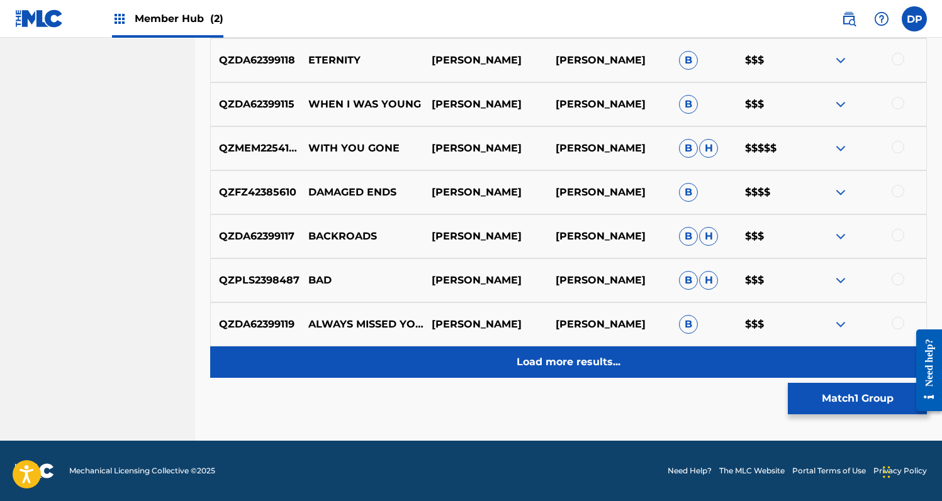
click at [557, 365] on p "Load more results..." at bounding box center [568, 362] width 104 height 15
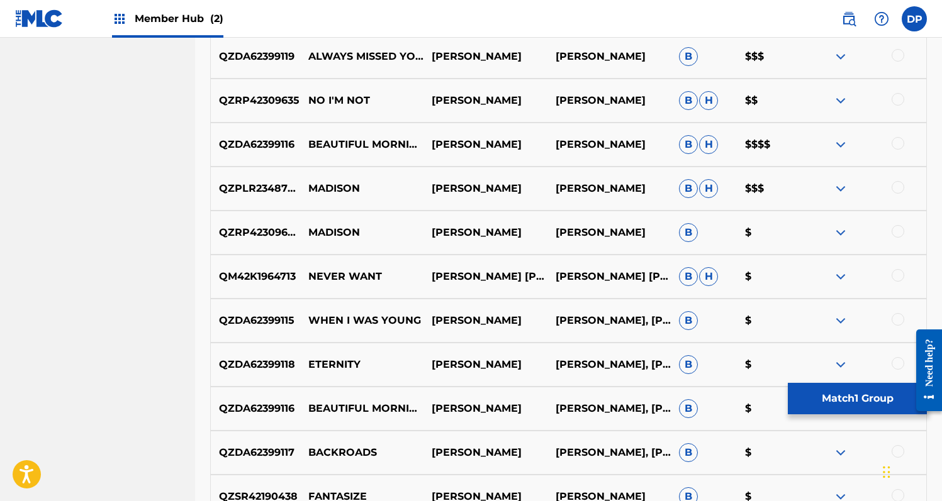
scroll to position [1112, 0]
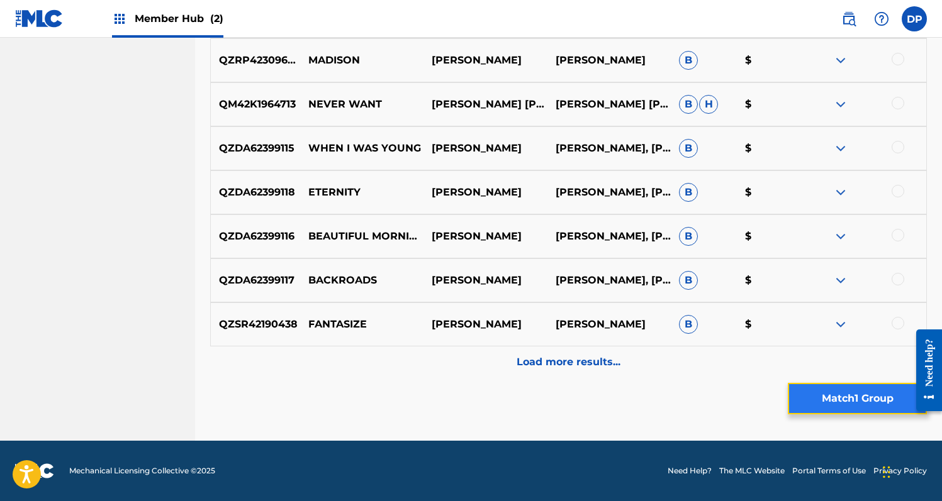
click at [813, 393] on button "Match 1 Group" at bounding box center [857, 398] width 139 height 31
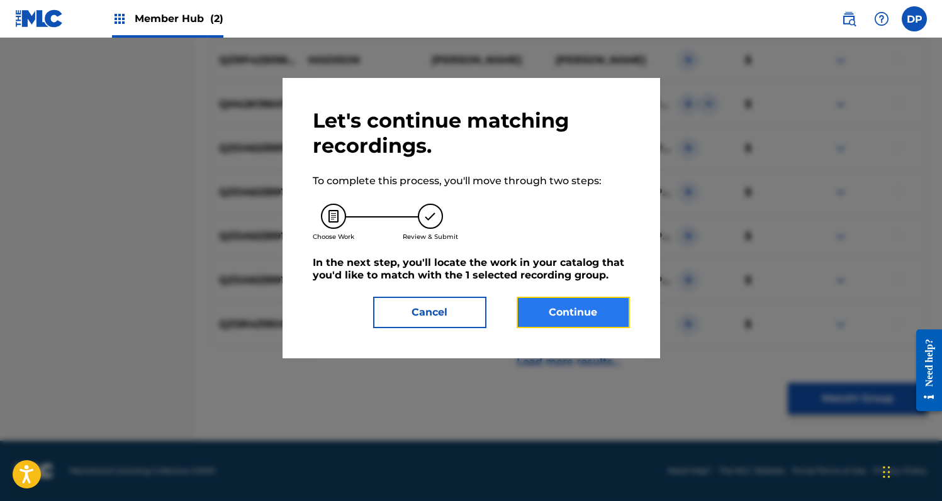
click at [559, 313] on button "Continue" at bounding box center [572, 312] width 113 height 31
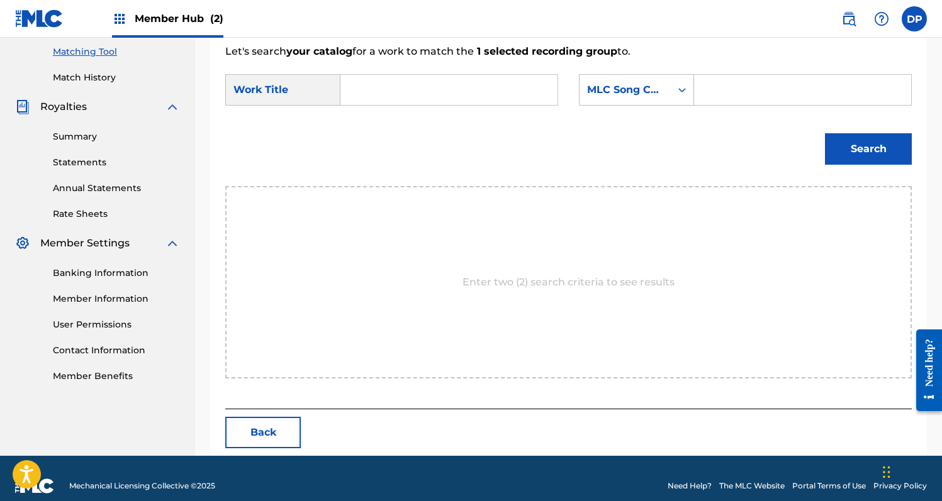
scroll to position [337, 0]
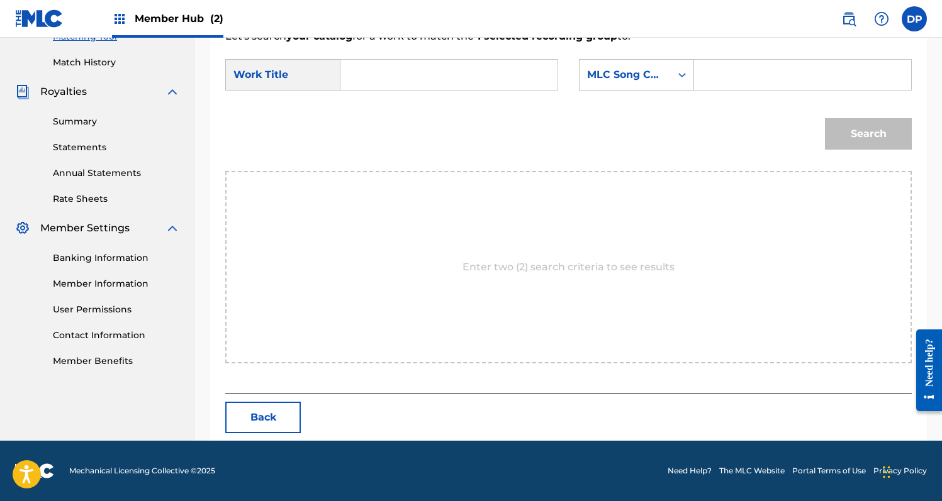
click at [442, 72] on input "Search Form" at bounding box center [449, 75] width 196 height 30
type input "Long Ways"
click at [727, 68] on input "Search Form" at bounding box center [803, 75] width 196 height 30
click at [658, 66] on div "MLC Song Code" at bounding box center [624, 75] width 91 height 24
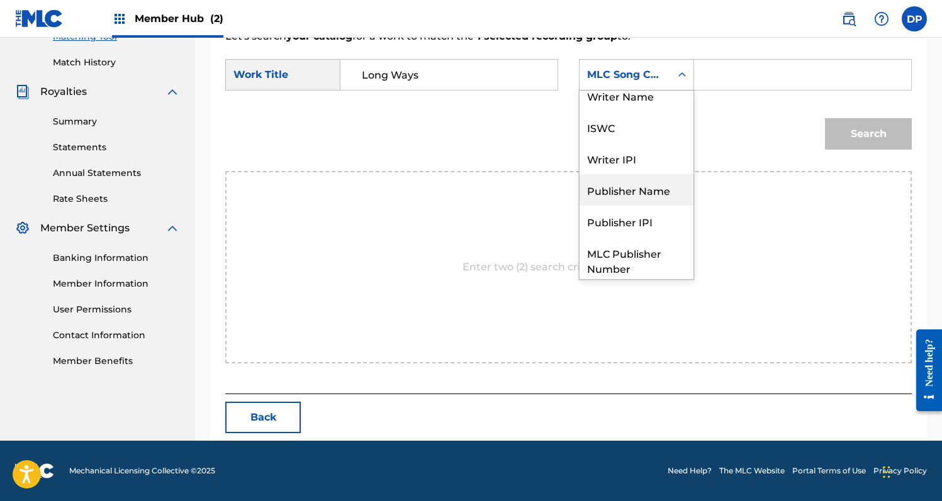
scroll to position [0, 0]
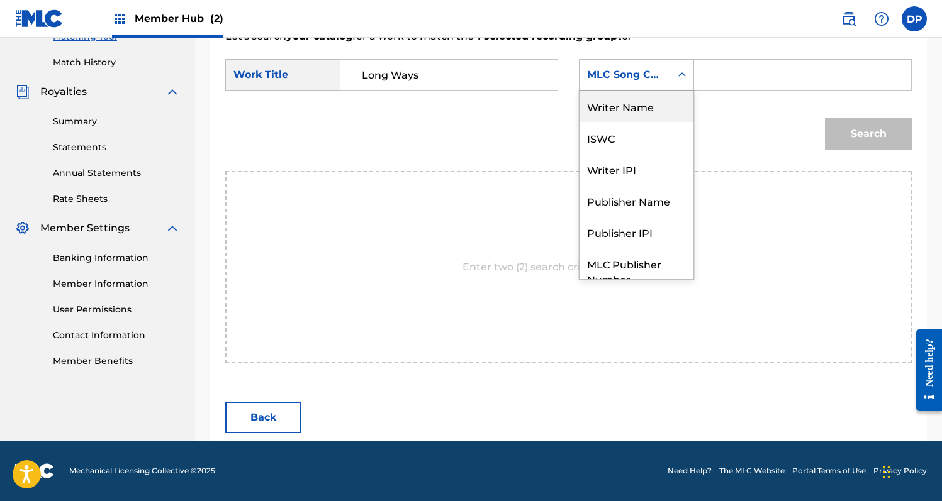
click at [659, 106] on div "Writer Name" at bounding box center [636, 106] width 114 height 31
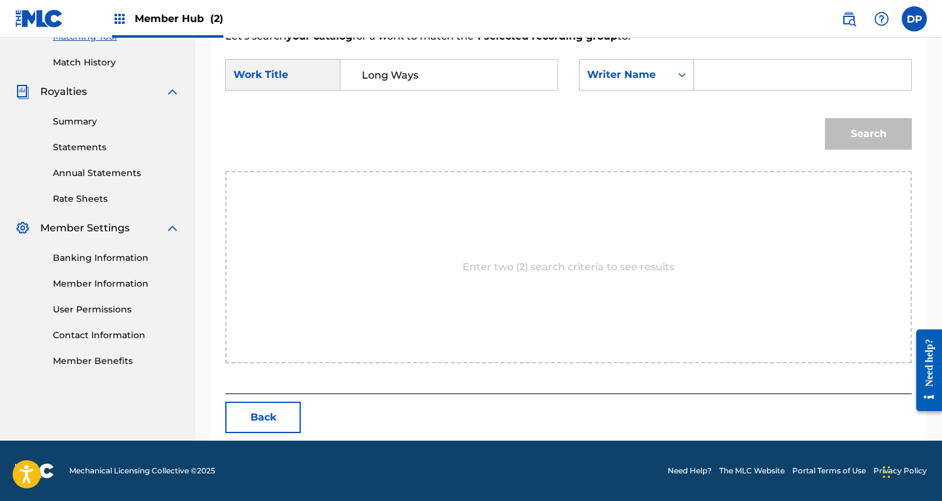
click at [720, 67] on input "Search Form" at bounding box center [803, 75] width 196 height 30
type input "[PERSON_NAME]"
click at [825, 118] on button "Search" at bounding box center [868, 133] width 87 height 31
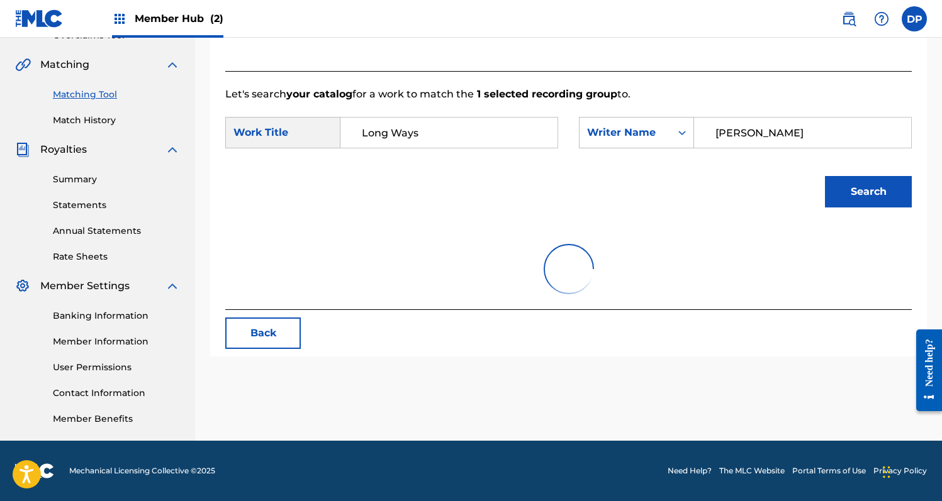
scroll to position [279, 0]
click at [856, 198] on button "Search" at bounding box center [868, 191] width 87 height 31
click at [888, 191] on button "Search" at bounding box center [868, 191] width 87 height 31
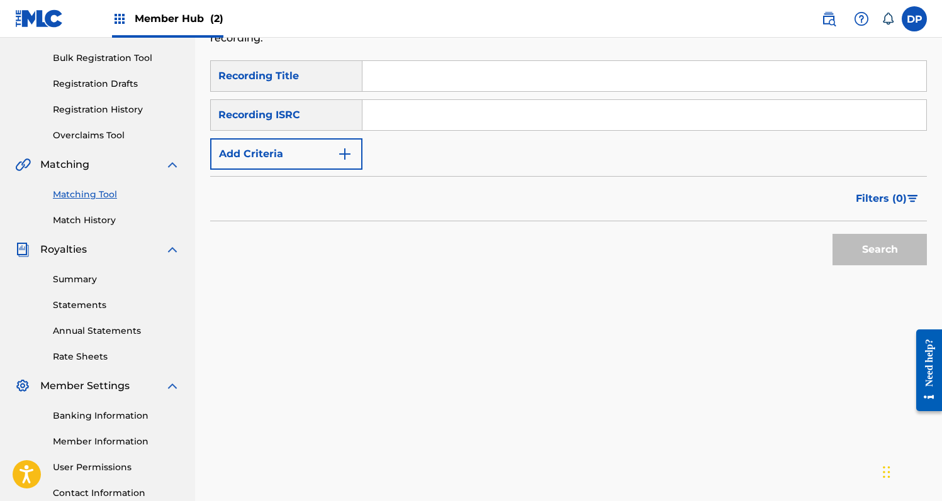
scroll to position [279, 0]
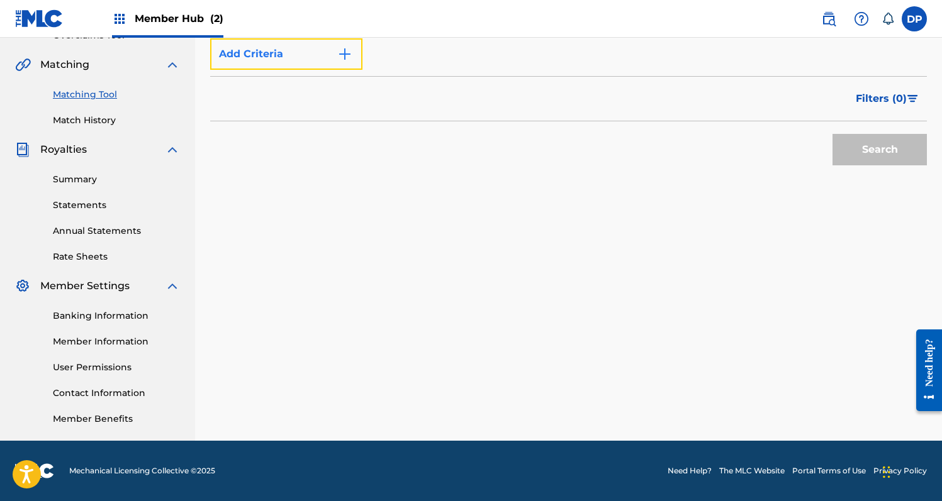
click at [301, 52] on button "Add Criteria" at bounding box center [286, 53] width 152 height 31
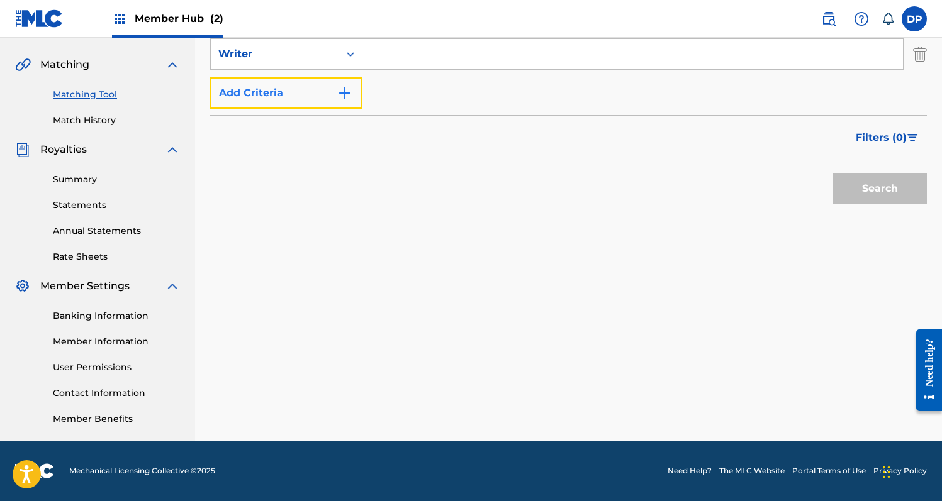
click at [306, 101] on button "Add Criteria" at bounding box center [286, 92] width 152 height 31
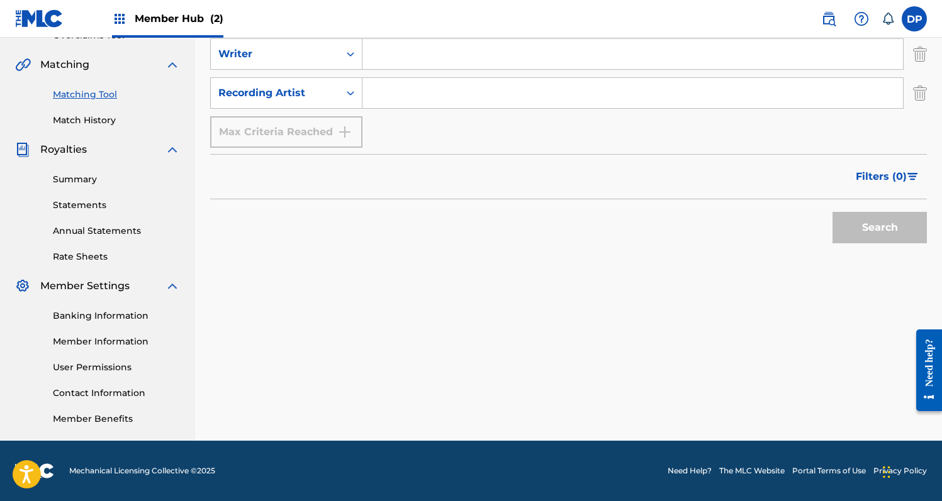
click at [427, 55] on input "Search Form" at bounding box center [632, 54] width 540 height 30
type input "[PERSON_NAME]"
click at [501, 94] on input "Search Form" at bounding box center [632, 93] width 540 height 30
type input "[PERSON_NAME]"
click at [832, 212] on button "Search" at bounding box center [879, 227] width 94 height 31
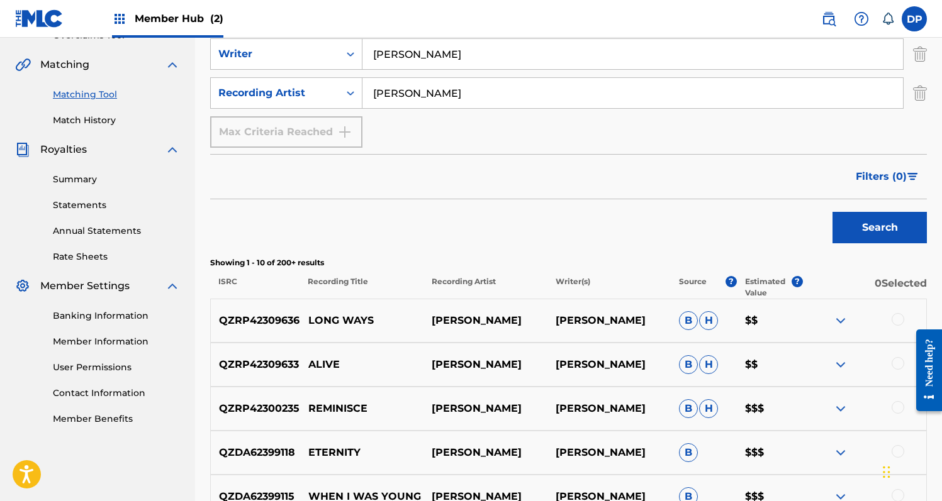
click at [897, 318] on div at bounding box center [897, 319] width 13 height 13
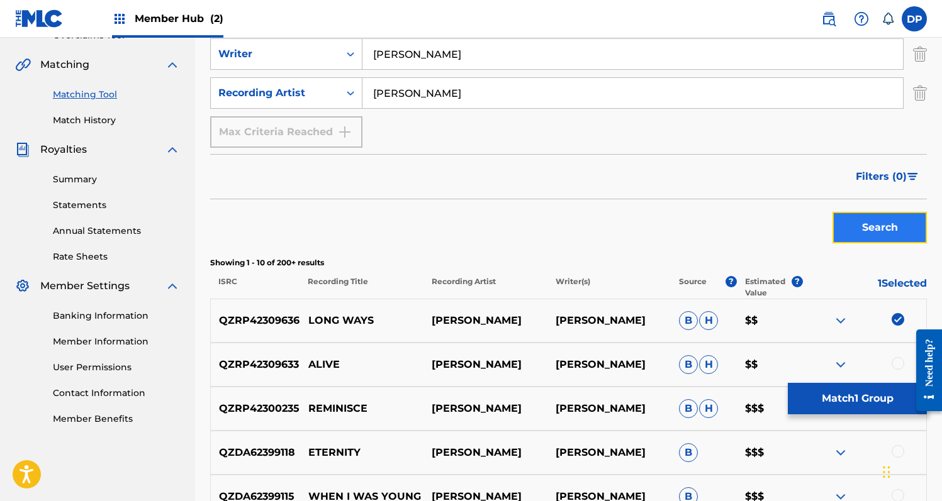
click at [889, 238] on button "Search" at bounding box center [879, 227] width 94 height 31
click at [854, 233] on button "Search" at bounding box center [879, 227] width 94 height 31
click at [890, 284] on p "1 Selected" at bounding box center [865, 287] width 124 height 23
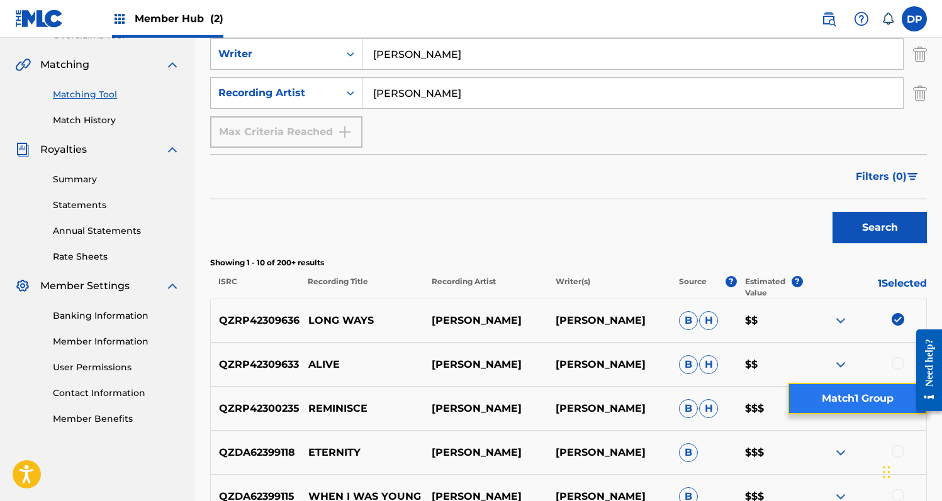
click at [840, 399] on button "Match 1 Group" at bounding box center [857, 398] width 139 height 31
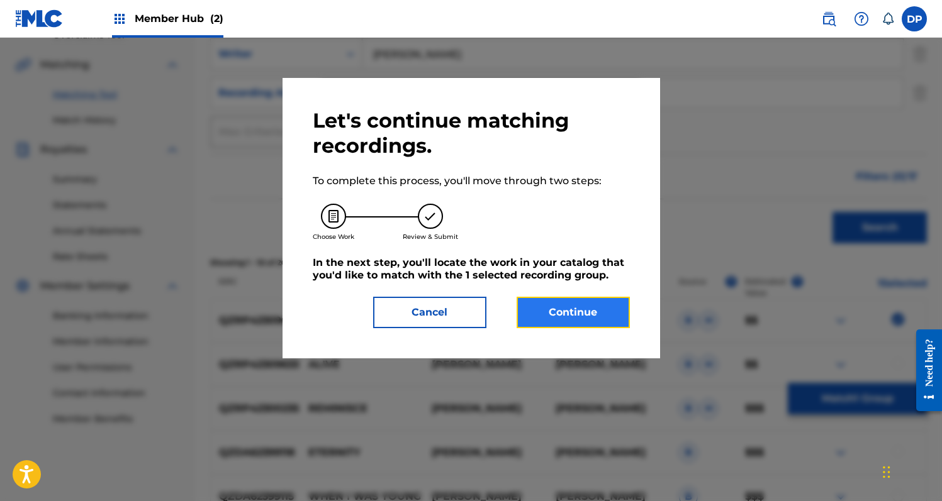
click at [581, 308] on button "Continue" at bounding box center [572, 312] width 113 height 31
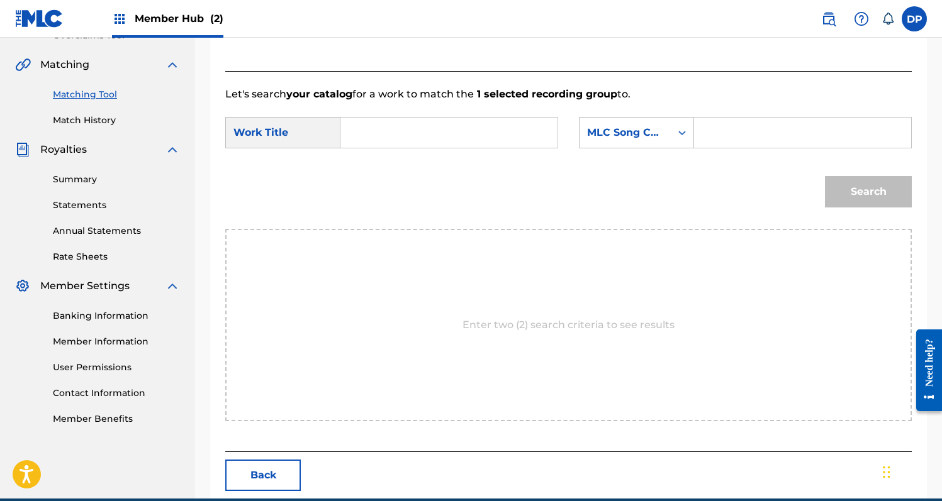
click at [387, 137] on input "Search Form" at bounding box center [449, 133] width 196 height 30
type input "Long Ways"
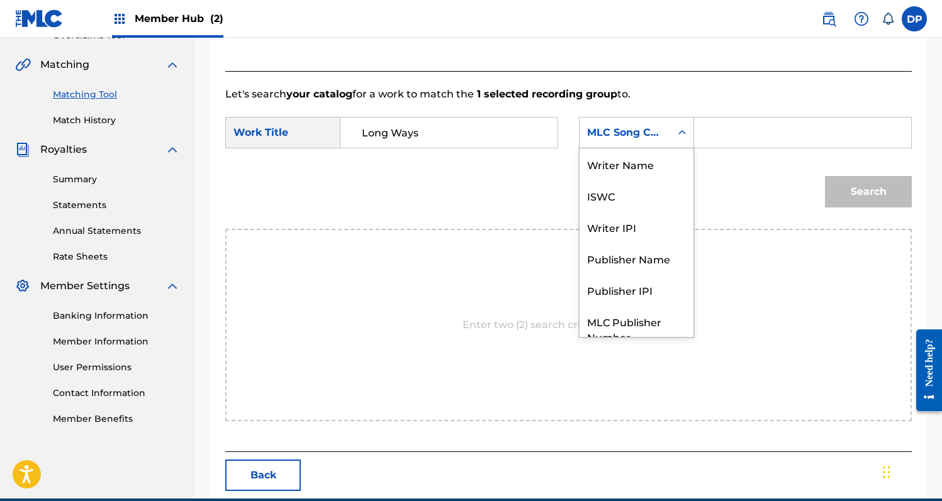
click at [630, 145] on div "MLC Song Code" at bounding box center [636, 132] width 115 height 31
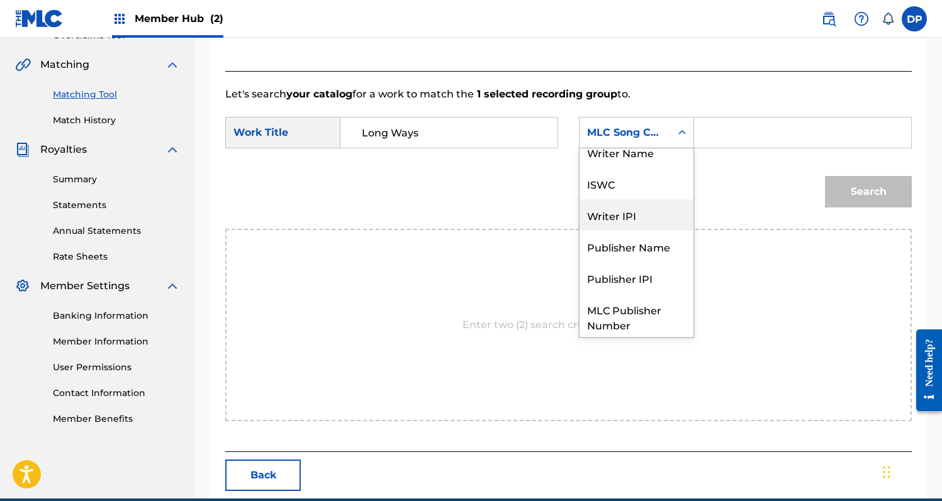
scroll to position [0, 0]
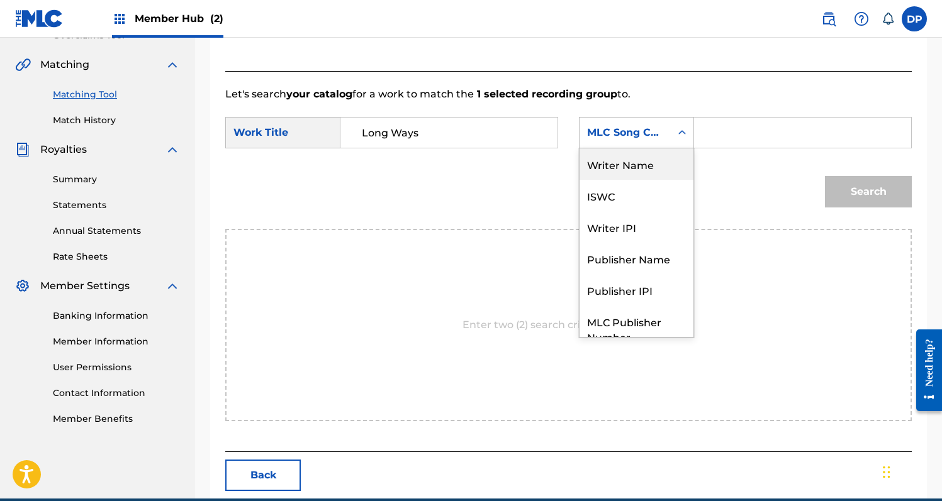
click at [645, 162] on div "Writer Name" at bounding box center [636, 163] width 114 height 31
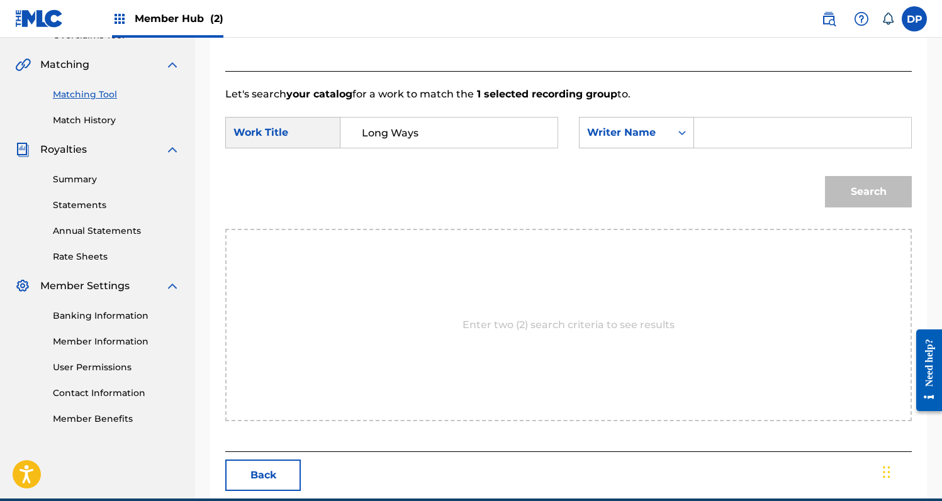
click at [713, 134] on input "Search Form" at bounding box center [803, 133] width 196 height 30
type input "[PERSON_NAME]"
click at [825, 176] on button "Search" at bounding box center [868, 191] width 87 height 31
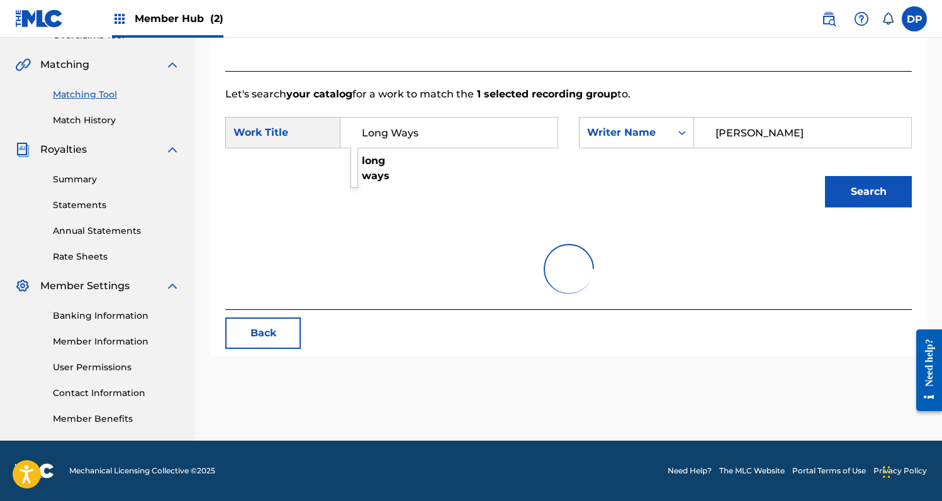
click at [409, 135] on input "Long Ways" at bounding box center [449, 133] width 196 height 30
drag, startPoint x: 428, startPoint y: 135, endPoint x: 343, endPoint y: 135, distance: 84.3
click at [343, 135] on div "Long Ways long ways" at bounding box center [449, 132] width 218 height 31
click at [796, 133] on input "[PERSON_NAME]" at bounding box center [803, 133] width 196 height 30
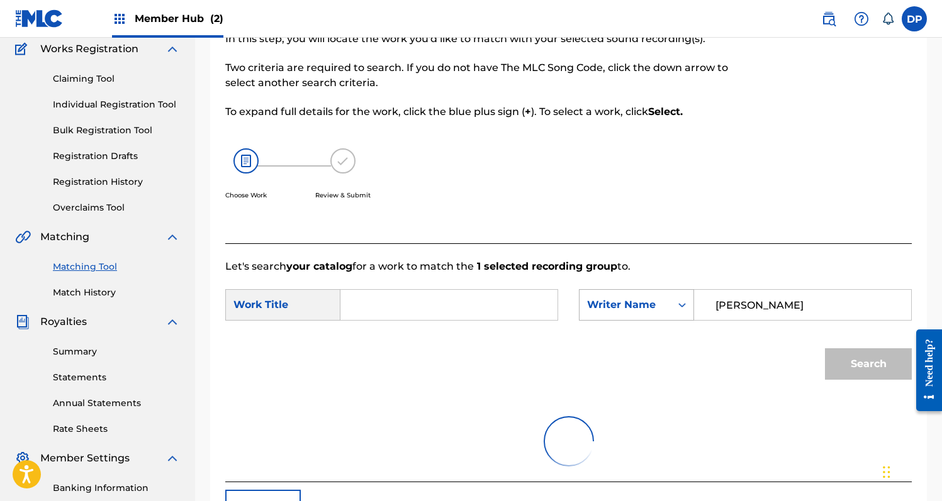
scroll to position [92, 0]
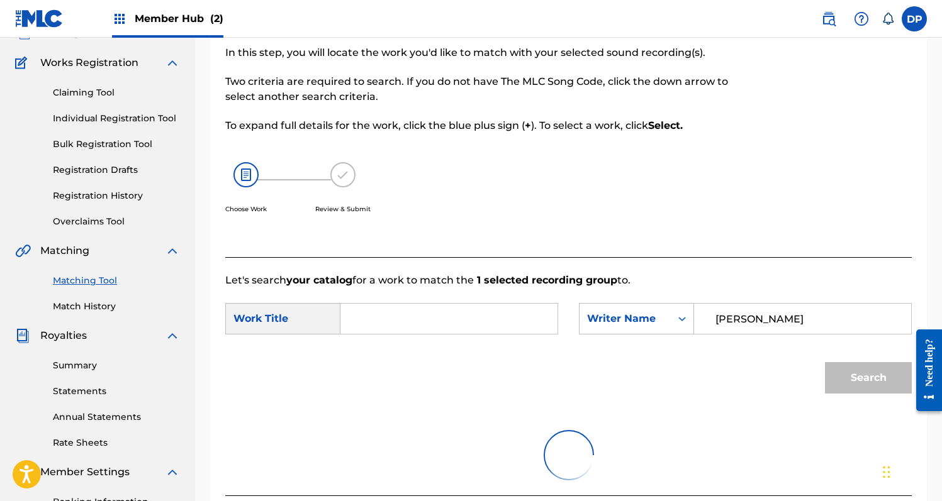
click at [436, 328] on input "Search Form" at bounding box center [449, 319] width 196 height 30
drag, startPoint x: 785, startPoint y: 317, endPoint x: 655, endPoint y: 320, distance: 130.2
click at [655, 320] on div "SearchWithCriteriada594ea1-82f9-4679-8fbc-84b33e60fda7 Writer Name David Pugh" at bounding box center [745, 318] width 333 height 31
click at [504, 308] on input "Search Form" at bounding box center [449, 319] width 196 height 30
click at [333, 170] on img at bounding box center [342, 174] width 25 height 25
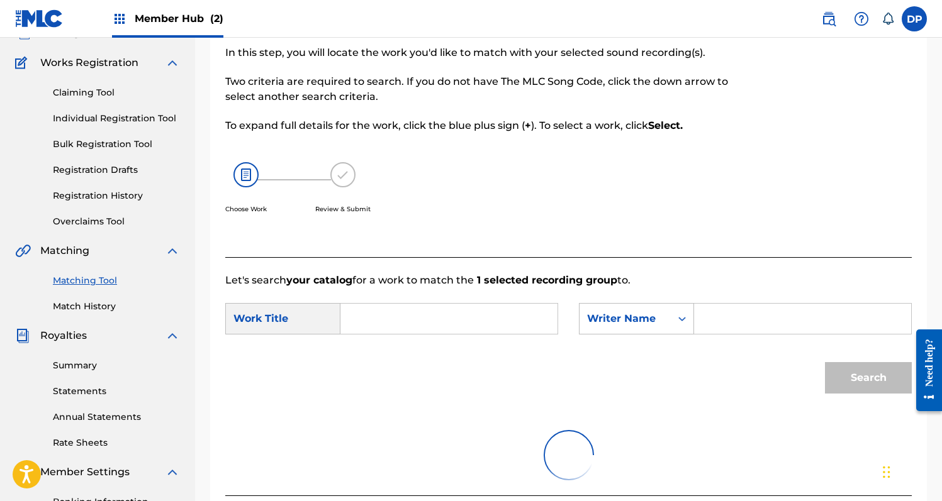
click at [379, 306] on input "Search Form" at bounding box center [449, 319] width 196 height 30
click at [520, 310] on input "Search Form" at bounding box center [449, 319] width 196 height 30
type input "Long Ways"
click at [729, 340] on div "SearchWithCriteriab25c54c2-1383-4941-bf15-ef82c60efa1f Work Title Long Ways Sea…" at bounding box center [568, 322] width 686 height 39
click at [732, 315] on input "Search Form" at bounding box center [803, 319] width 196 height 30
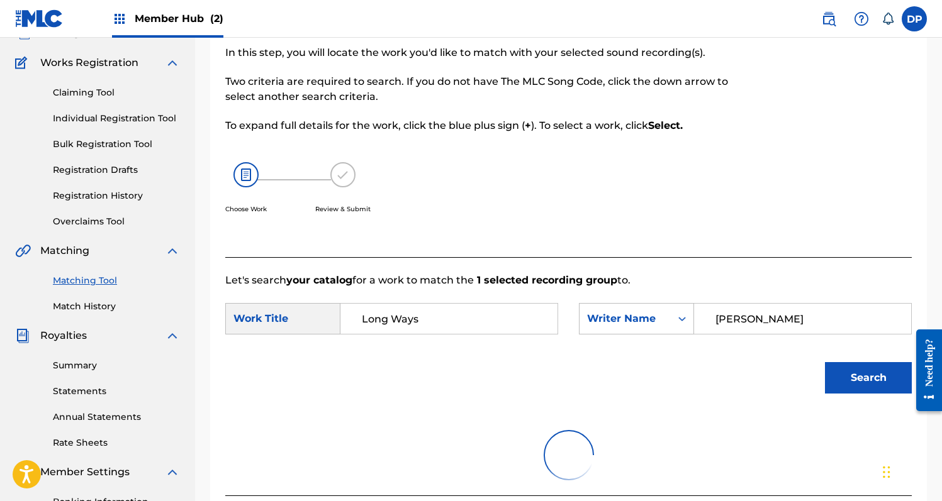
type input "[PERSON_NAME]"
click at [825, 362] on button "Search" at bounding box center [868, 377] width 87 height 31
click at [864, 368] on button "Search" at bounding box center [868, 377] width 87 height 31
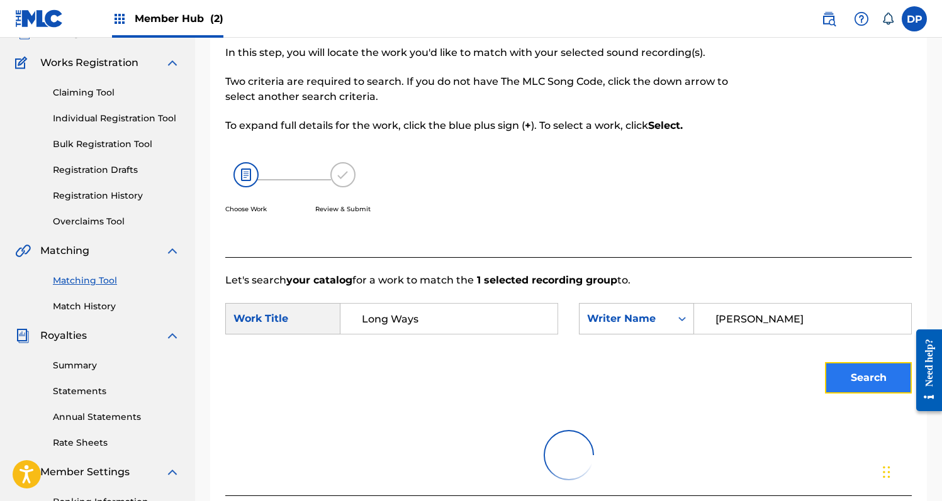
click at [864, 368] on button "Search" at bounding box center [868, 377] width 87 height 31
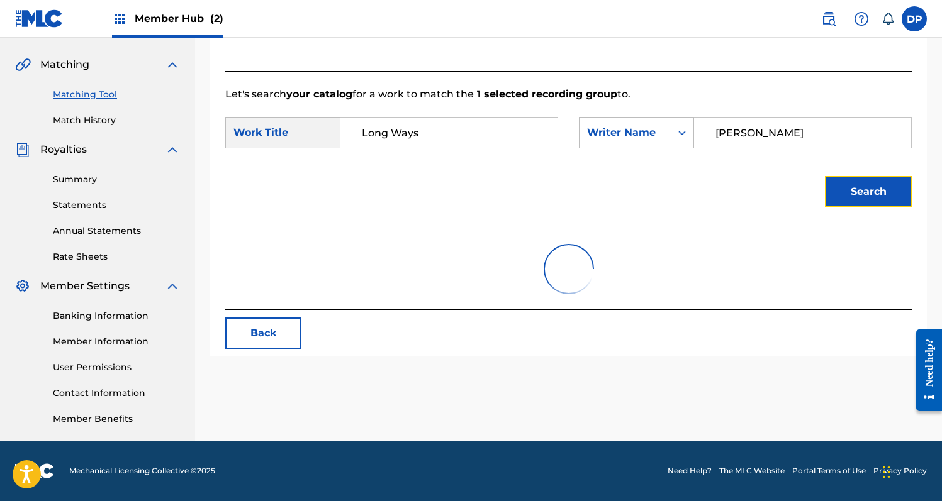
scroll to position [0, 0]
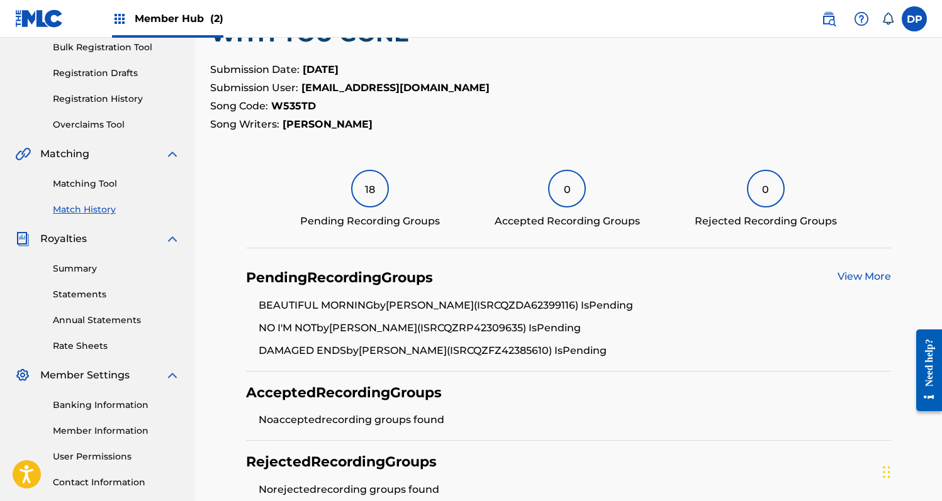
scroll to position [321, 0]
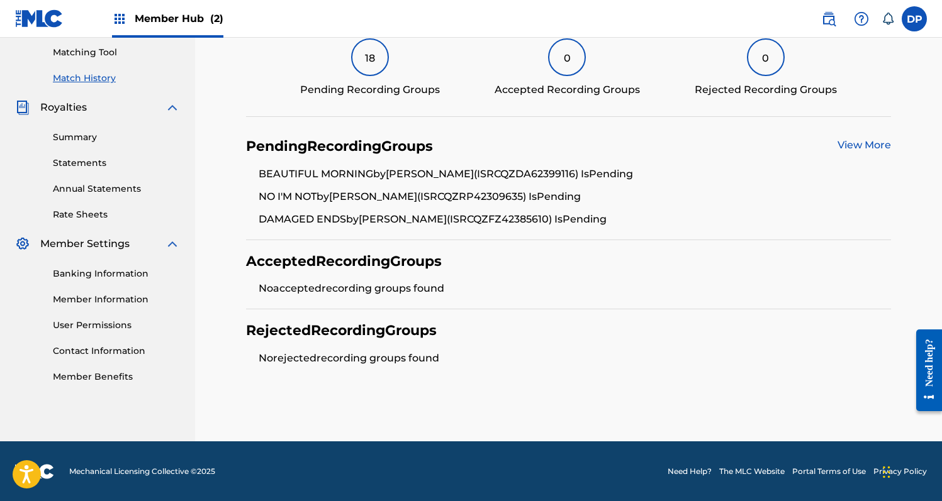
click at [831, 377] on div "Rejected Recording Groups No rejected recording groups found" at bounding box center [568, 343] width 645 height 69
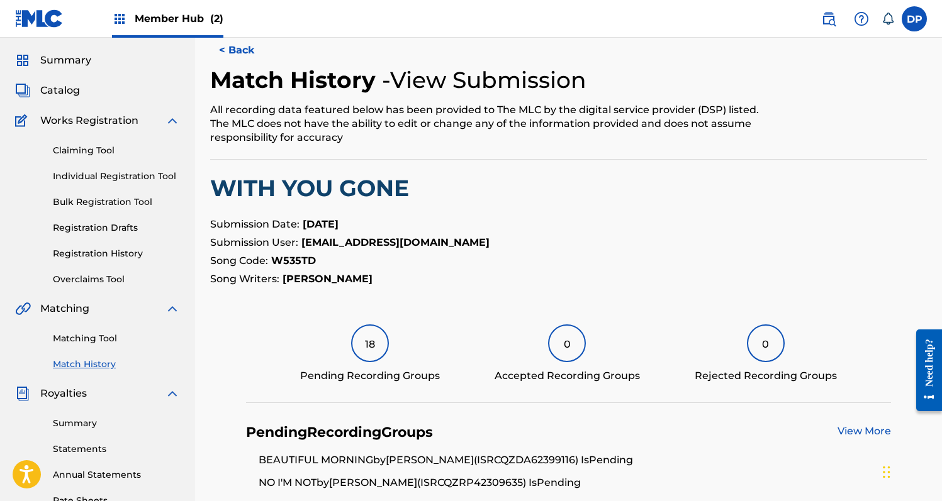
scroll to position [0, 0]
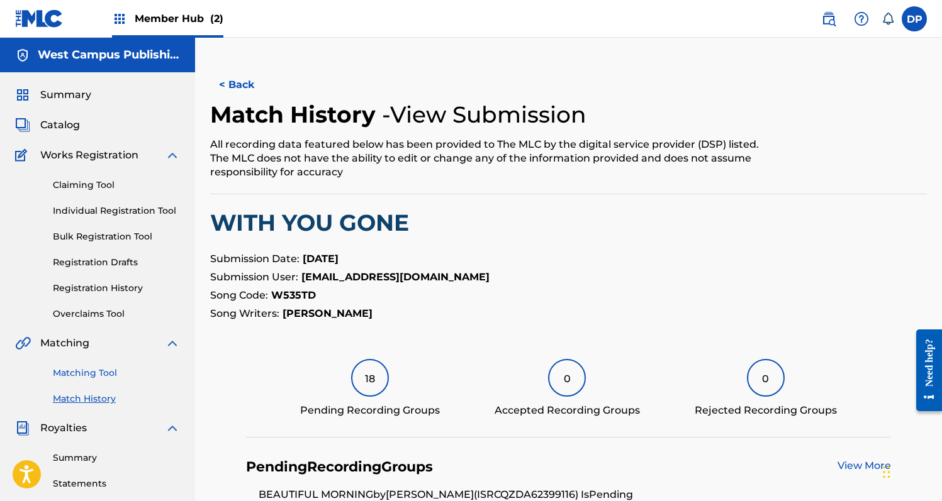
click at [90, 374] on link "Matching Tool" at bounding box center [116, 373] width 127 height 13
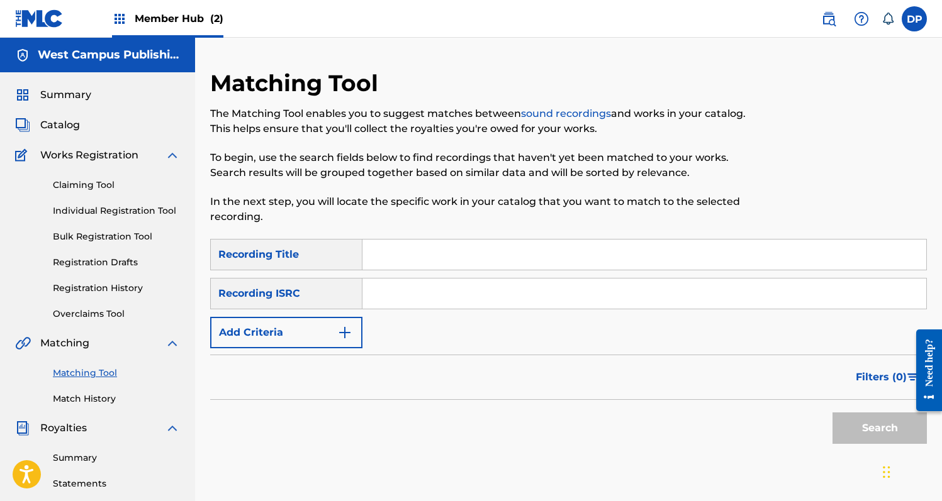
click at [418, 255] on input "Search Form" at bounding box center [644, 255] width 564 height 30
type input "D"
click at [305, 338] on button "Add Criteria" at bounding box center [286, 332] width 152 height 31
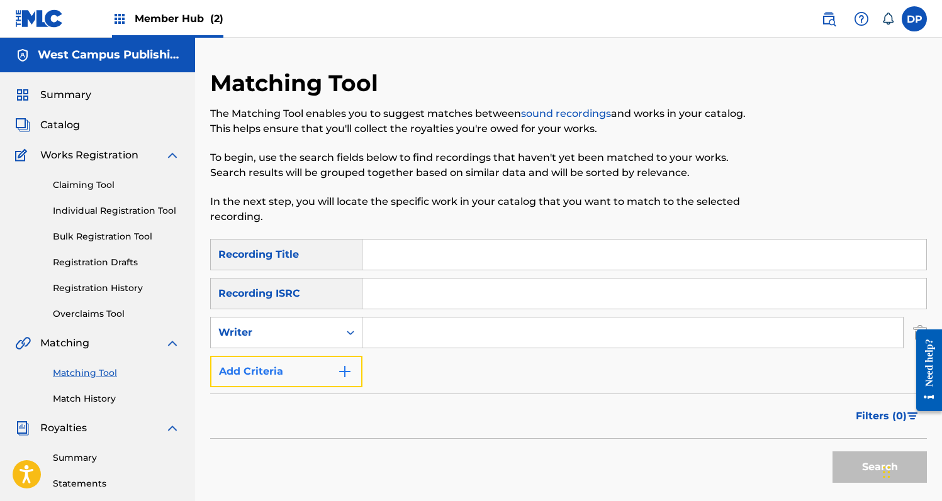
click at [304, 371] on button "Add Criteria" at bounding box center [286, 371] width 152 height 31
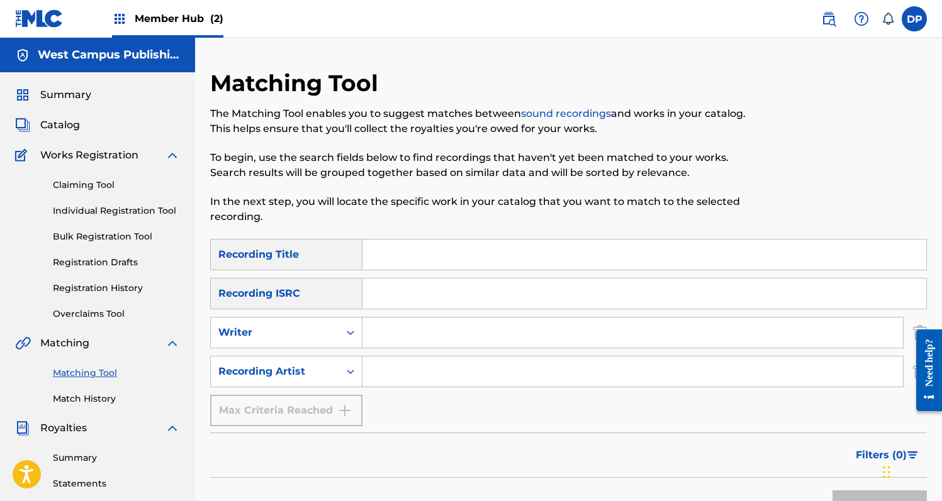
click at [413, 335] on input "Search Form" at bounding box center [632, 333] width 540 height 30
type input "[PERSON_NAME]"
click at [447, 367] on input "Search Form" at bounding box center [632, 372] width 540 height 30
type input "[PERSON_NAME]"
click at [832, 491] on button "Search" at bounding box center [879, 506] width 94 height 31
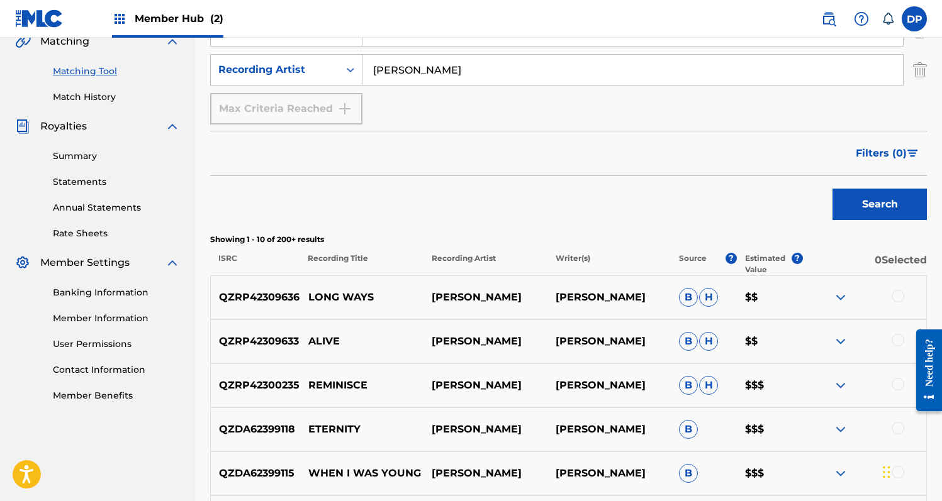
scroll to position [393, 0]
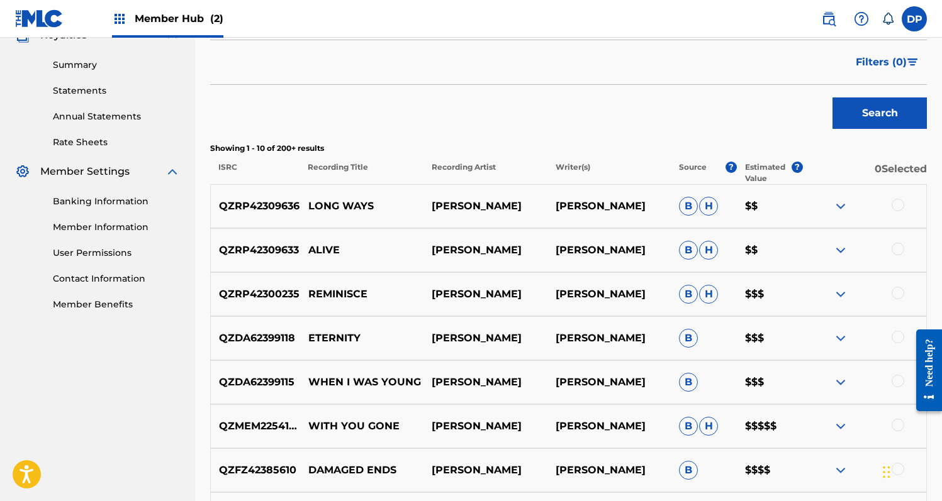
click at [904, 197] on div "QZRP42309636 LONG WAYS DAVID PUGH DAVID PUGH B H $$" at bounding box center [568, 206] width 716 height 44
click at [899, 202] on div at bounding box center [897, 205] width 13 height 13
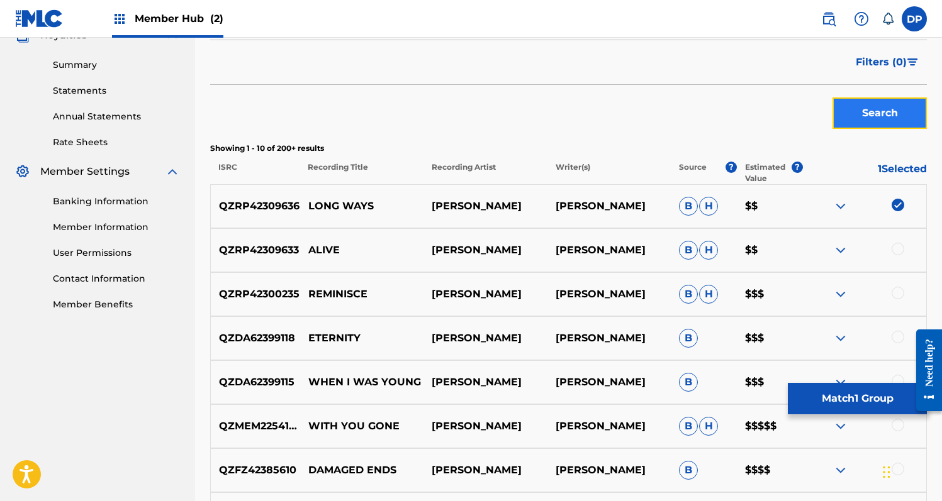
click at [900, 111] on button "Search" at bounding box center [879, 113] width 94 height 31
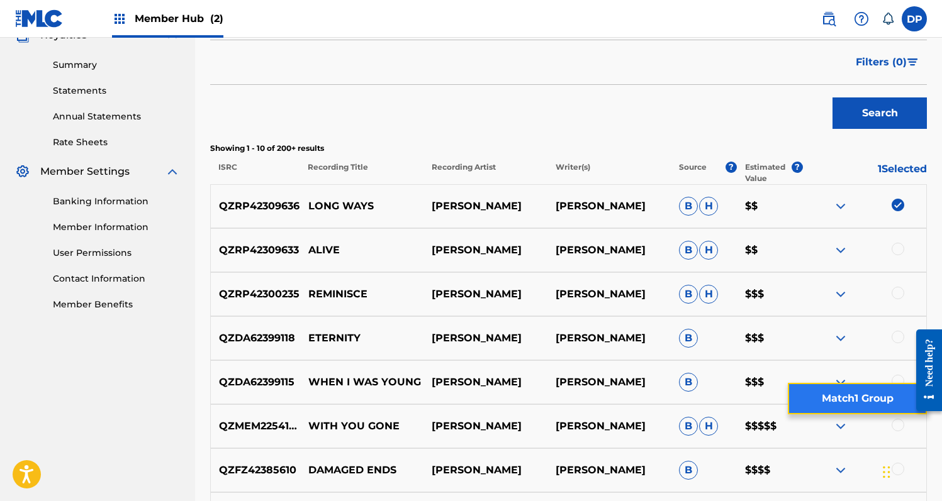
click at [827, 394] on button "Match 1 Group" at bounding box center [857, 398] width 139 height 31
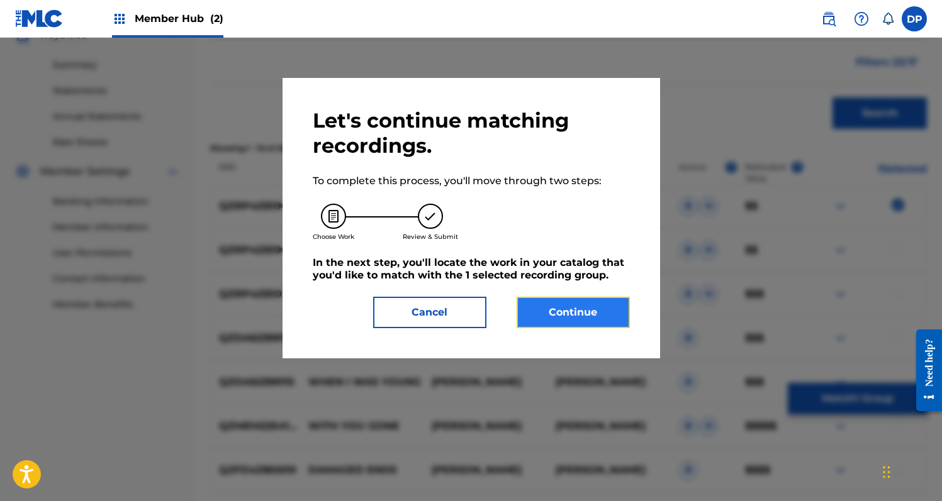
click at [559, 320] on button "Continue" at bounding box center [572, 312] width 113 height 31
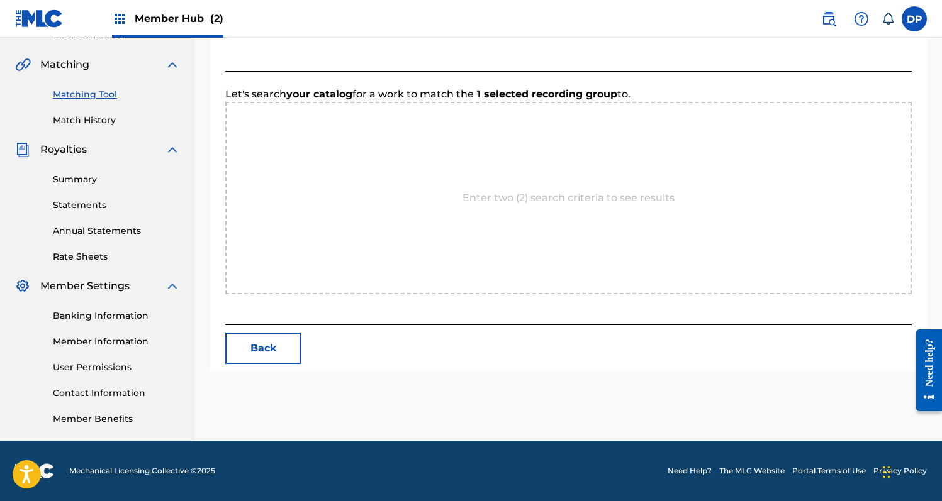
scroll to position [337, 0]
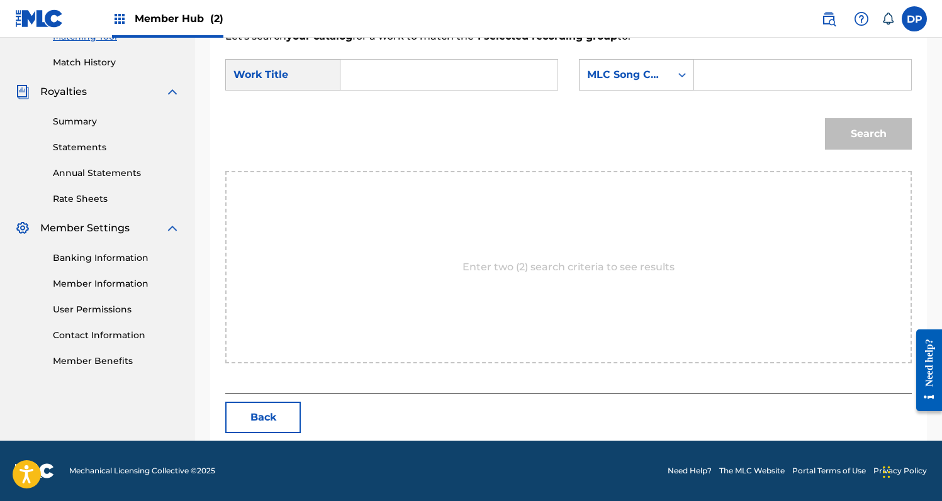
click at [421, 44] on form "SearchWithCriteriab25c54c2-1383-4941-bf15-ef82c60efa1f Work Title SearchWithCri…" at bounding box center [568, 107] width 686 height 127
click at [420, 58] on form "SearchWithCriteriab25c54c2-1383-4941-bf15-ef82c60efa1f Work Title SearchWithCri…" at bounding box center [568, 107] width 686 height 127
click at [420, 99] on form "SearchWithCriteriab25c54c2-1383-4941-bf15-ef82c60efa1f Work Title SearchWithCri…" at bounding box center [568, 107] width 686 height 127
click at [426, 69] on input "Search Form" at bounding box center [449, 75] width 196 height 30
type input "Long Ways"
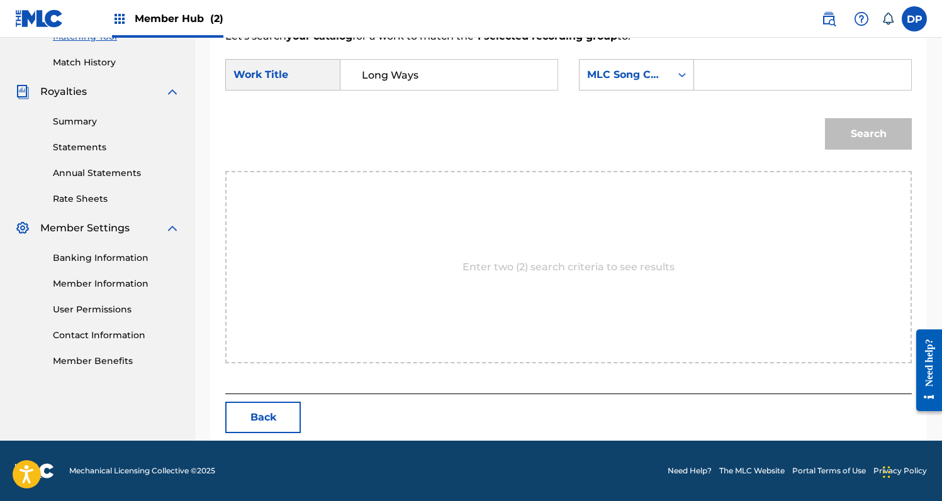
click at [619, 228] on div "Enter two (2) search criteria to see results" at bounding box center [568, 267] width 686 height 192
click at [664, 81] on div "MLC Song Code" at bounding box center [624, 75] width 91 height 24
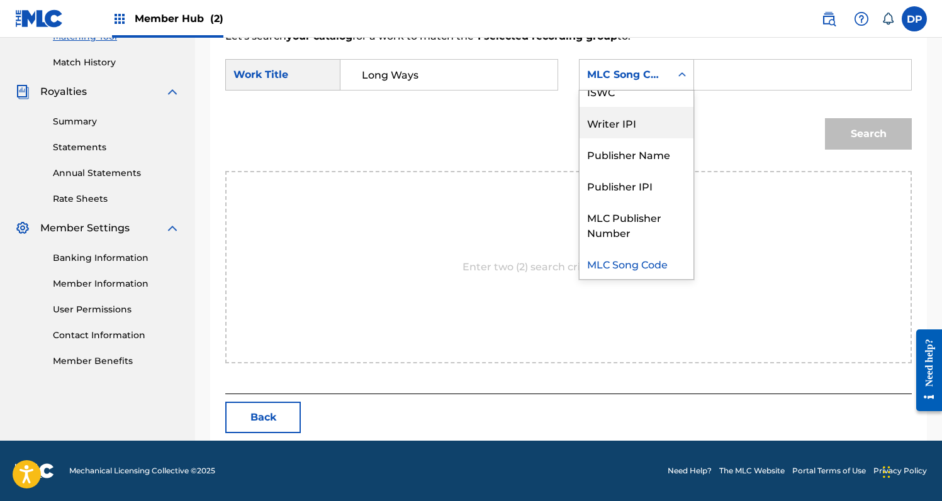
scroll to position [0, 0]
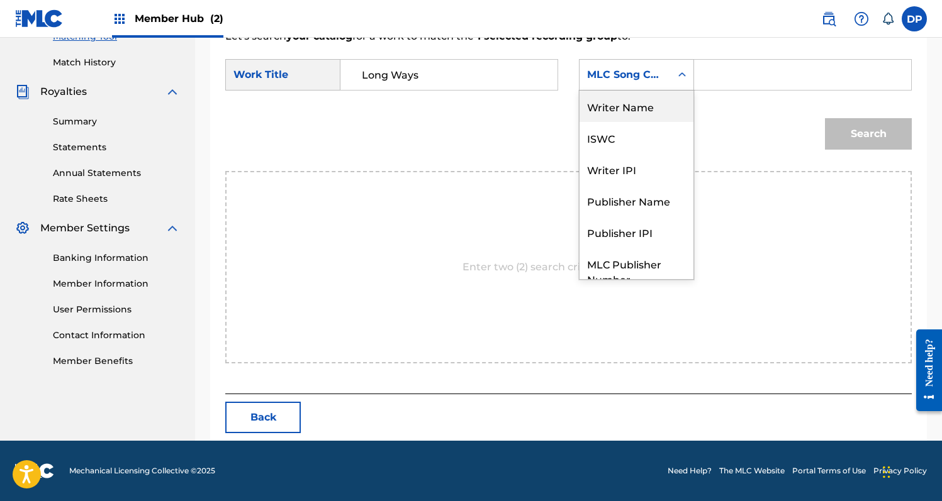
click at [646, 116] on div "Writer Name" at bounding box center [636, 106] width 114 height 31
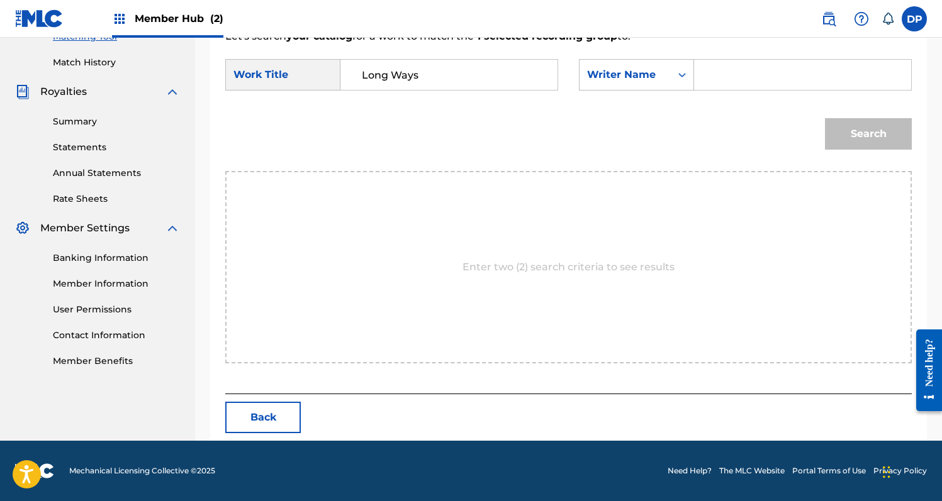
click at [738, 60] on input "Search Form" at bounding box center [803, 75] width 196 height 30
type input "[PERSON_NAME]"
click at [825, 118] on button "Search" at bounding box center [868, 133] width 87 height 31
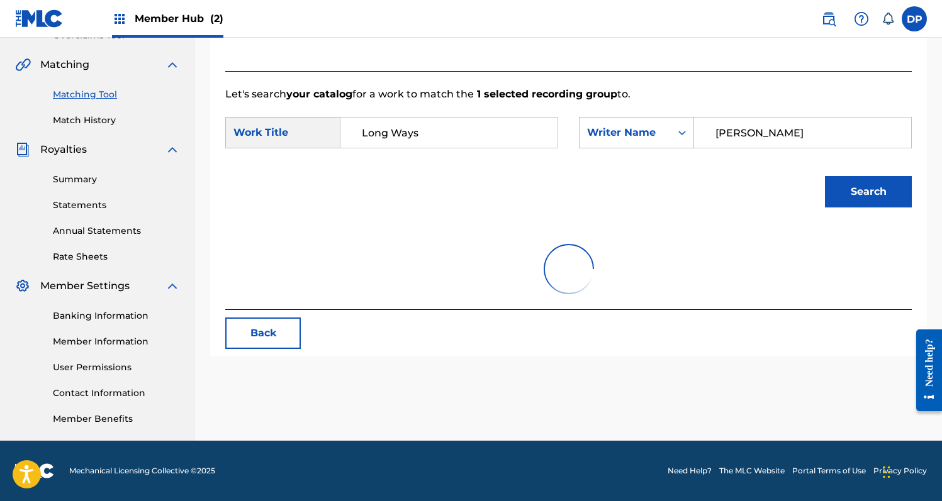
scroll to position [279, 0]
click at [876, 199] on button "Search" at bounding box center [868, 191] width 87 height 31
